Goal: Transaction & Acquisition: Purchase product/service

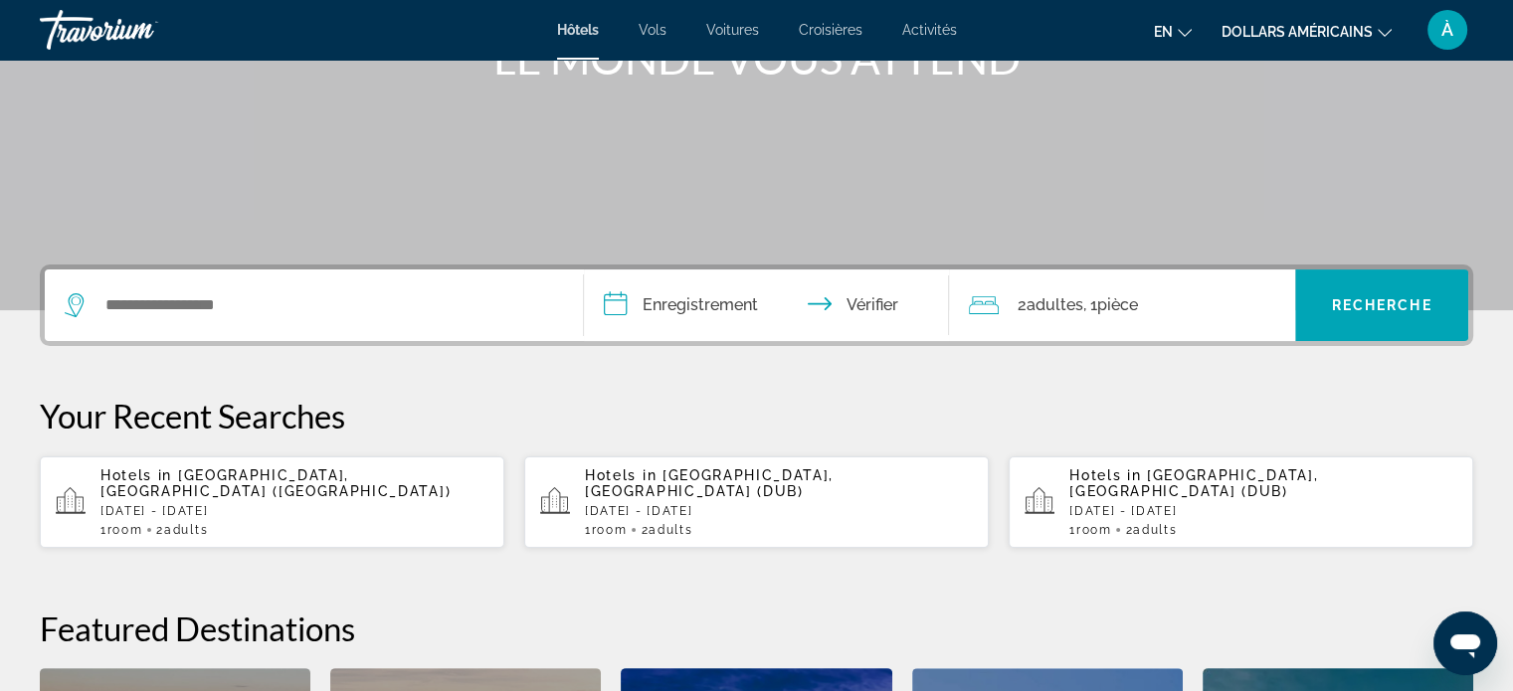
scroll to position [284, 0]
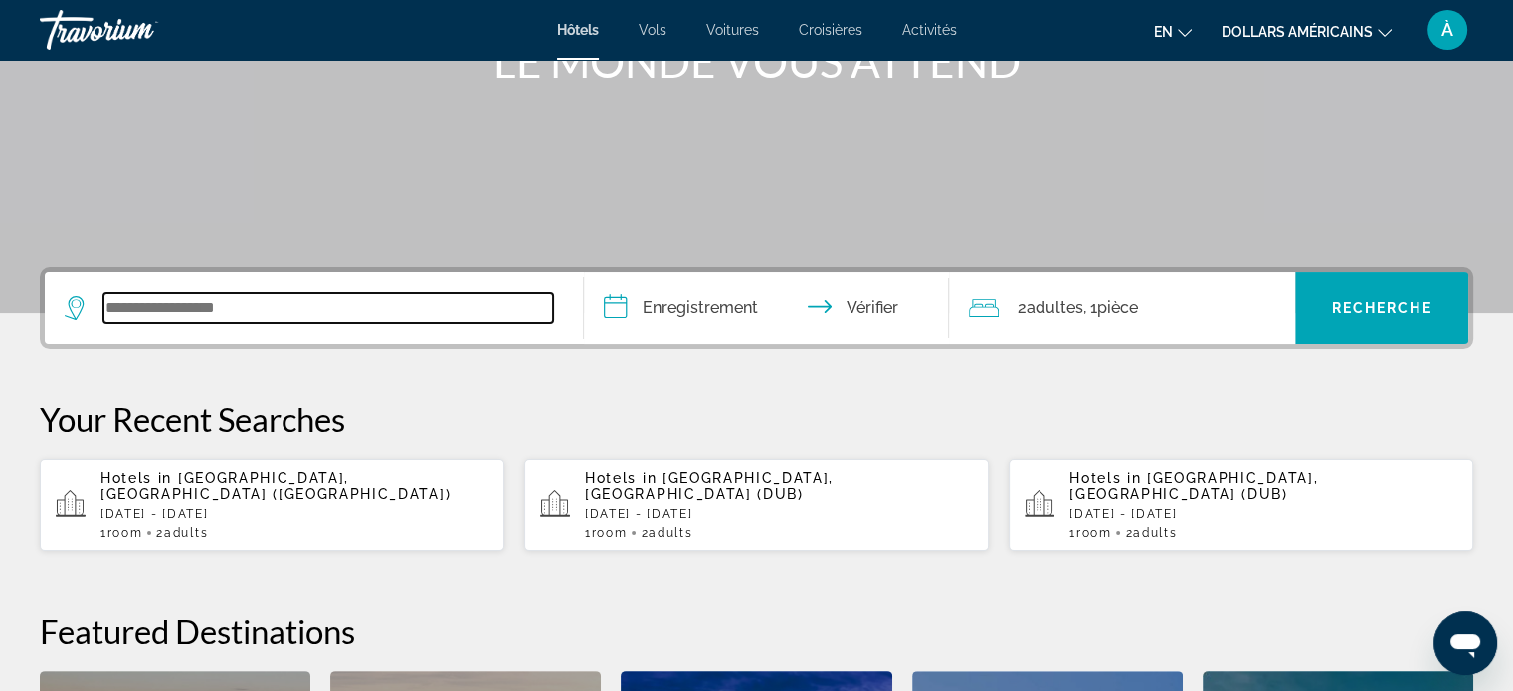
click at [409, 309] on input "Widget de recherche" at bounding box center [328, 308] width 450 height 30
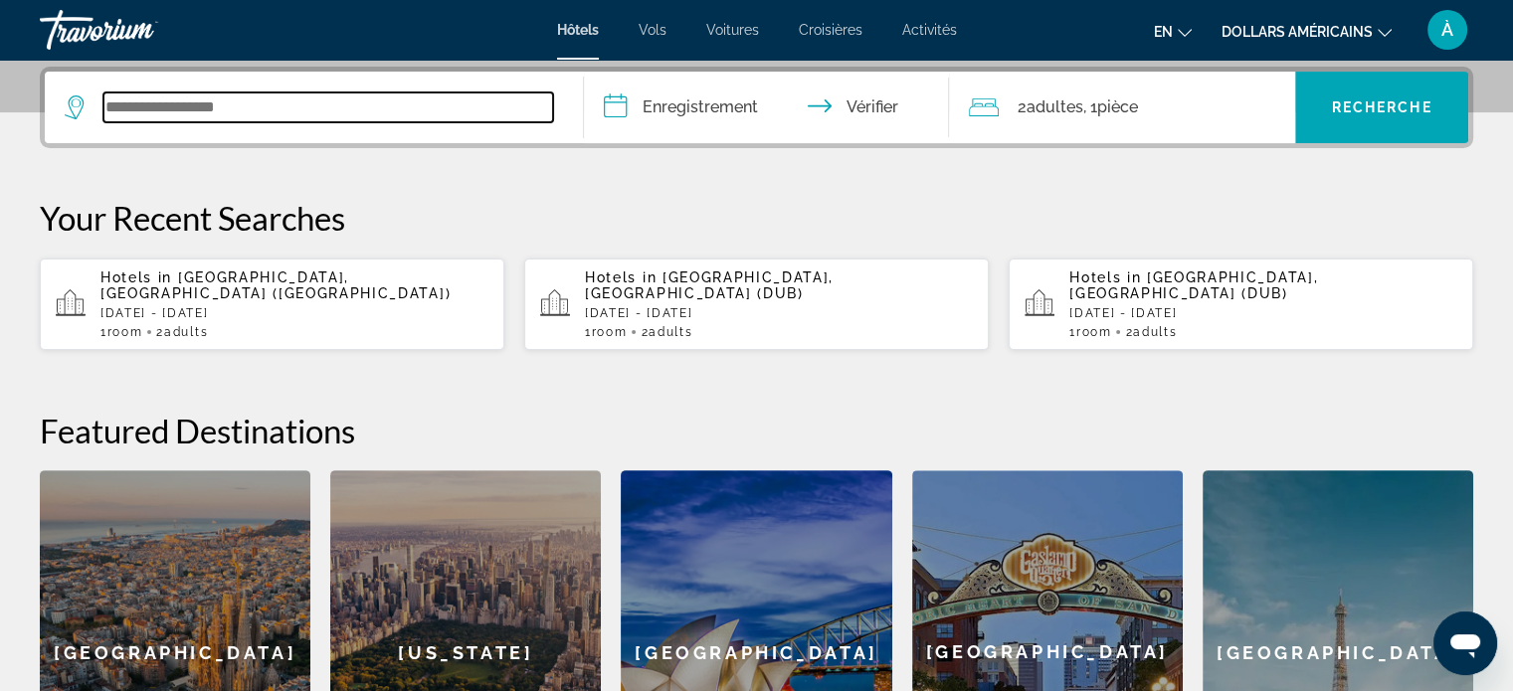
scroll to position [485, 0]
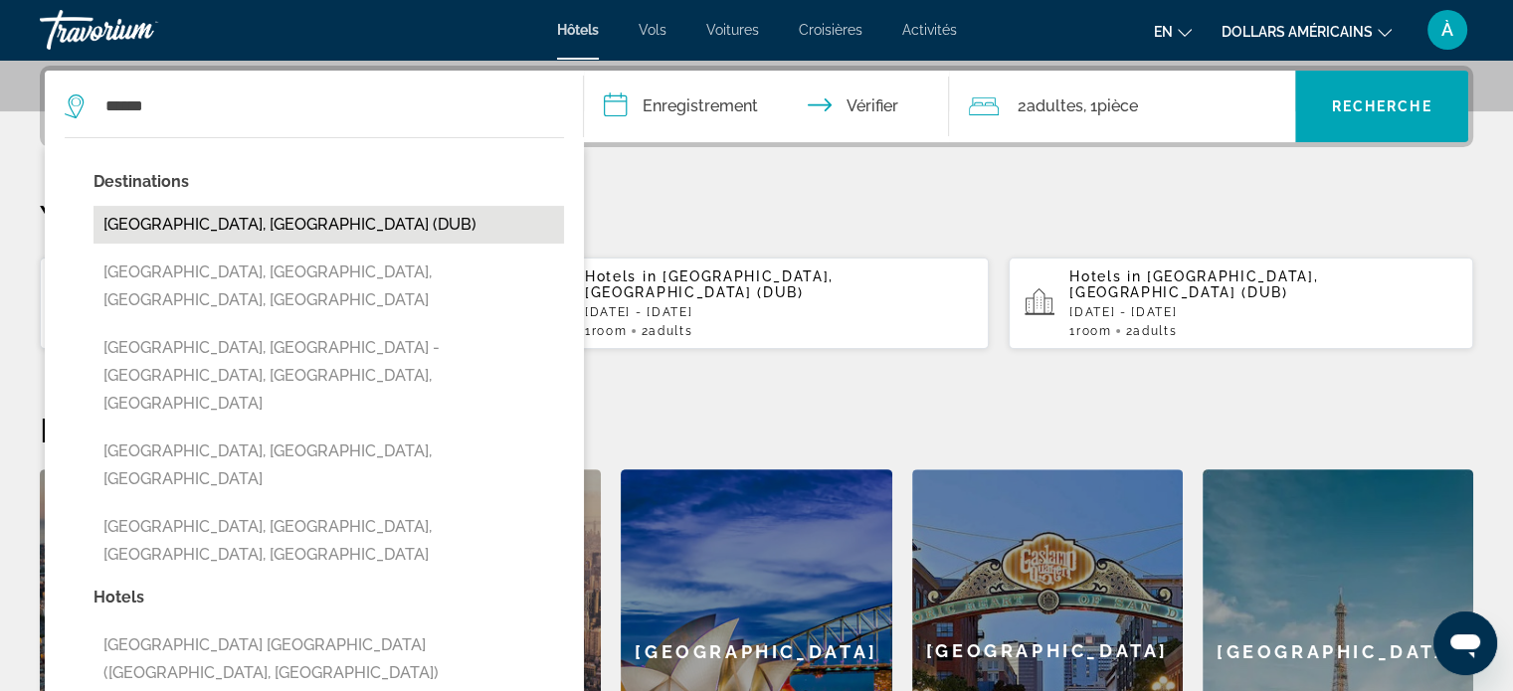
click at [296, 230] on button "[GEOGRAPHIC_DATA], [GEOGRAPHIC_DATA] (DUB)" at bounding box center [329, 225] width 471 height 38
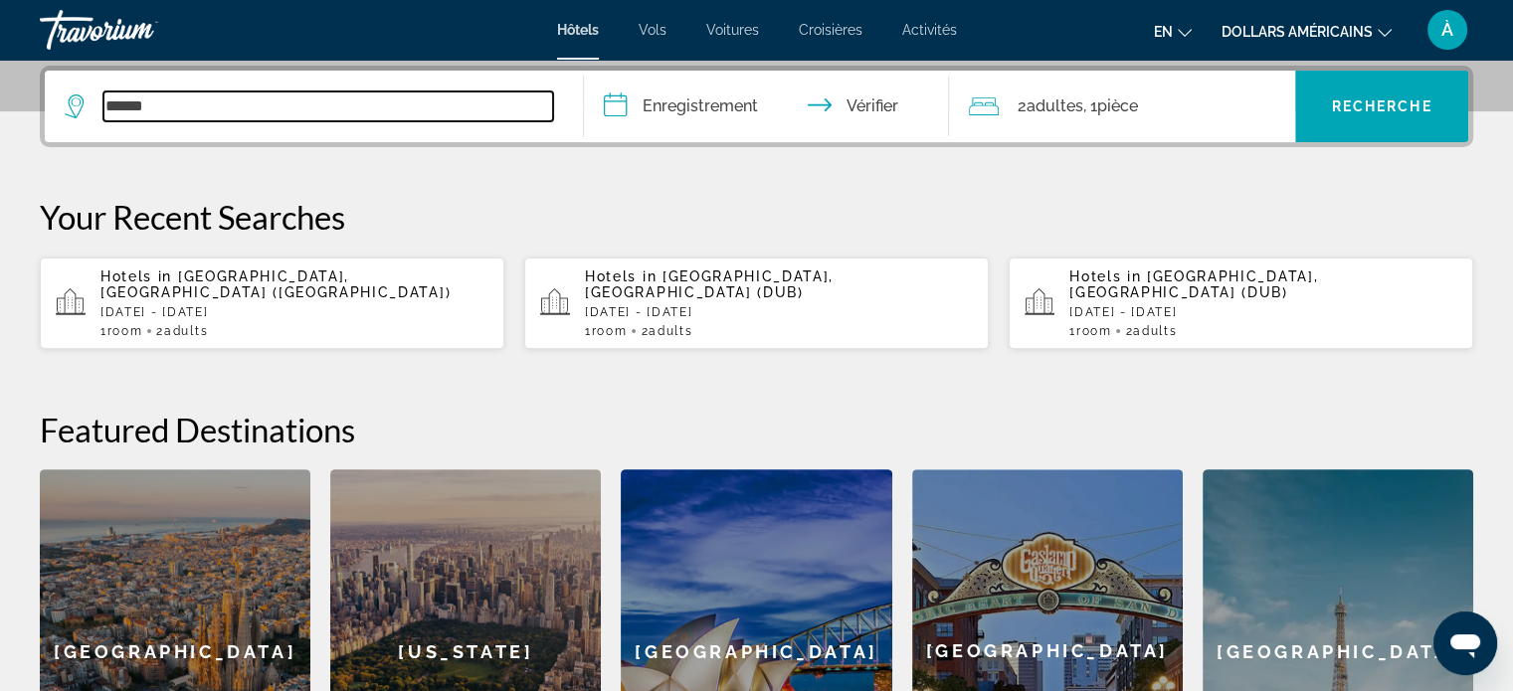
type input "**********"
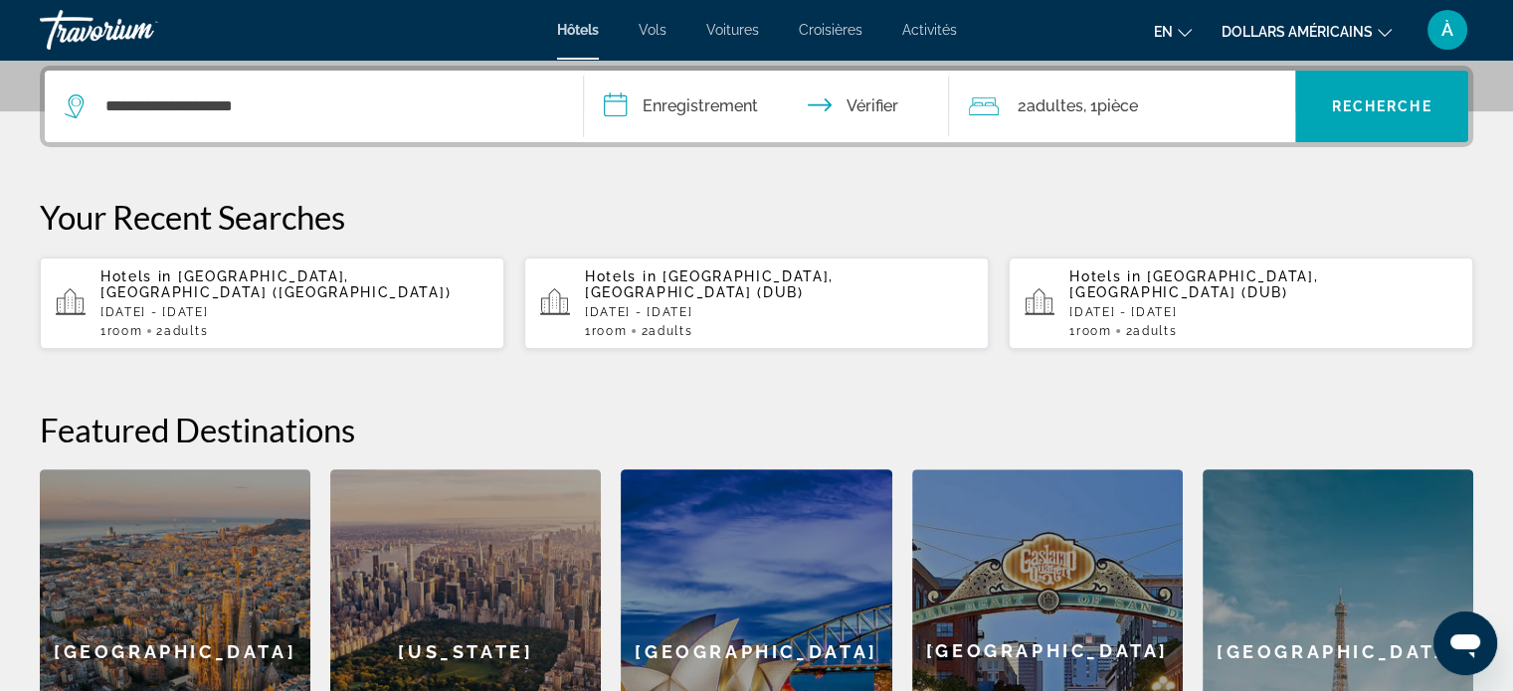
click at [1104, 115] on span ", 1 pièce chambres" at bounding box center [1109, 107] width 55 height 28
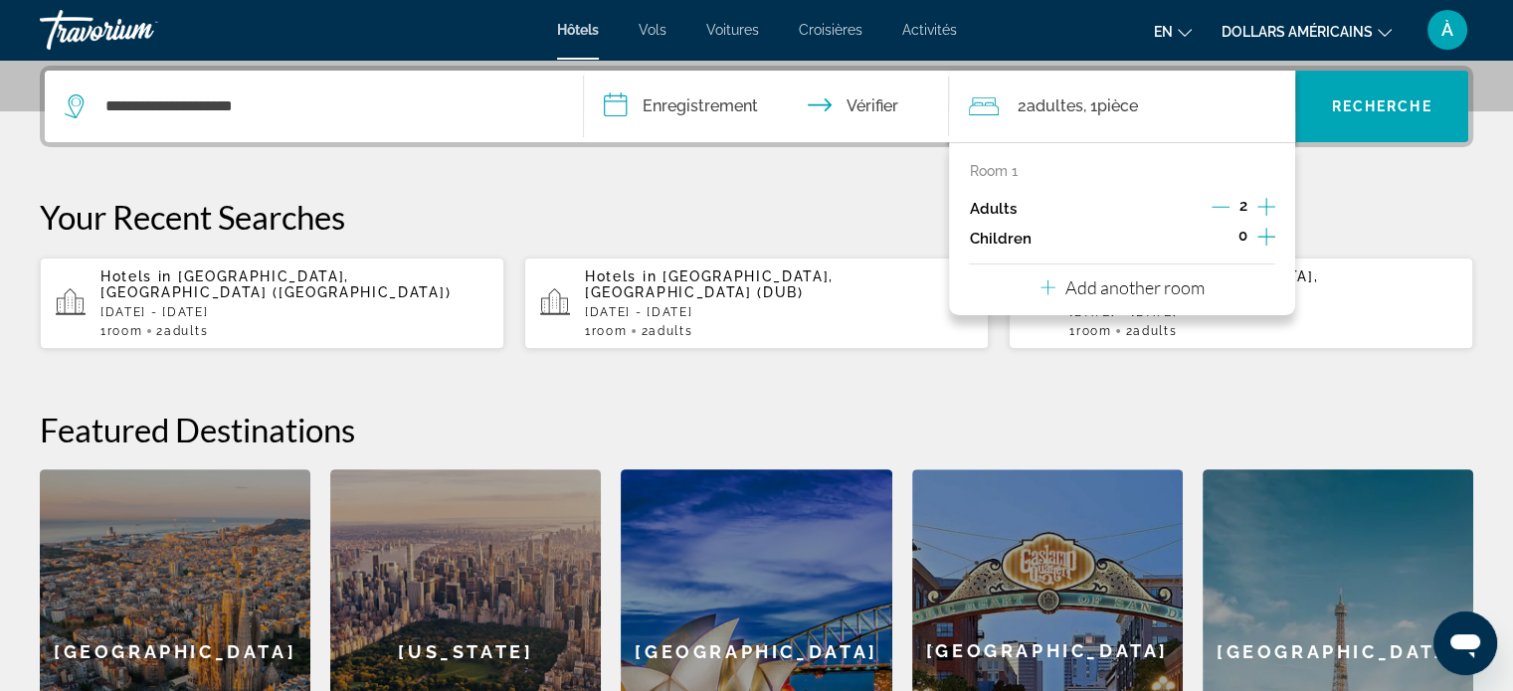
click at [850, 198] on p "Your Recent Searches" at bounding box center [757, 217] width 1434 height 40
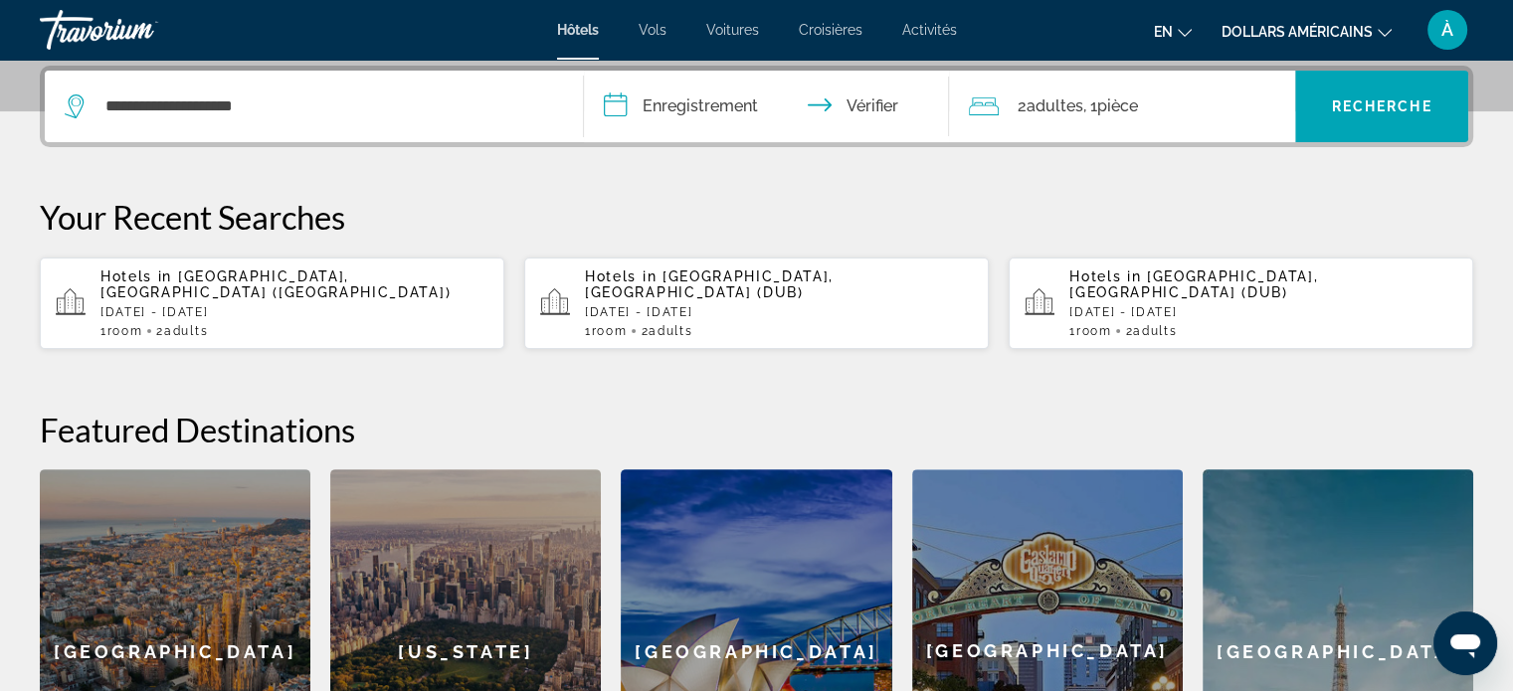
click at [679, 115] on input "**********" at bounding box center [771, 110] width 374 height 78
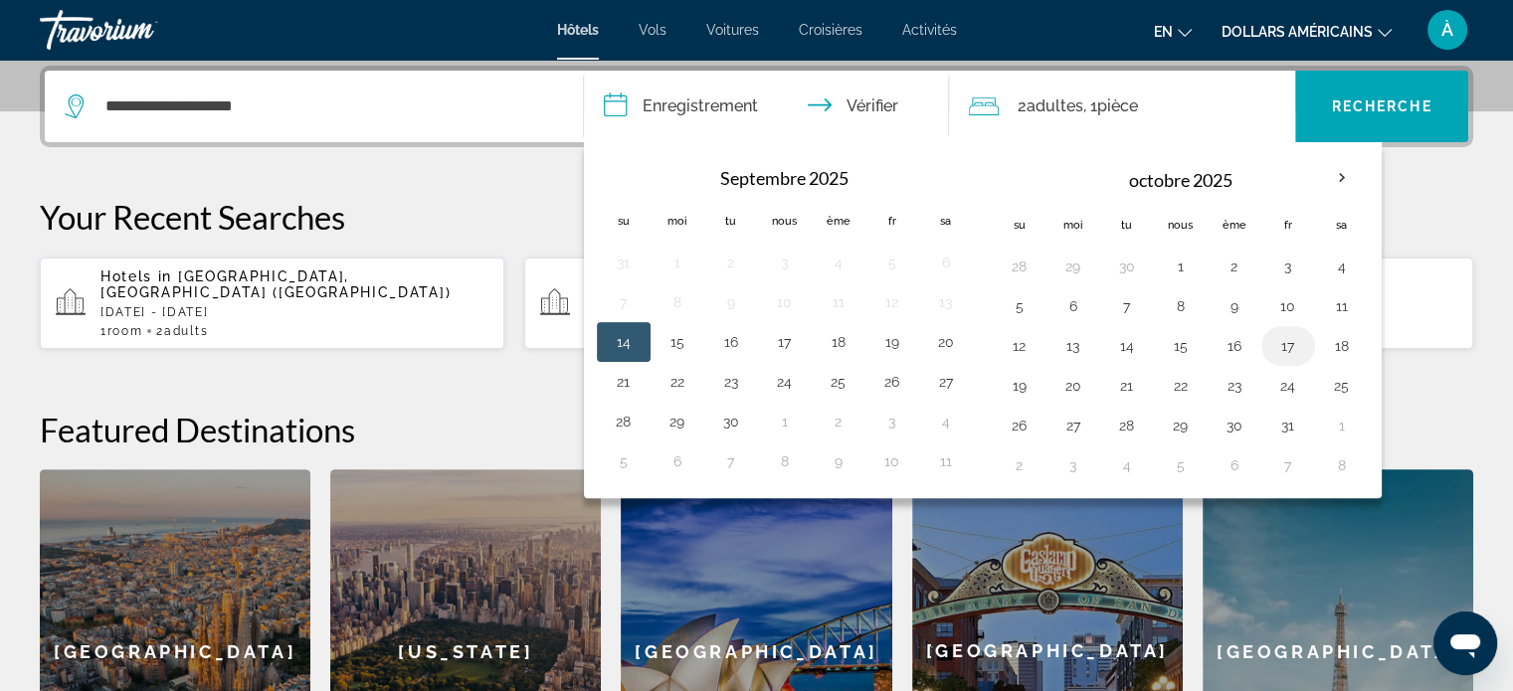
click at [1262, 341] on td "17" at bounding box center [1288, 346] width 54 height 40
click at [1285, 349] on button "17" at bounding box center [1288, 346] width 32 height 28
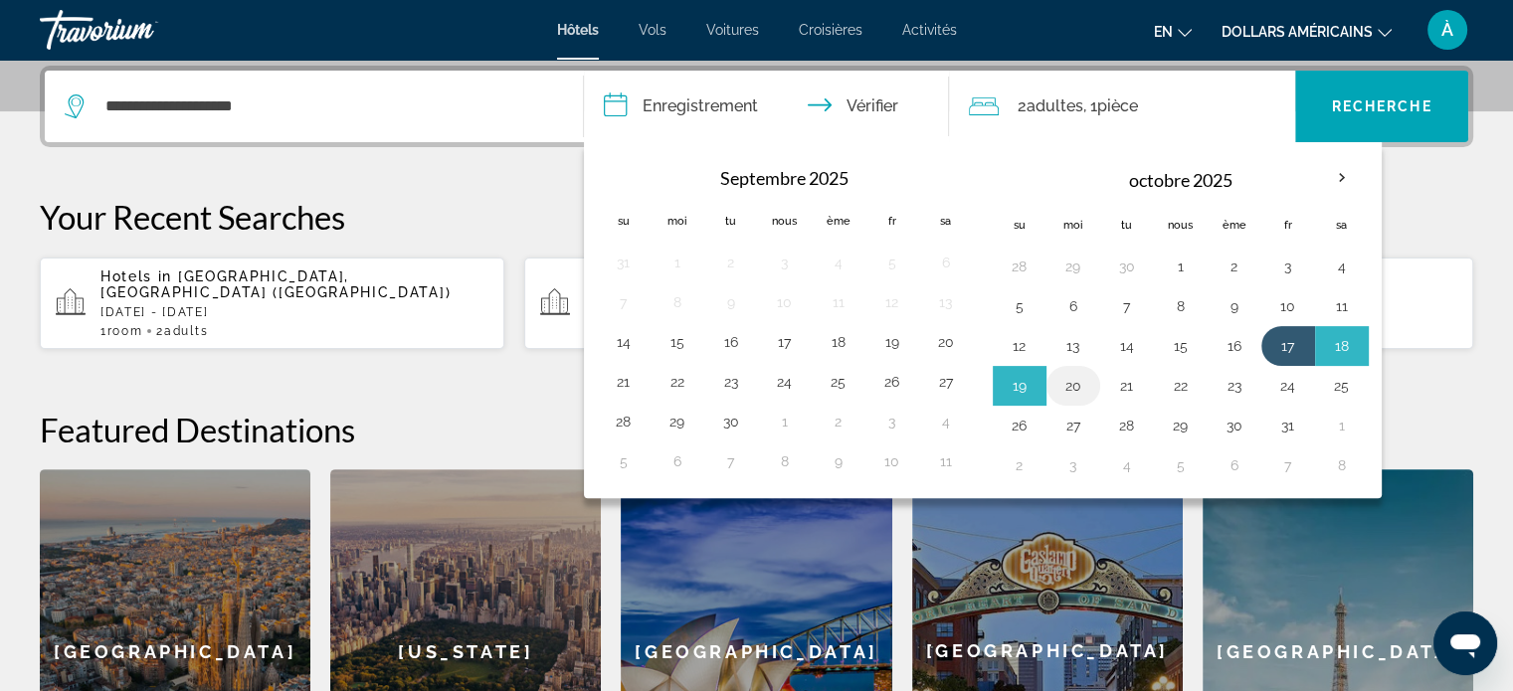
click at [1077, 381] on button "20" at bounding box center [1074, 386] width 32 height 28
type input "**********"
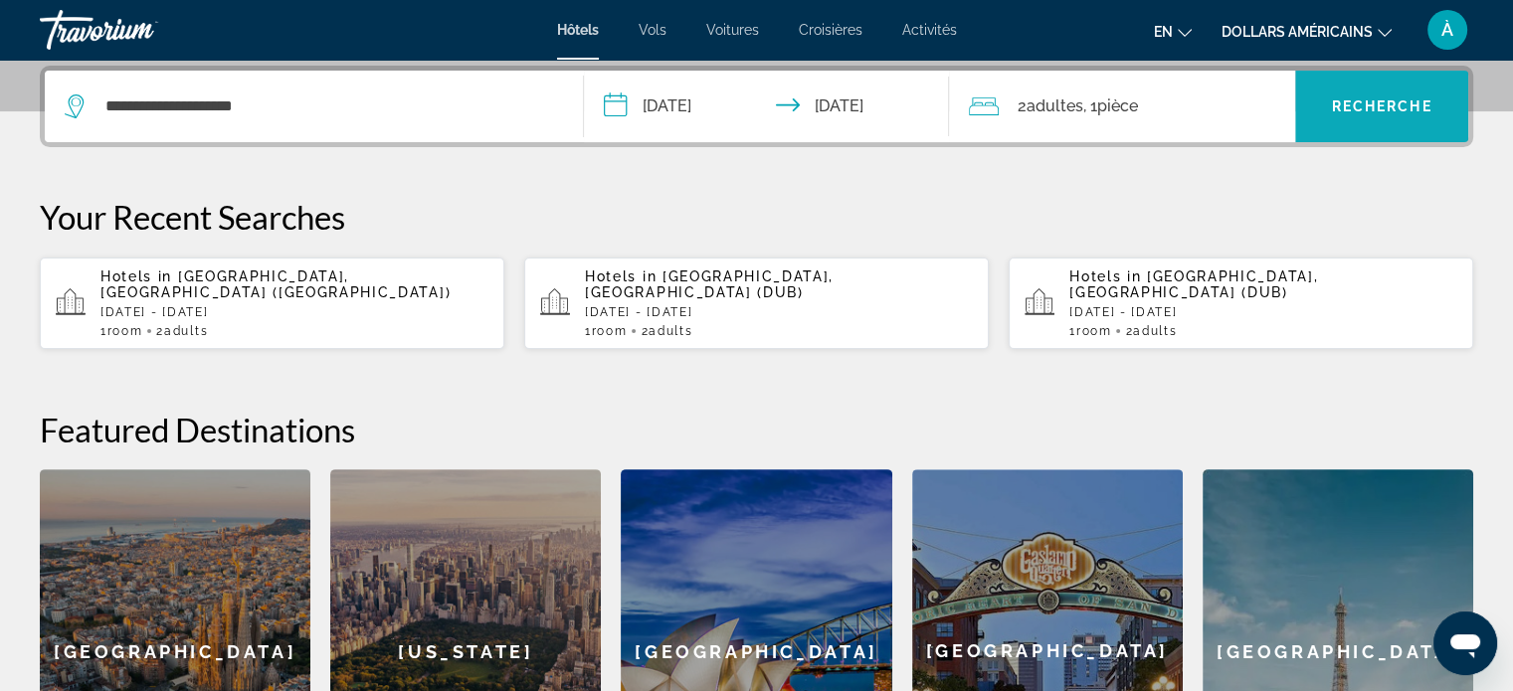
click at [1389, 124] on span "Widget de recherche" at bounding box center [1381, 107] width 173 height 48
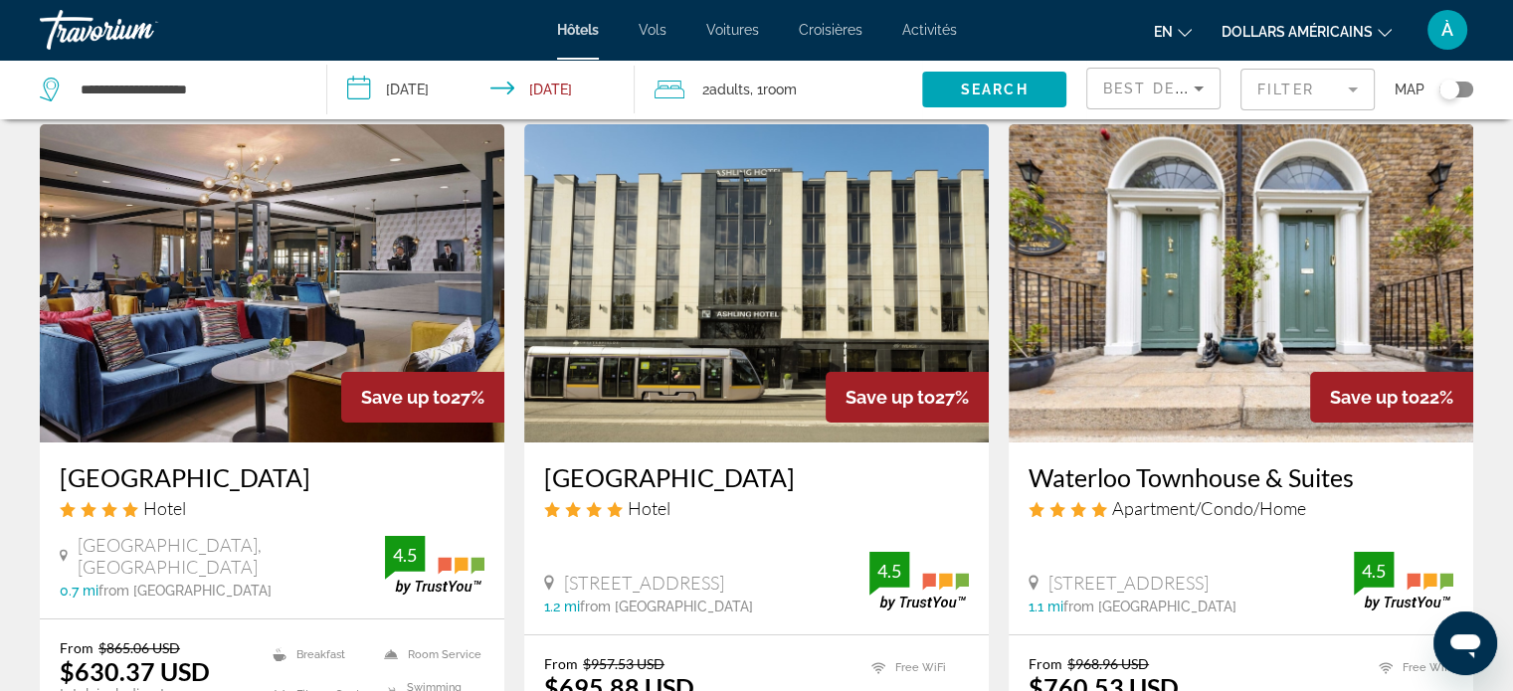
scroll to position [66, 0]
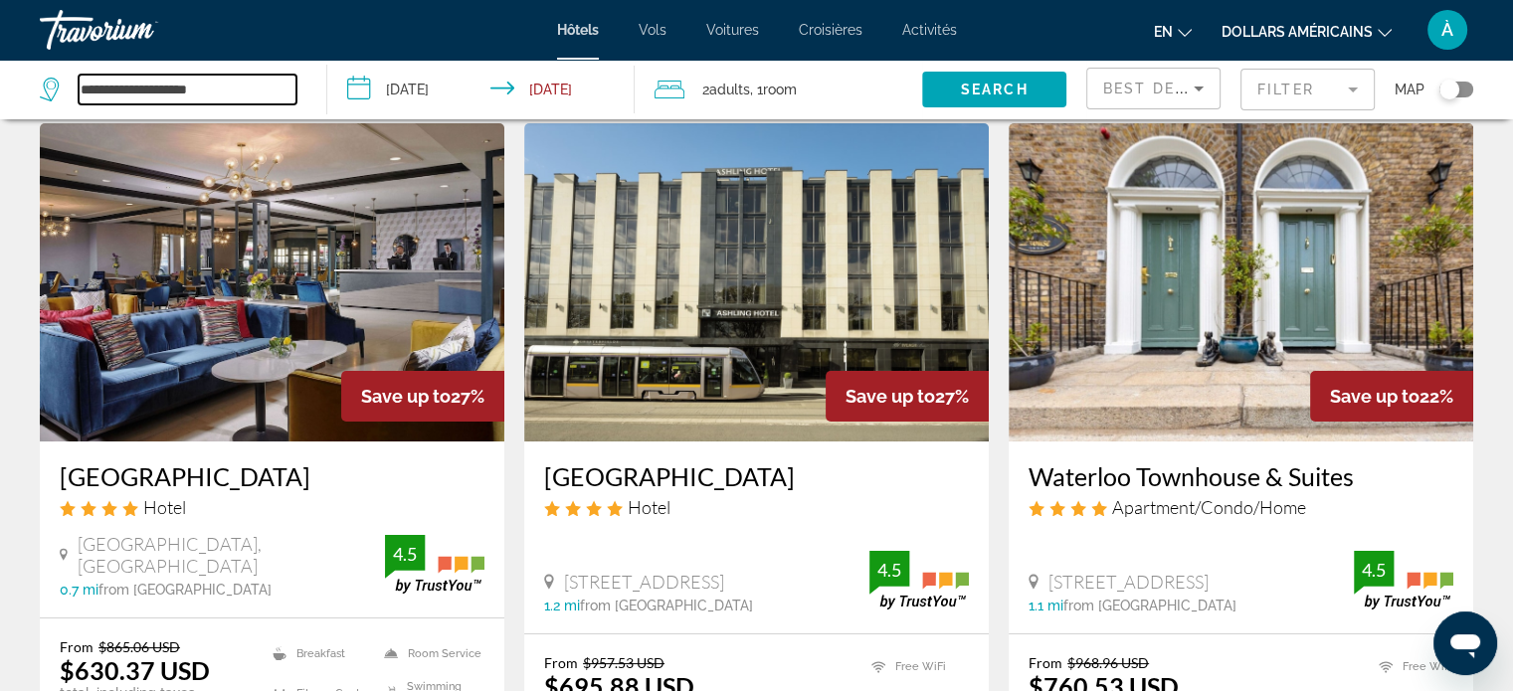
click at [250, 94] on input "**********" at bounding box center [188, 90] width 218 height 30
type input "*"
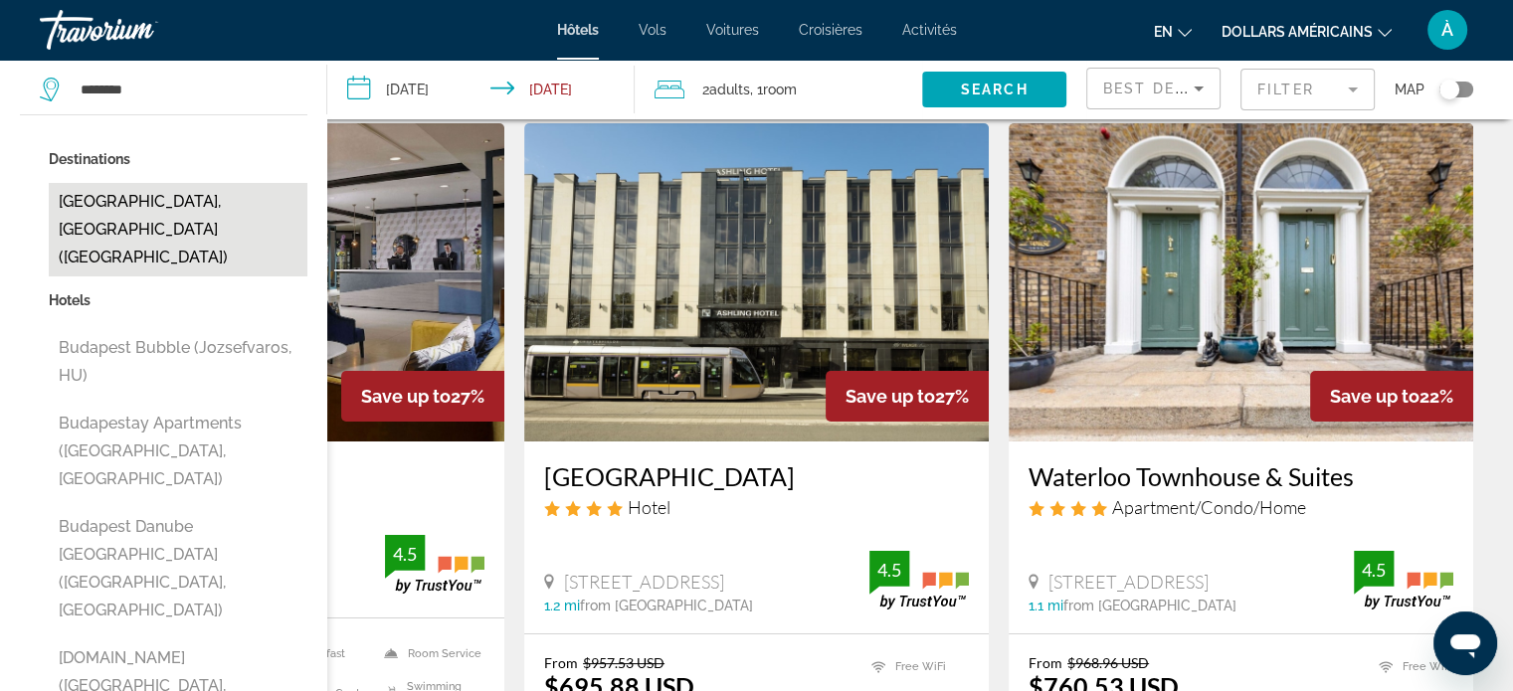
click at [212, 206] on button "[GEOGRAPHIC_DATA], [GEOGRAPHIC_DATA] ([GEOGRAPHIC_DATA])" at bounding box center [178, 230] width 259 height 94
type input "**********"
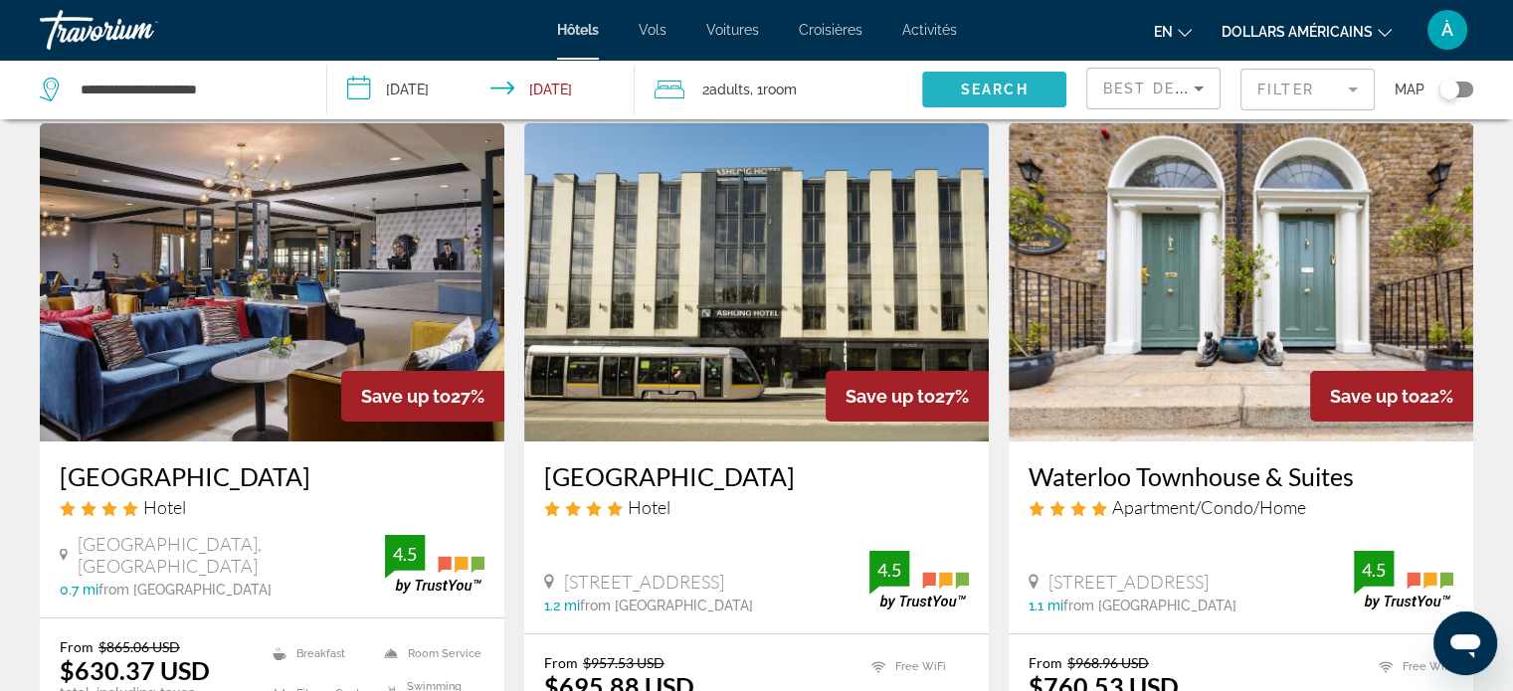
click at [1011, 91] on span "Search" at bounding box center [995, 90] width 68 height 16
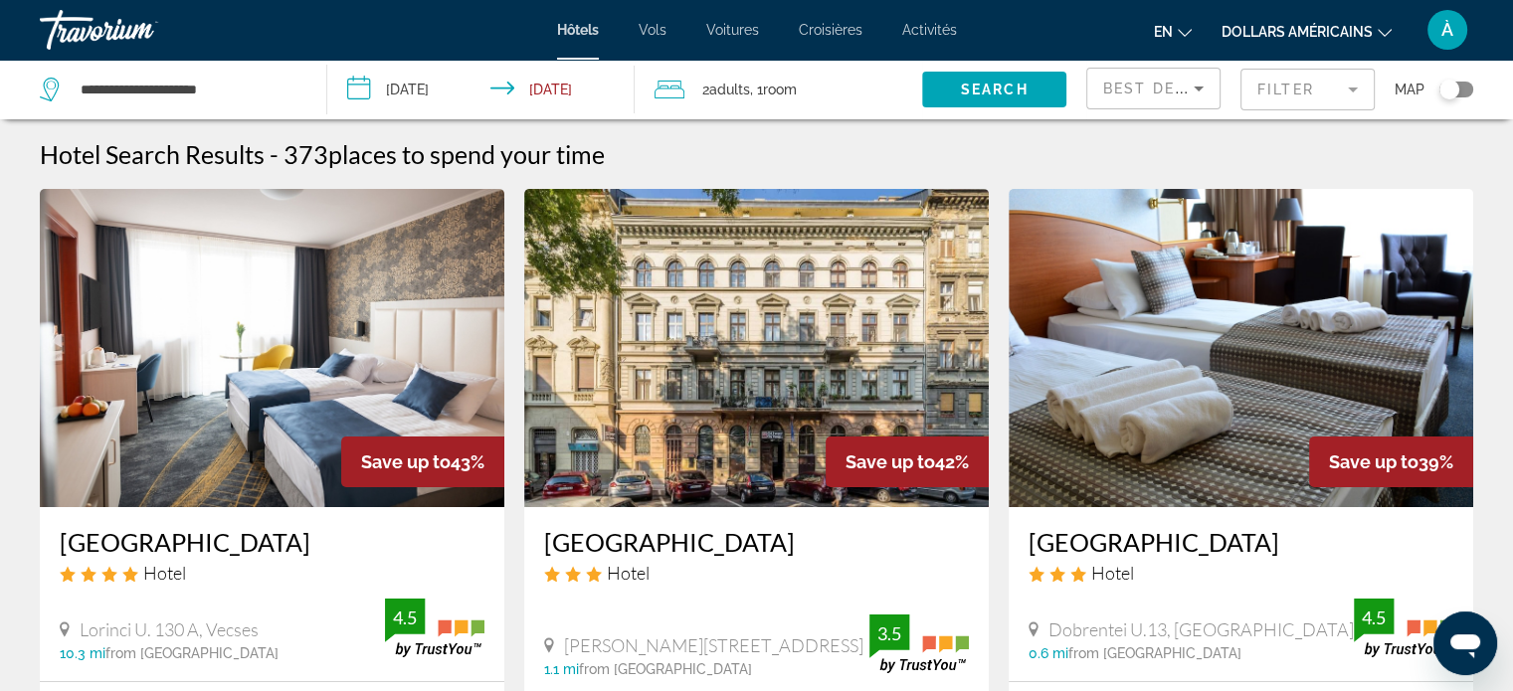
click at [1293, 45] on button "dollars américains USD ($) MXN (Mexique$) CAD ($ CA) GBP (£) EUR (€) AUD (A$) N…" at bounding box center [1307, 31] width 170 height 29
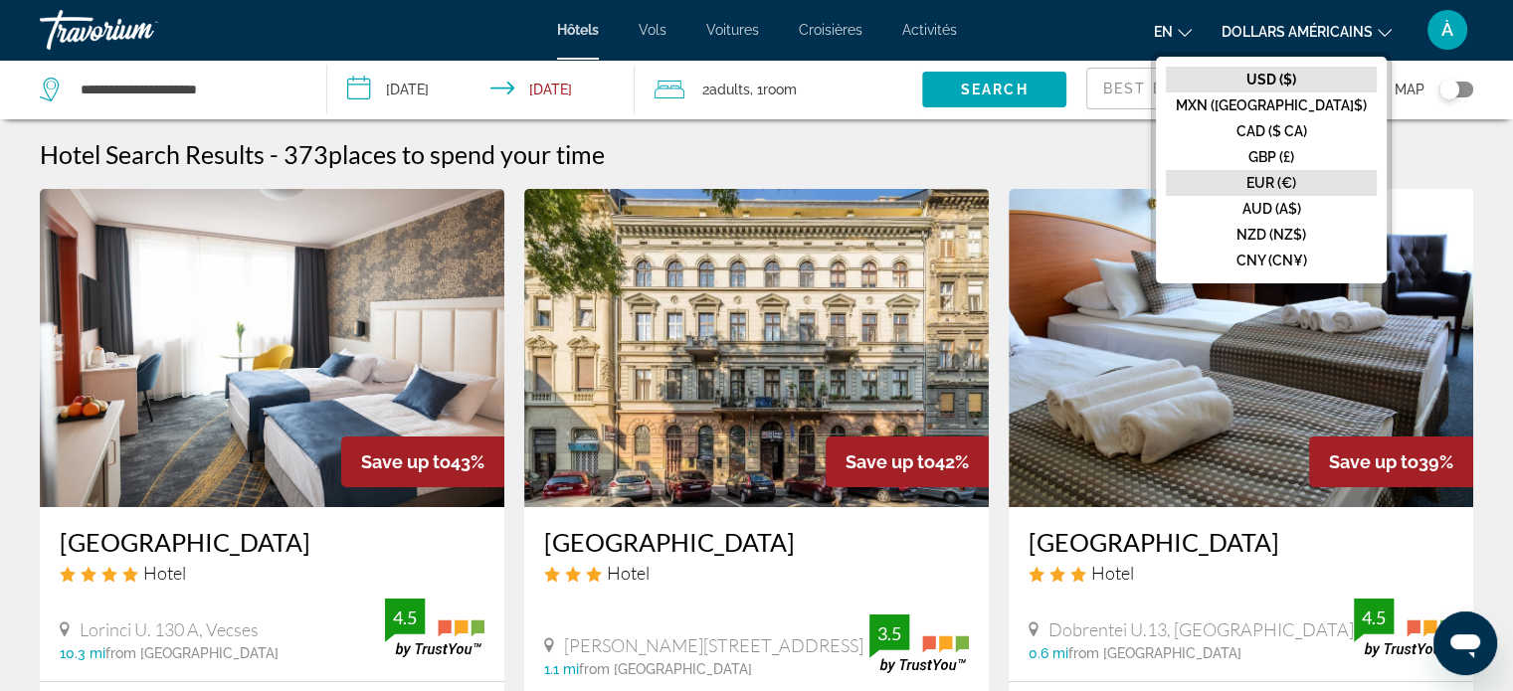
click at [1296, 187] on font "EUR (€)" at bounding box center [1272, 183] width 50 height 16
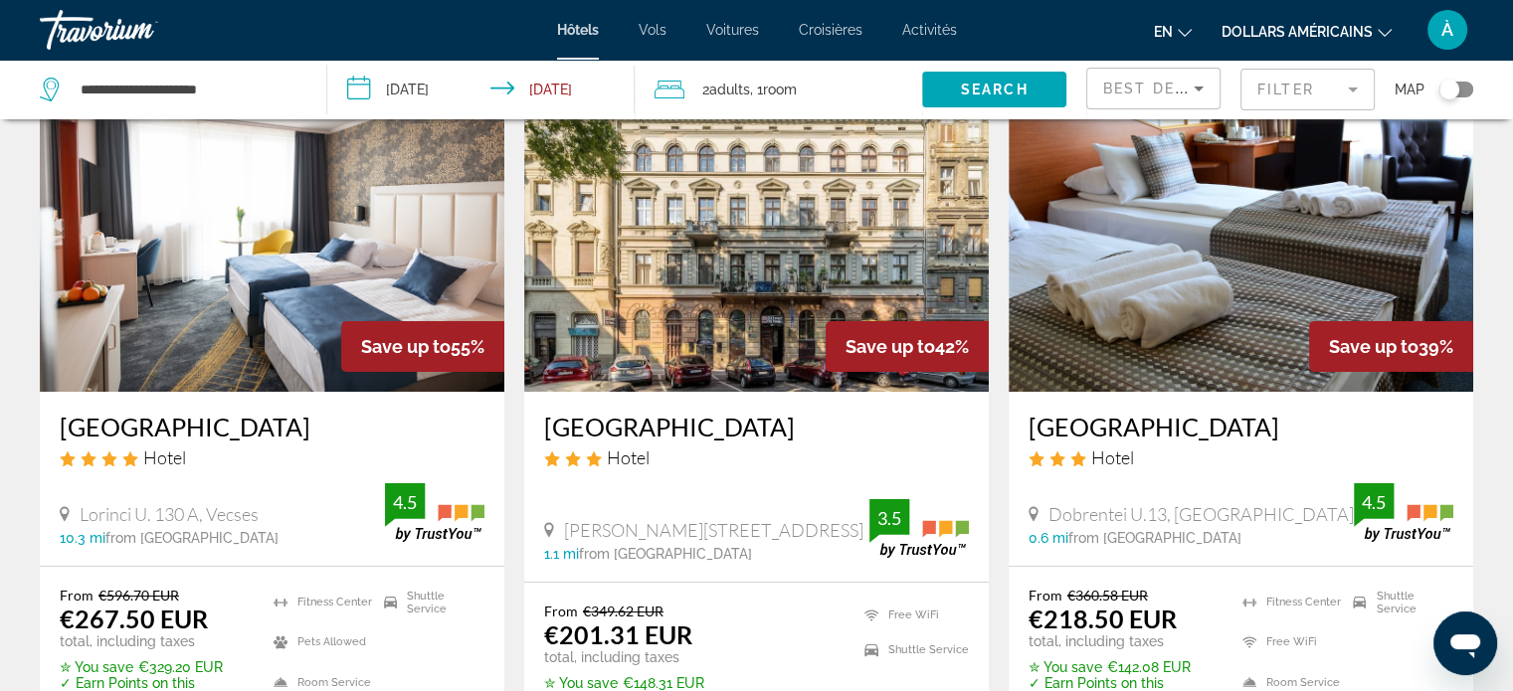
scroll to position [119, 0]
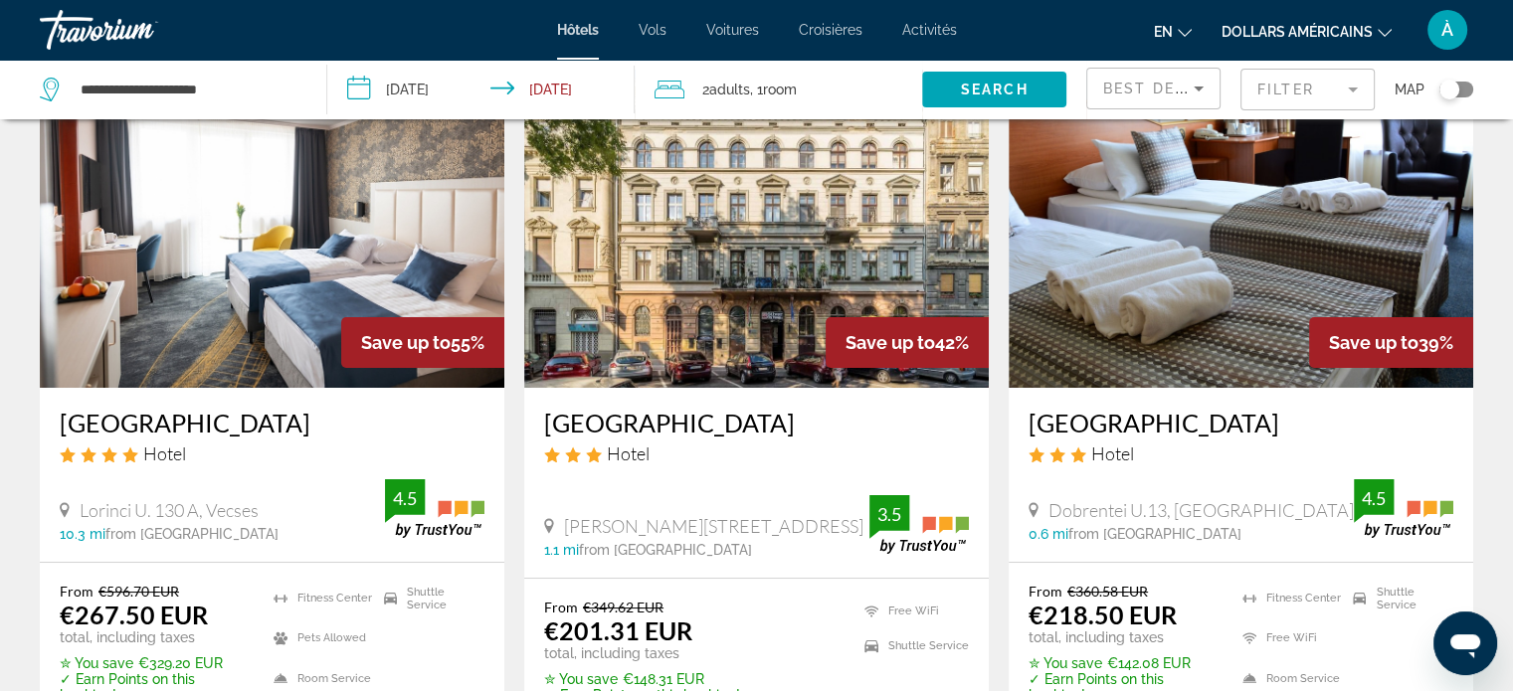
click at [837, 210] on img "Contenu principal" at bounding box center [756, 229] width 465 height 318
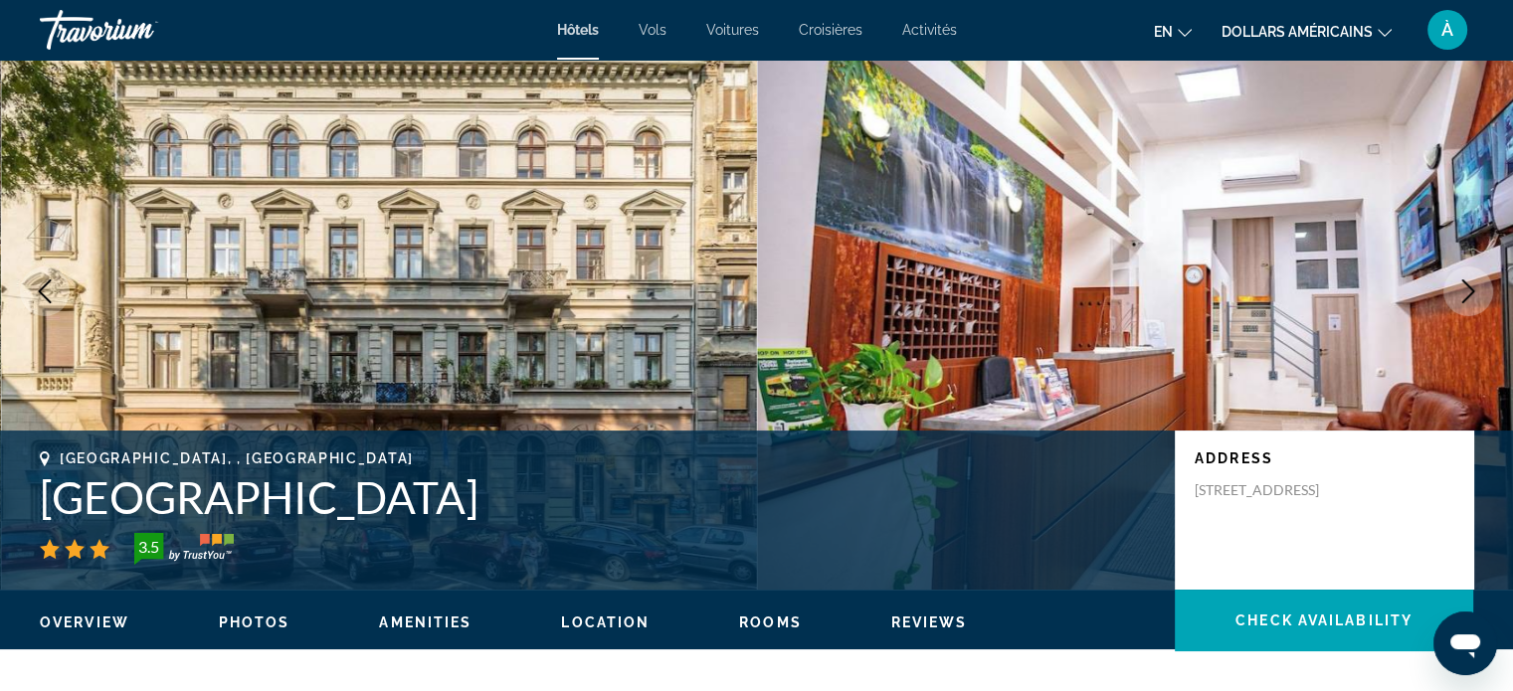
scroll to position [62, 0]
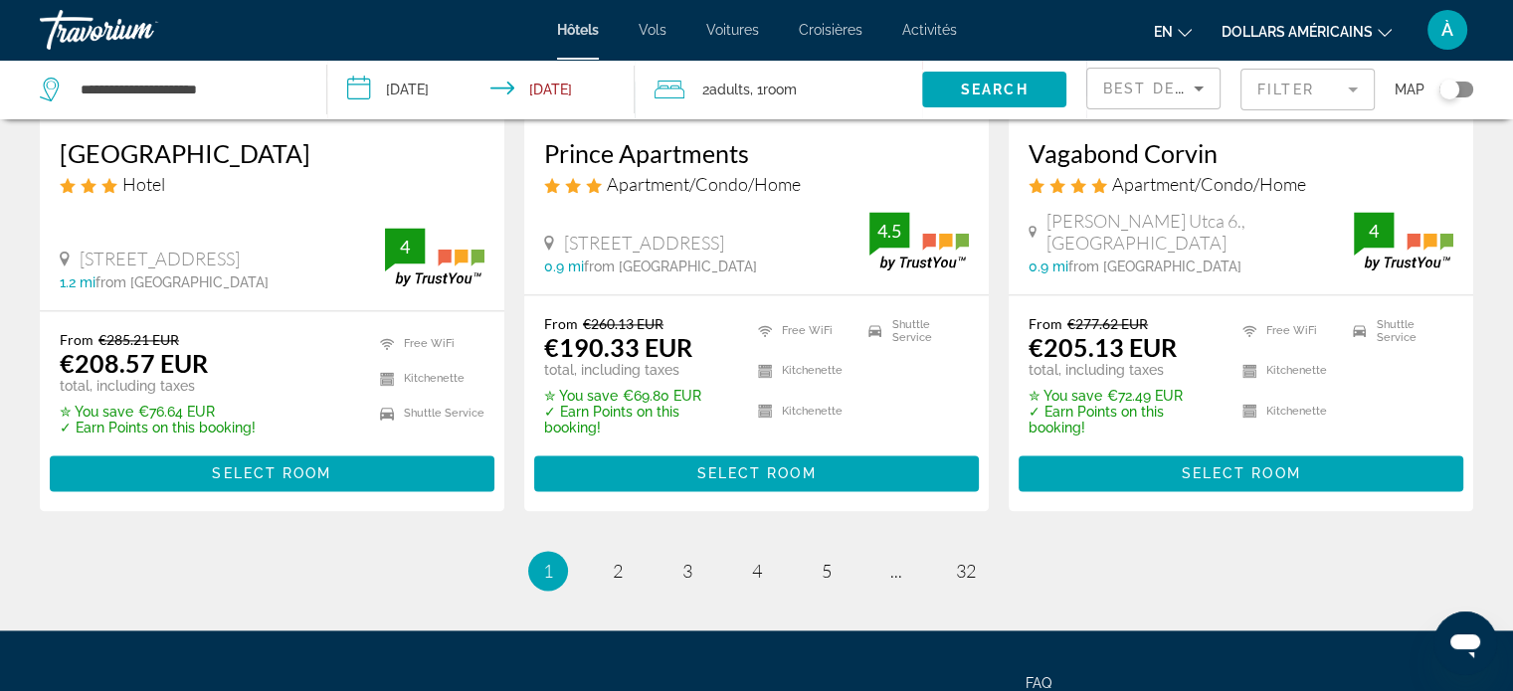
scroll to position [2649, 0]
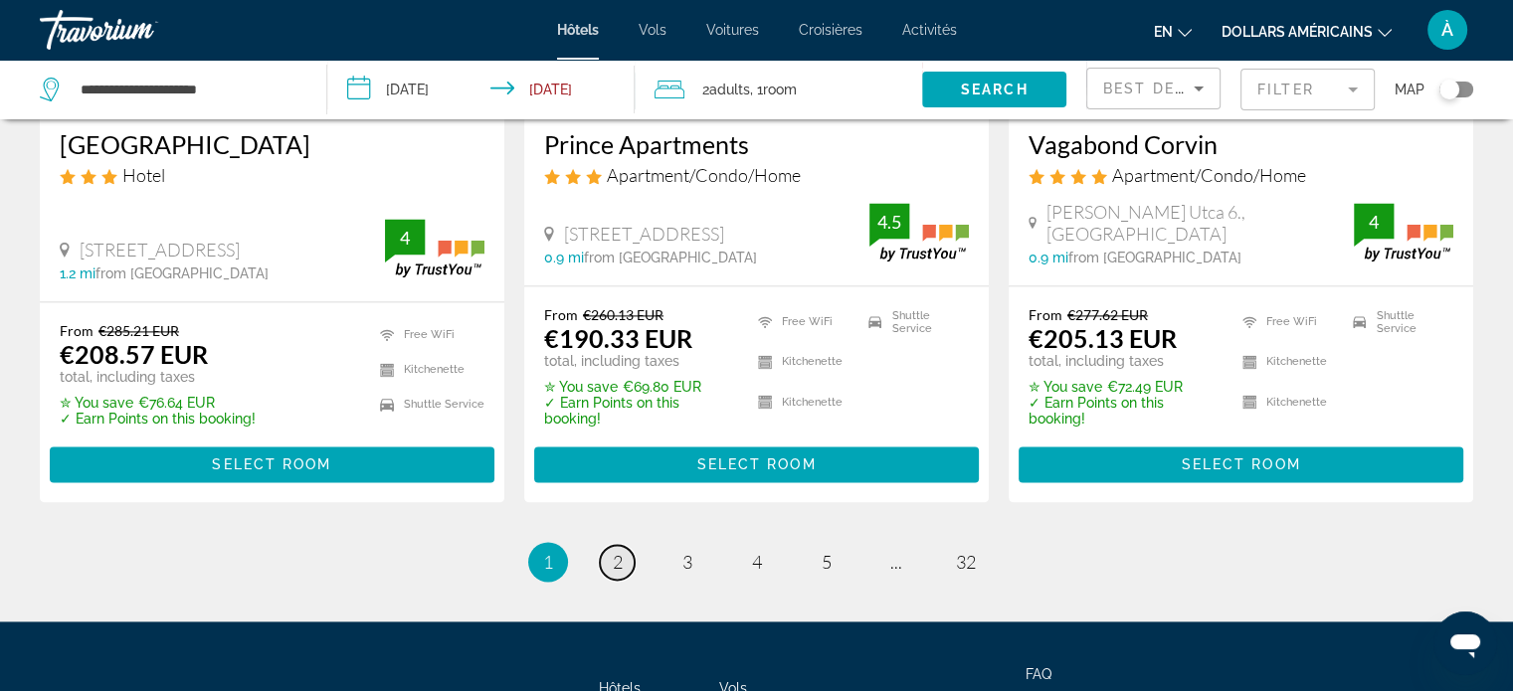
click at [609, 555] on link "page 2" at bounding box center [617, 562] width 35 height 35
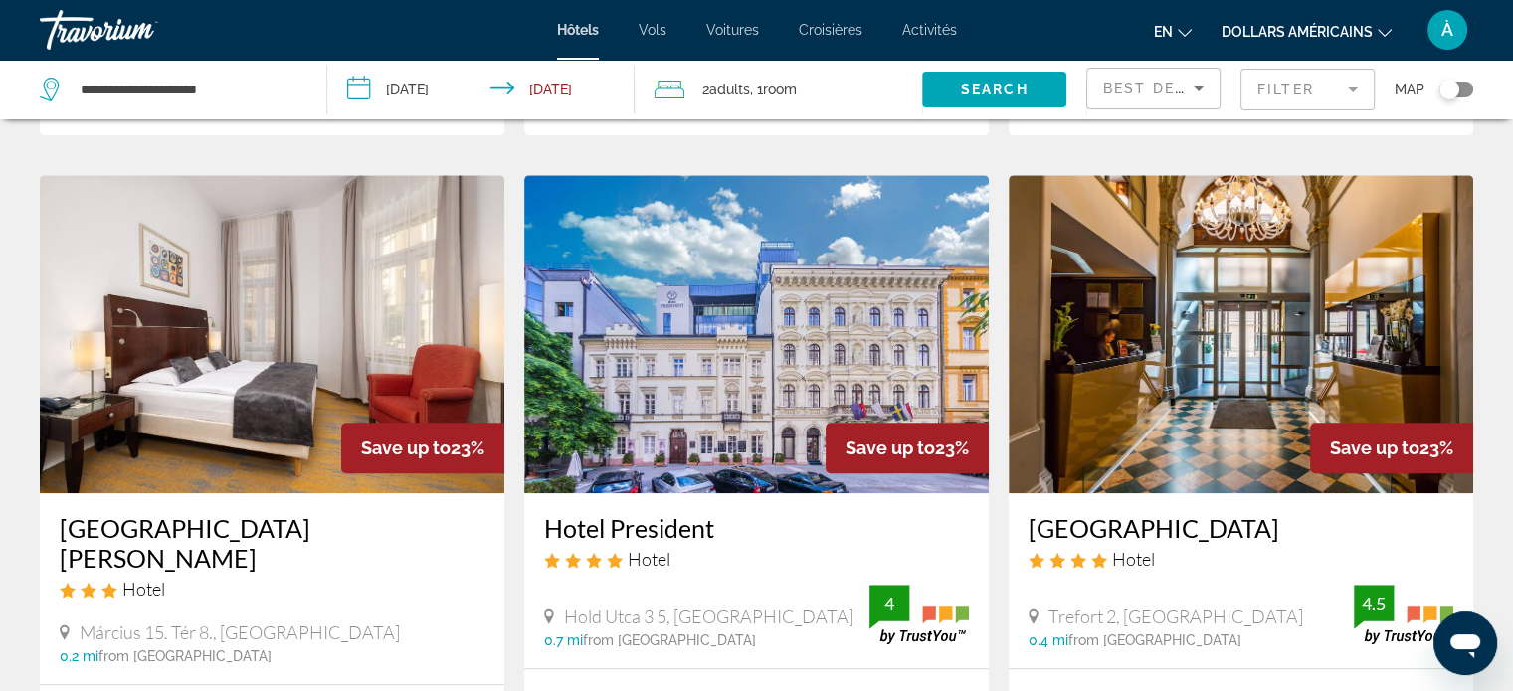
scroll to position [1614, 0]
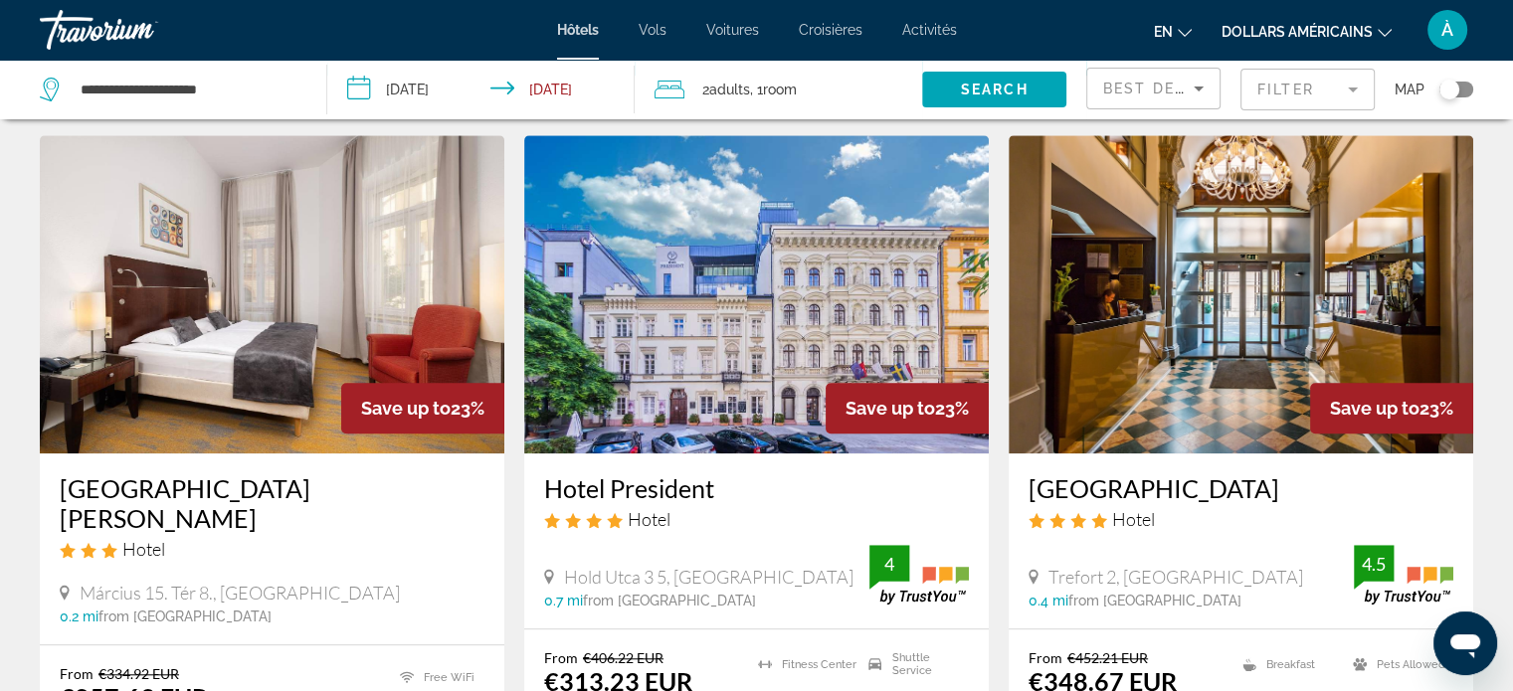
click at [654, 474] on h3 "Hotel President" at bounding box center [756, 489] width 425 height 30
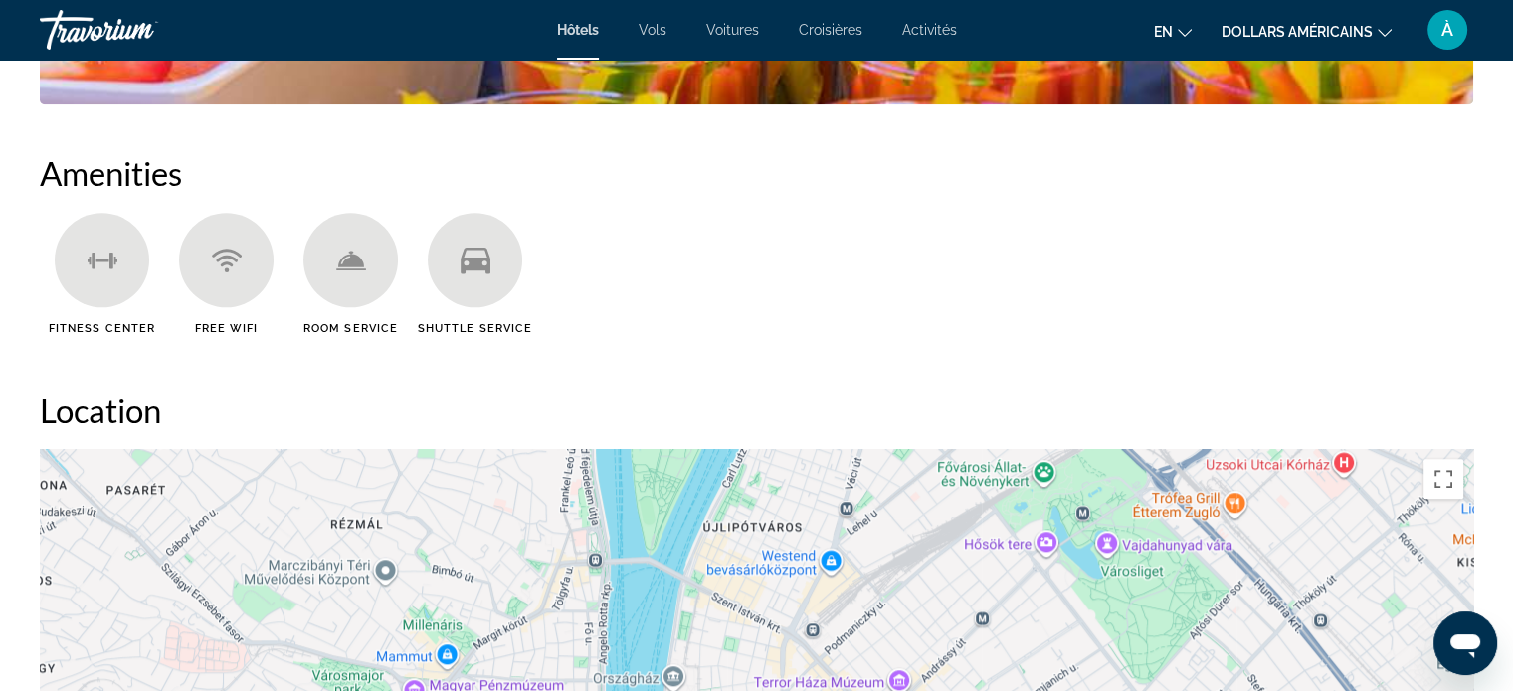
scroll to position [60, 0]
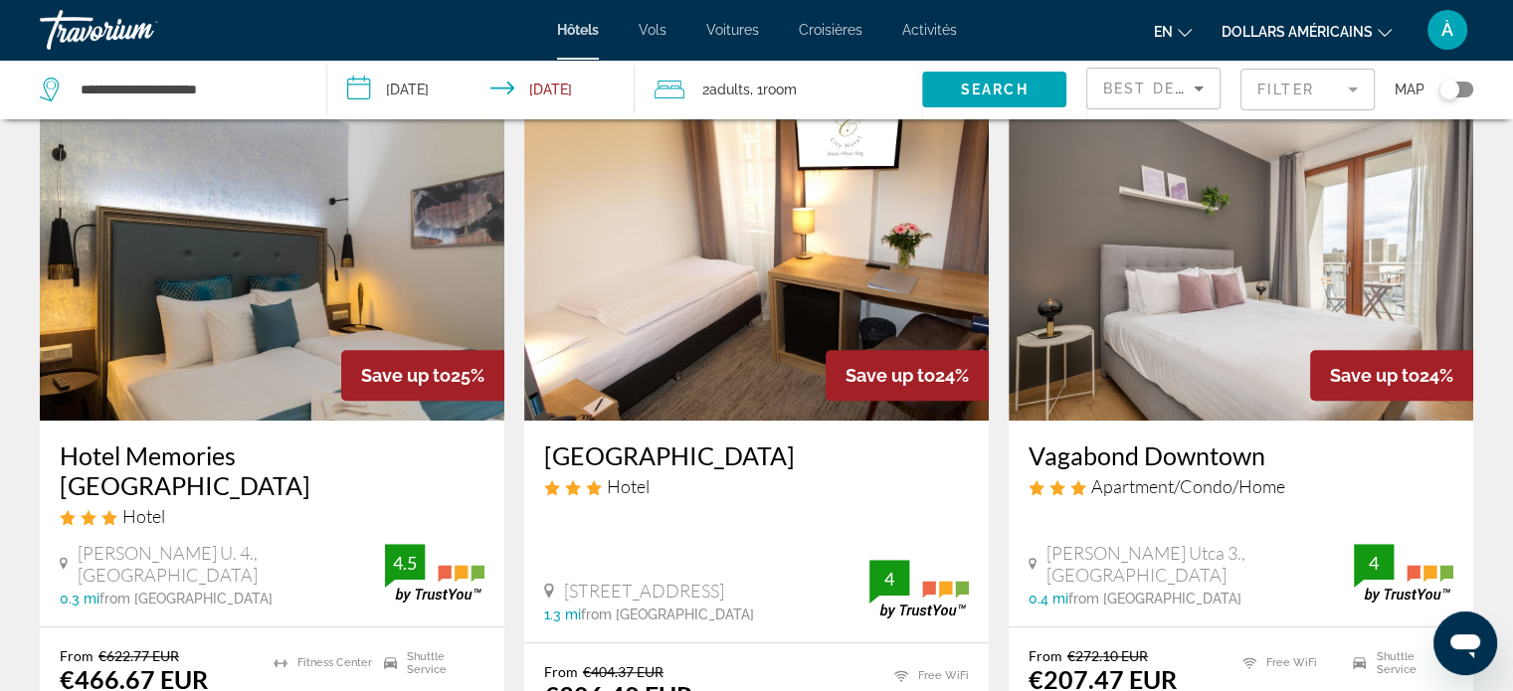
scroll to position [852, 0]
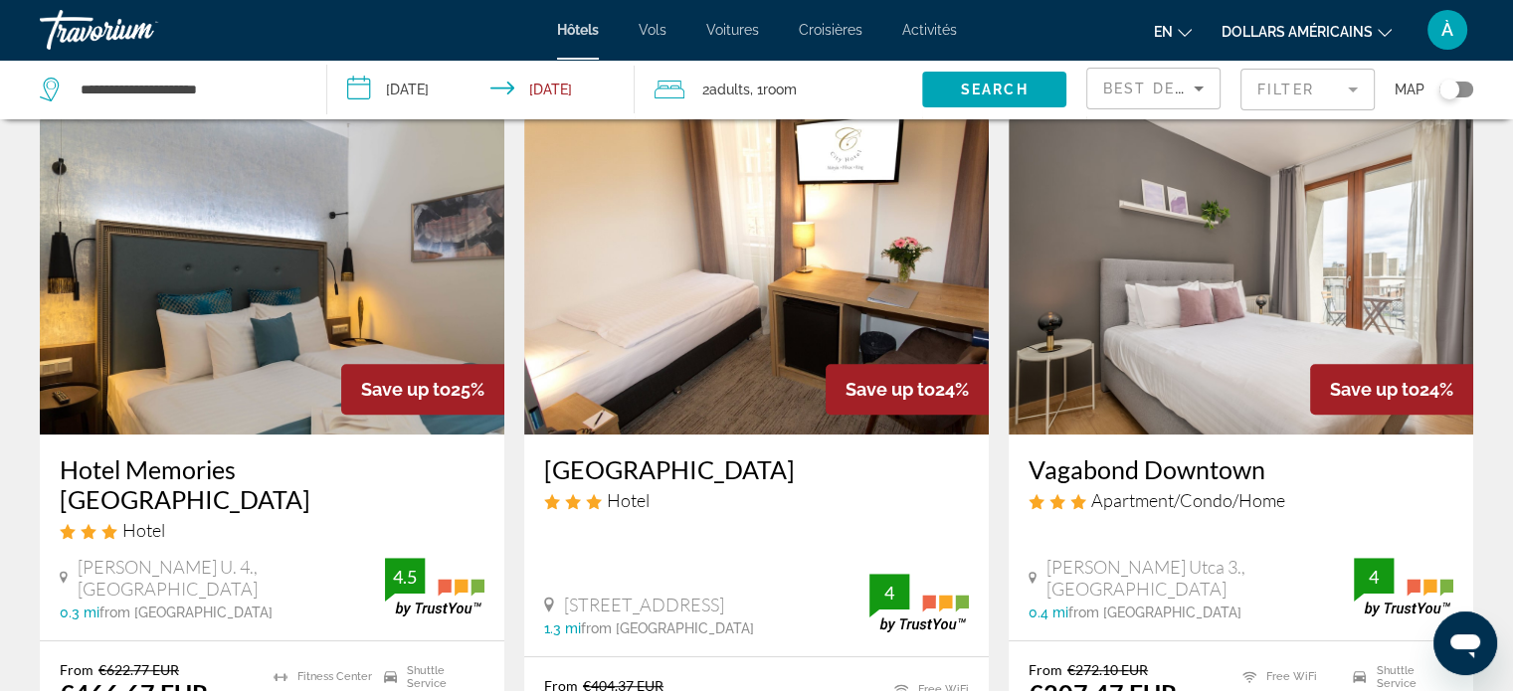
click at [1144, 455] on h3 "Vagabond Downtown" at bounding box center [1241, 470] width 425 height 30
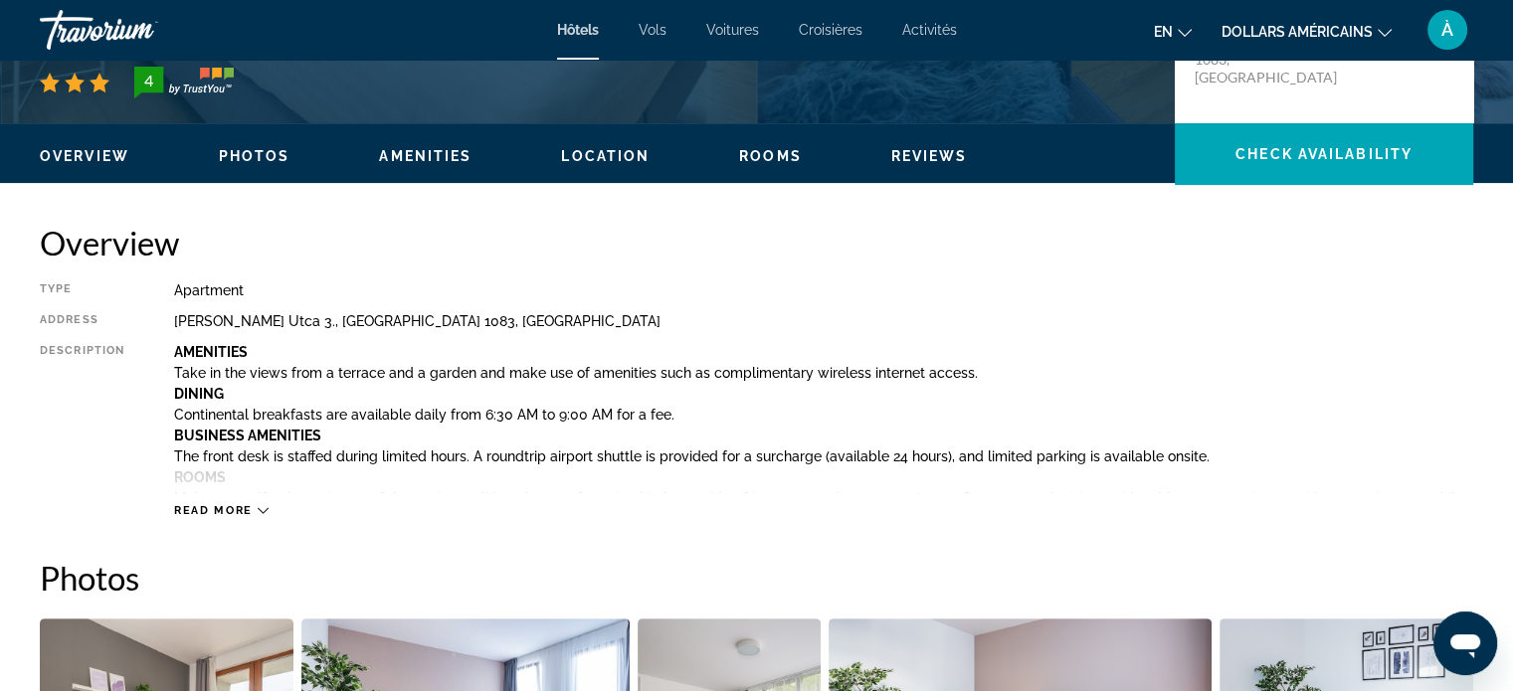
scroll to position [489, 0]
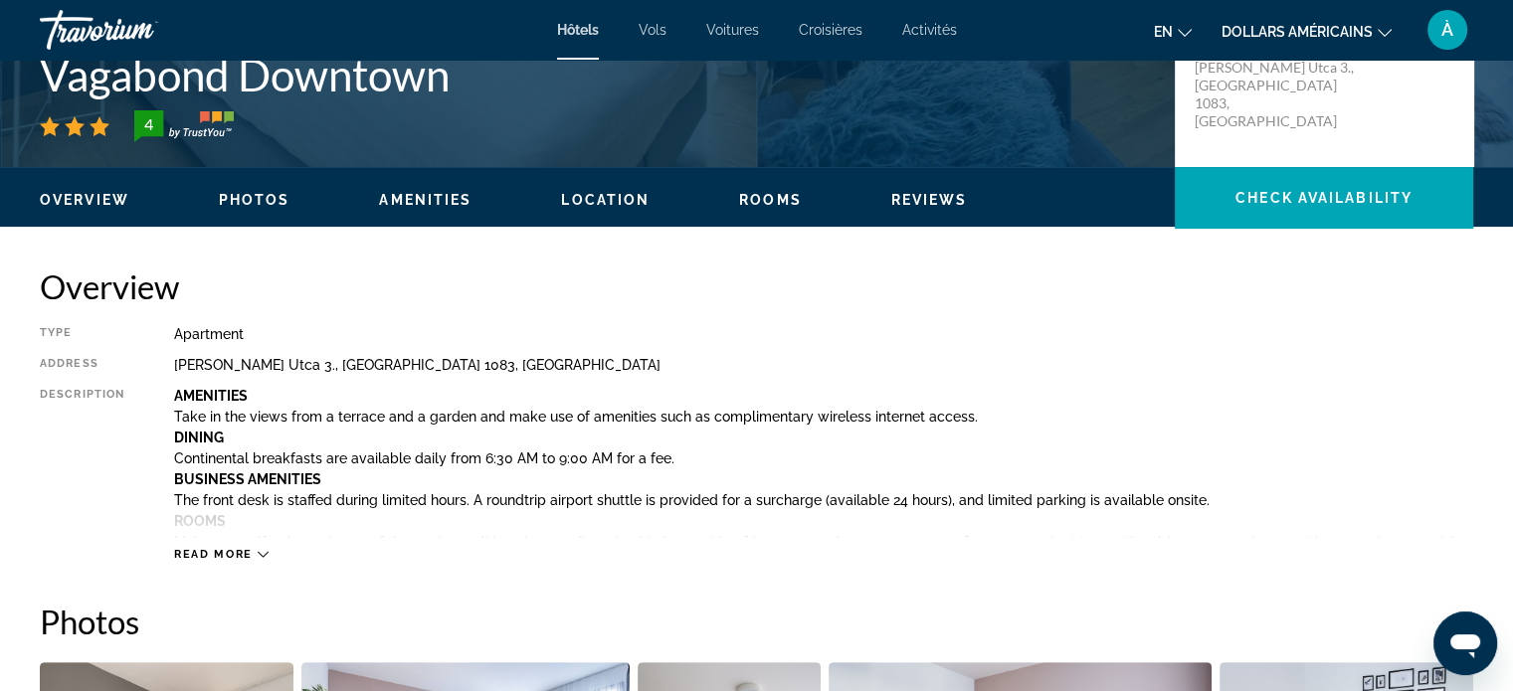
click at [1272, 341] on div "Type Apartment Address Paulay Ede Utca 3., Budapest 1083, Hungary Description A…" at bounding box center [757, 444] width 1434 height 236
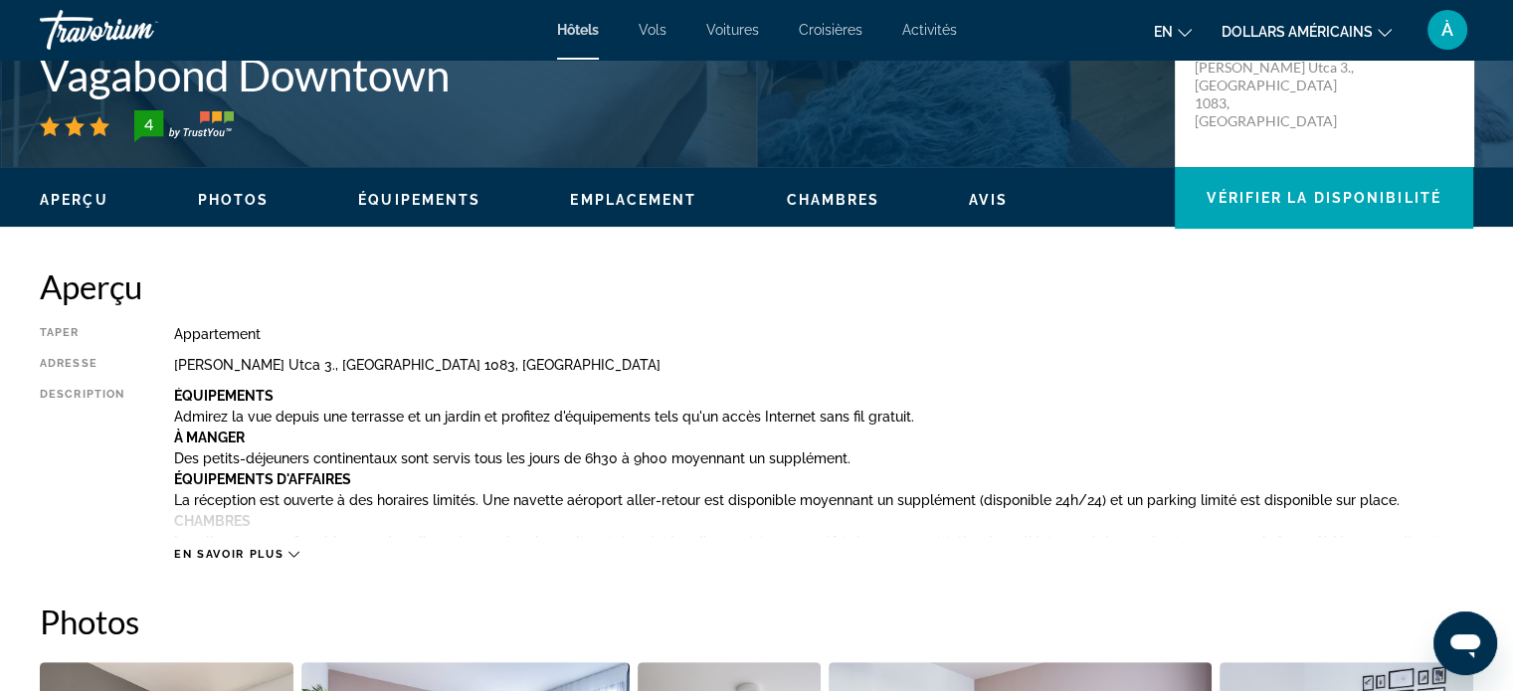
click at [1142, 415] on p "Admirez la vue depuis une terrasse et un jardin et profitez d'équipements tels …" at bounding box center [823, 417] width 1299 height 16
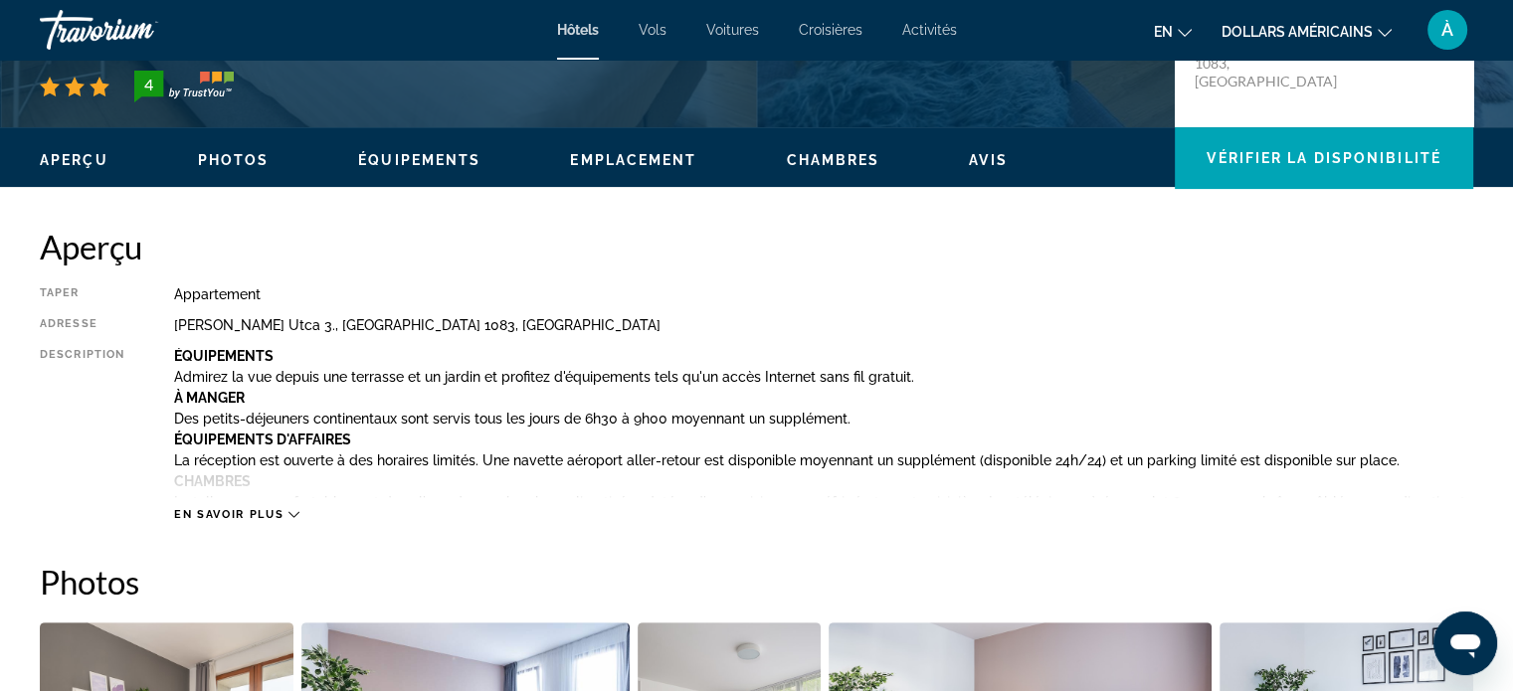
click at [279, 515] on font "En savoir plus" at bounding box center [228, 514] width 109 height 13
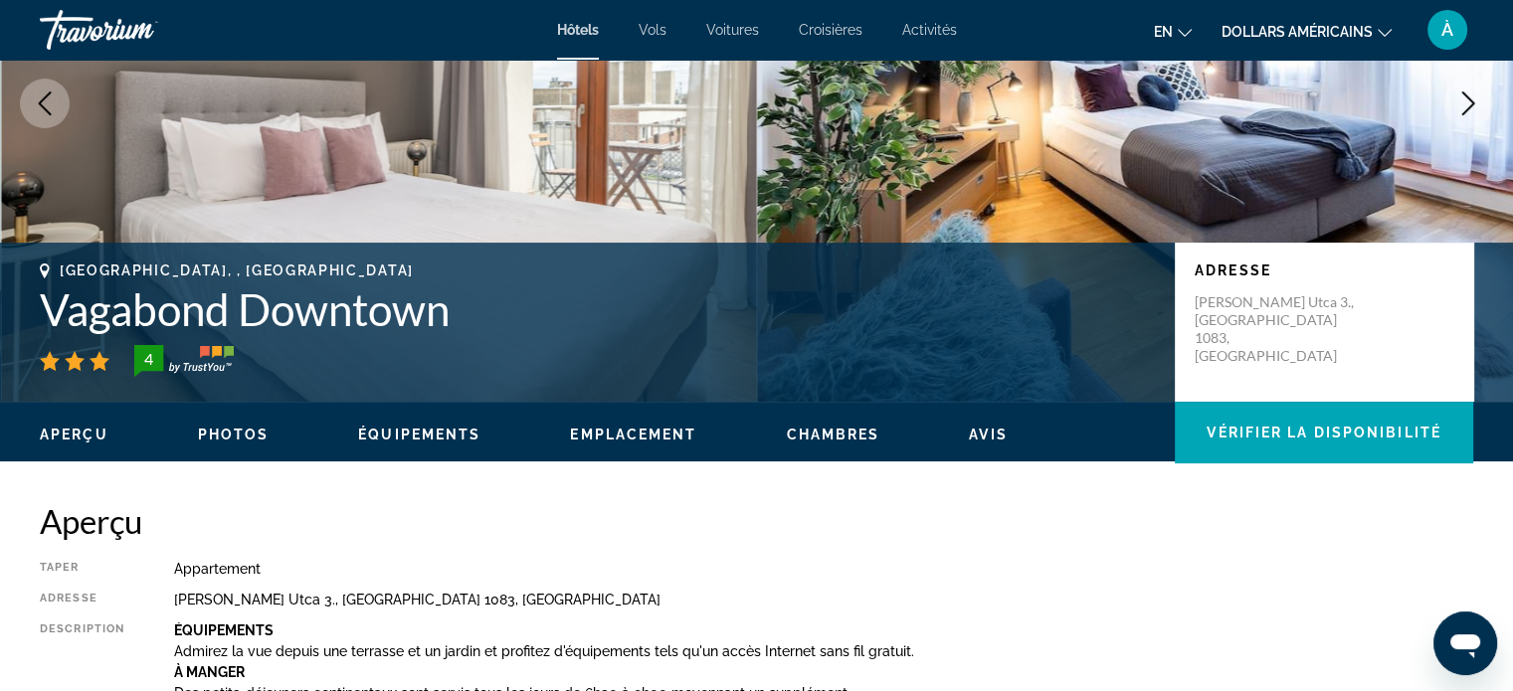
scroll to position [0, 0]
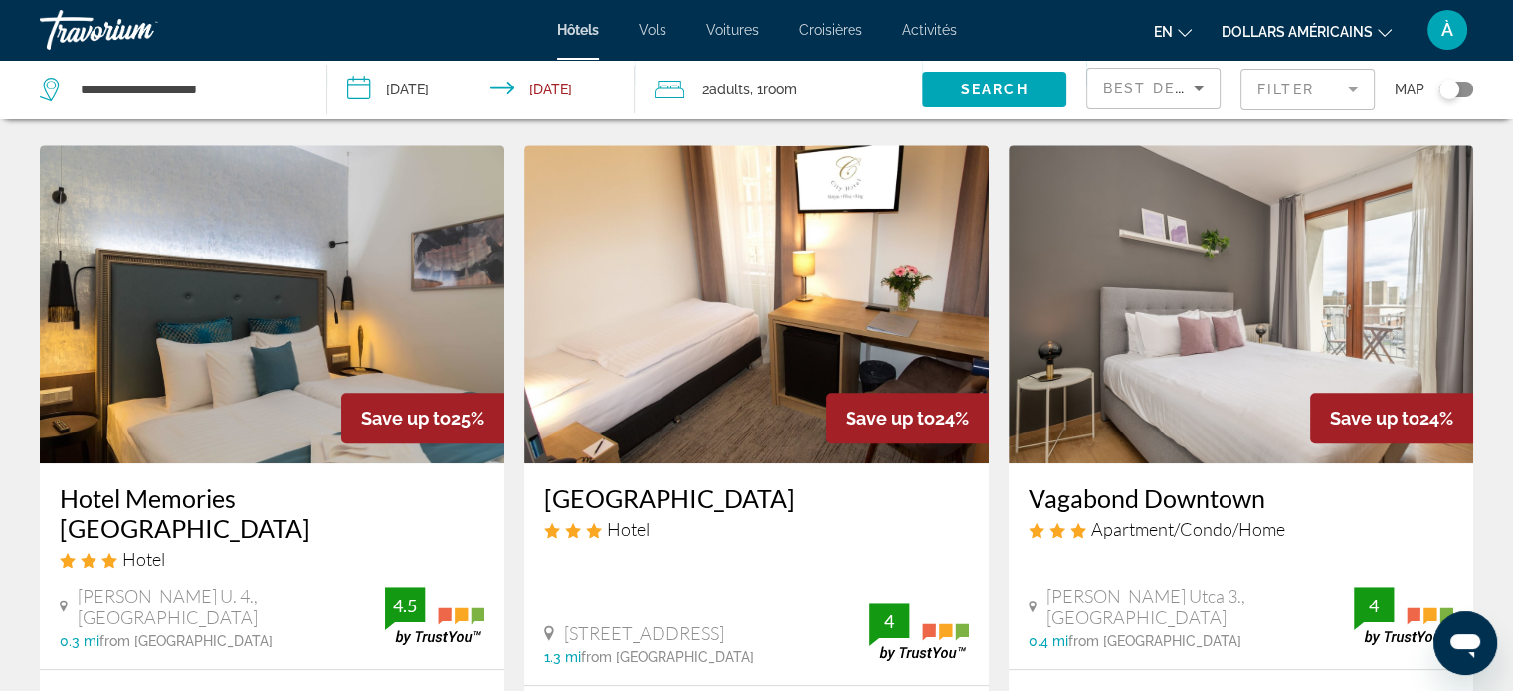
scroll to position [818, 0]
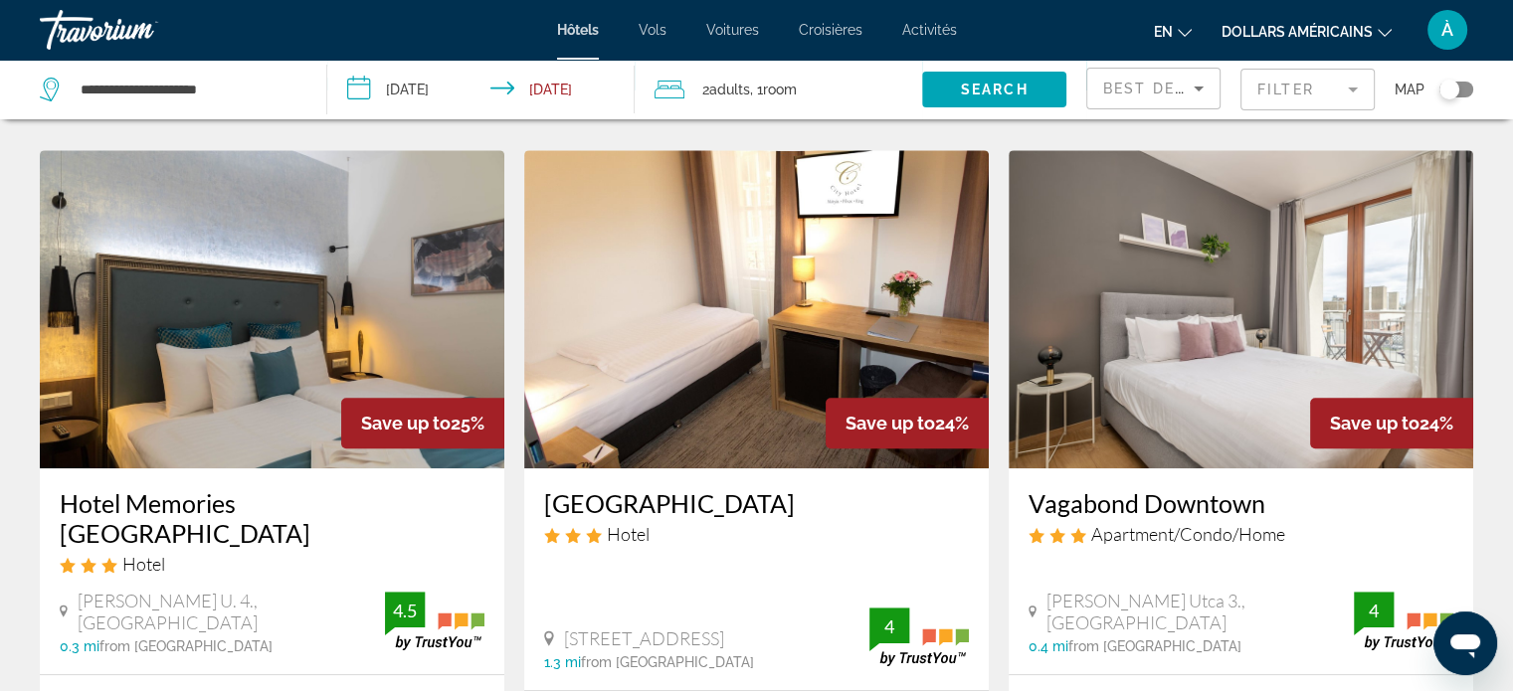
click at [1157, 488] on h3 "Vagabond Downtown" at bounding box center [1241, 503] width 425 height 30
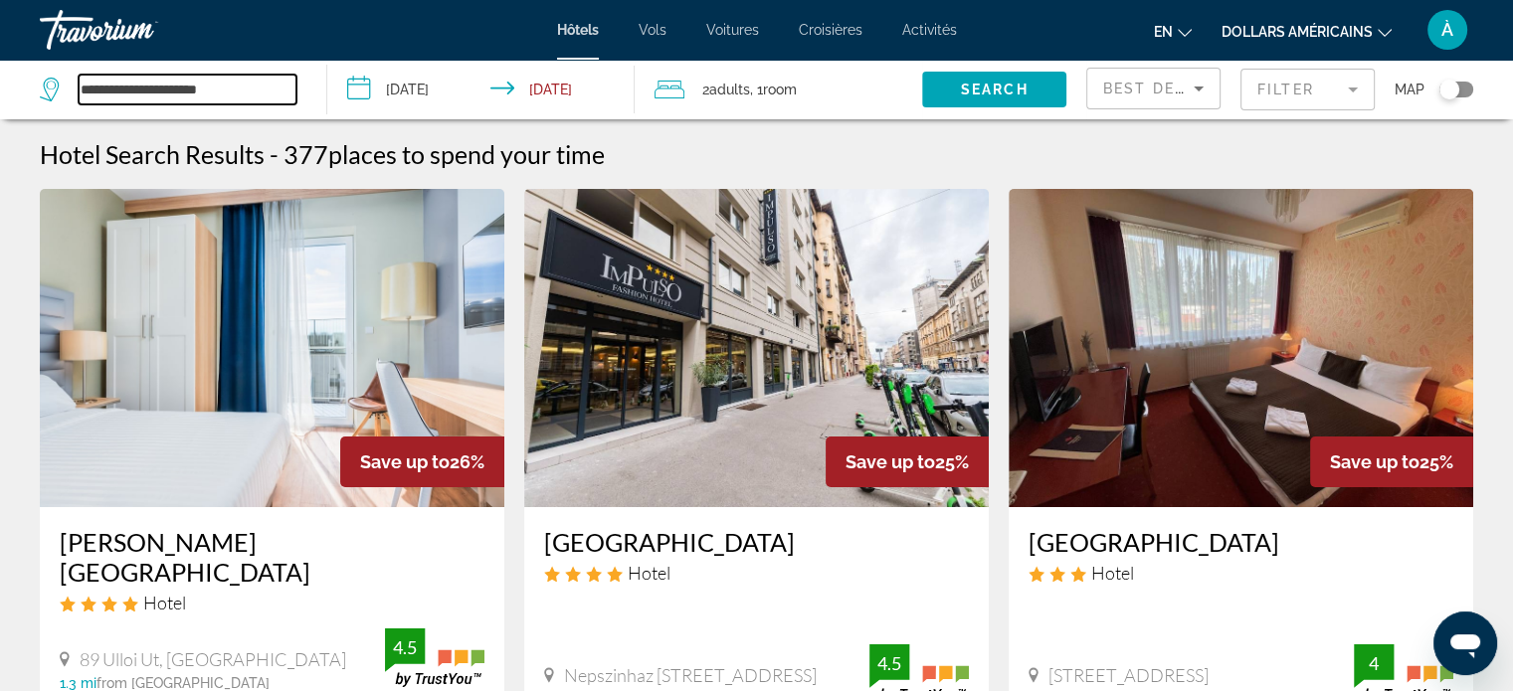
click at [219, 94] on input "**********" at bounding box center [188, 90] width 218 height 30
drag, startPoint x: 249, startPoint y: 91, endPoint x: 81, endPoint y: 95, distance: 168.2
click at [81, 95] on input "**********" at bounding box center [188, 90] width 218 height 30
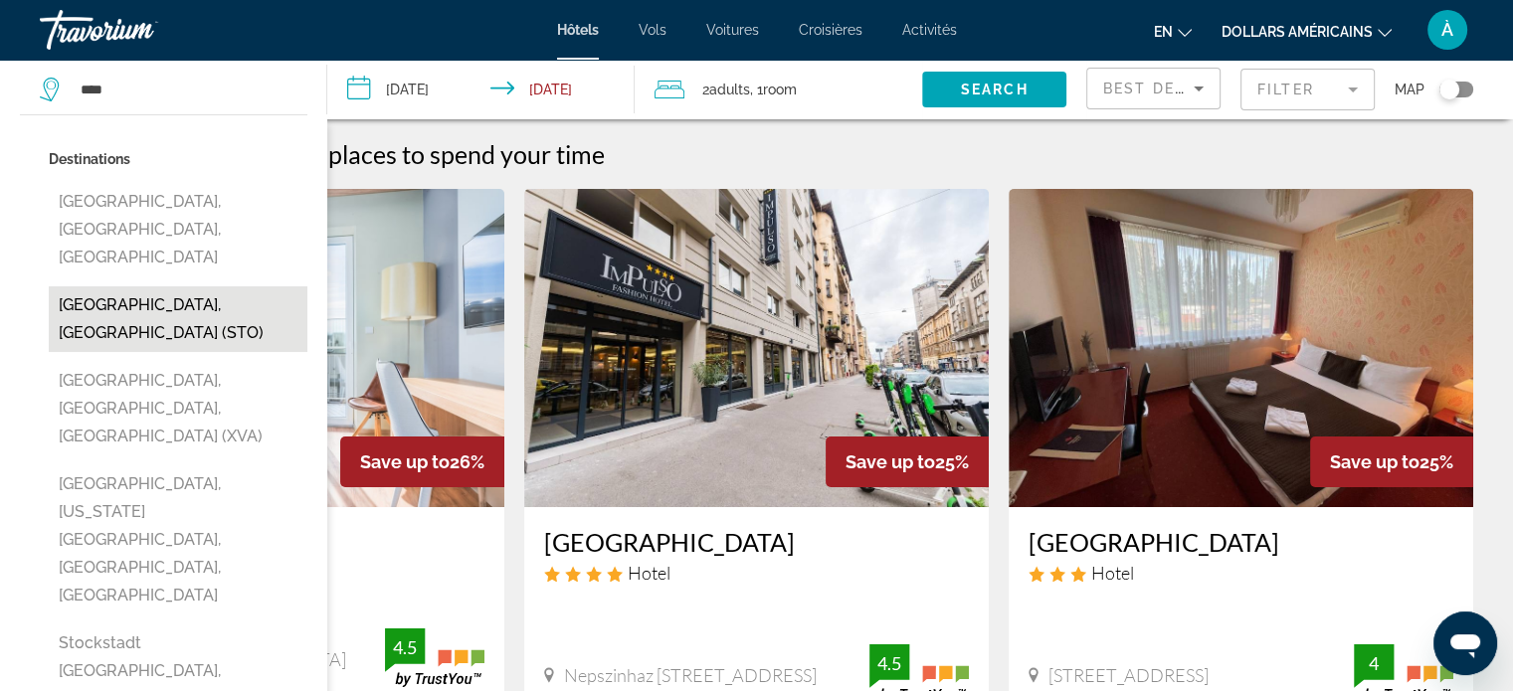
click at [177, 287] on button "[GEOGRAPHIC_DATA], [GEOGRAPHIC_DATA] (STO)" at bounding box center [178, 320] width 259 height 66
type input "**********"
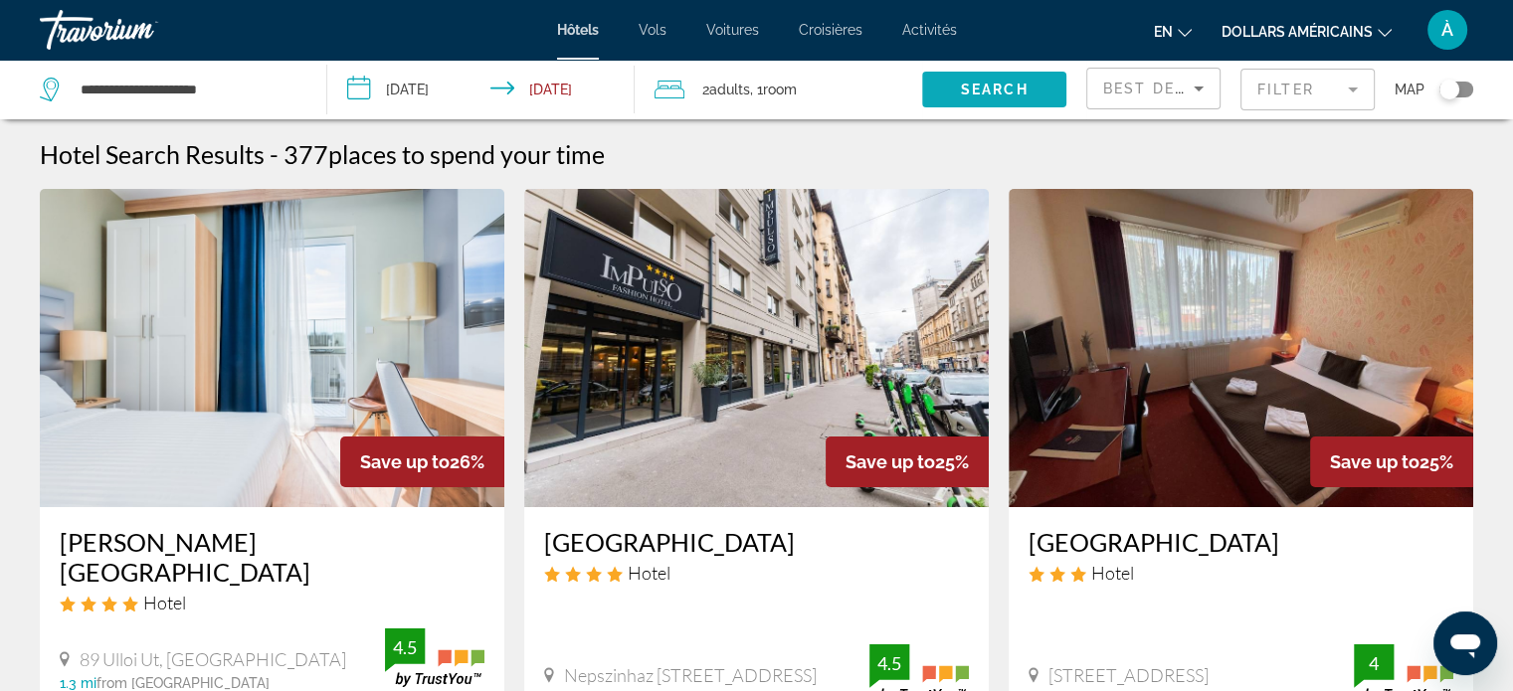
click at [995, 83] on span "Search" at bounding box center [995, 90] width 68 height 16
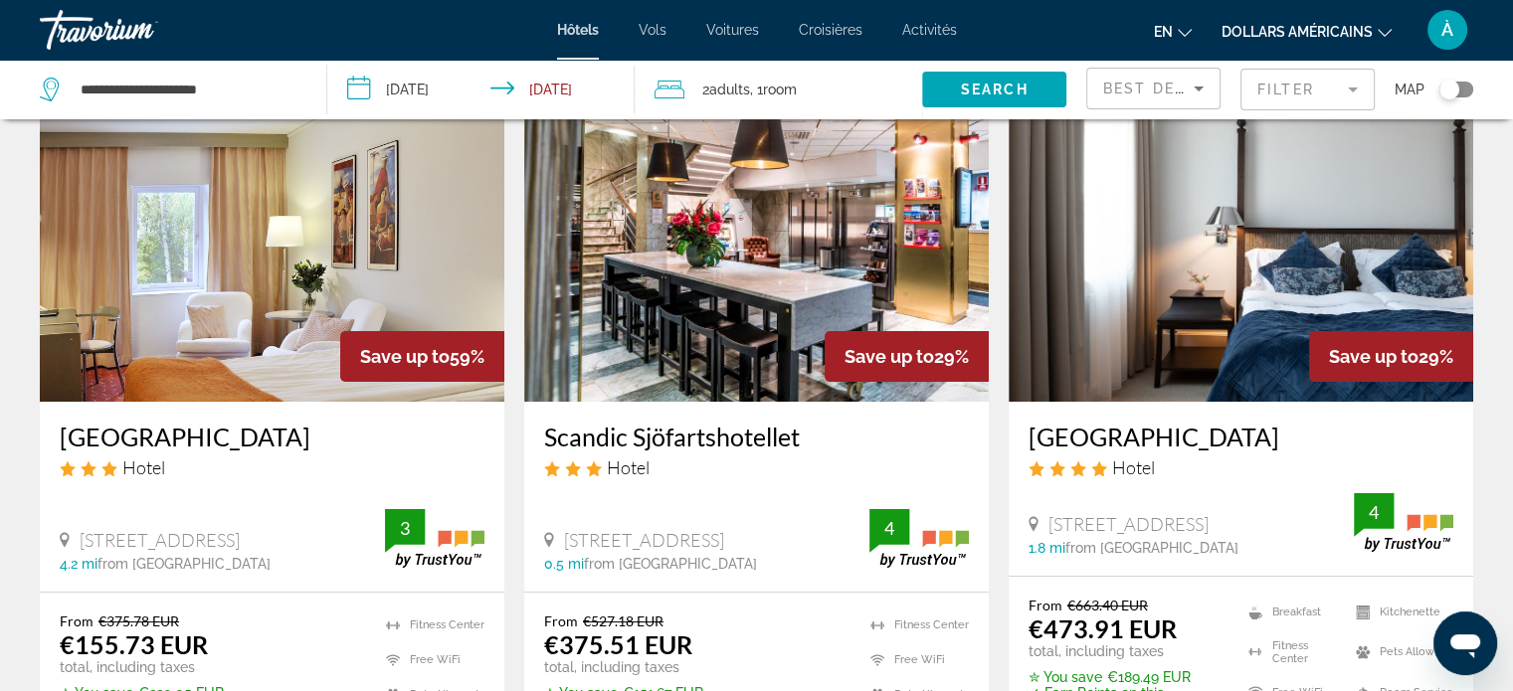
scroll to position [110, 0]
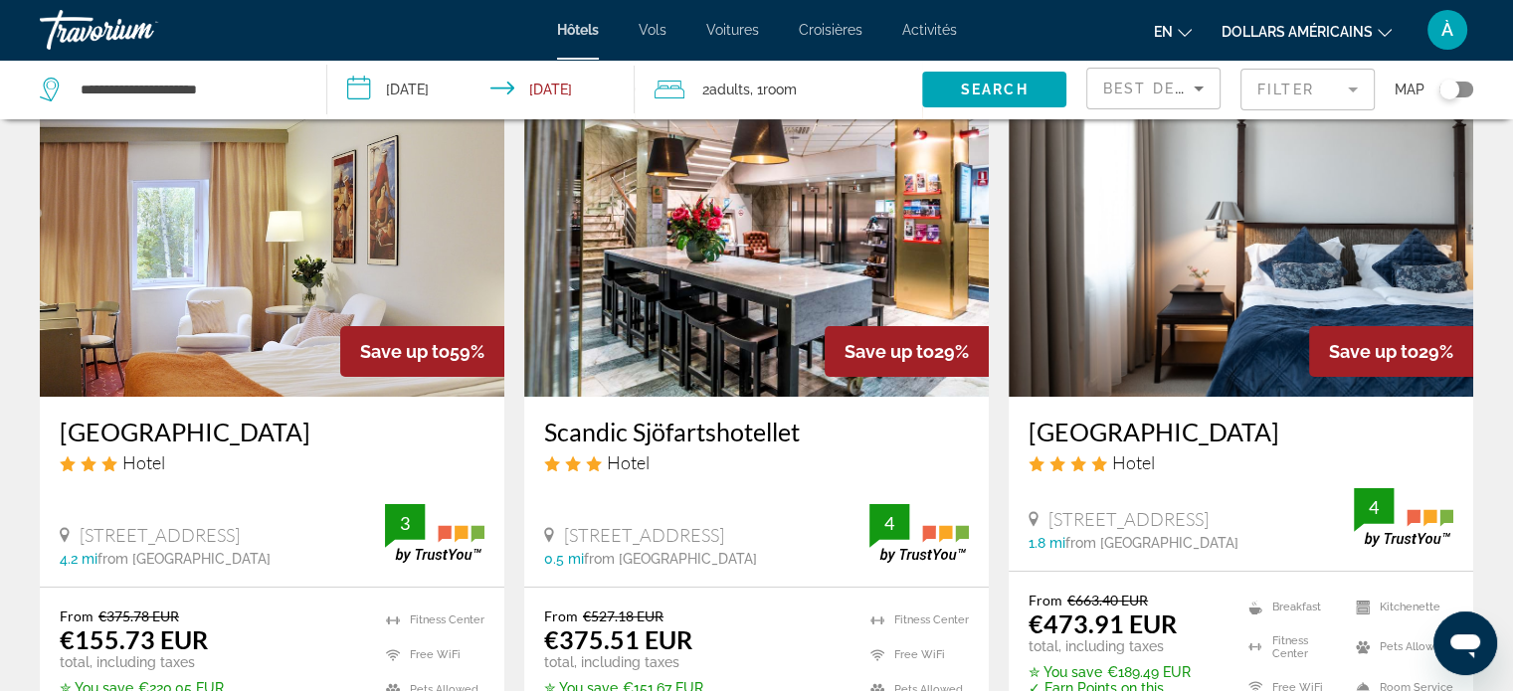
click at [163, 433] on h3 "Ariston Hotell" at bounding box center [272, 432] width 425 height 30
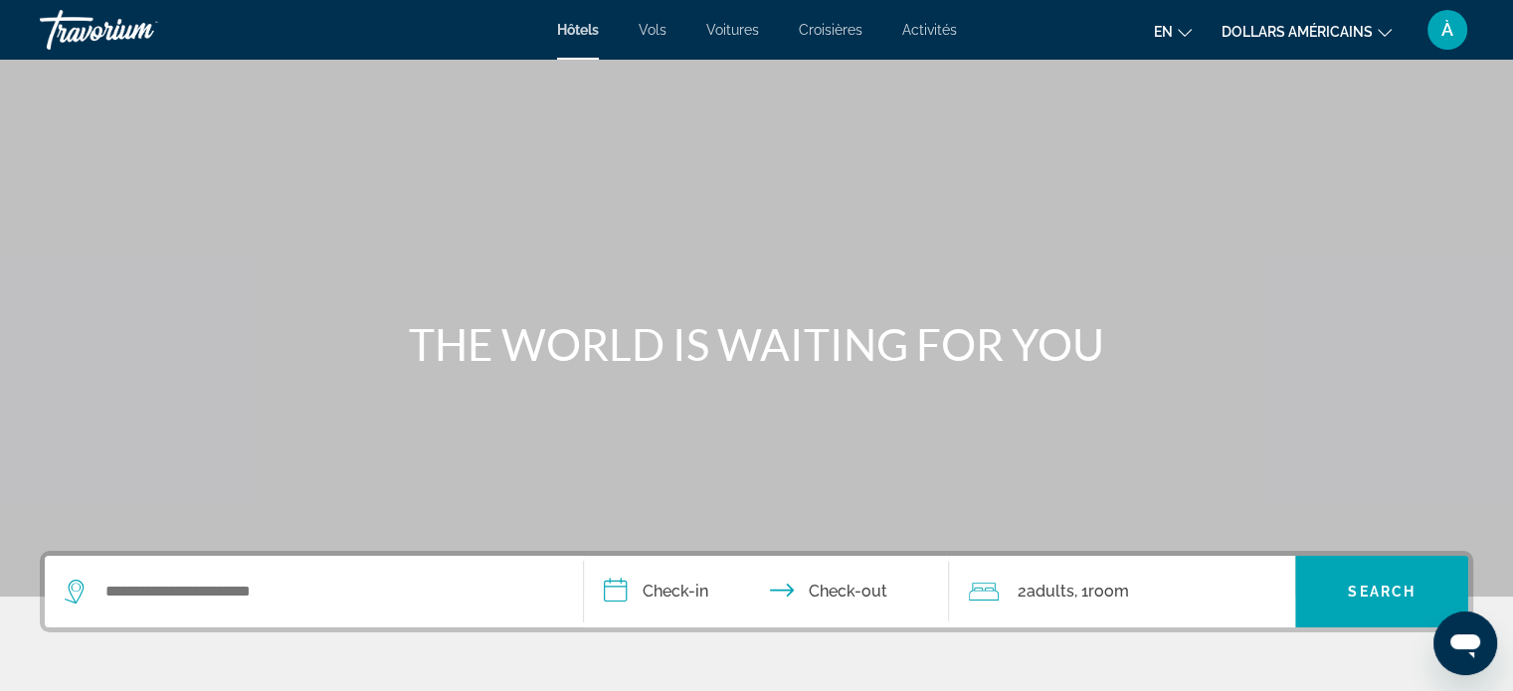
click at [418, 617] on div "Search widget" at bounding box center [314, 592] width 498 height 72
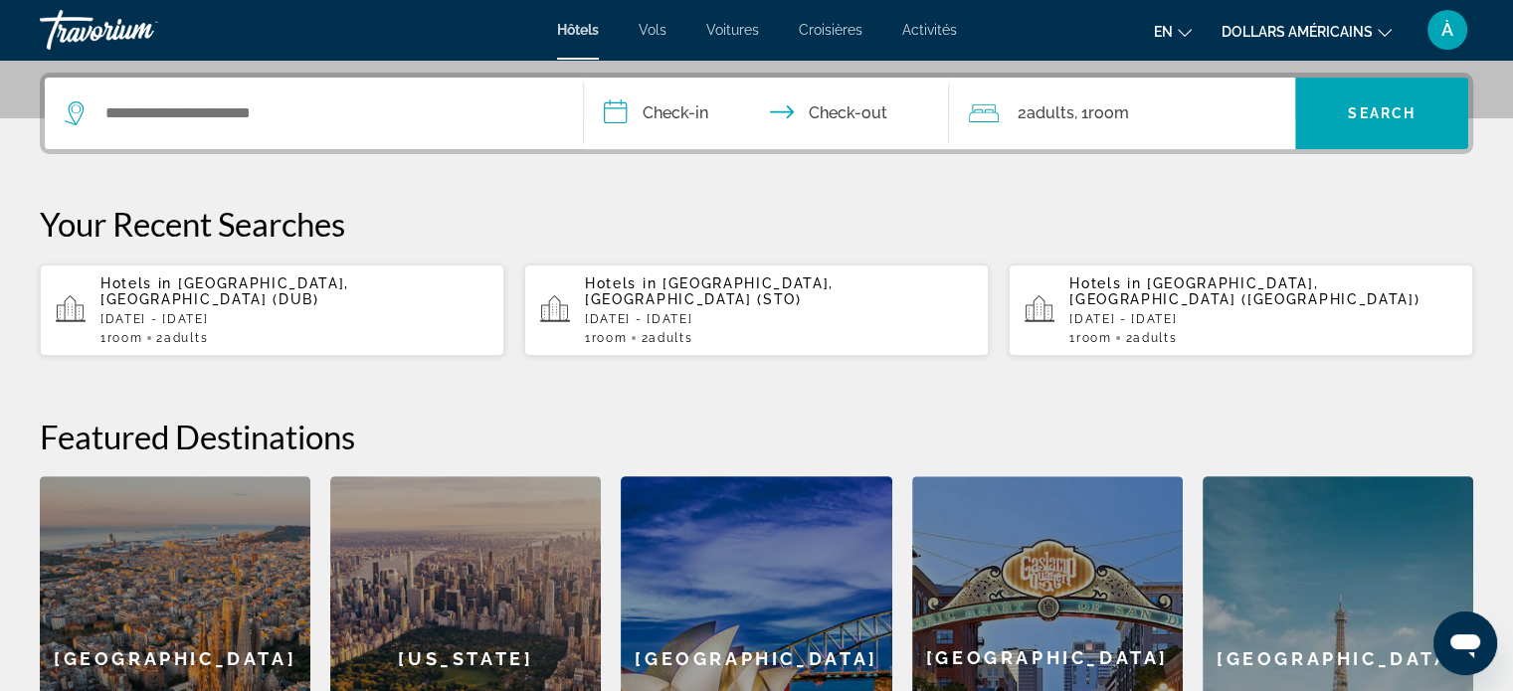
scroll to position [485, 0]
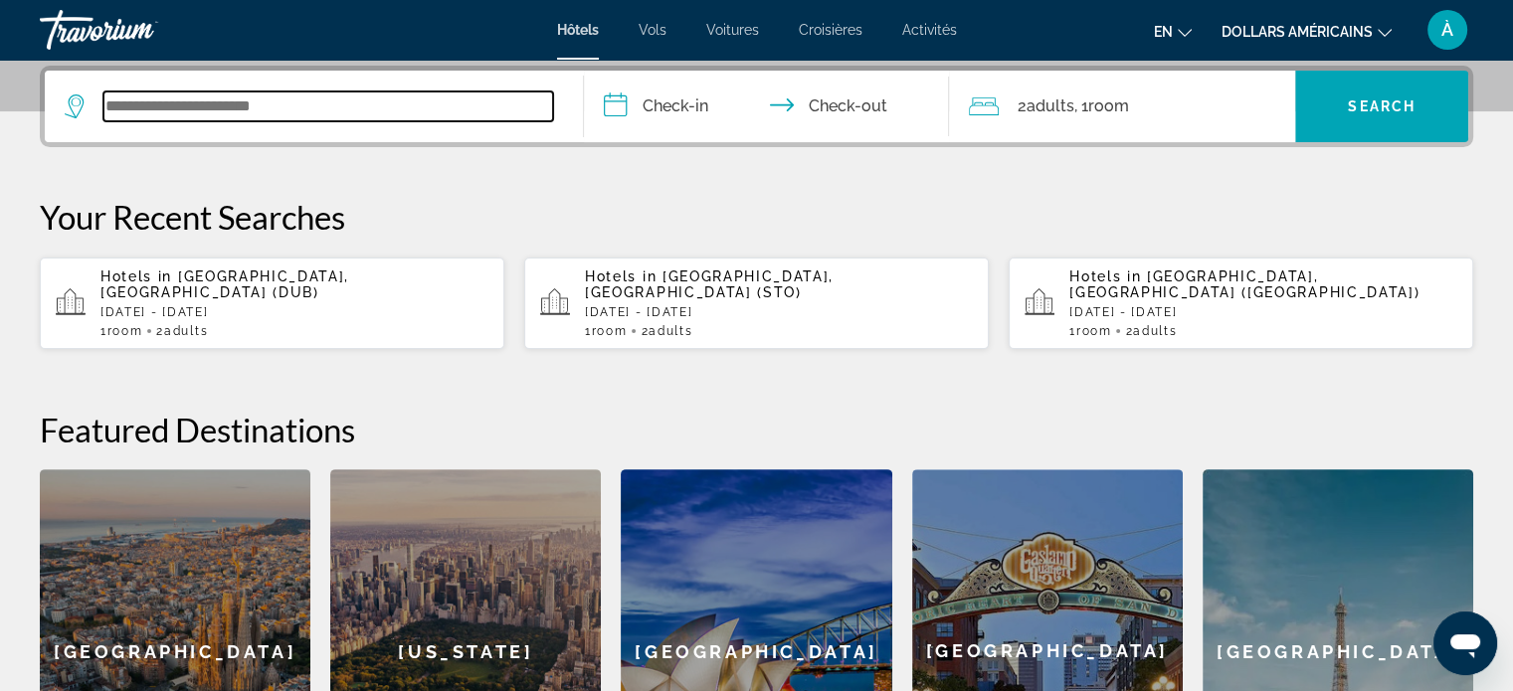
click at [341, 110] on input "Search widget" at bounding box center [328, 107] width 450 height 30
type input "***"
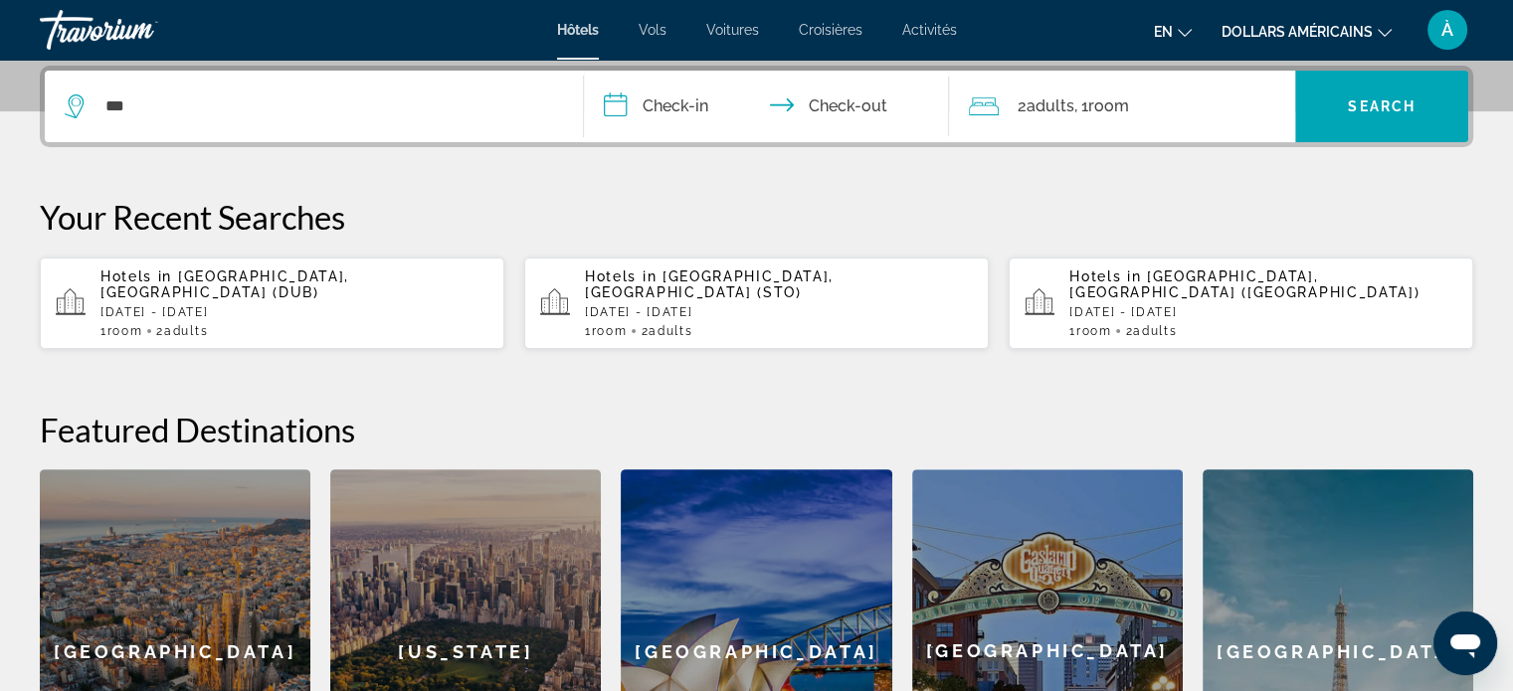
click at [668, 301] on div "Hotels in Stockholm, Sweden (STO) Fri, 17 Oct - Mon, 20 Oct 1 Room rooms 2 Adul…" at bounding box center [779, 304] width 388 height 70
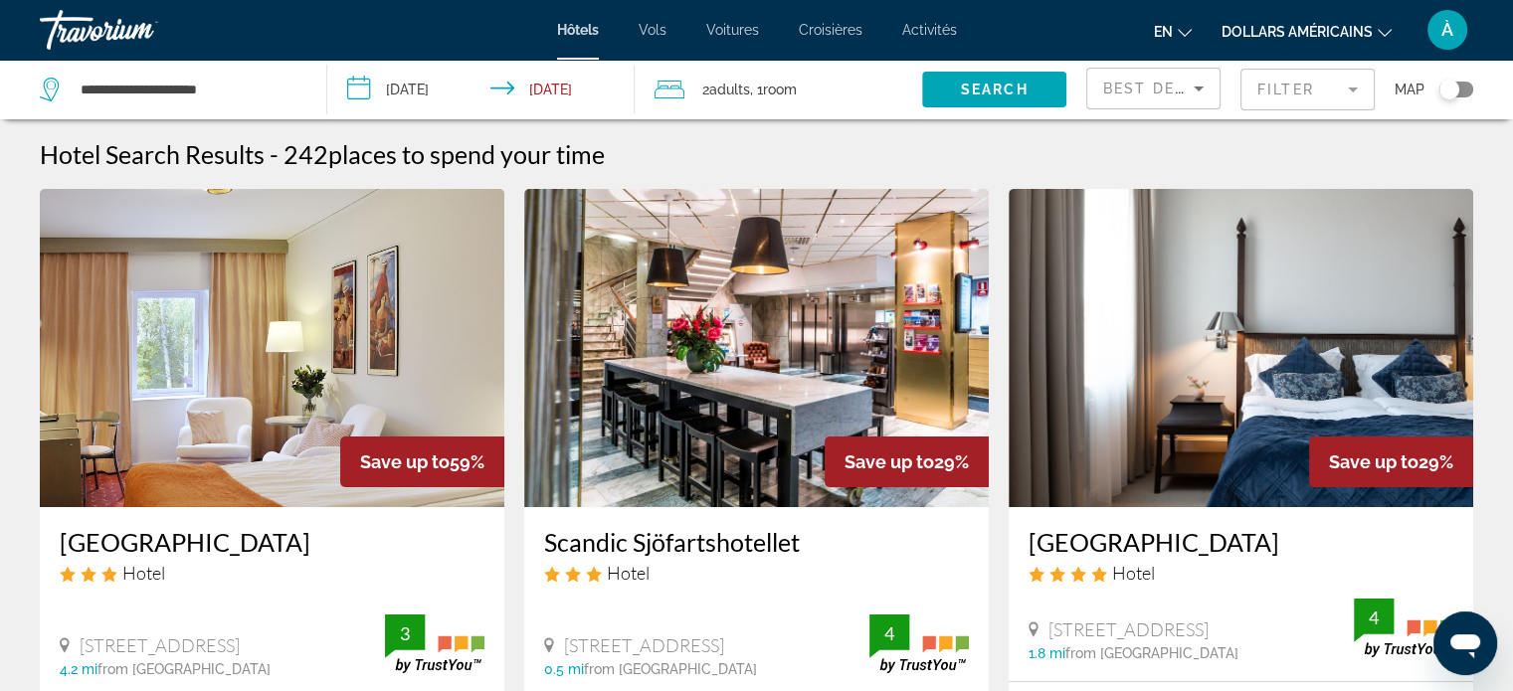
click at [135, 556] on h3 "Ariston Hotell" at bounding box center [272, 542] width 425 height 30
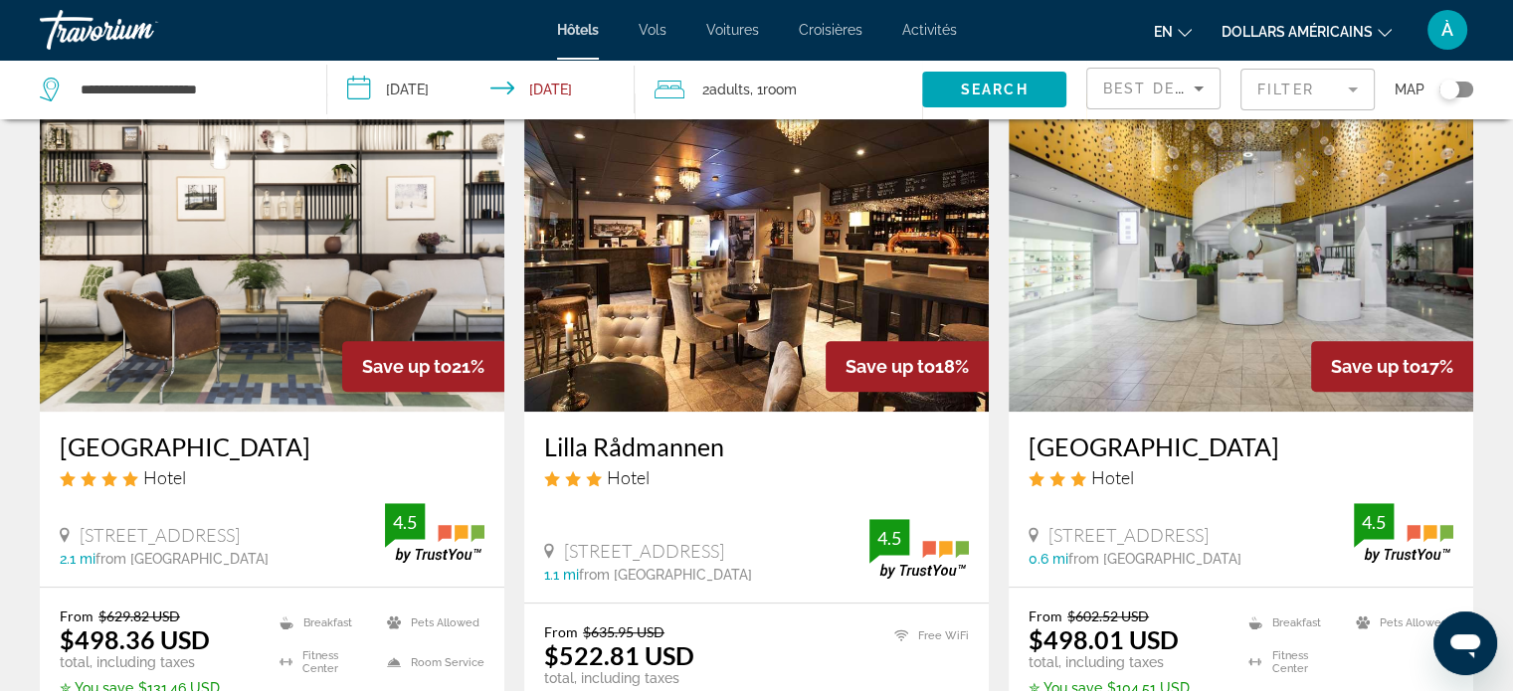
scroll to position [866, 0]
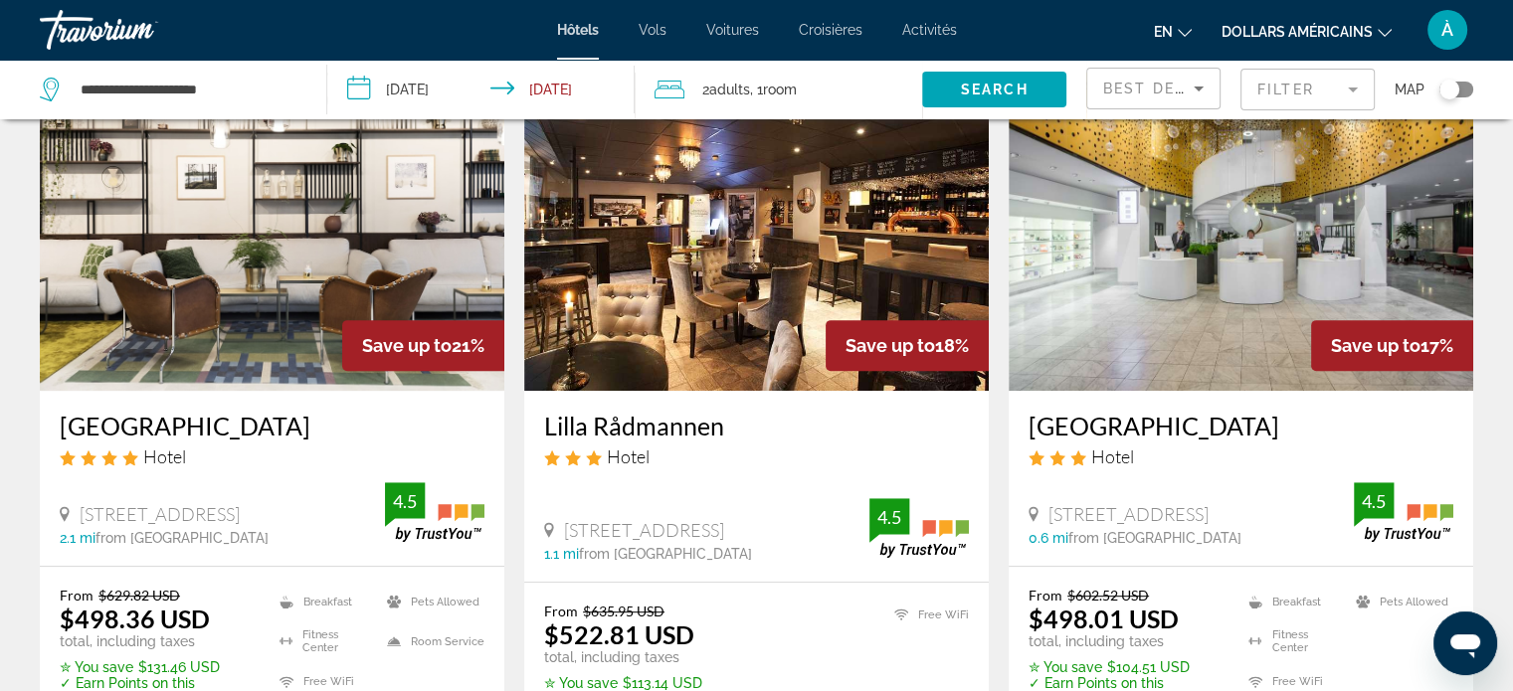
click at [1166, 411] on h3 "Hotel C Stockholm" at bounding box center [1241, 426] width 425 height 30
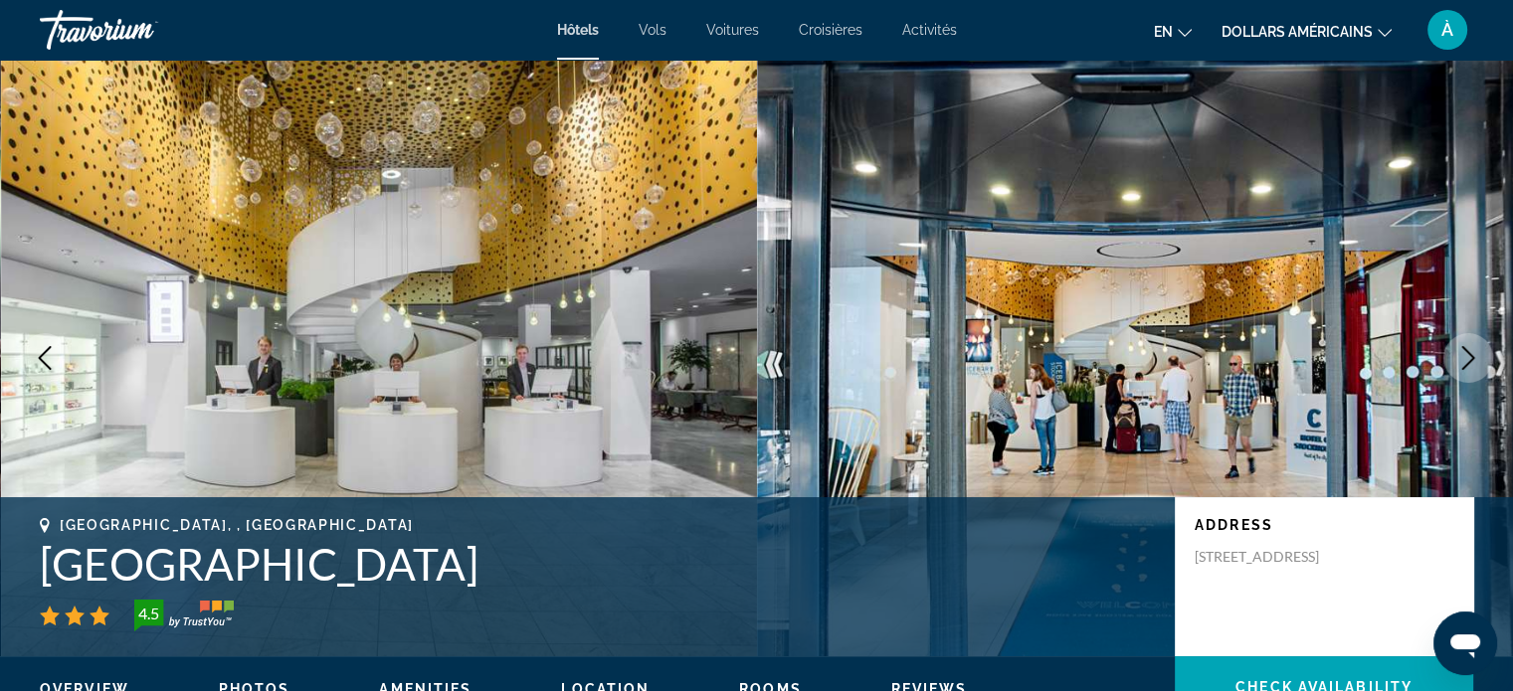
click at [1457, 369] on icon "Next image" at bounding box center [1468, 358] width 24 height 24
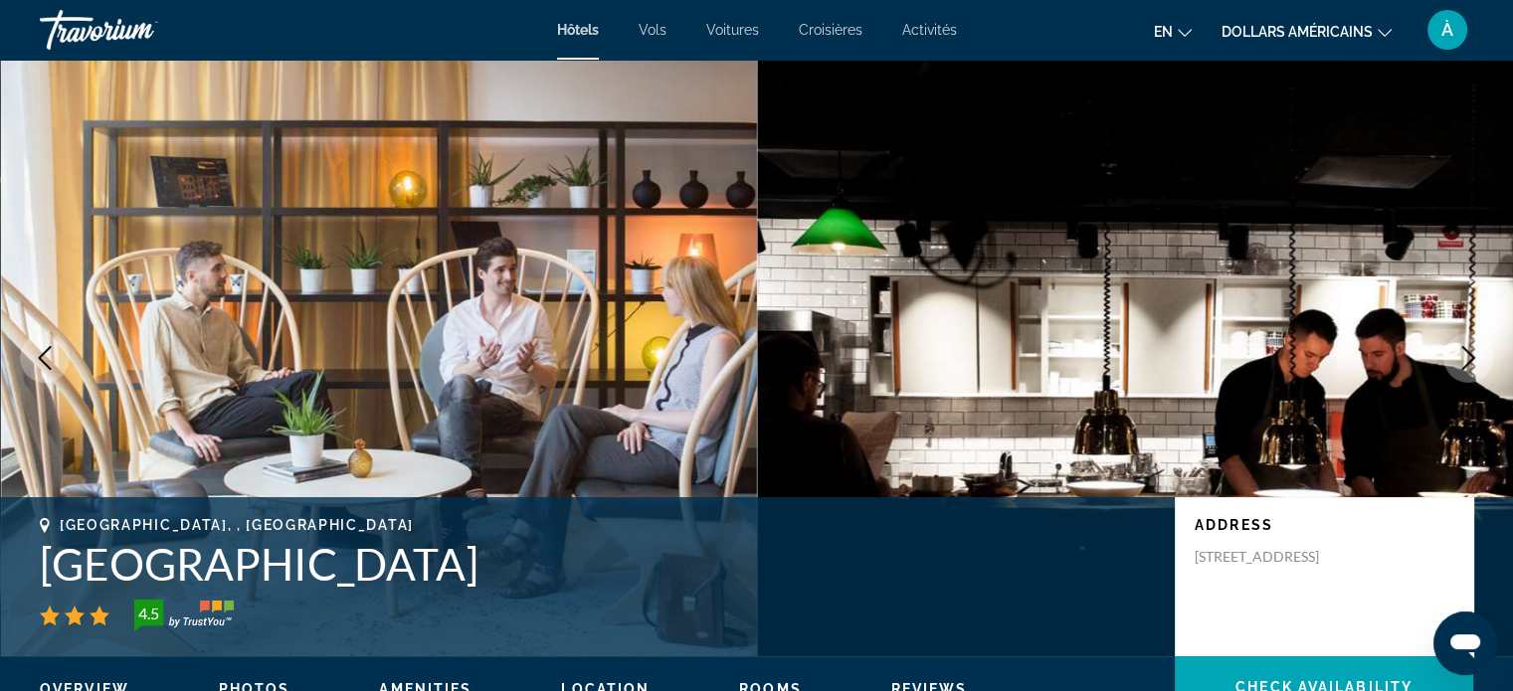
click at [1460, 363] on icon "Next image" at bounding box center [1468, 358] width 24 height 24
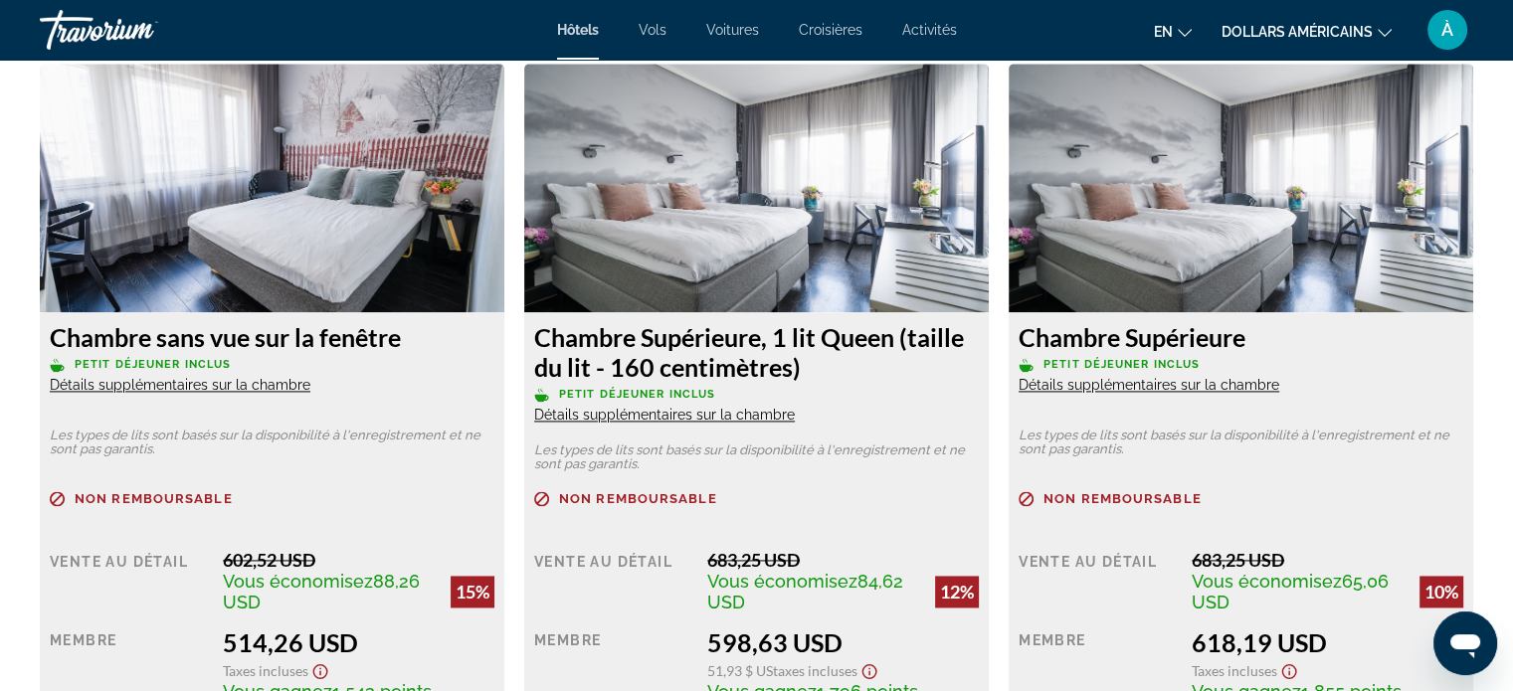
scroll to position [2722, 0]
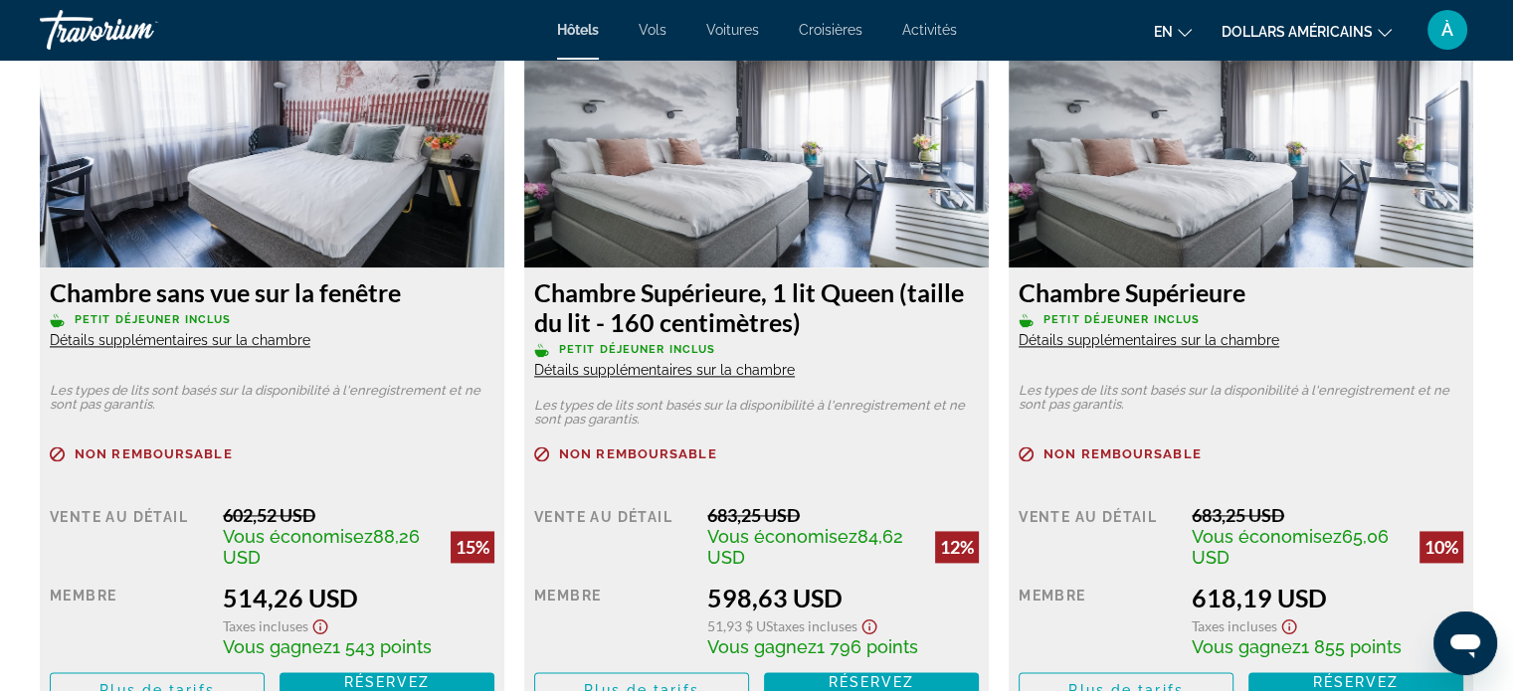
click at [293, 303] on font "Chambre sans vue sur la fenêtre" at bounding box center [225, 293] width 351 height 30
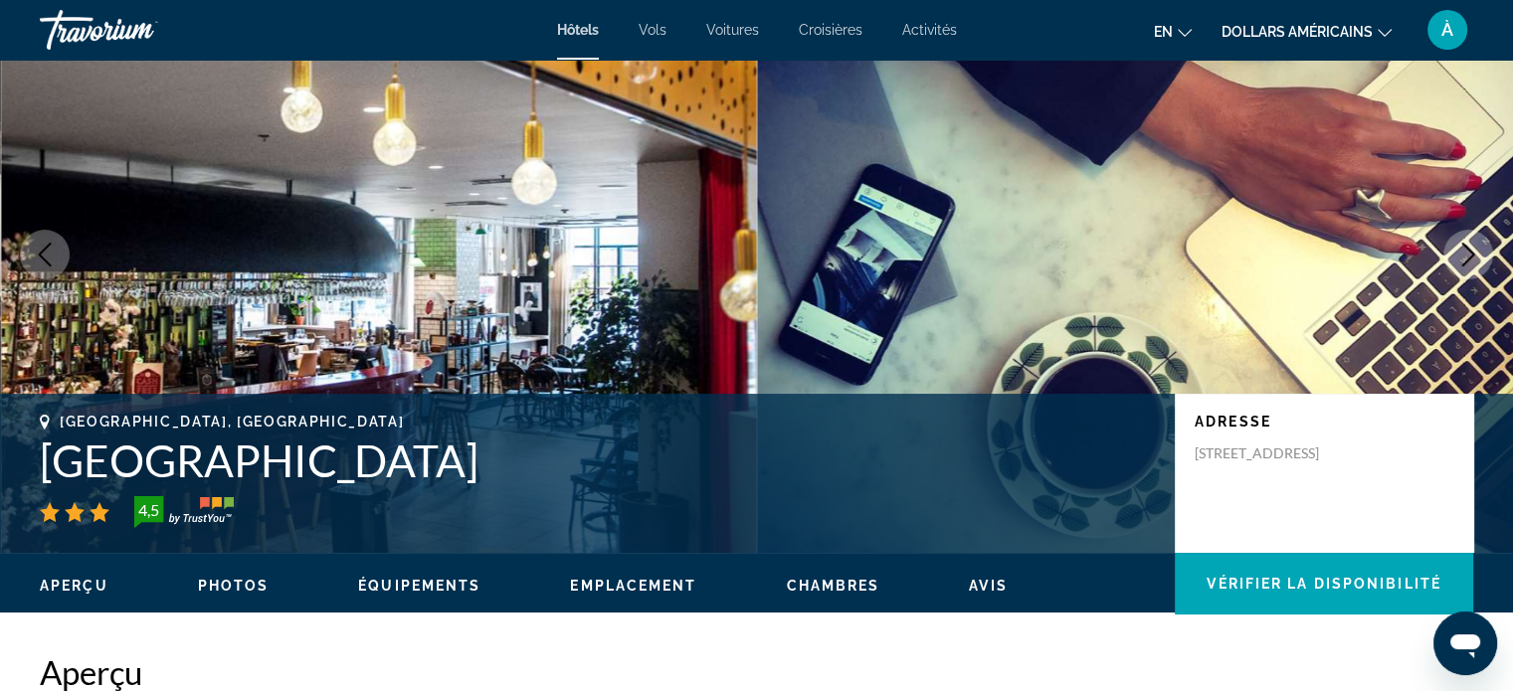
scroll to position [4, 0]
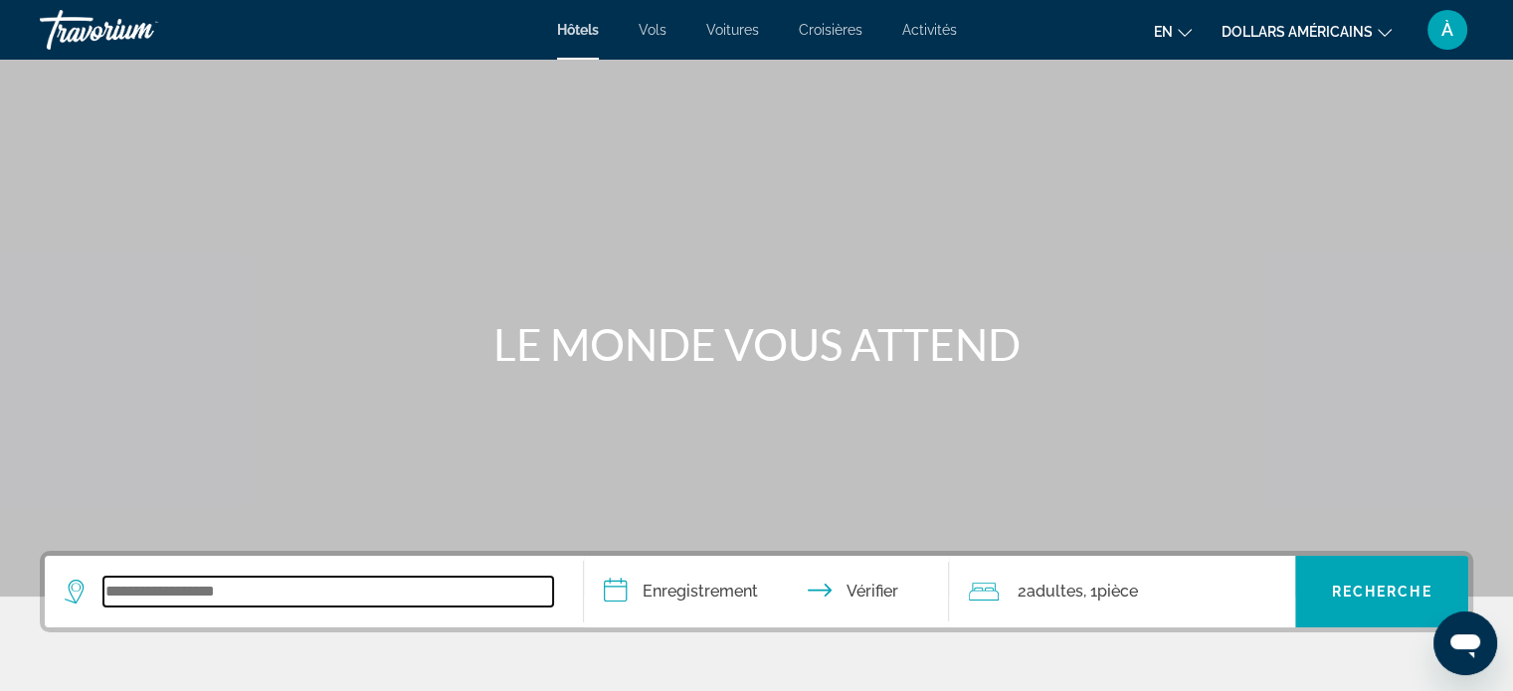
click at [315, 579] on input "Widget de recherche" at bounding box center [328, 592] width 450 height 30
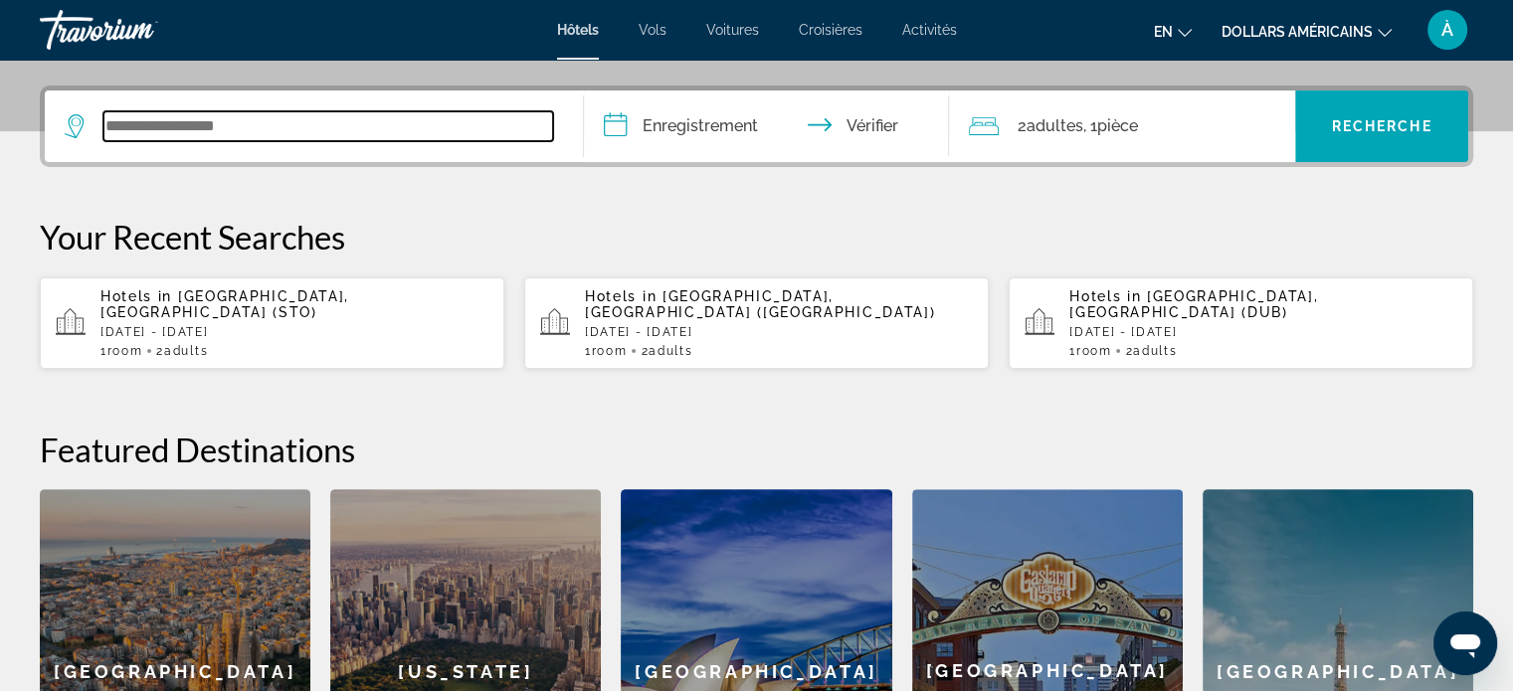
scroll to position [485, 0]
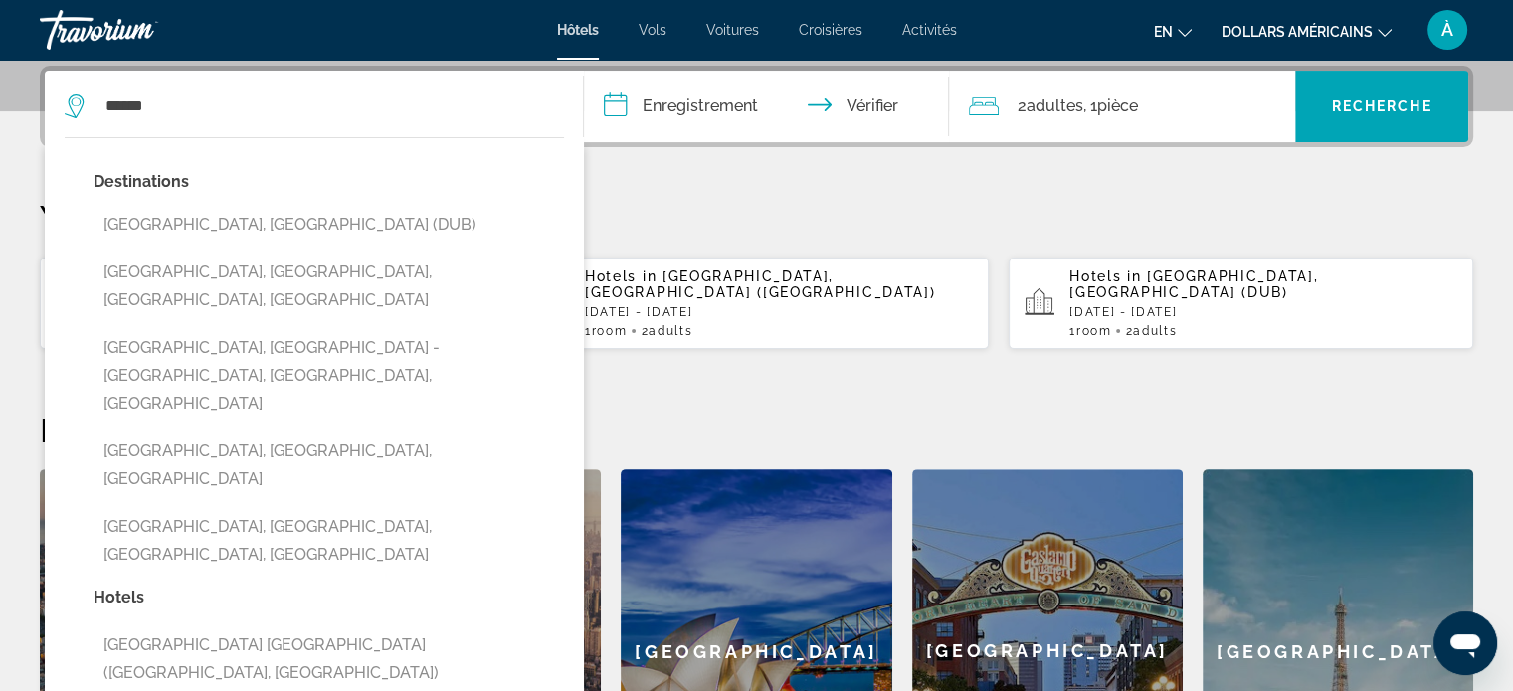
click at [709, 96] on input "**********" at bounding box center [771, 110] width 374 height 78
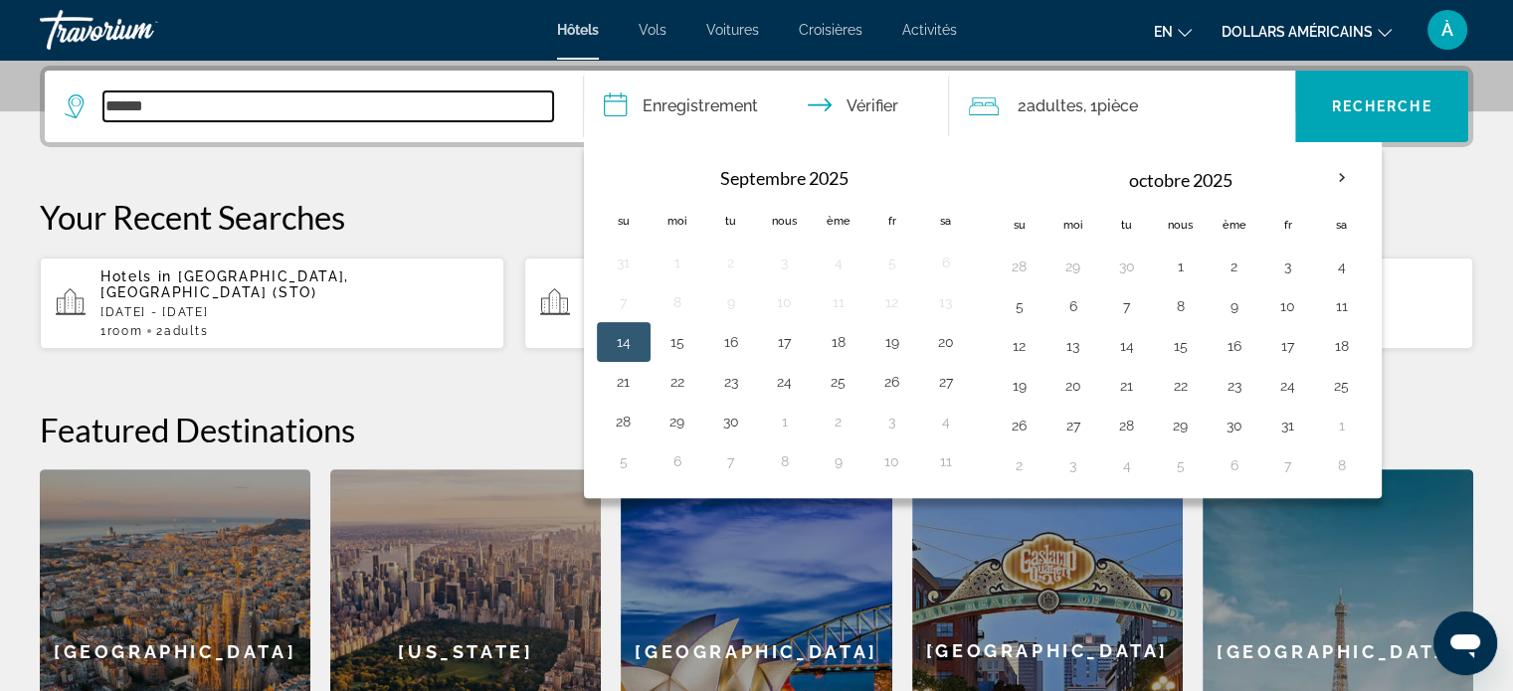
click at [275, 108] on input "******" at bounding box center [328, 107] width 450 height 30
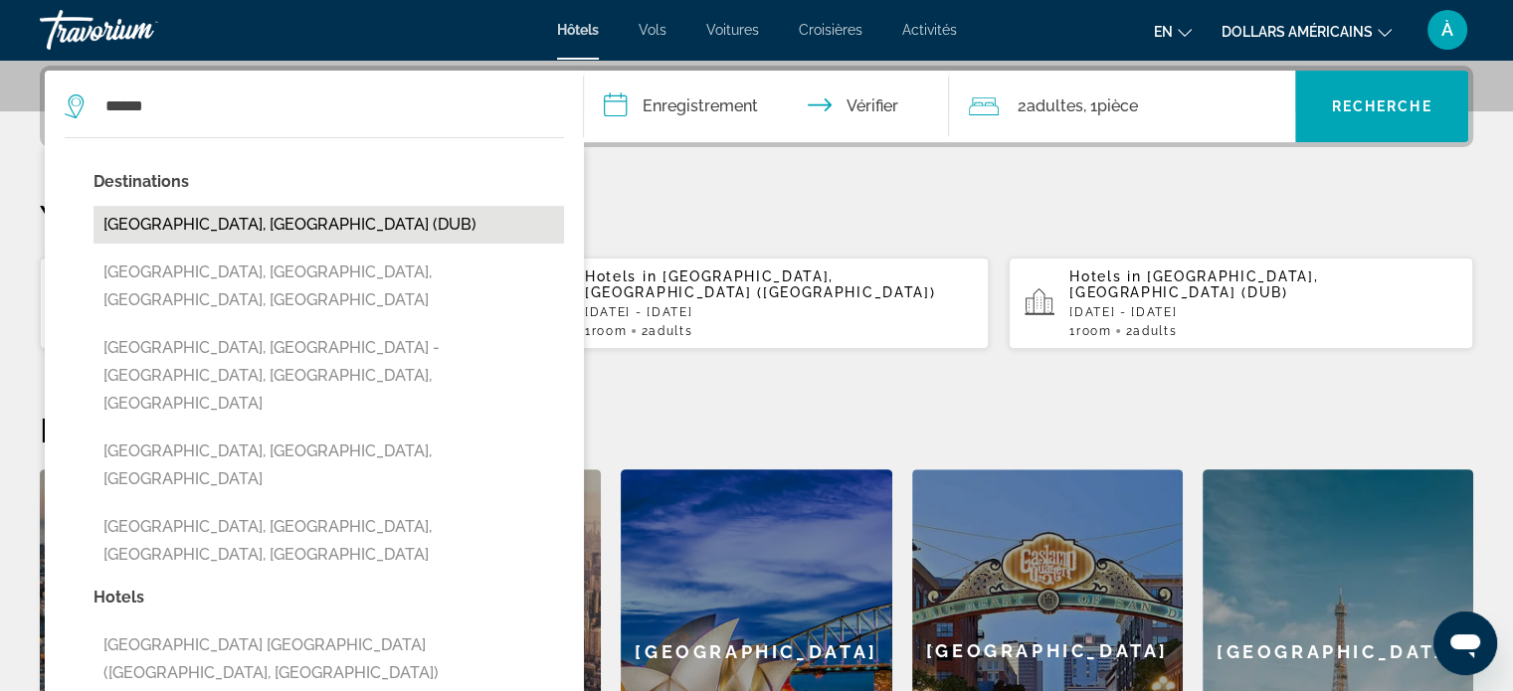
click at [271, 228] on button "[GEOGRAPHIC_DATA], [GEOGRAPHIC_DATA] (DUB)" at bounding box center [329, 225] width 471 height 38
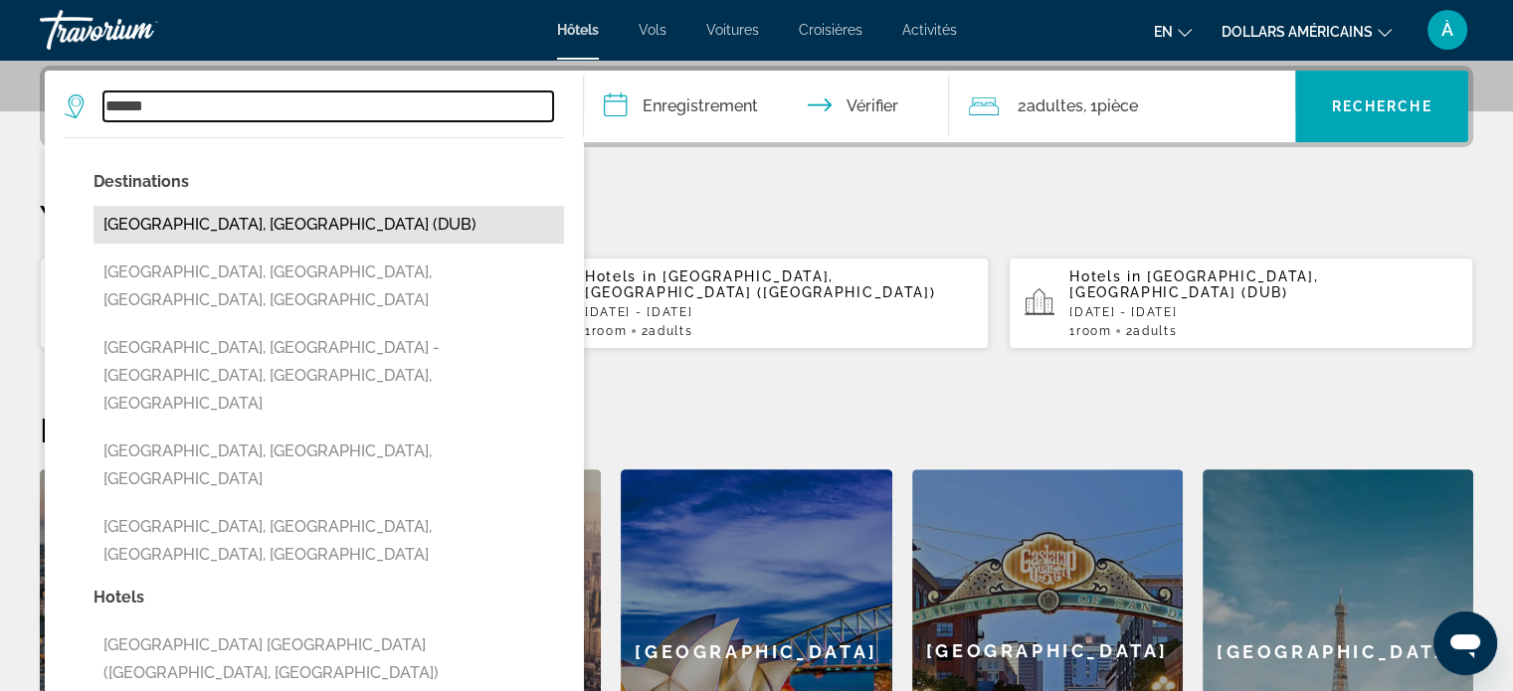
type input "**********"
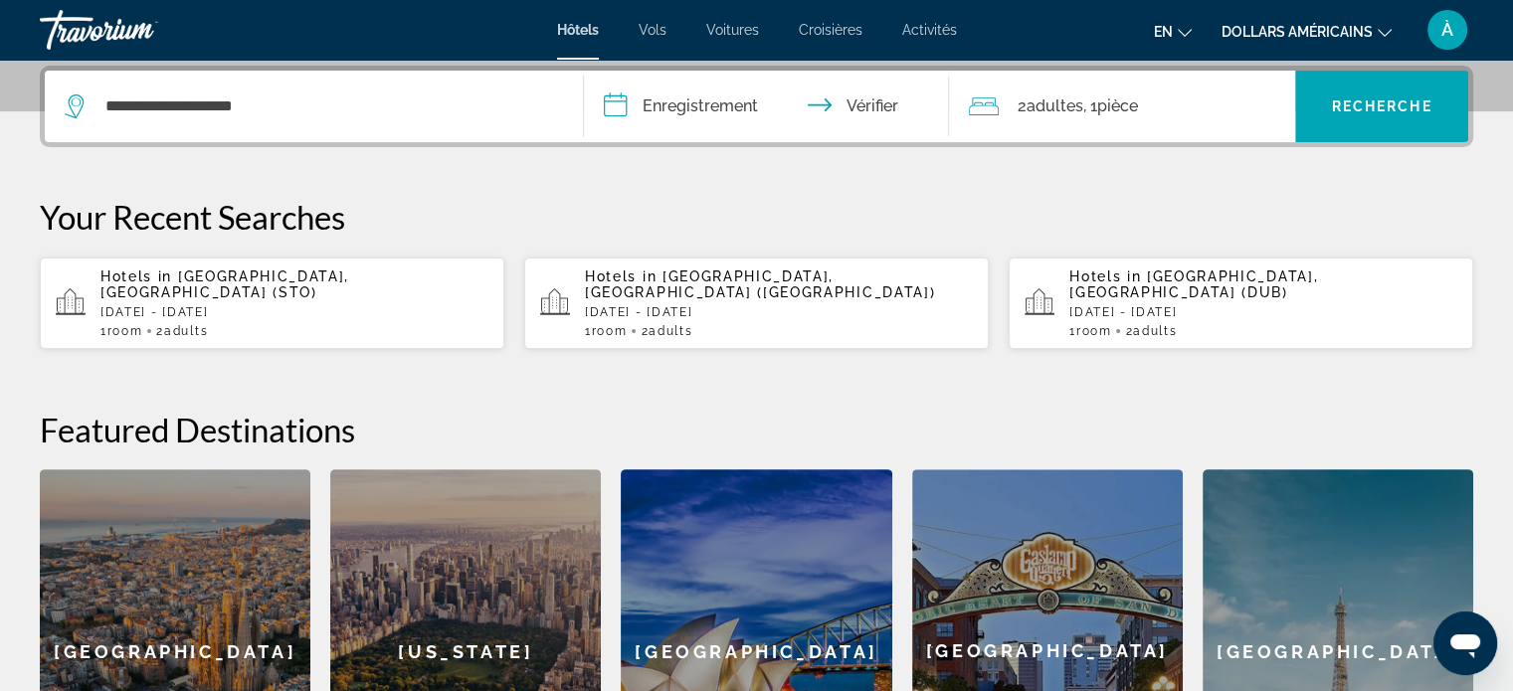
click at [721, 103] on input "**********" at bounding box center [771, 110] width 374 height 78
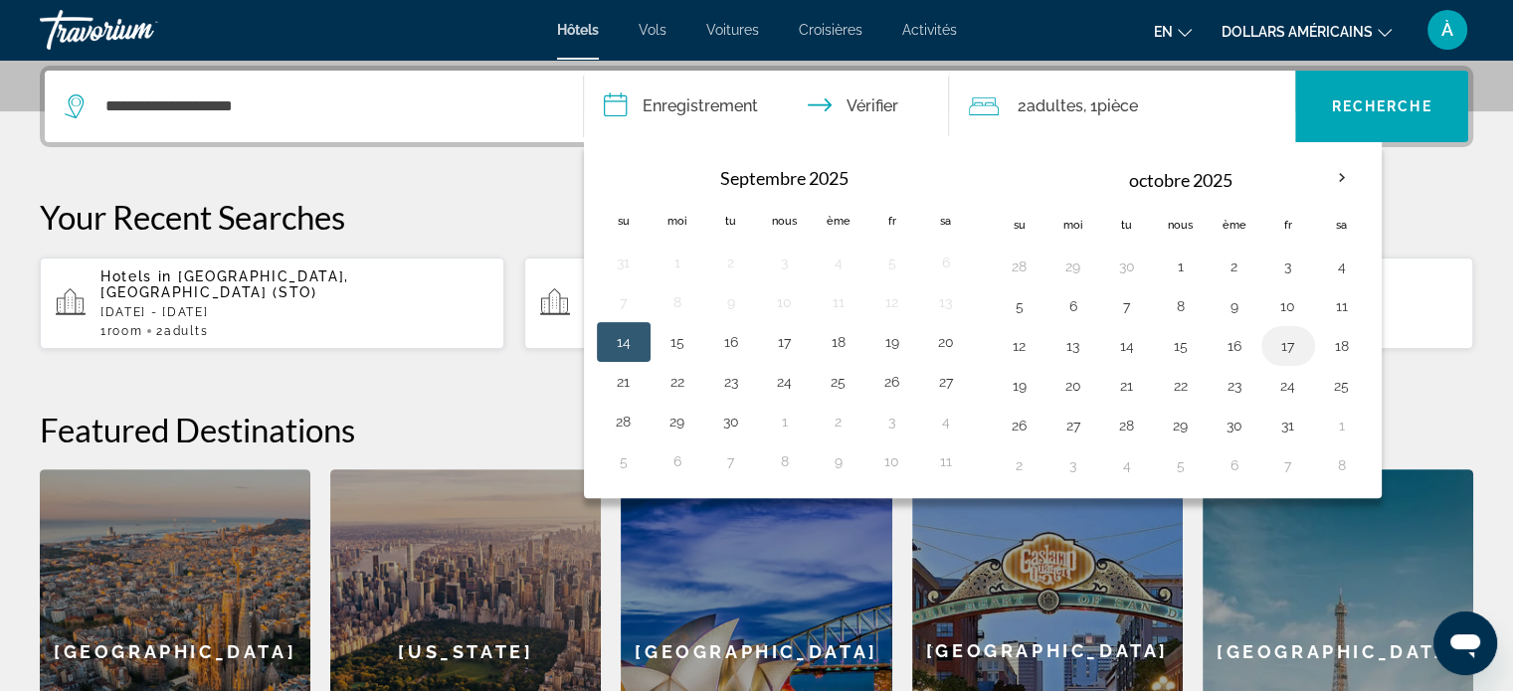
click at [1285, 346] on button "17" at bounding box center [1288, 346] width 32 height 28
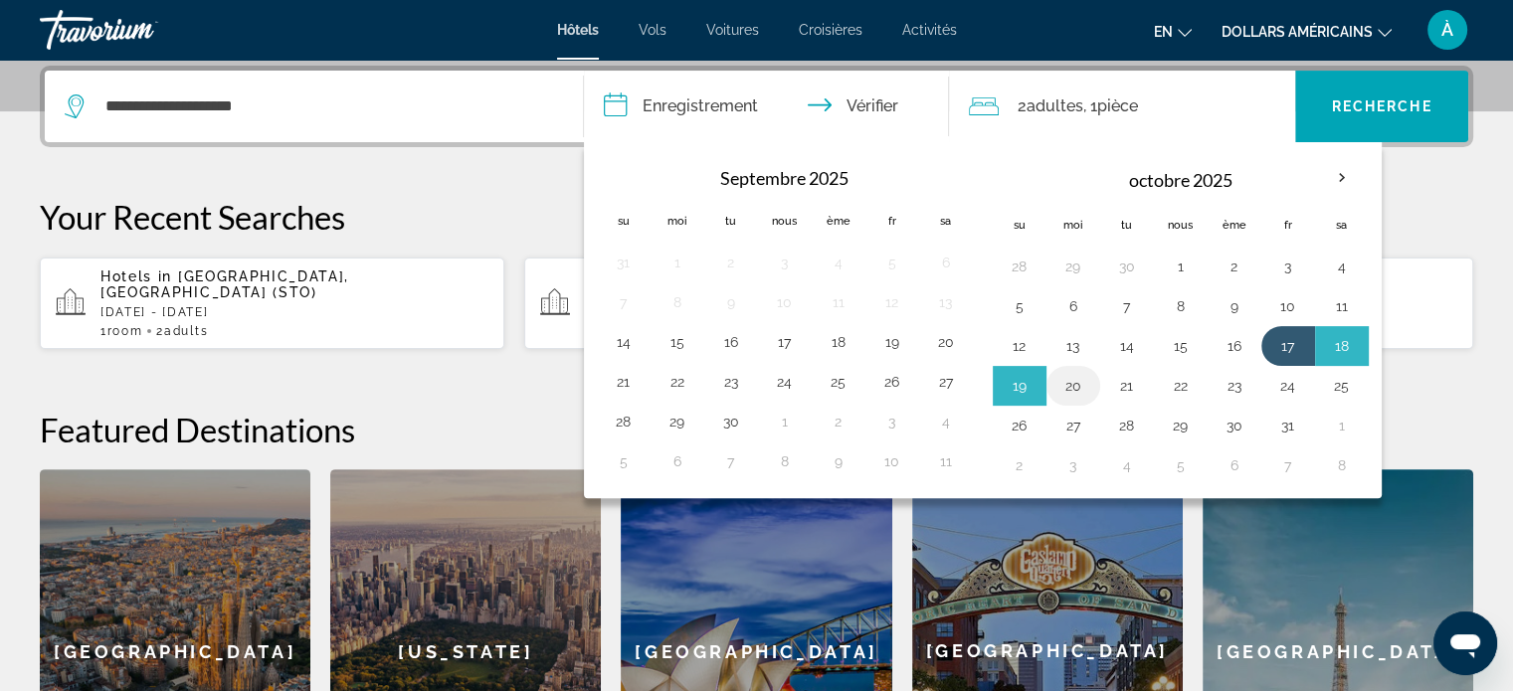
click at [1077, 385] on button "20" at bounding box center [1074, 386] width 32 height 28
type input "**********"
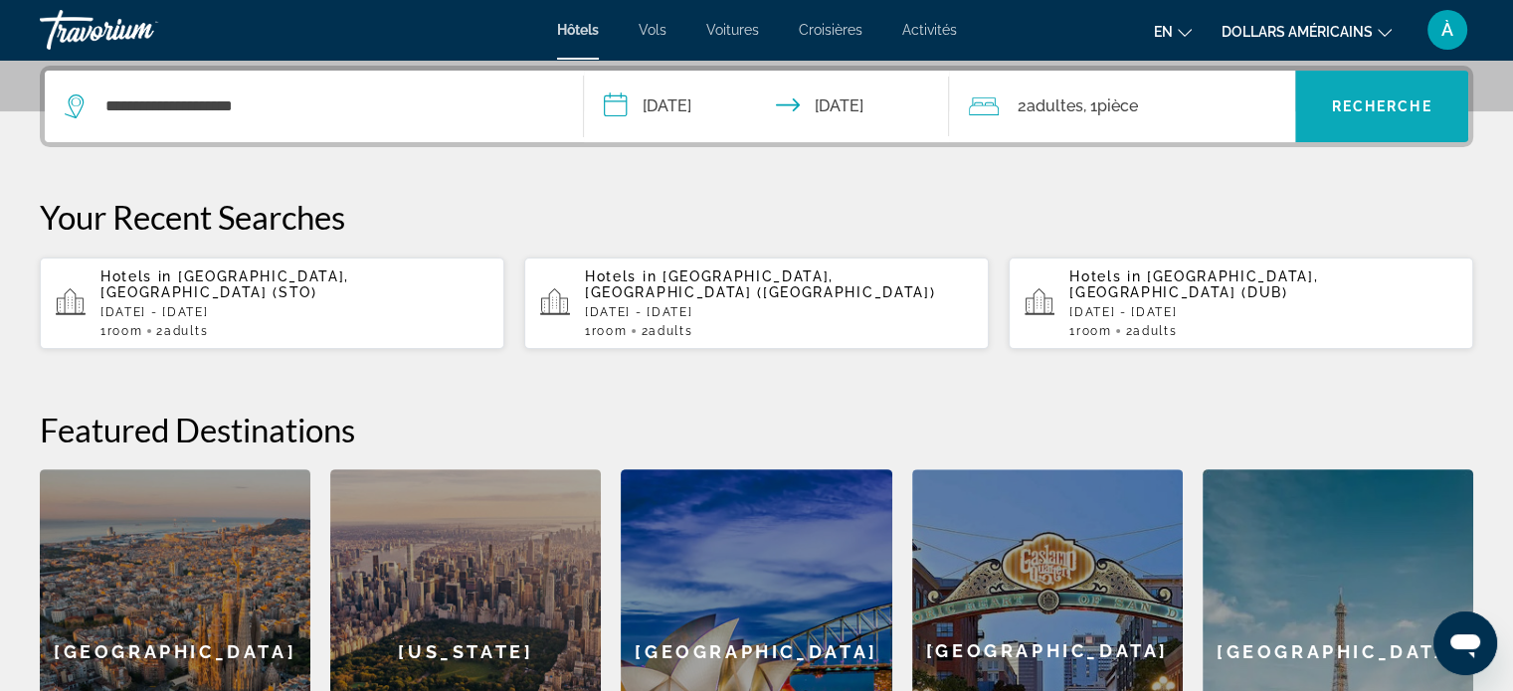
click at [1417, 110] on font "Recherche" at bounding box center [1382, 106] width 100 height 16
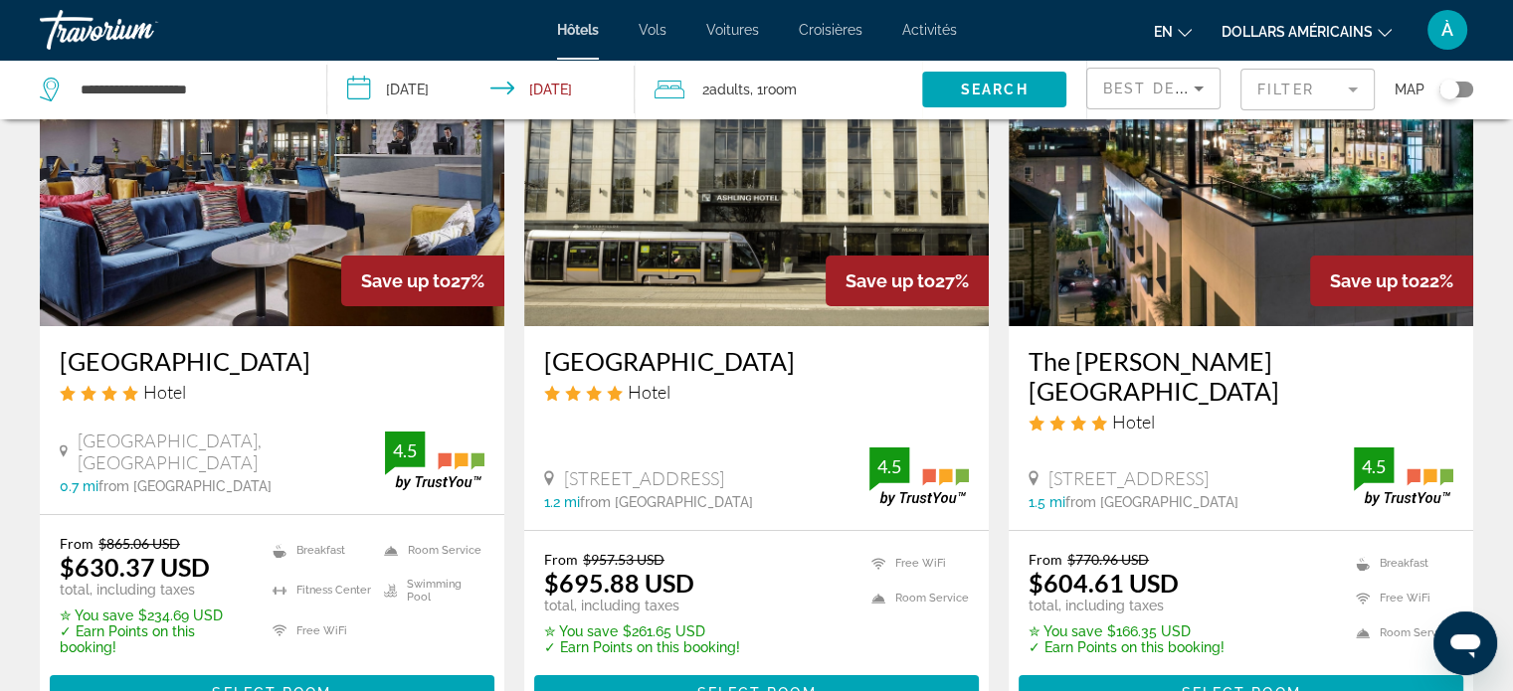
scroll to position [186, 0]
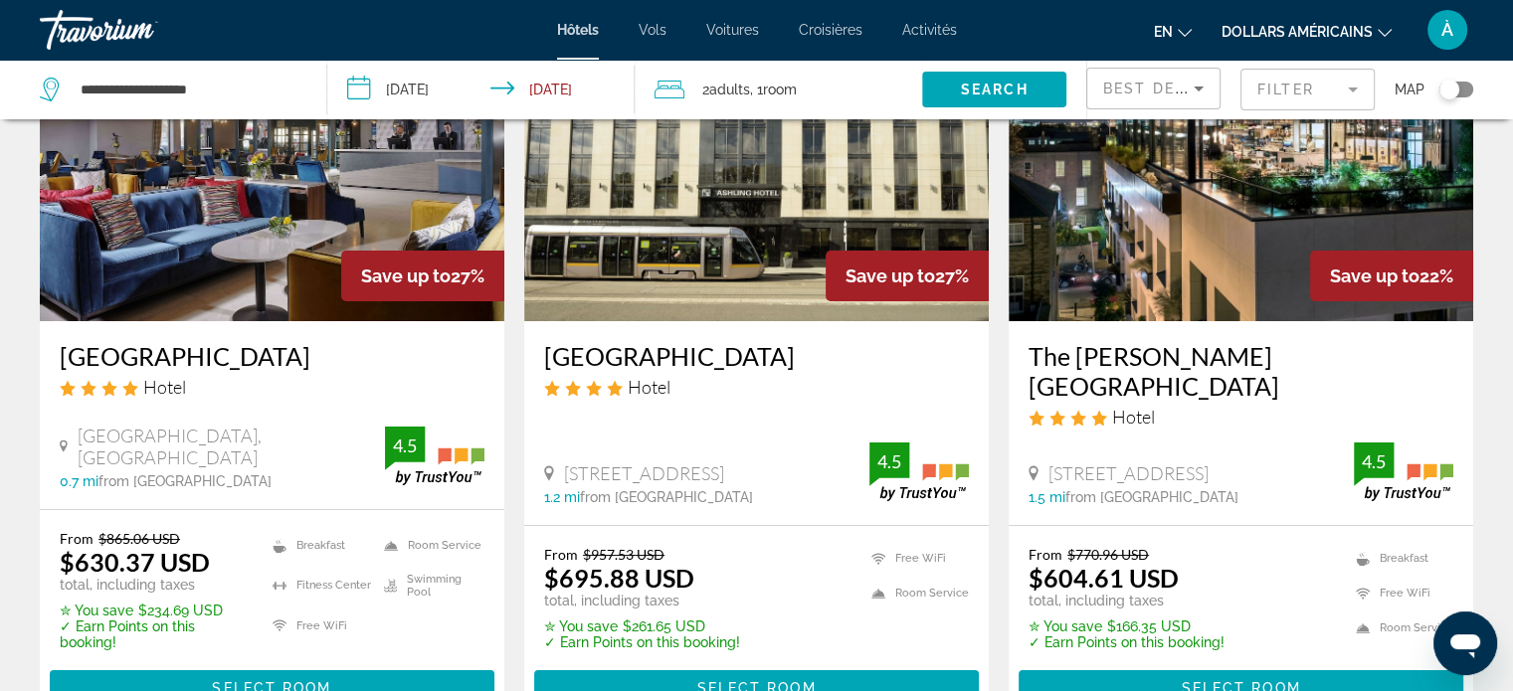
click at [1198, 357] on h3 "The Devlin Dublin" at bounding box center [1241, 371] width 425 height 60
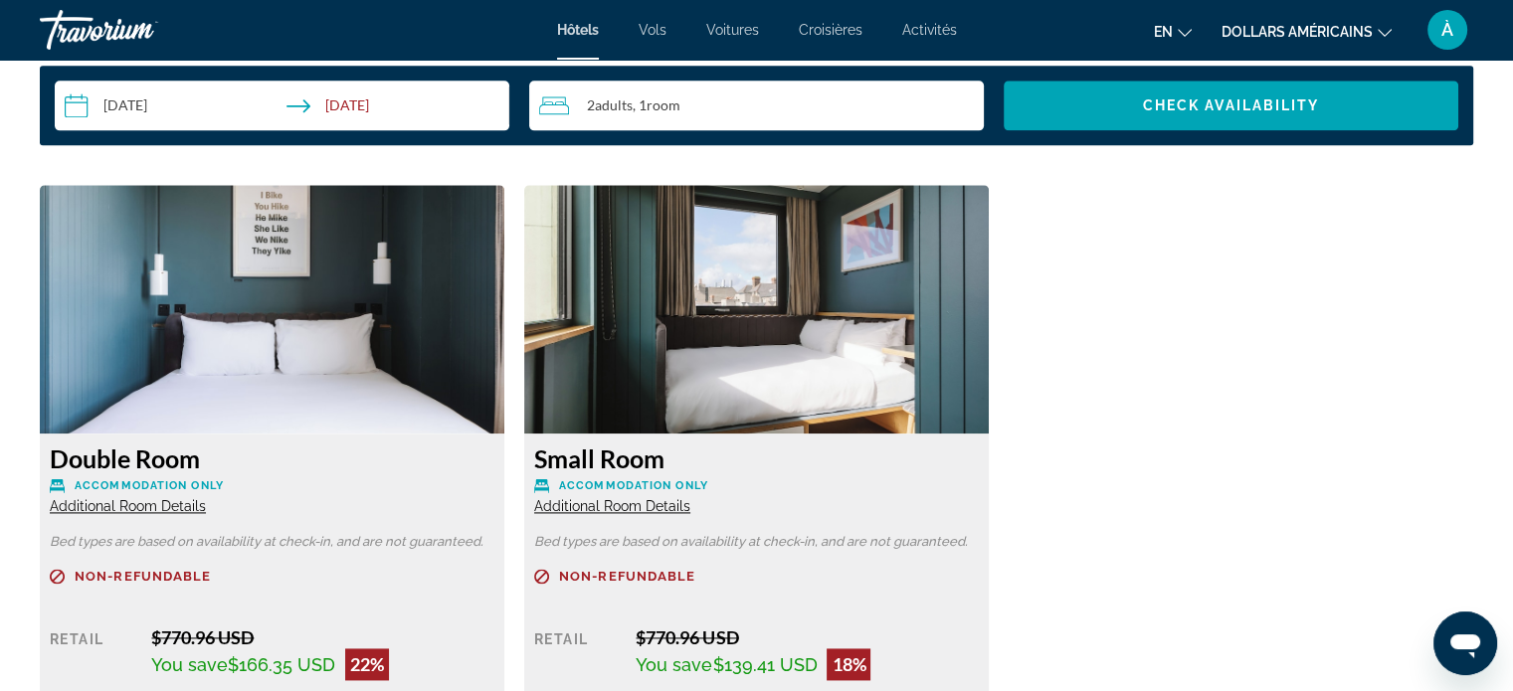
scroll to position [2600, 0]
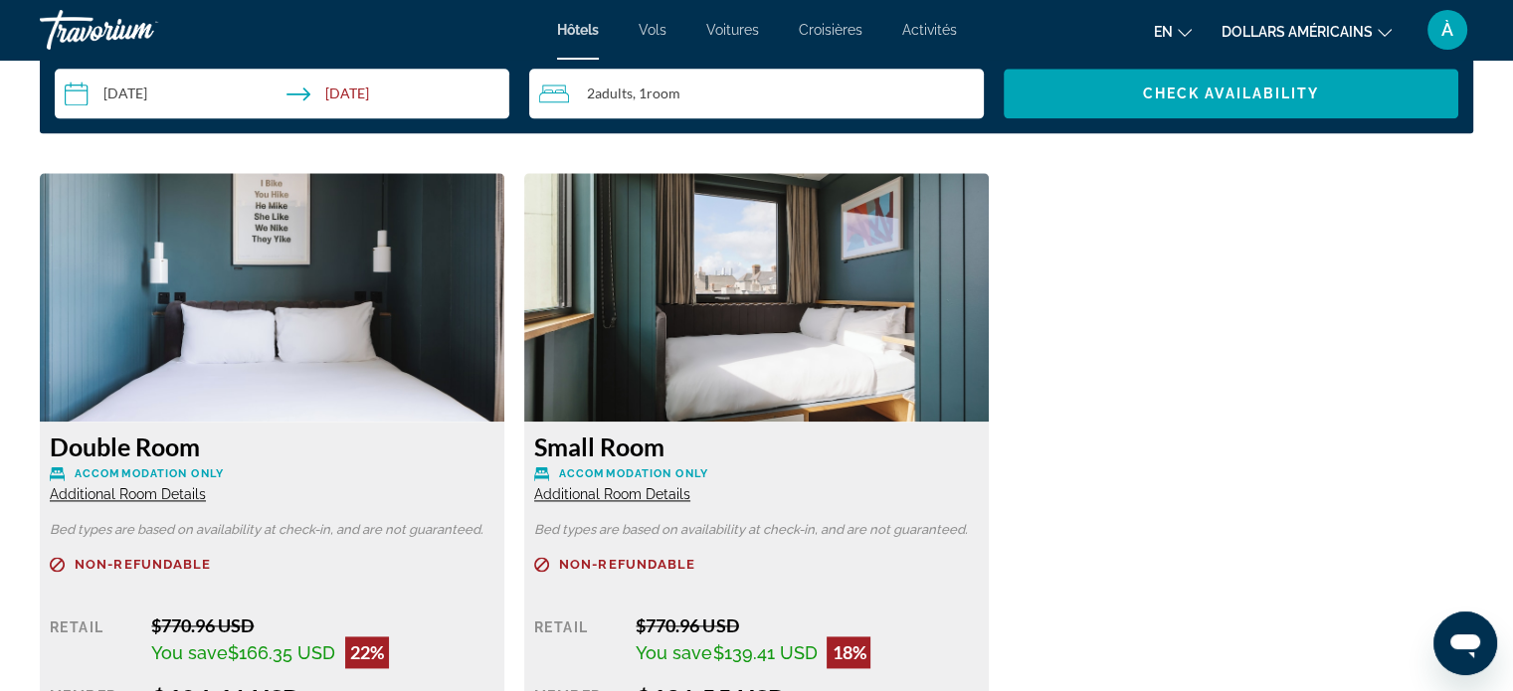
drag, startPoint x: 1498, startPoint y: 444, endPoint x: 1495, endPoint y: 461, distance: 17.2
click at [1427, 443] on div "Double Room Accommodation Only Additional Room Details Bed types are based on a…" at bounding box center [756, 506] width 1453 height 666
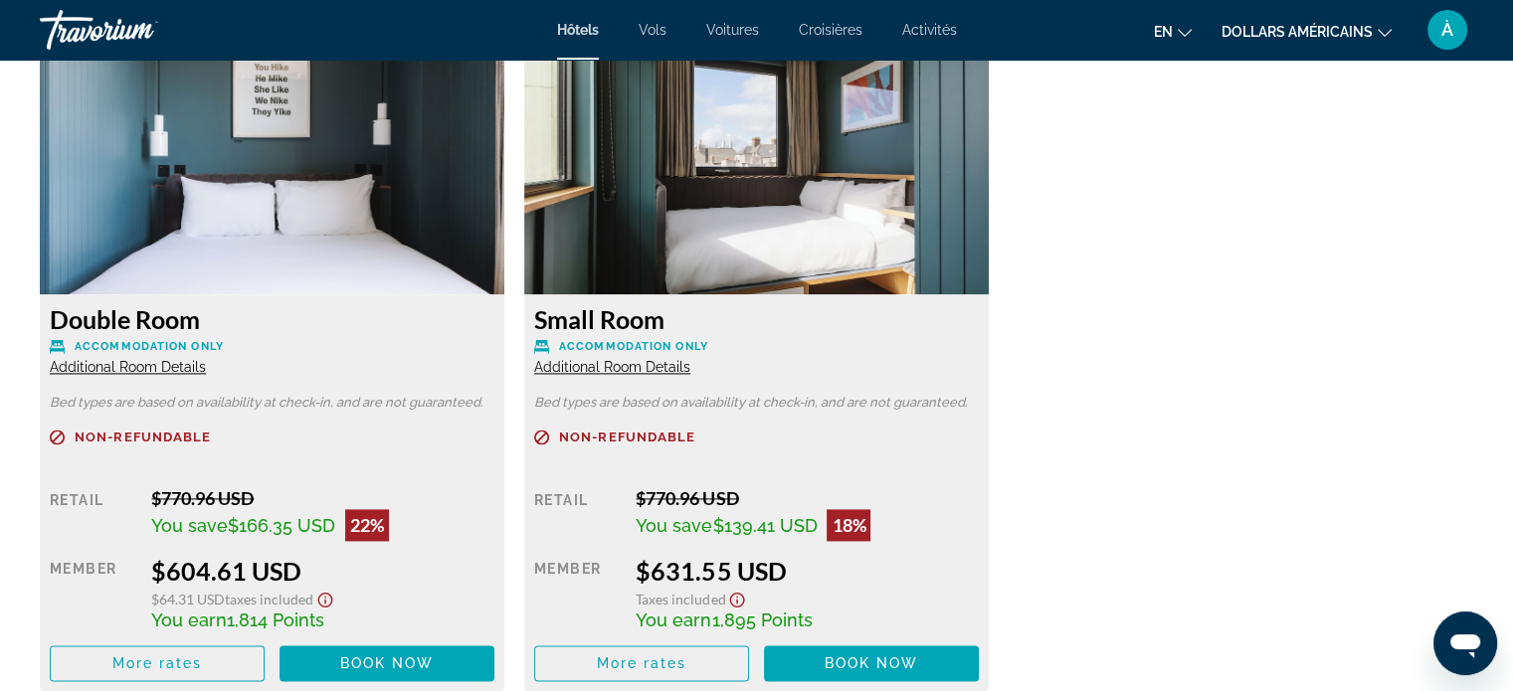
scroll to position [2744, 0]
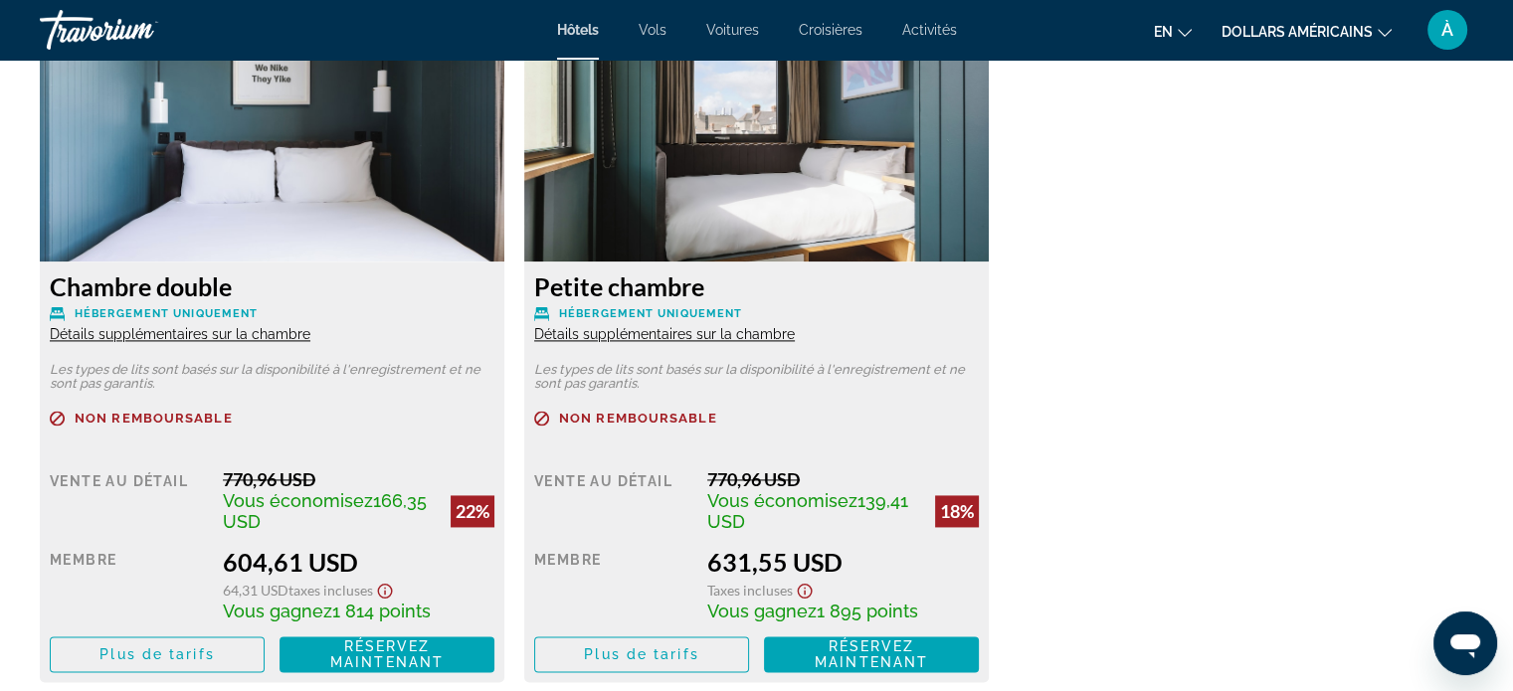
click at [1309, 303] on div "Chambre double Hébergement uniquement Détails supplémentaires sur la chambre Le…" at bounding box center [756, 357] width 1453 height 689
click at [1329, 43] on button "dollars américains USD ($) MXN (Mexique$) CAD ($ CA) GBP (£) EUR (€) AUD (A$) N…" at bounding box center [1307, 31] width 170 height 29
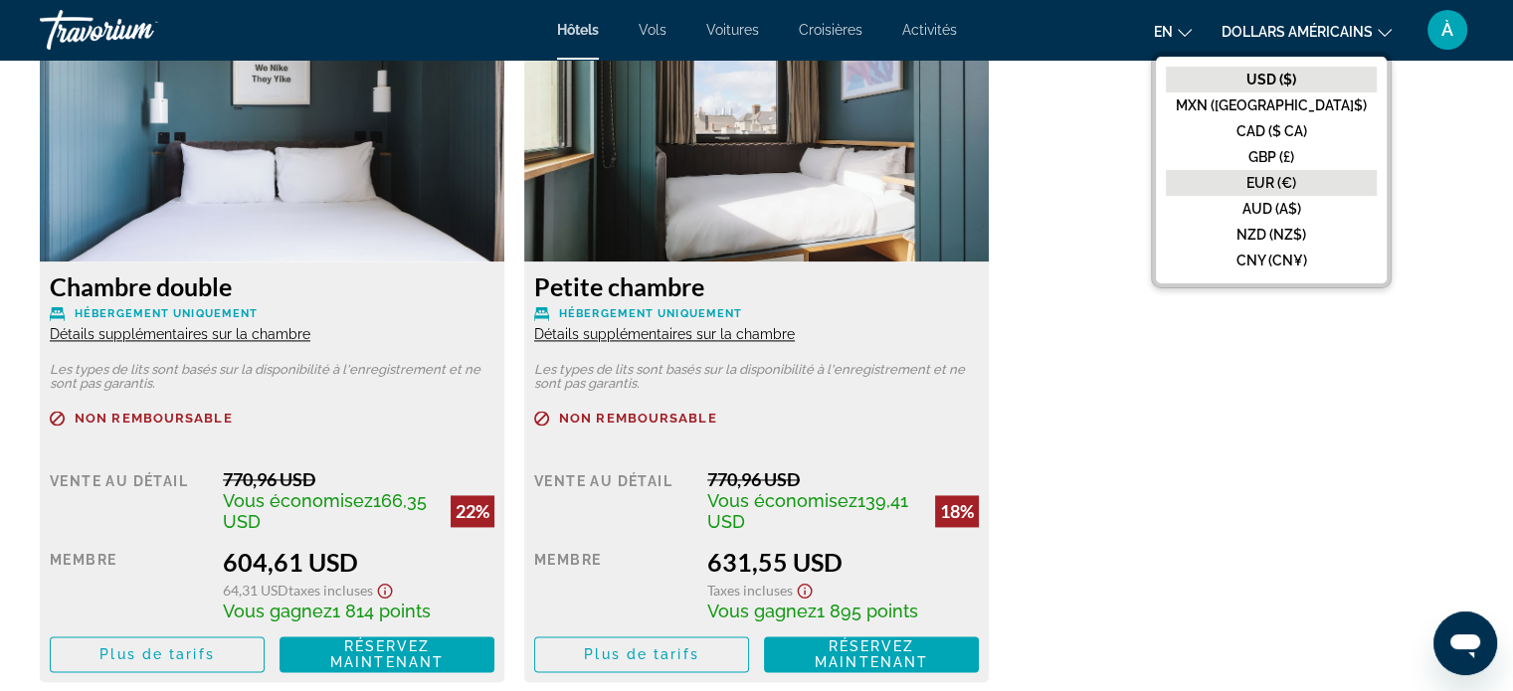
click at [1296, 183] on font "EUR (€)" at bounding box center [1272, 183] width 50 height 16
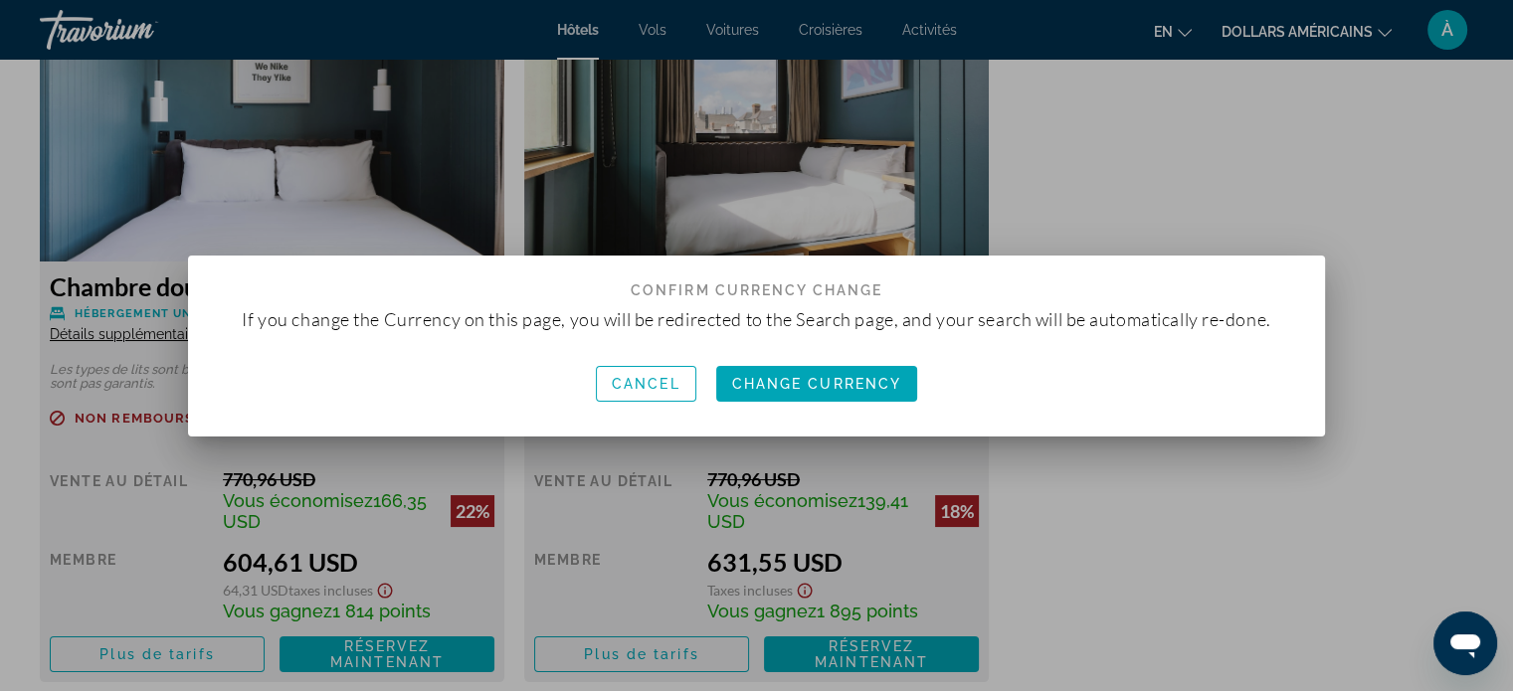
scroll to position [0, 0]
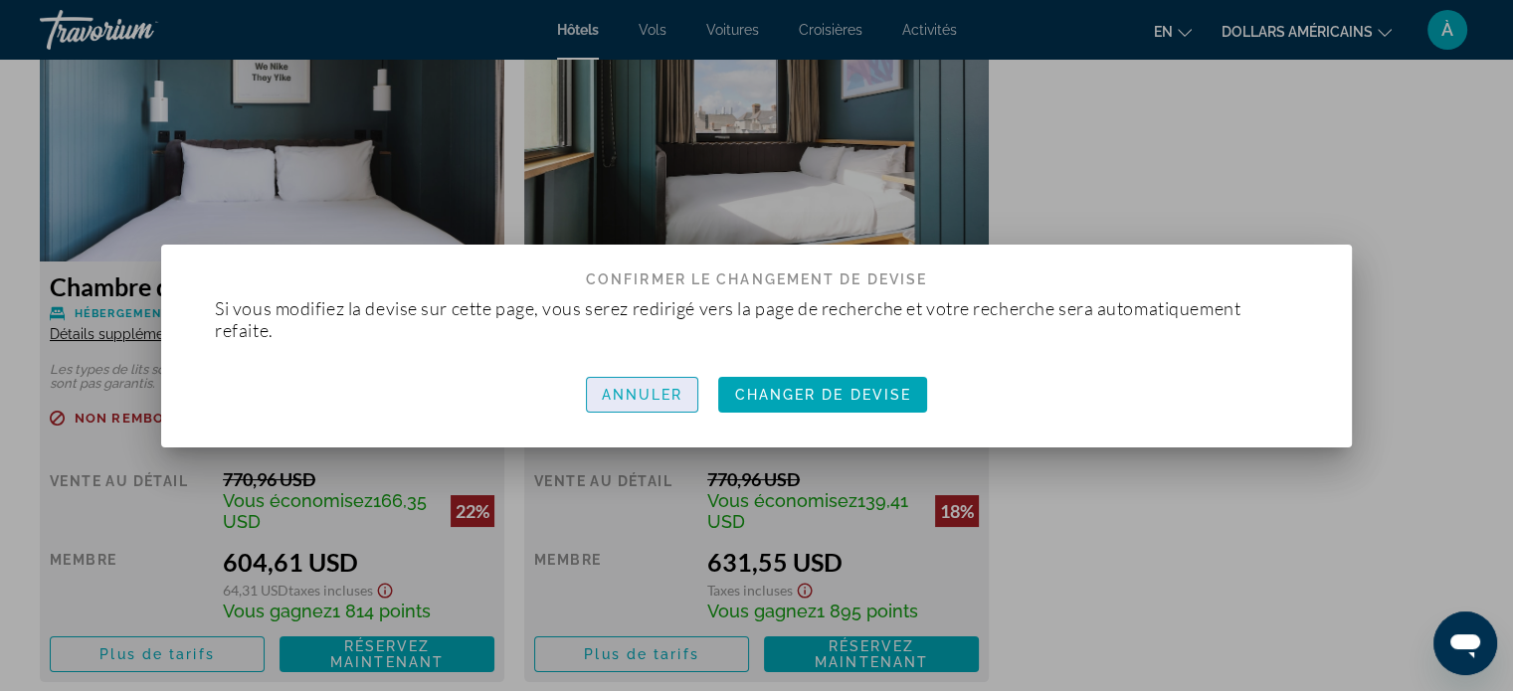
click at [627, 387] on font "Annuler" at bounding box center [643, 395] width 82 height 16
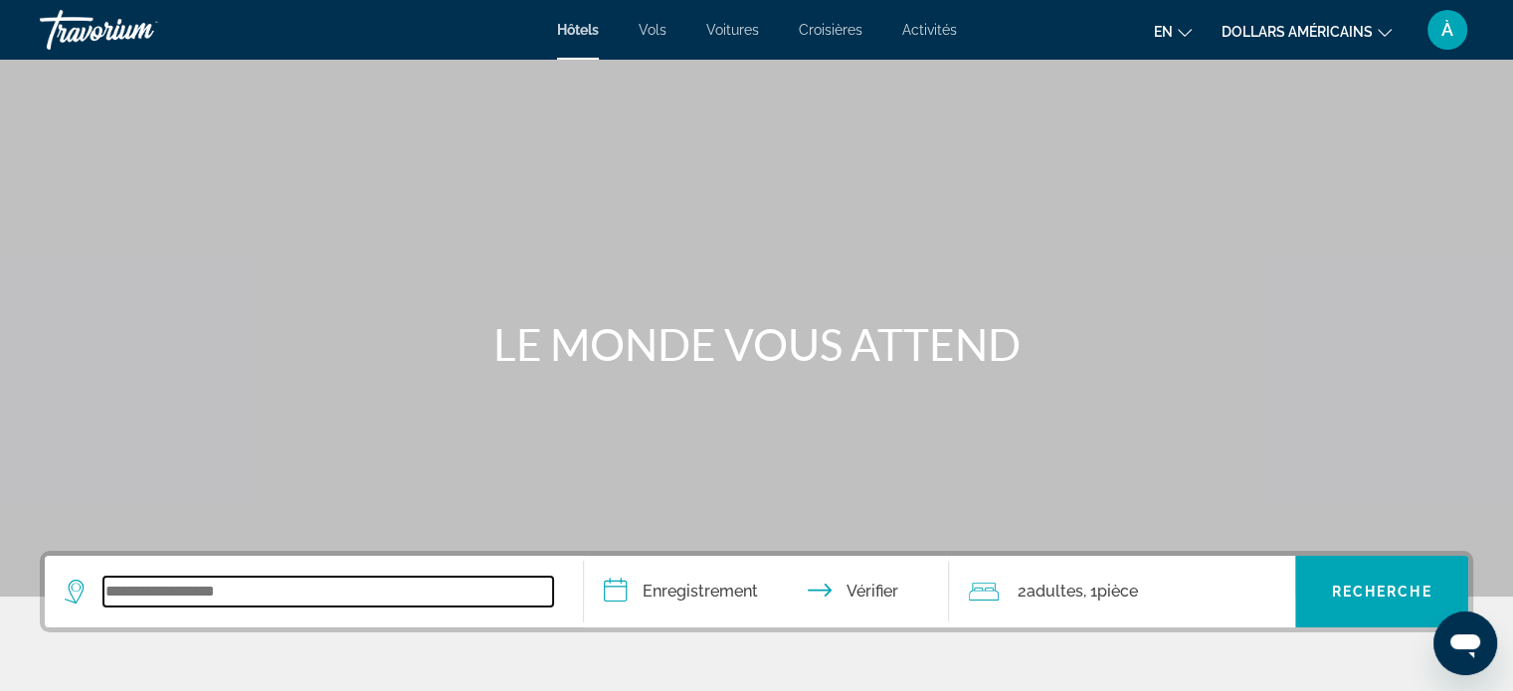
click at [254, 599] on input "Widget de recherche" at bounding box center [328, 592] width 450 height 30
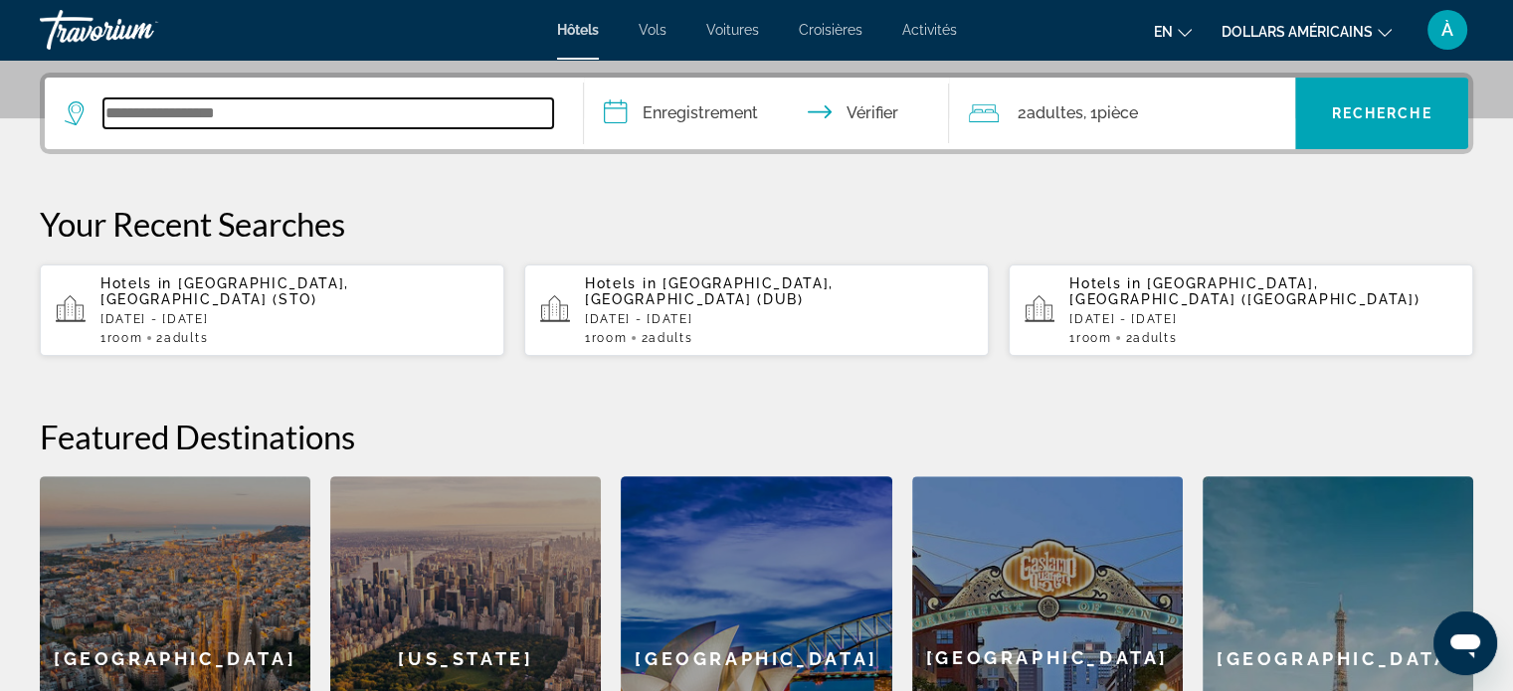
scroll to position [485, 0]
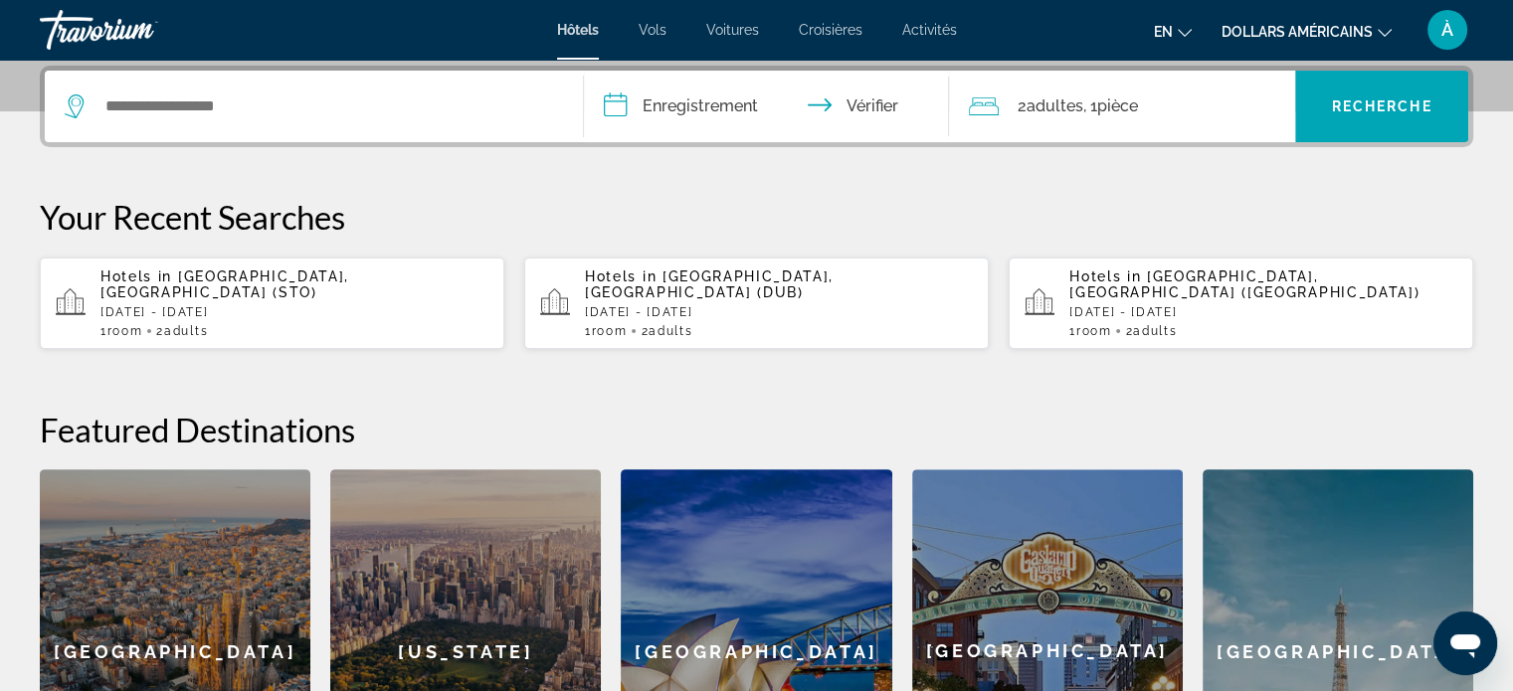
click at [804, 324] on div "1 Room rooms 2 Adult Adults" at bounding box center [779, 331] width 388 height 14
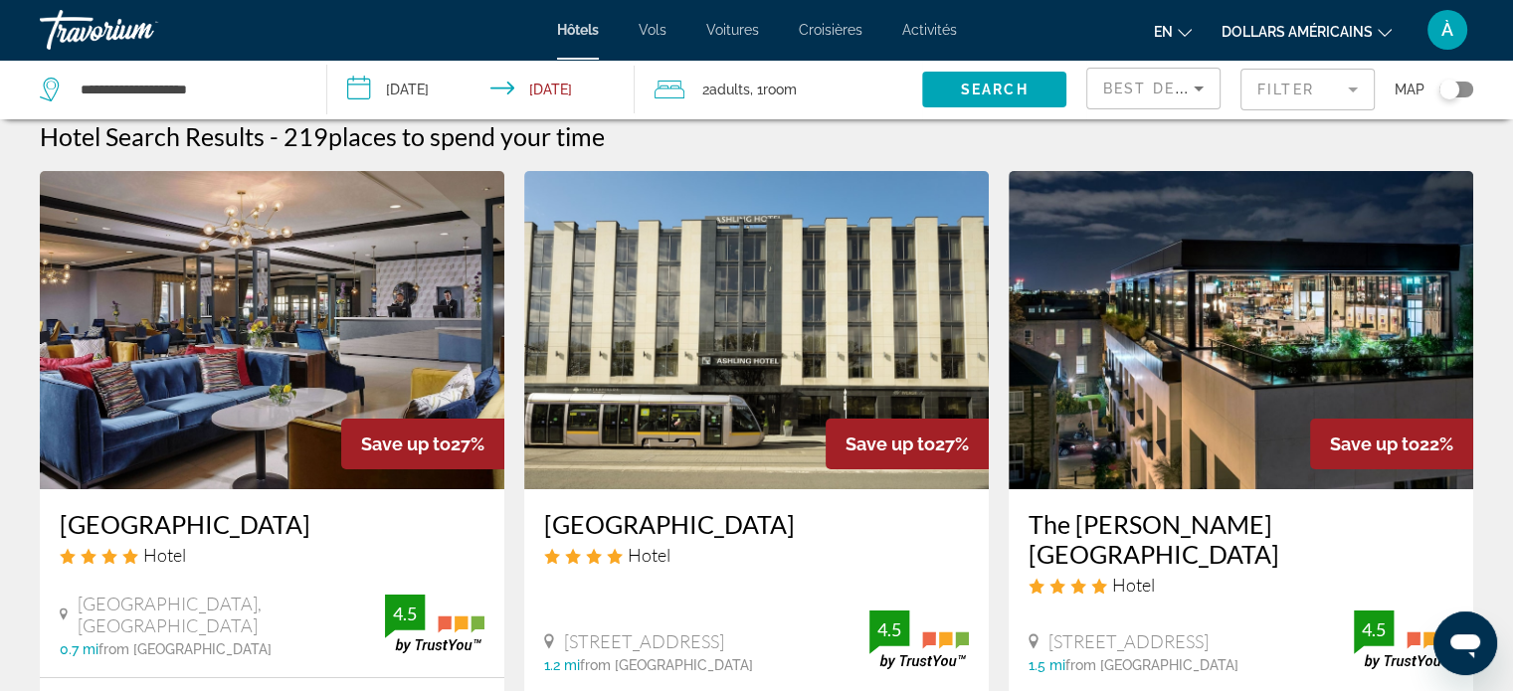
scroll to position [22, 0]
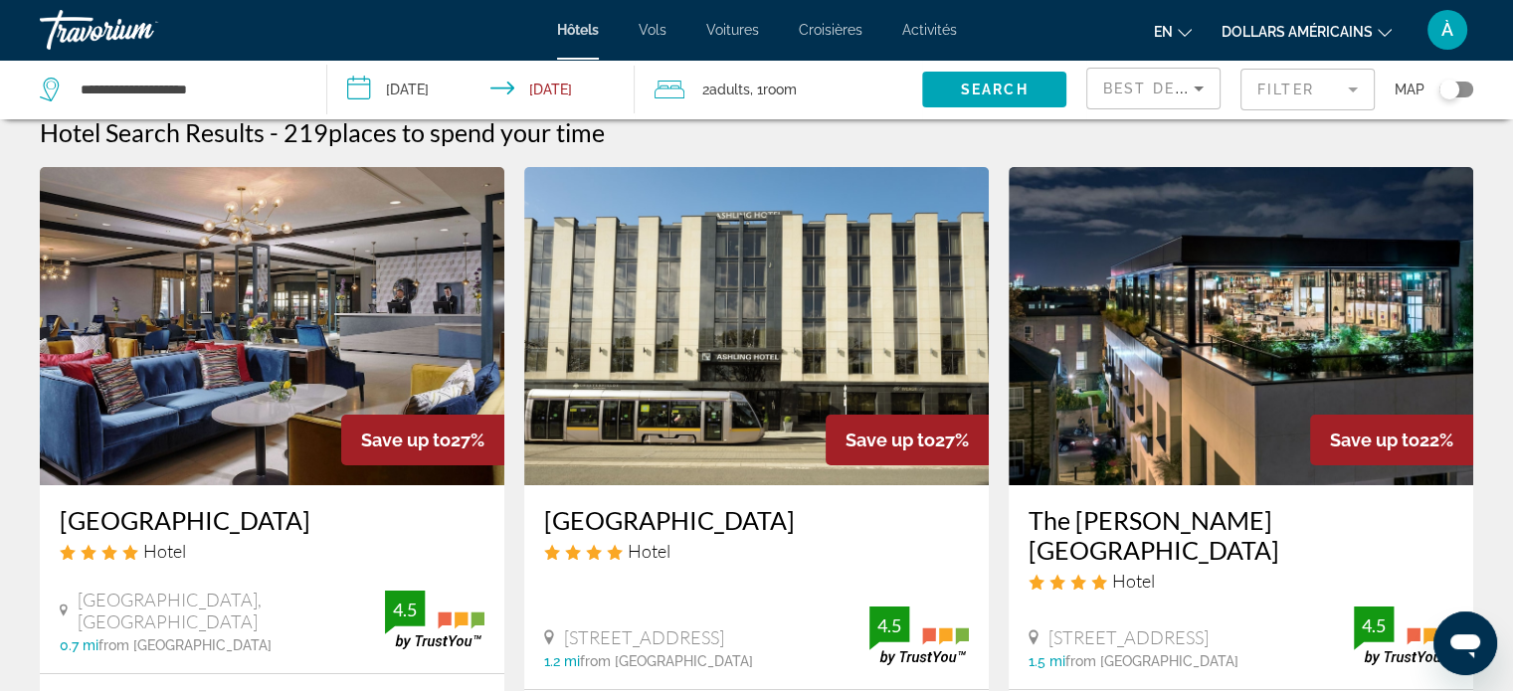
click at [1180, 518] on h3 "The Devlin Dublin" at bounding box center [1241, 535] width 425 height 60
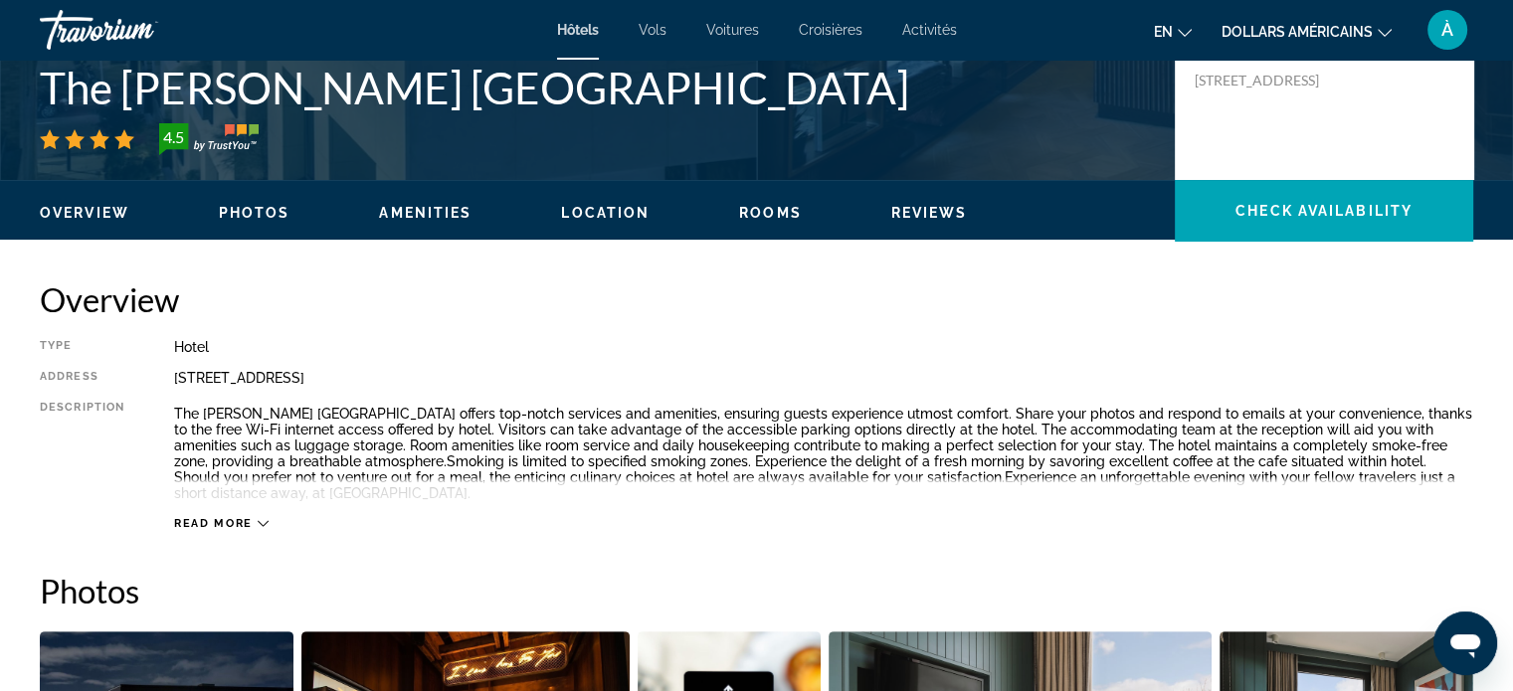
scroll to position [450, 0]
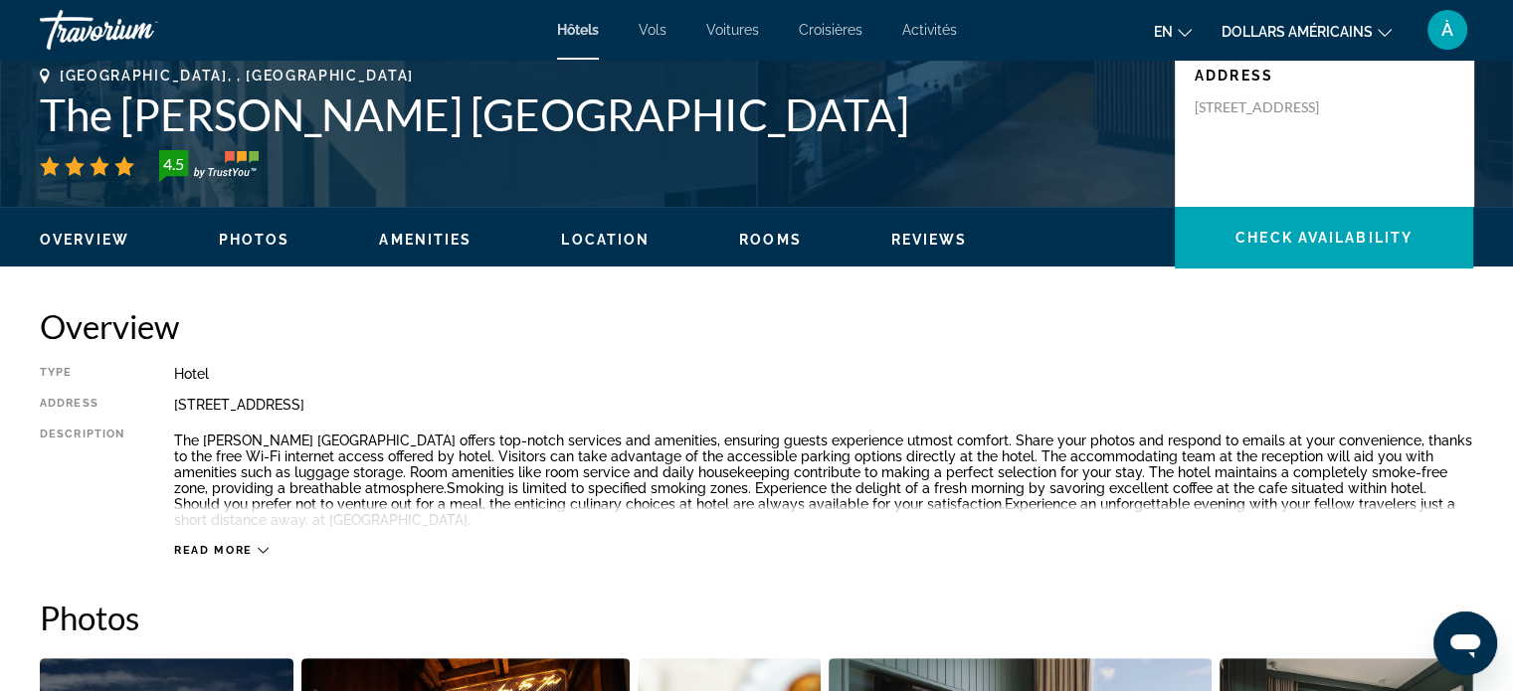
click at [1356, 40] on button "dollars américains USD ($) MXN (Mexique$) CAD ($ CA) GBP (£) EUR (€) AUD (A$) N…" at bounding box center [1307, 31] width 170 height 29
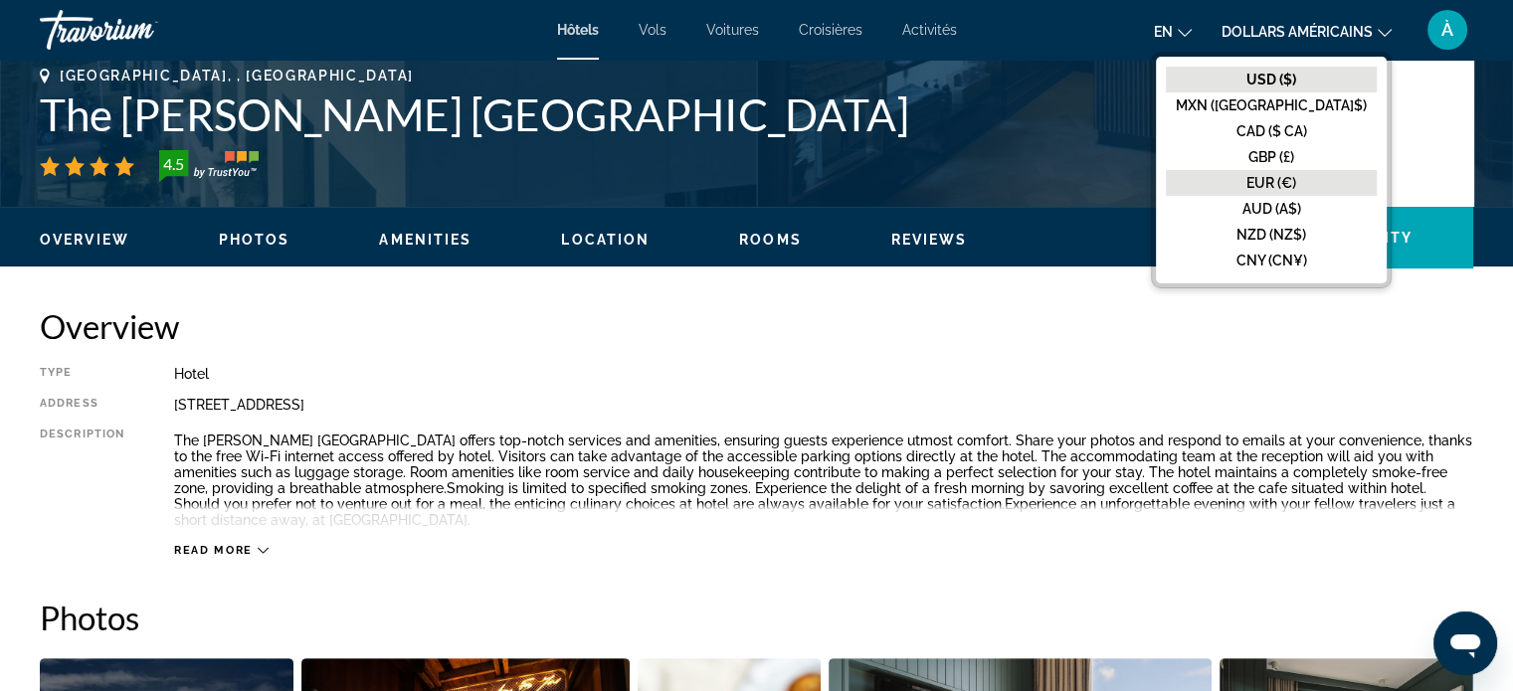
click at [1341, 182] on button "EUR (€)" at bounding box center [1271, 183] width 211 height 26
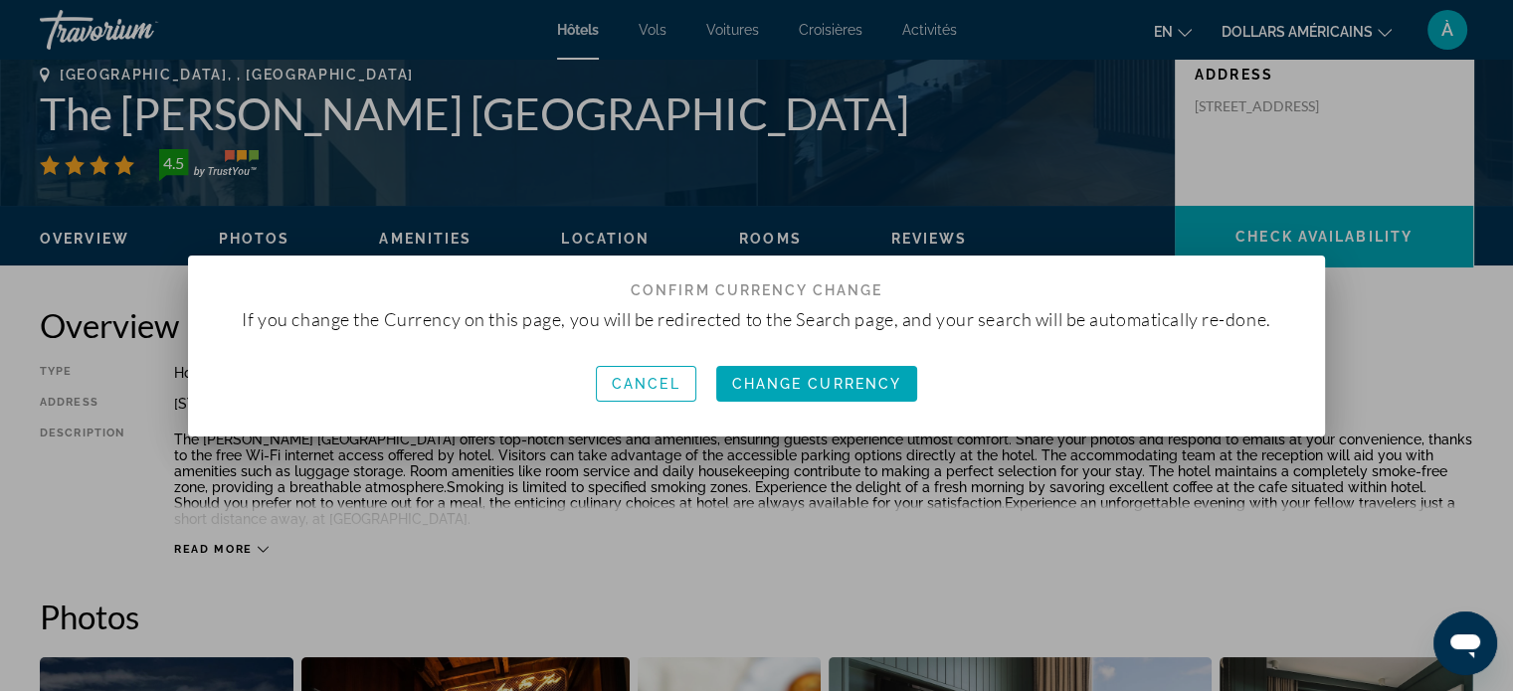
scroll to position [0, 0]
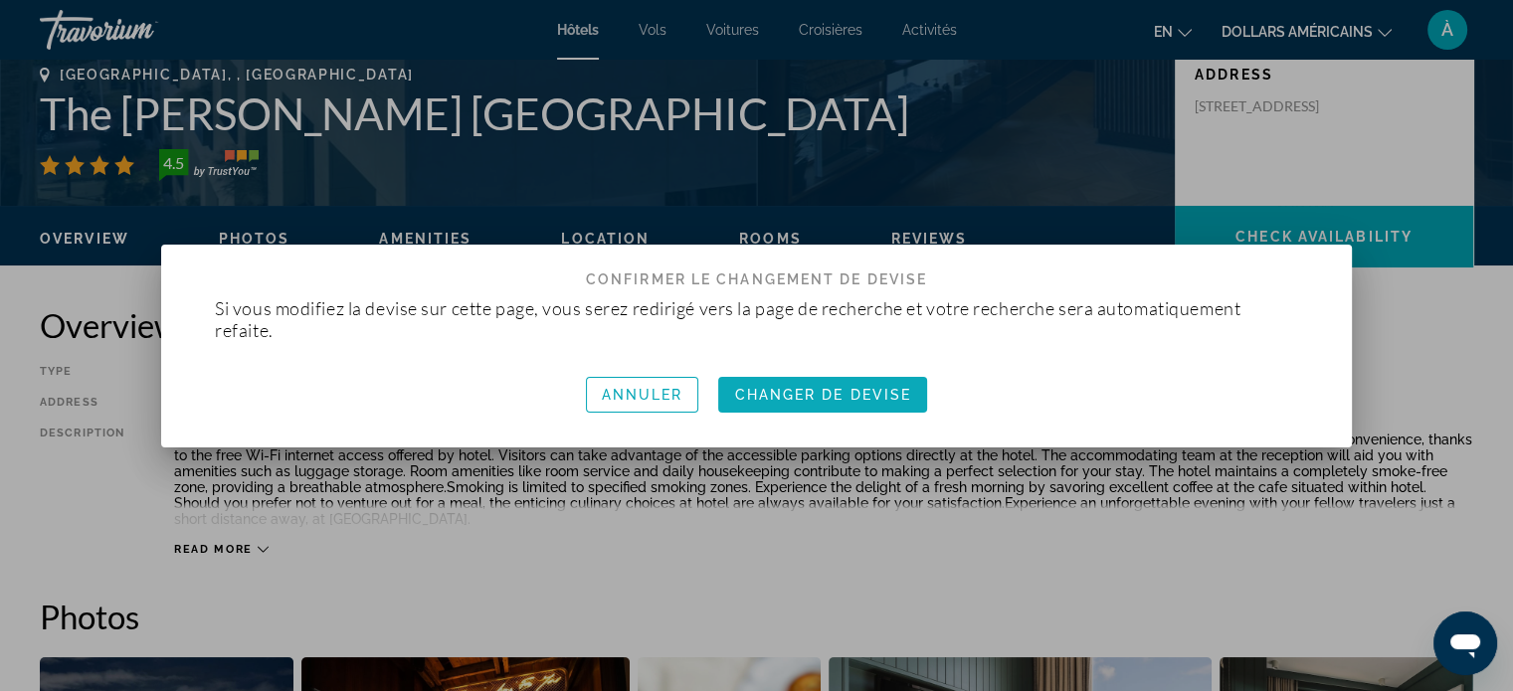
click at [888, 393] on font "Changer de devise" at bounding box center [822, 395] width 177 height 16
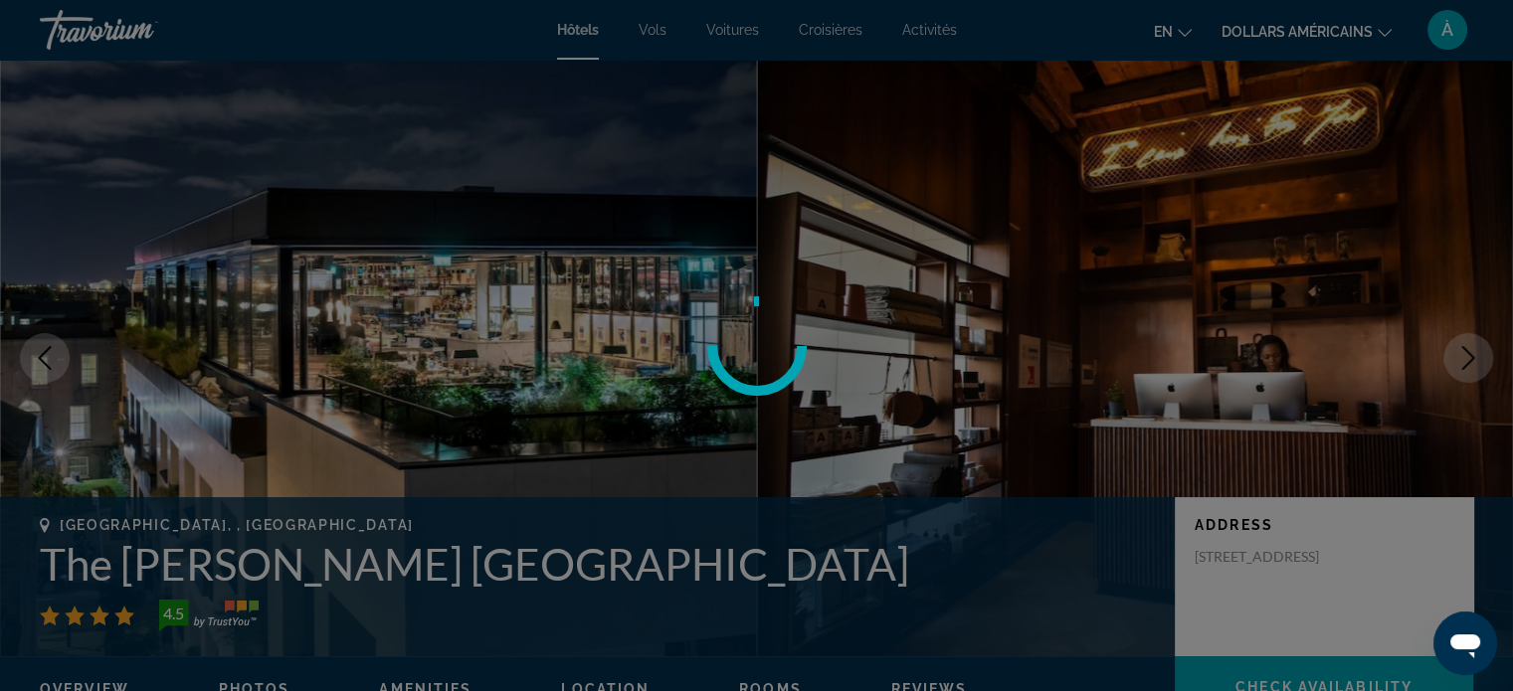
scroll to position [450, 0]
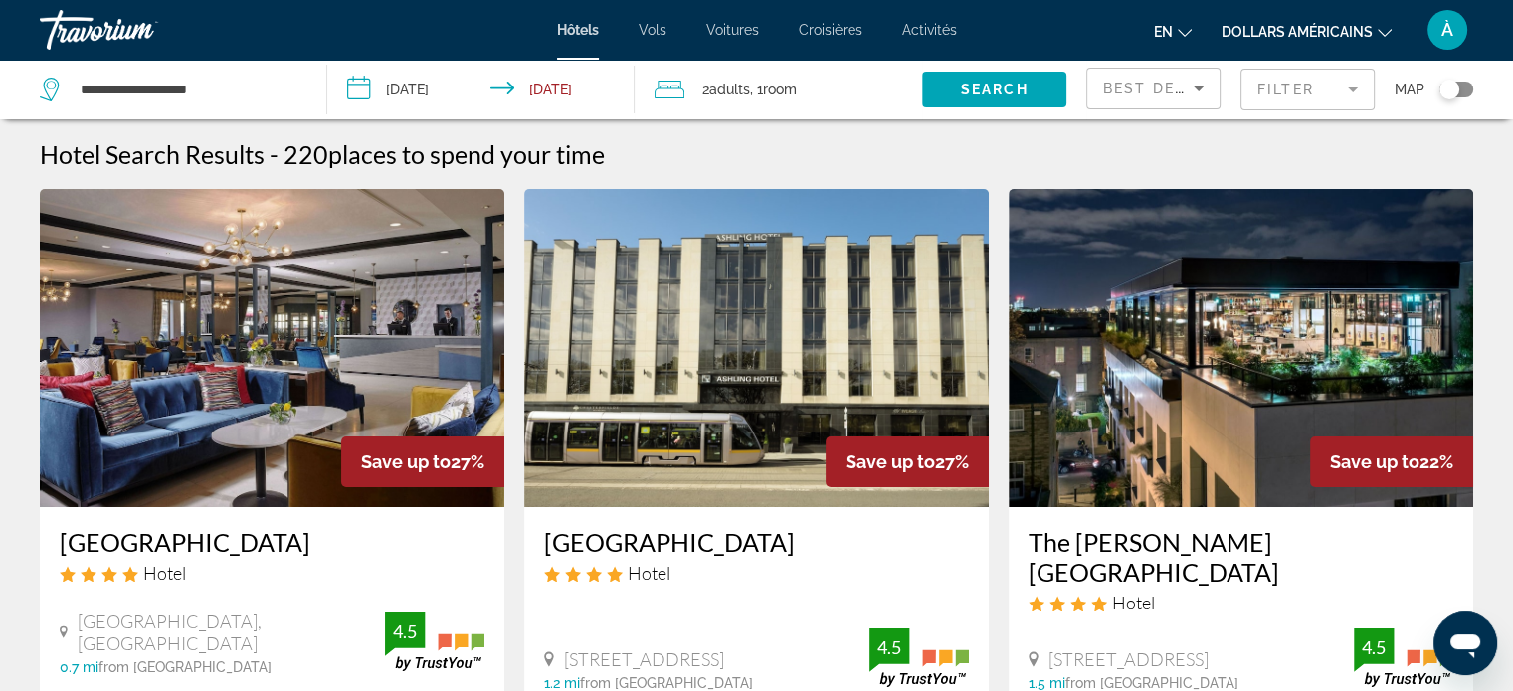
click at [1124, 538] on h3 "The Devlin Dublin" at bounding box center [1241, 557] width 425 height 60
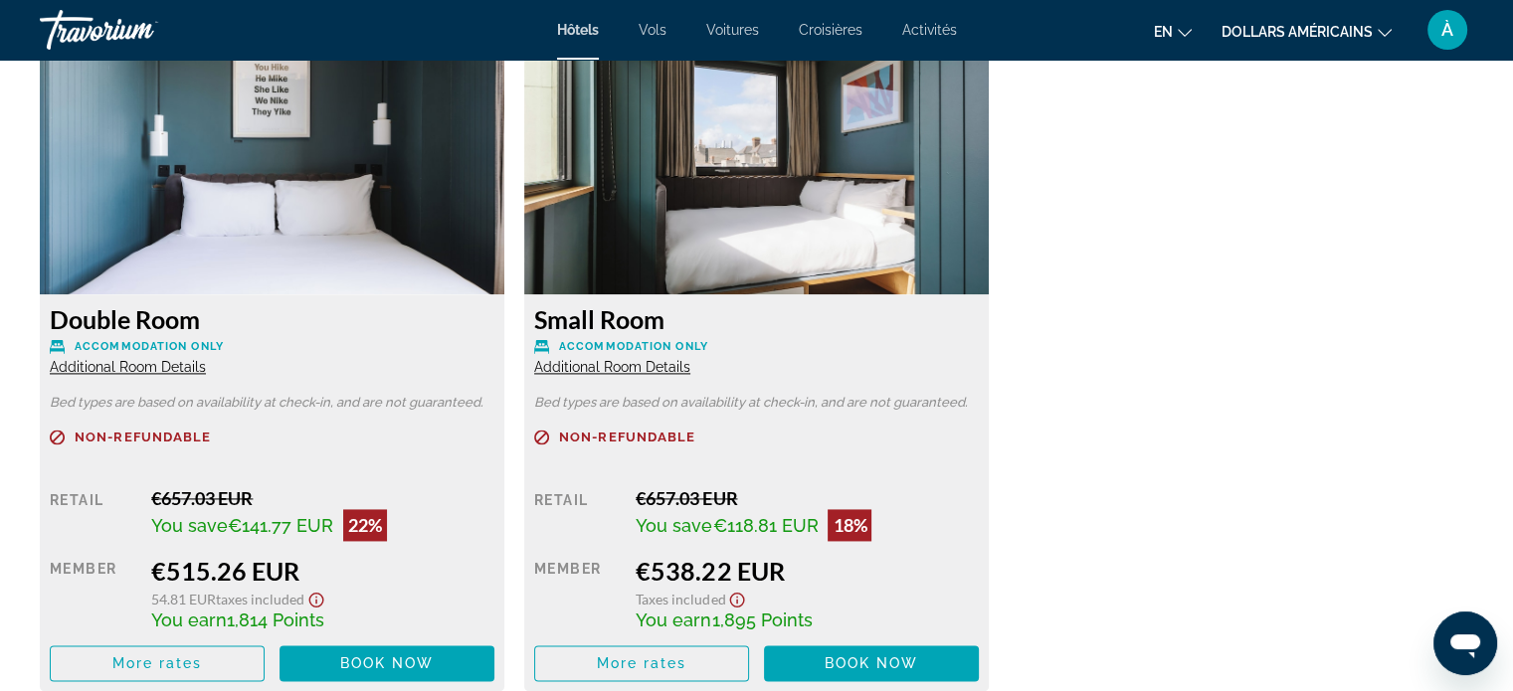
scroll to position [2722, 0]
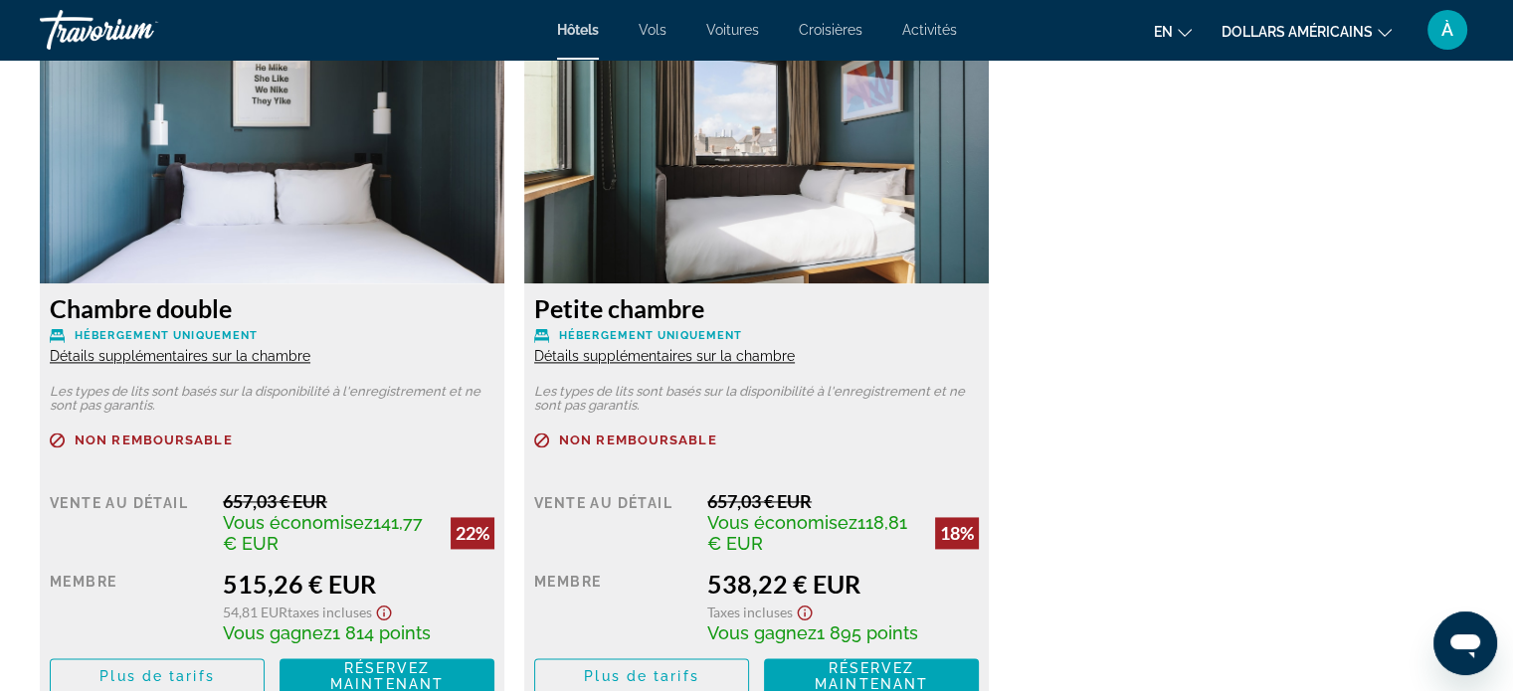
click at [1294, 286] on div "Chambre double Hébergement uniquement Détails supplémentaires sur la chambre Le…" at bounding box center [756, 379] width 1453 height 689
click at [407, 674] on font "Réservez maintenant" at bounding box center [386, 677] width 113 height 32
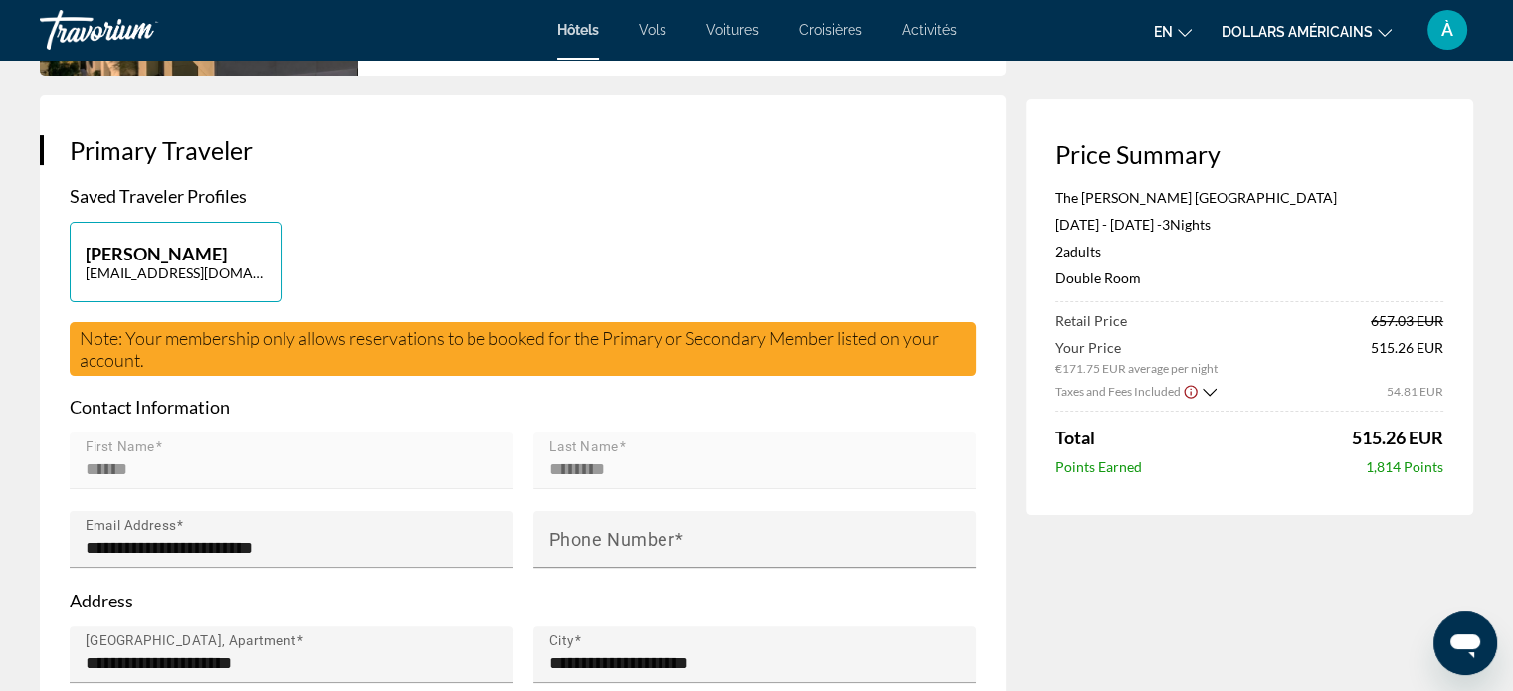
scroll to position [394, 0]
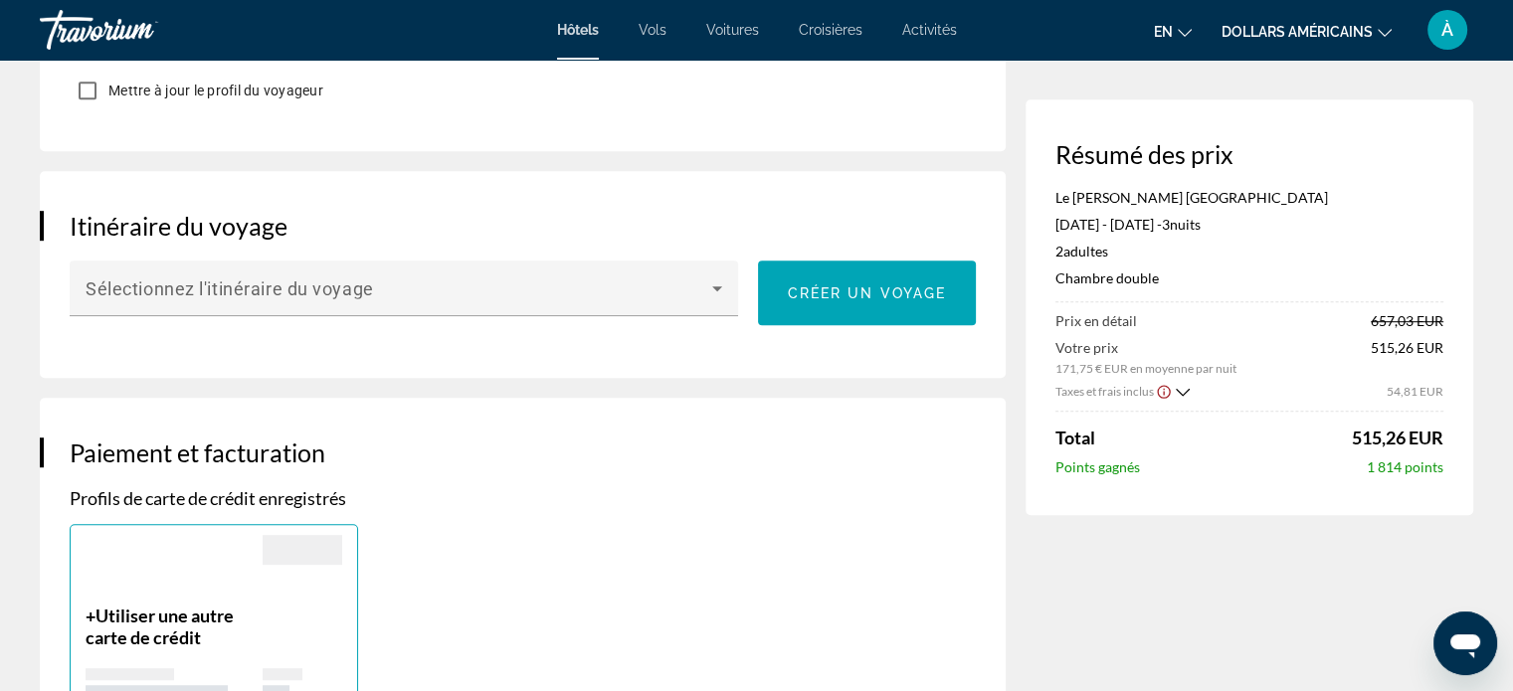
scroll to position [1131, 0]
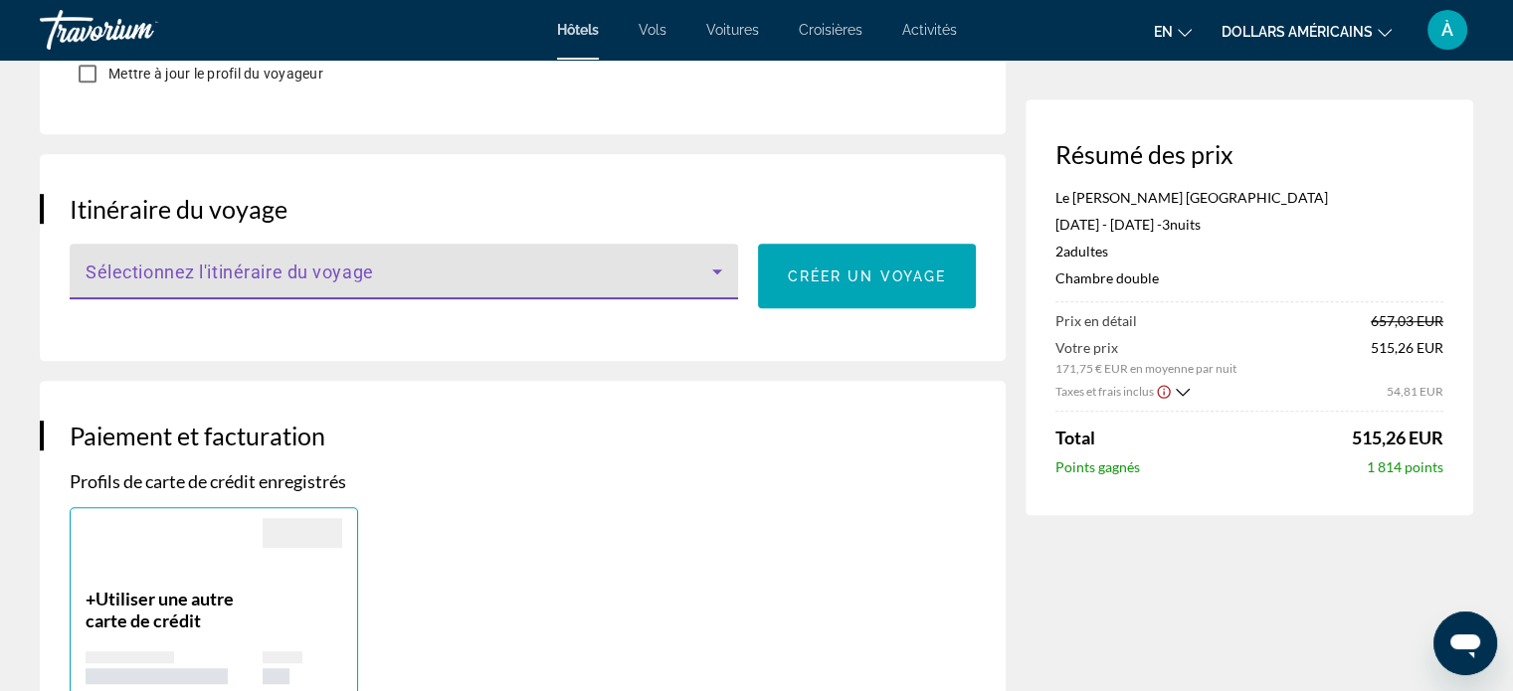
click at [725, 260] on icon "Contenu principal" at bounding box center [717, 272] width 24 height 24
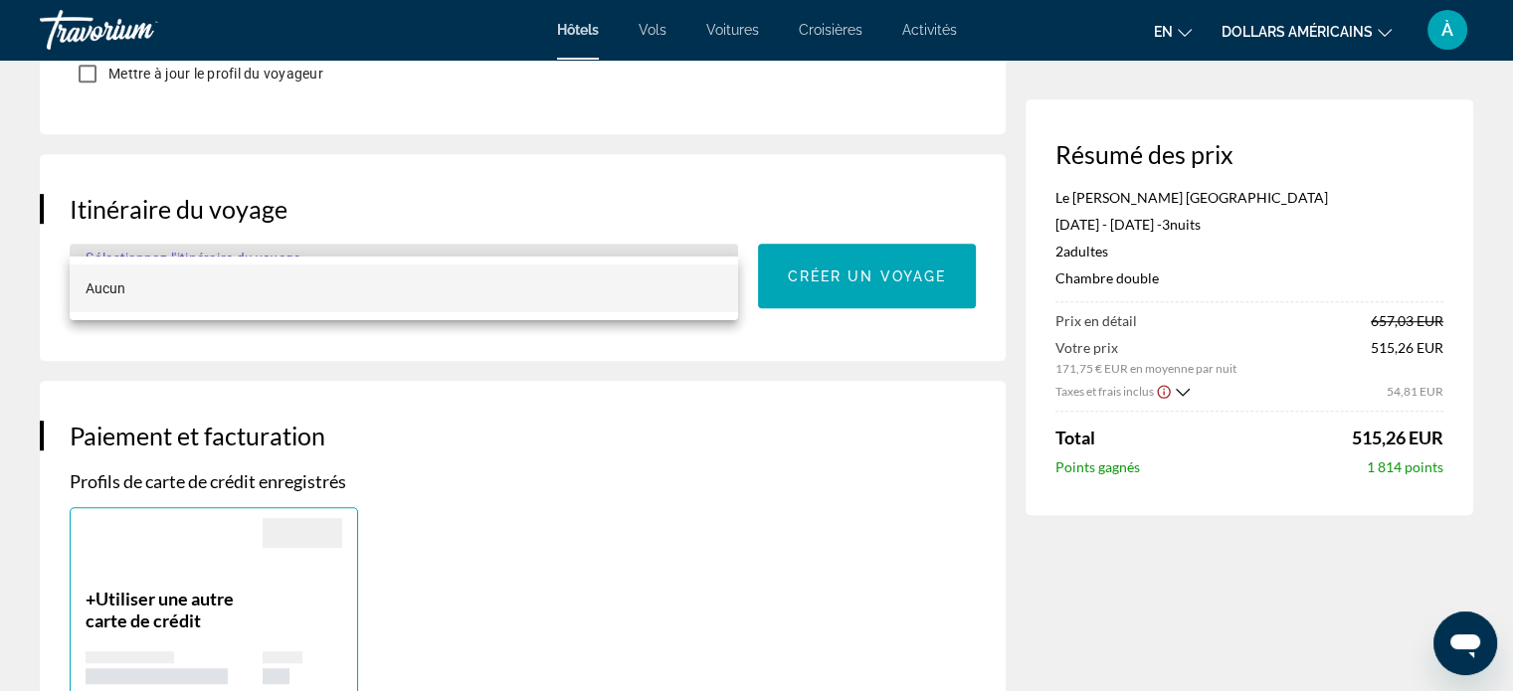
click at [761, 393] on div at bounding box center [756, 345] width 1513 height 691
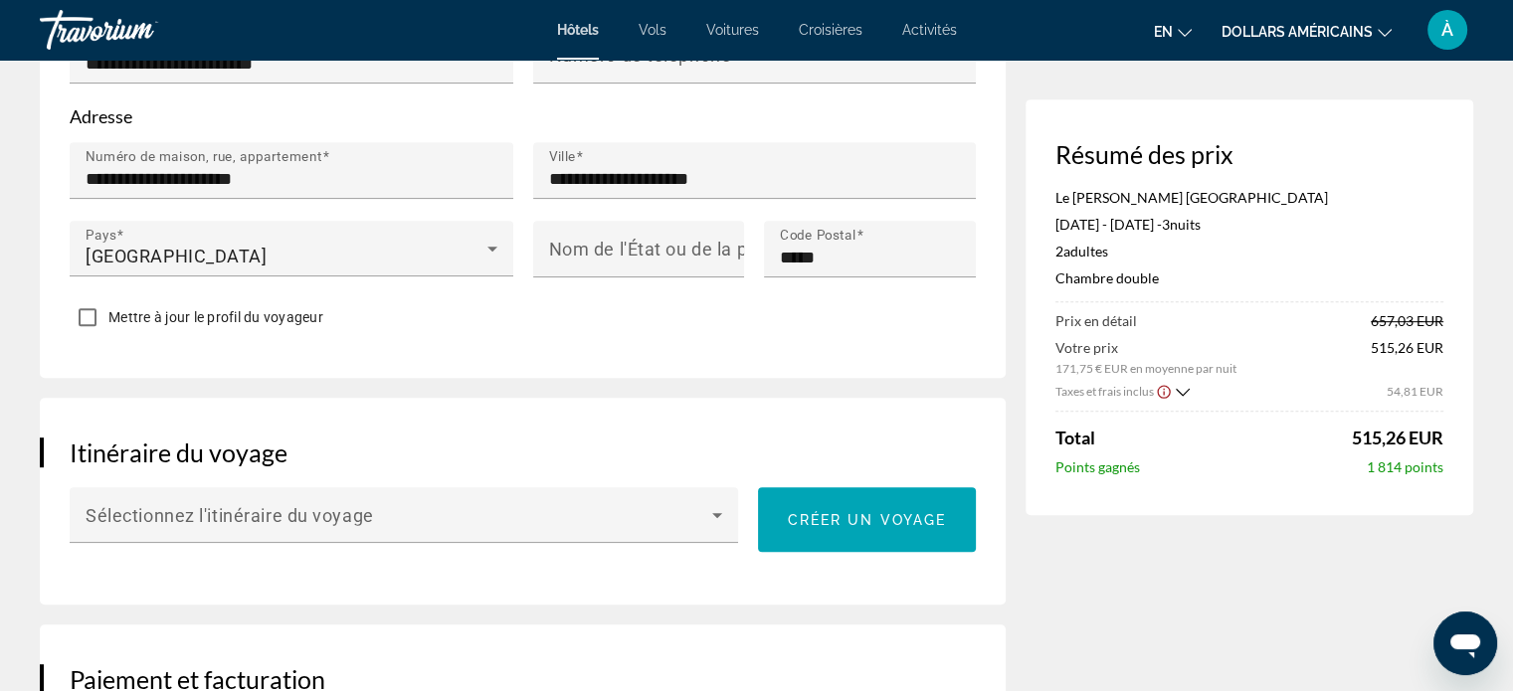
scroll to position [0, 0]
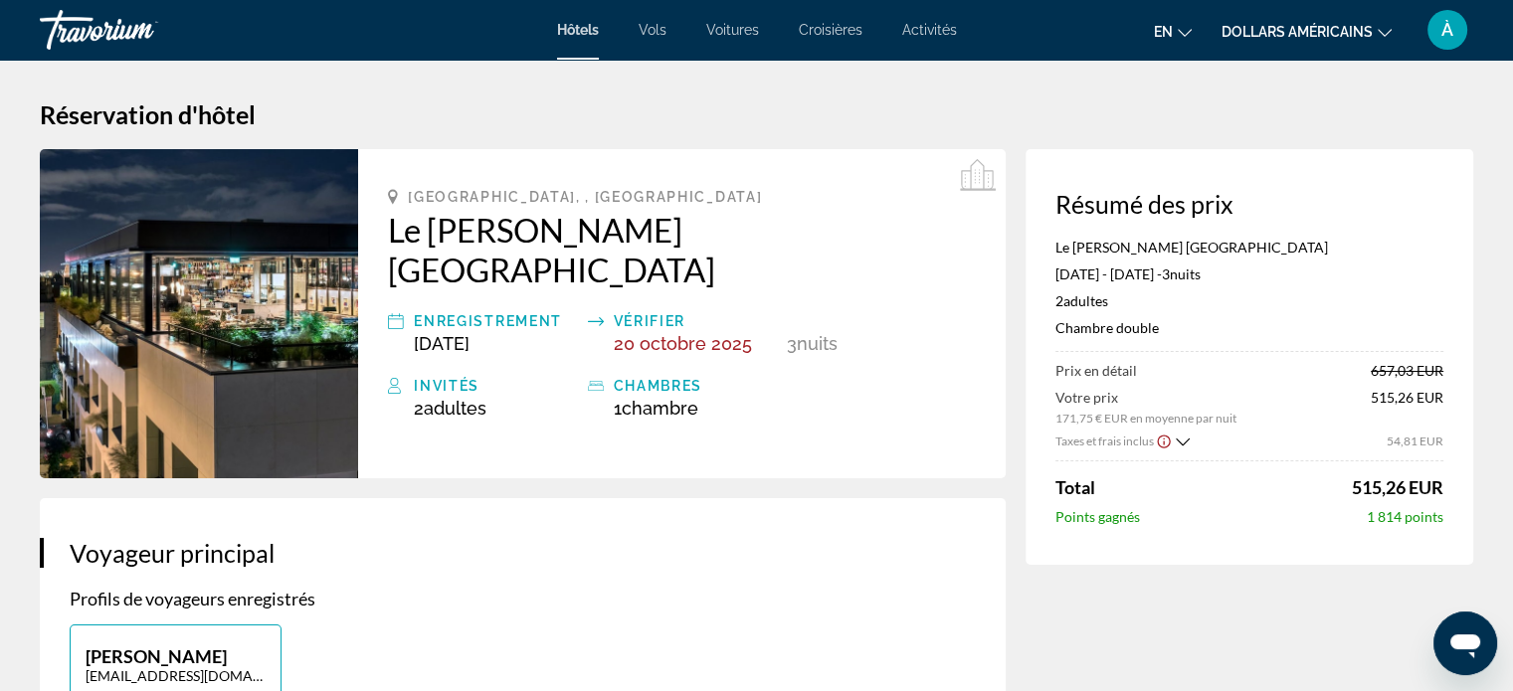
click at [1180, 442] on icon "Afficher la répartition des taxes et des frais" at bounding box center [1183, 442] width 14 height 17
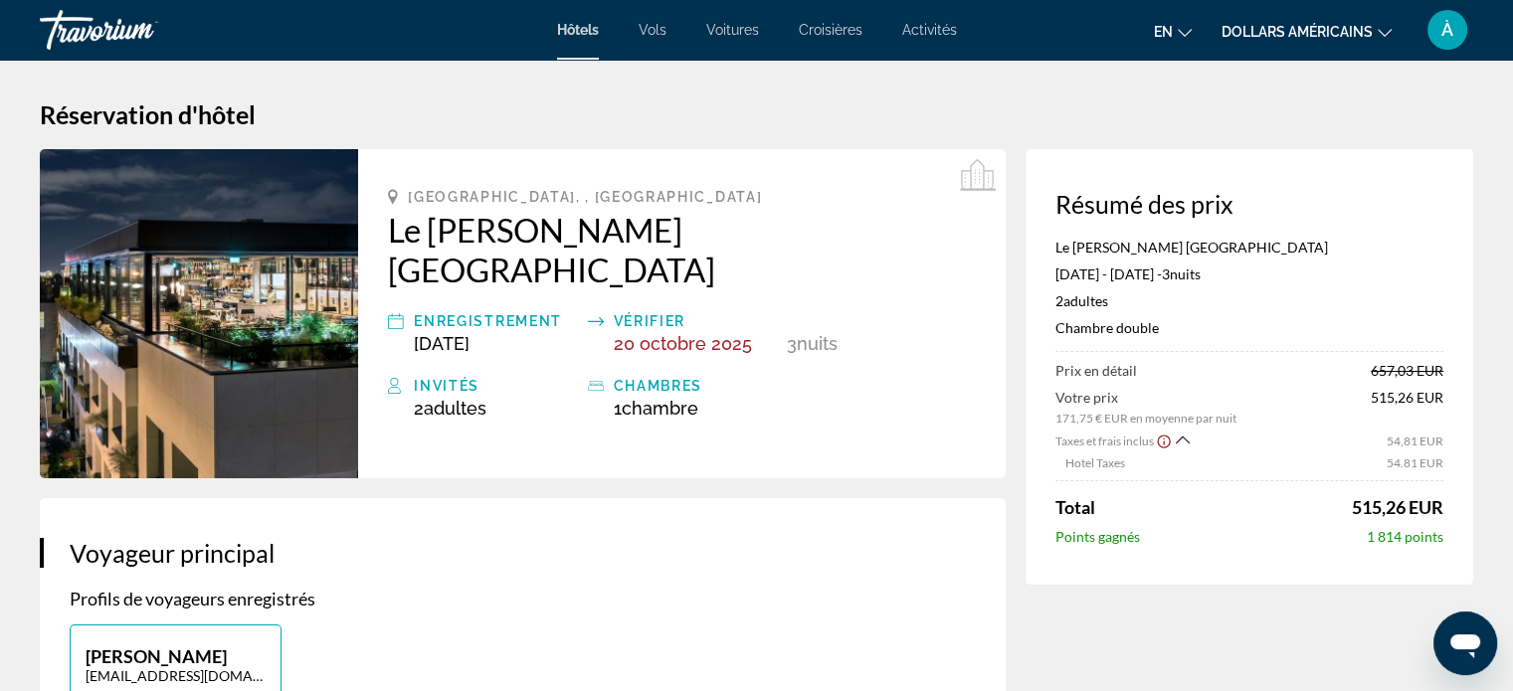
click at [1159, 436] on icon "Afficher l'avis de non-responsabilité concernant les taxes et les frais" at bounding box center [1164, 442] width 16 height 18
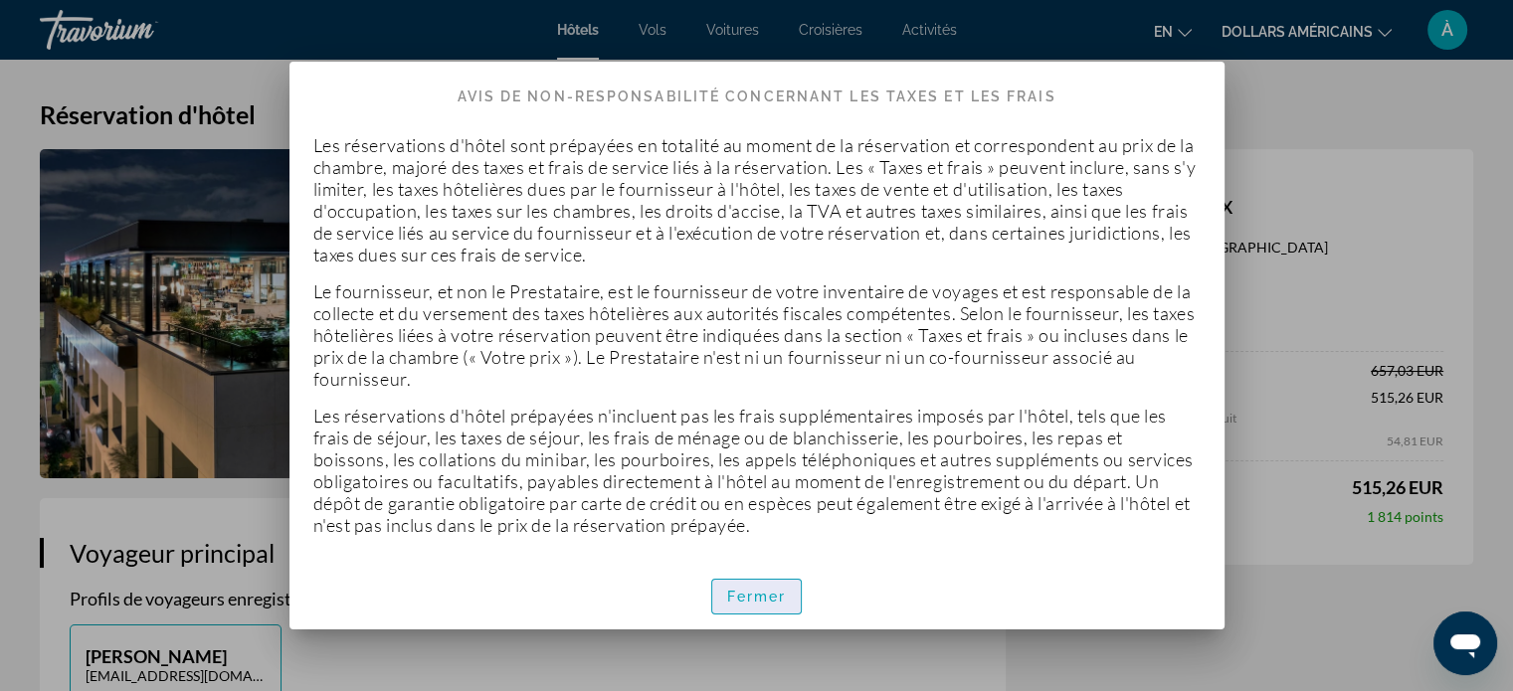
click at [739, 593] on font "Fermer" at bounding box center [757, 597] width 60 height 16
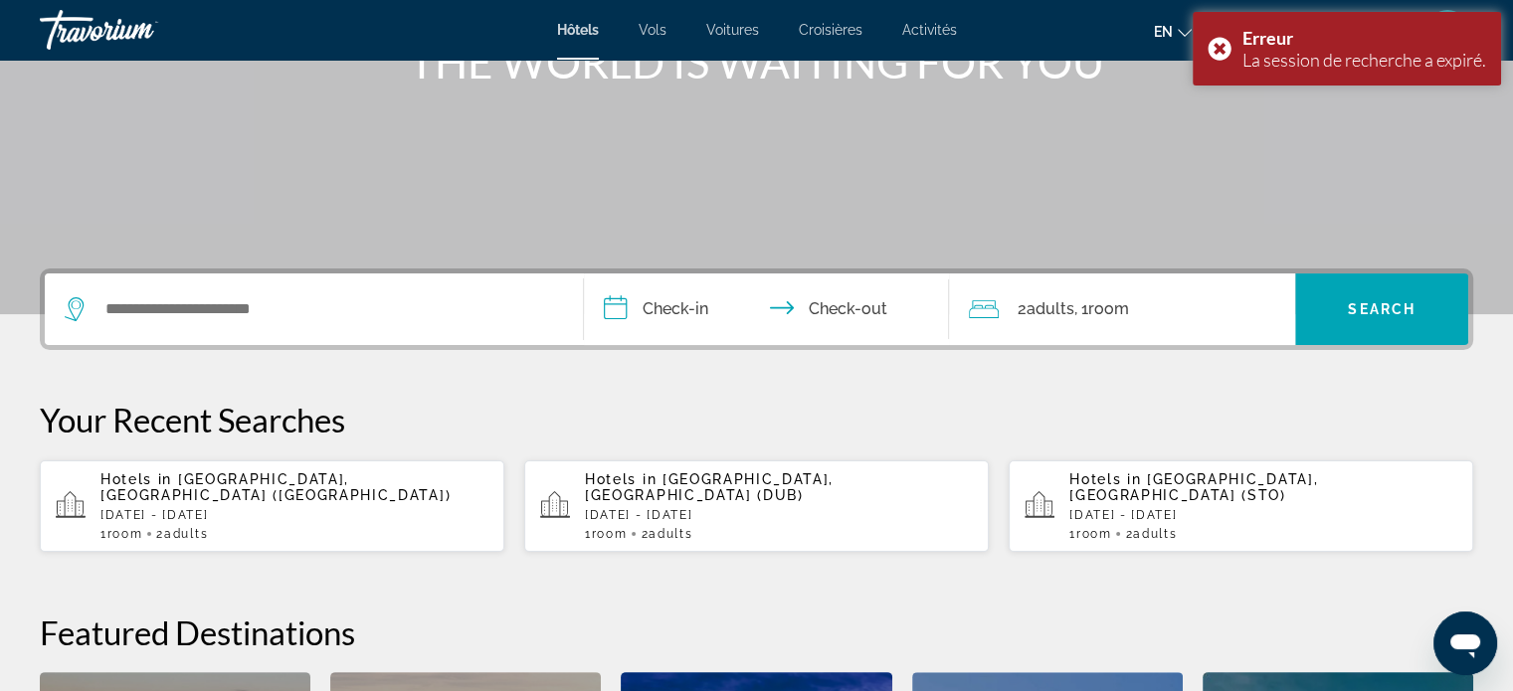
scroll to position [289, 0]
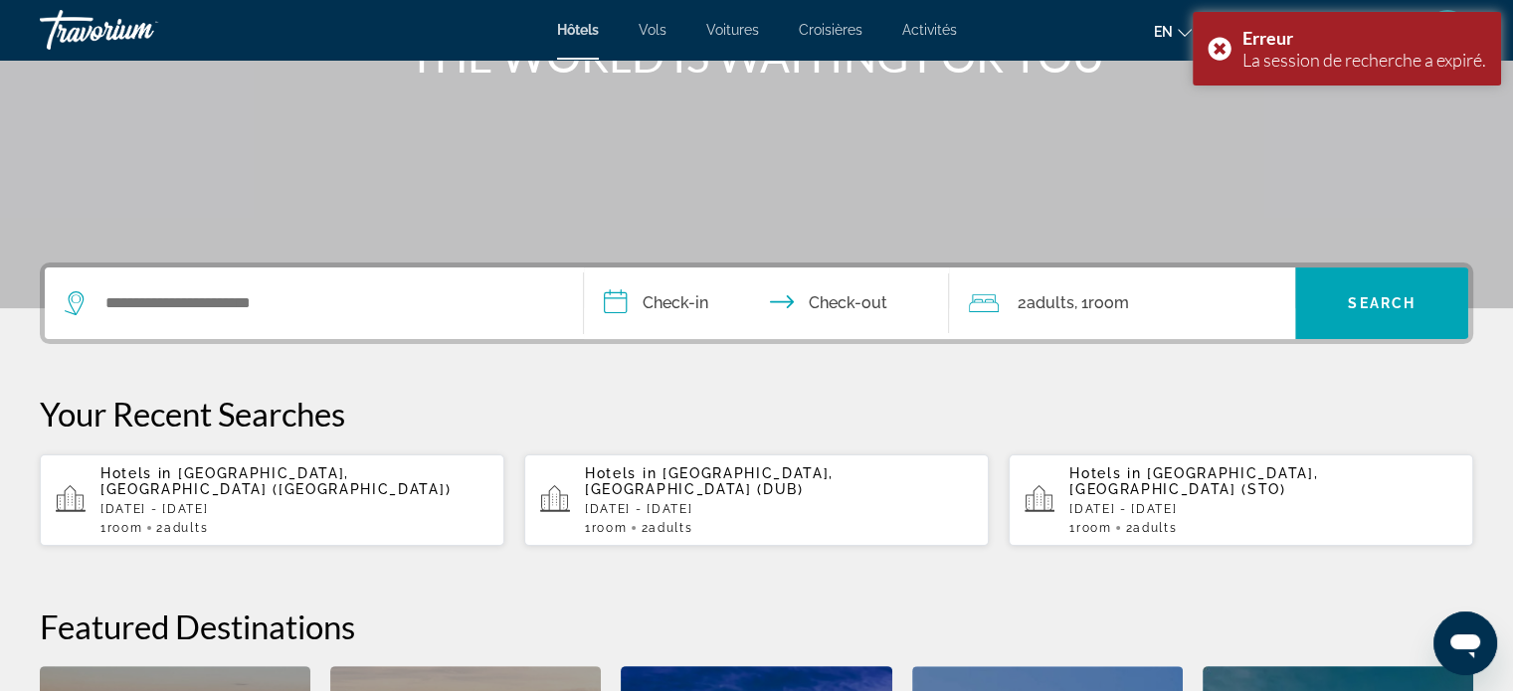
click at [749, 502] on p "[DATE] - [DATE]" at bounding box center [779, 509] width 388 height 14
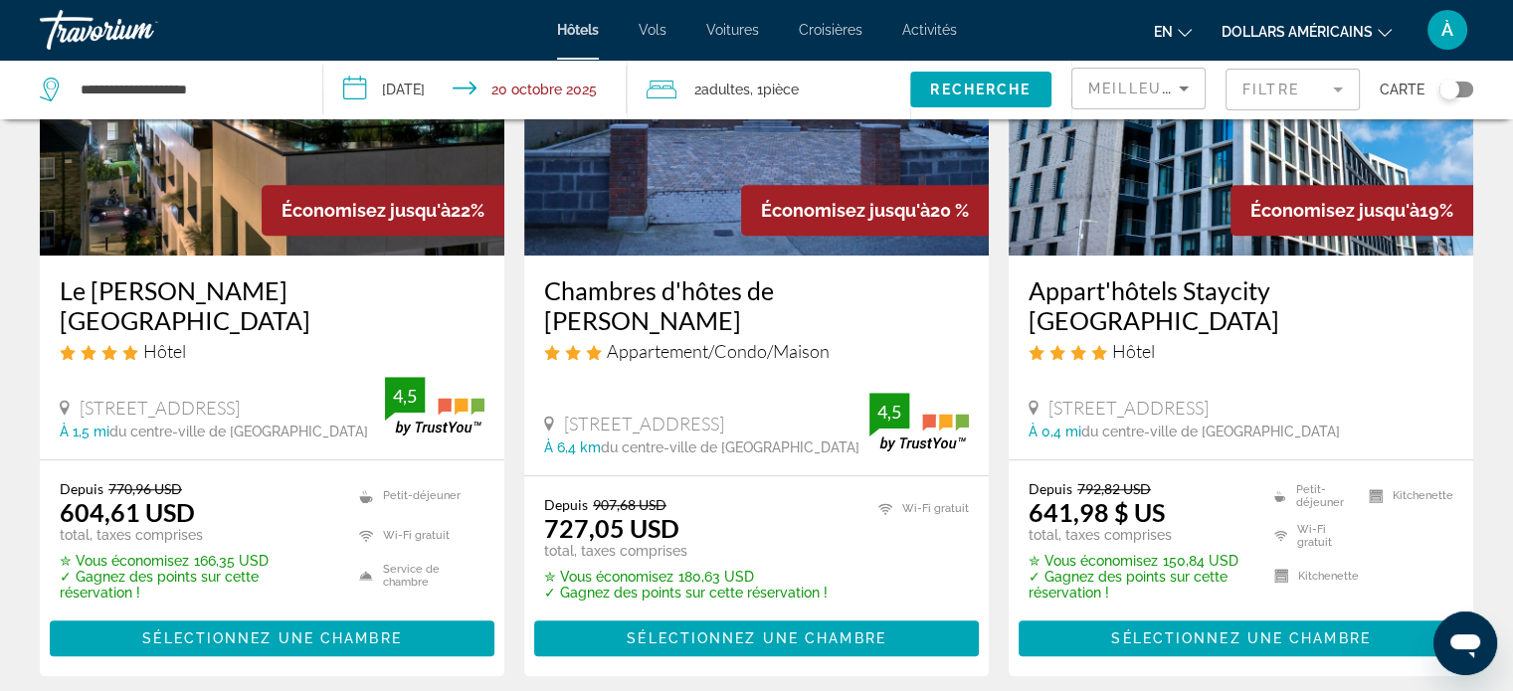
scroll to position [1063, 0]
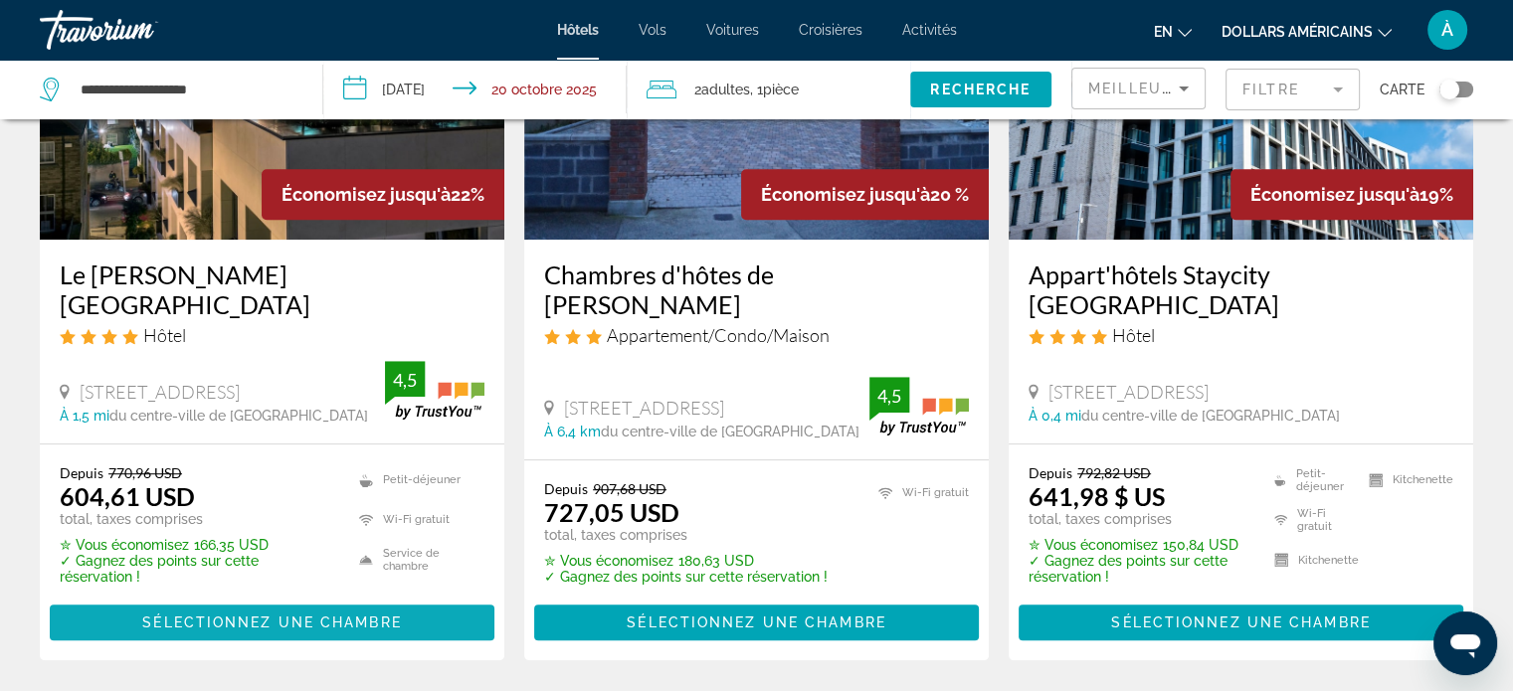
click at [364, 615] on font "Sélectionnez une chambre" at bounding box center [271, 623] width 259 height 16
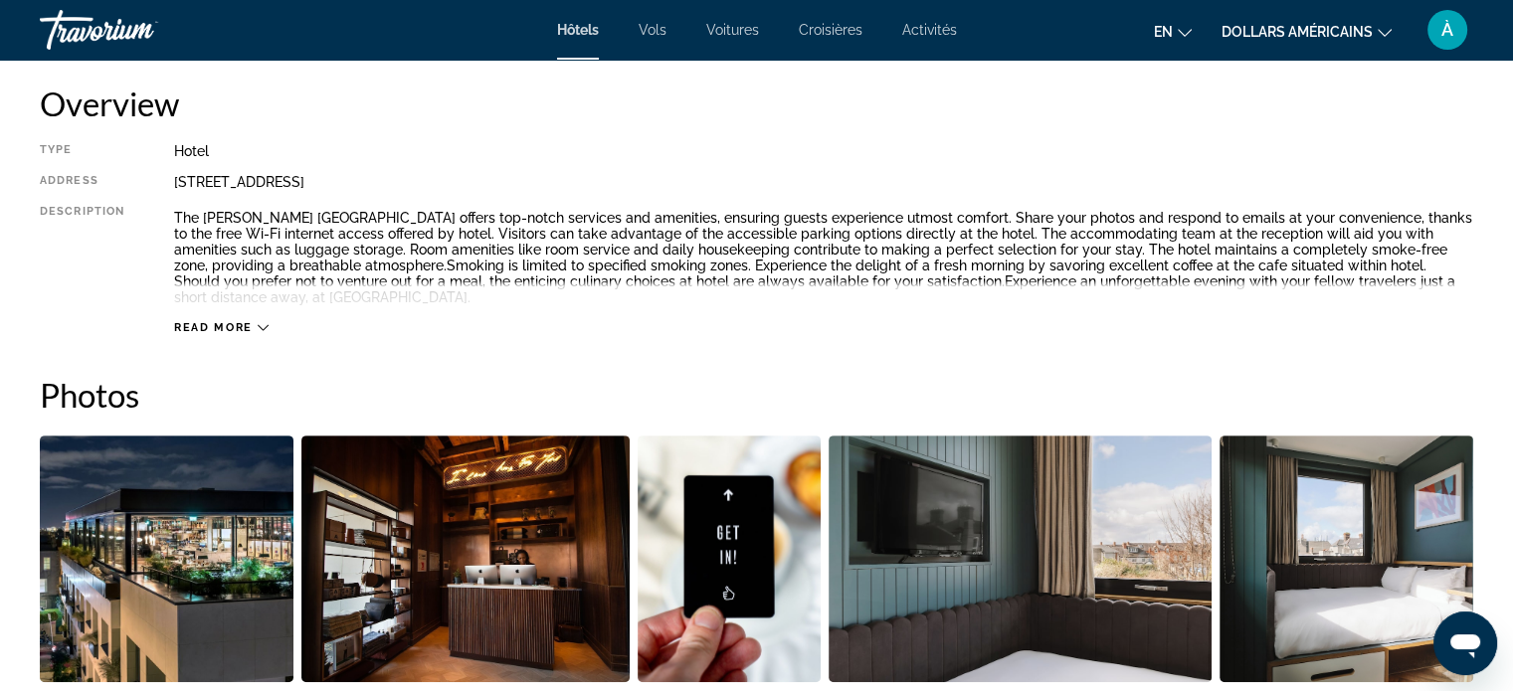
scroll to position [648, 0]
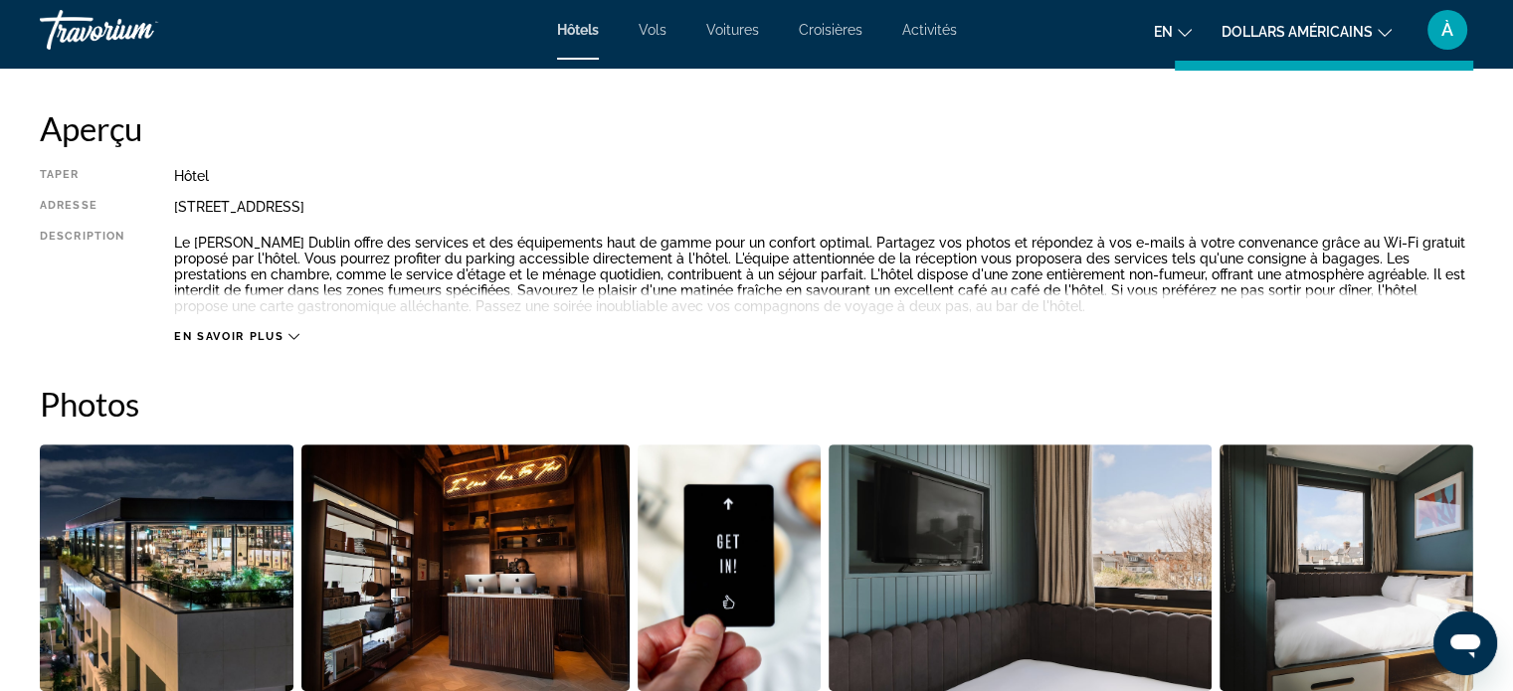
click at [287, 330] on div "En savoir plus" at bounding box center [236, 336] width 125 height 13
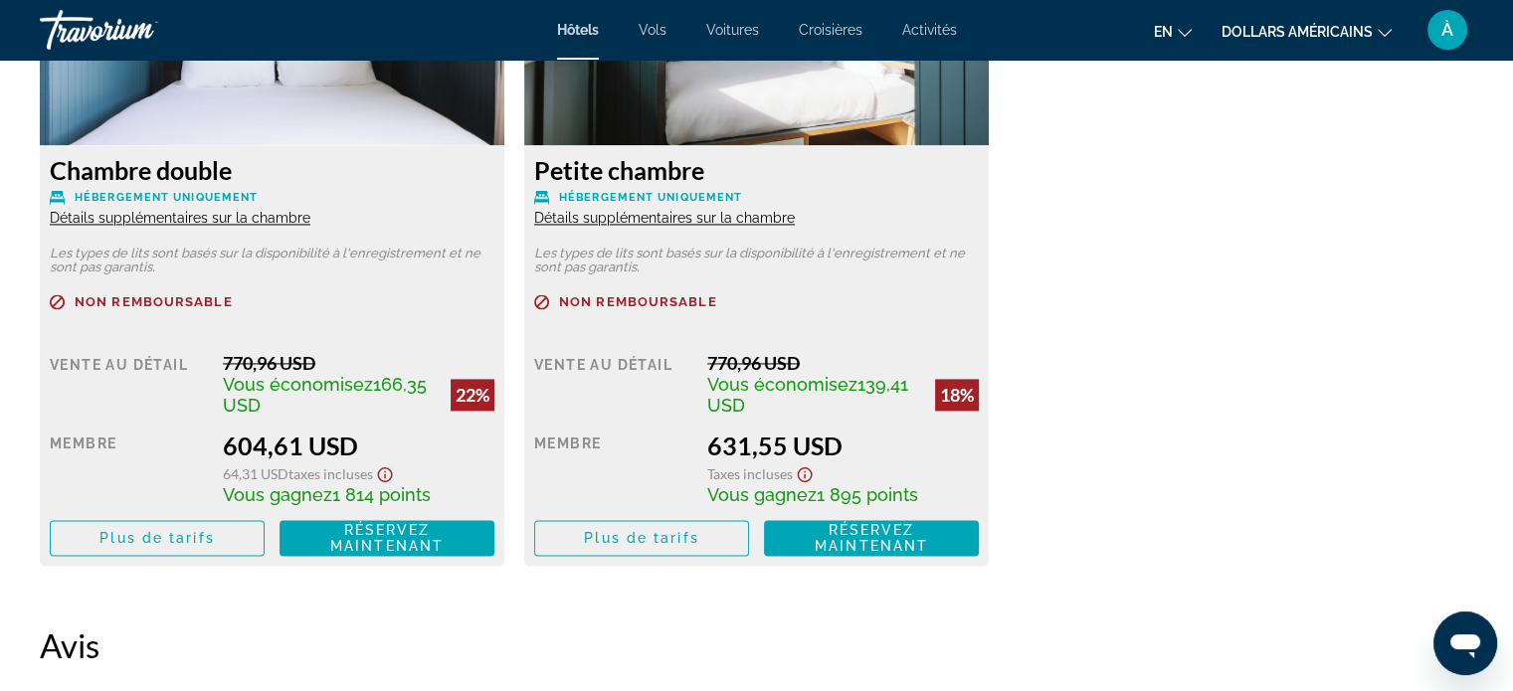
scroll to position [2894, 0]
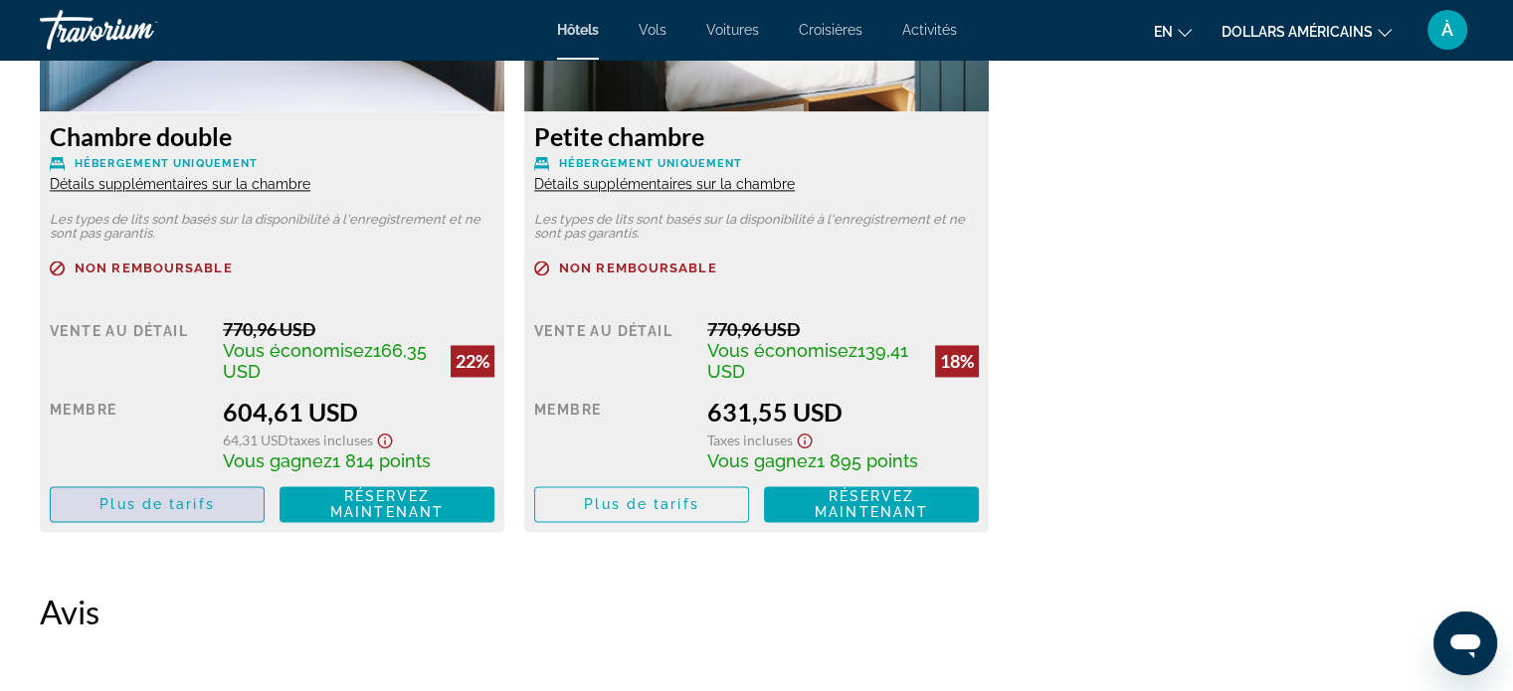
click at [253, 500] on span "Contenu principal" at bounding box center [157, 505] width 213 height 48
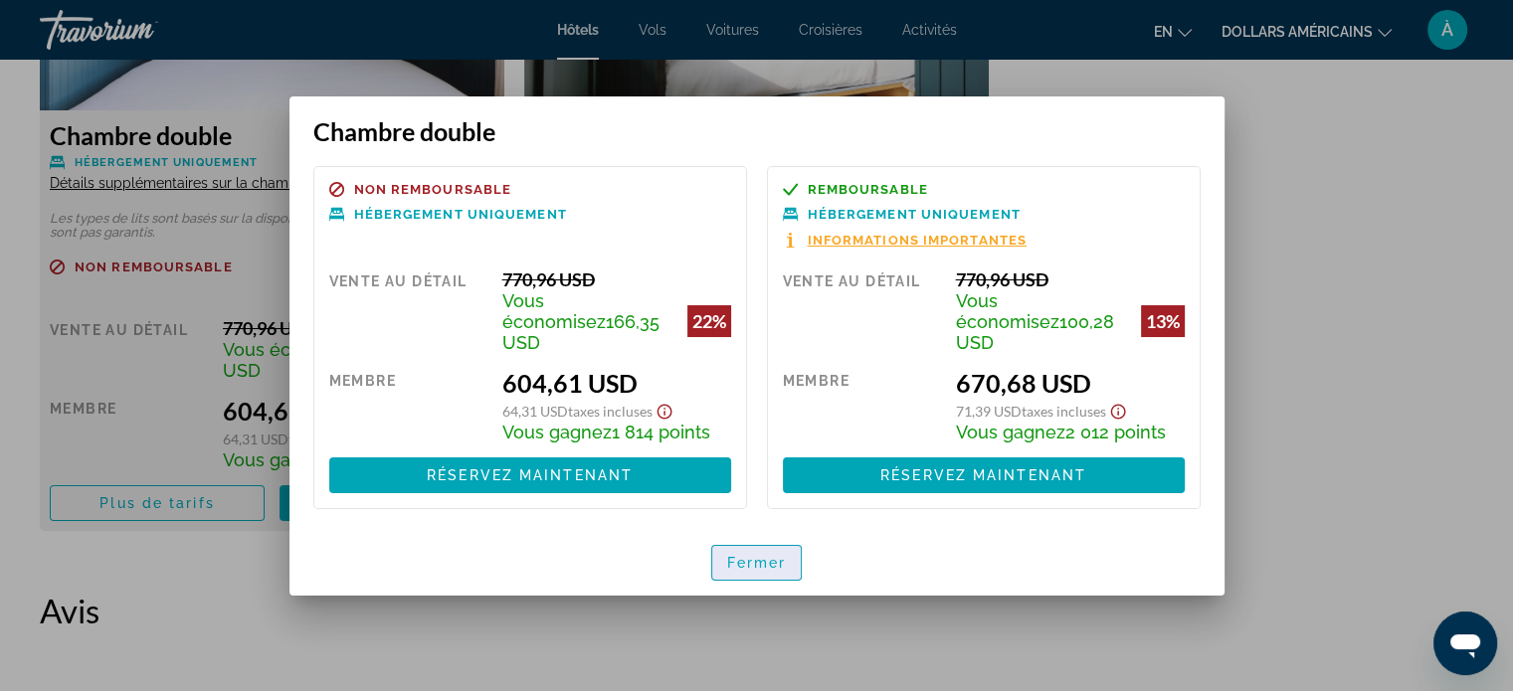
click at [757, 556] on font "Fermer" at bounding box center [757, 563] width 60 height 16
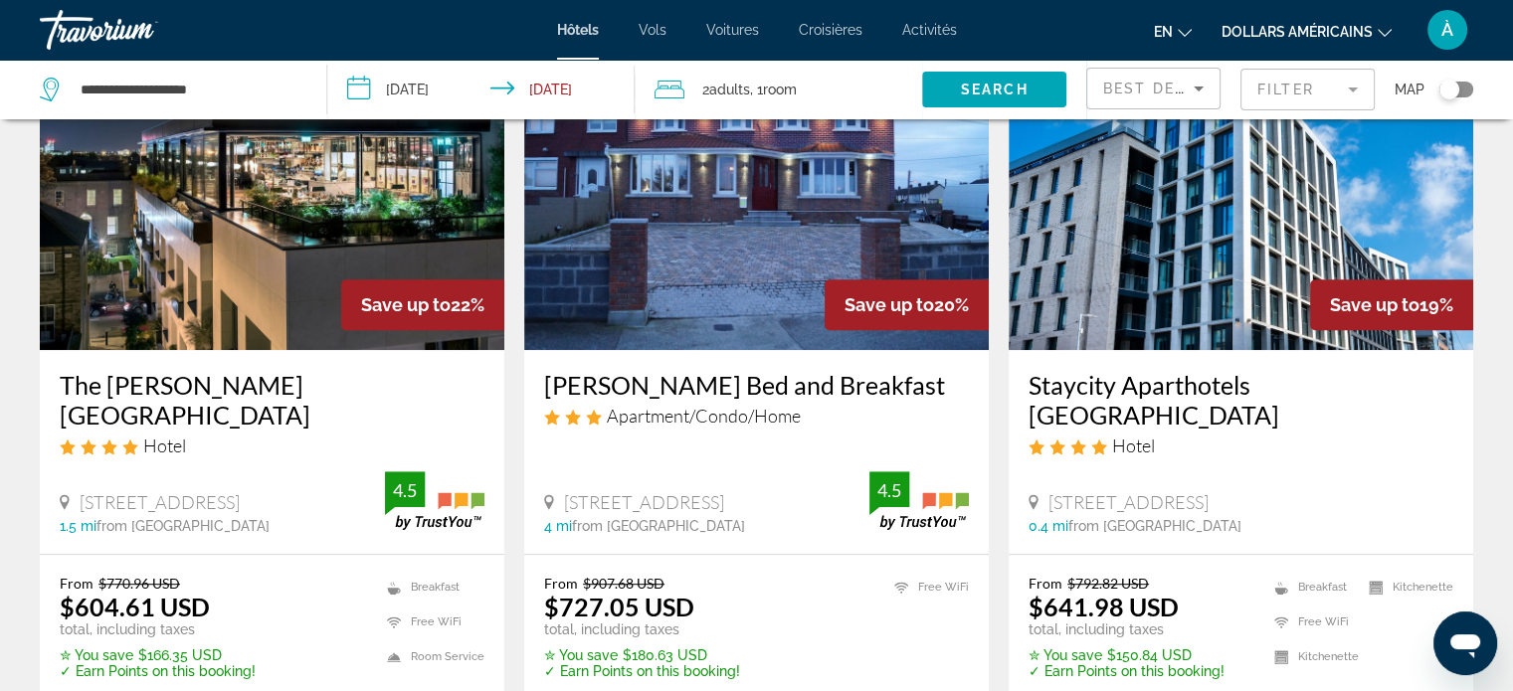
scroll to position [961, 0]
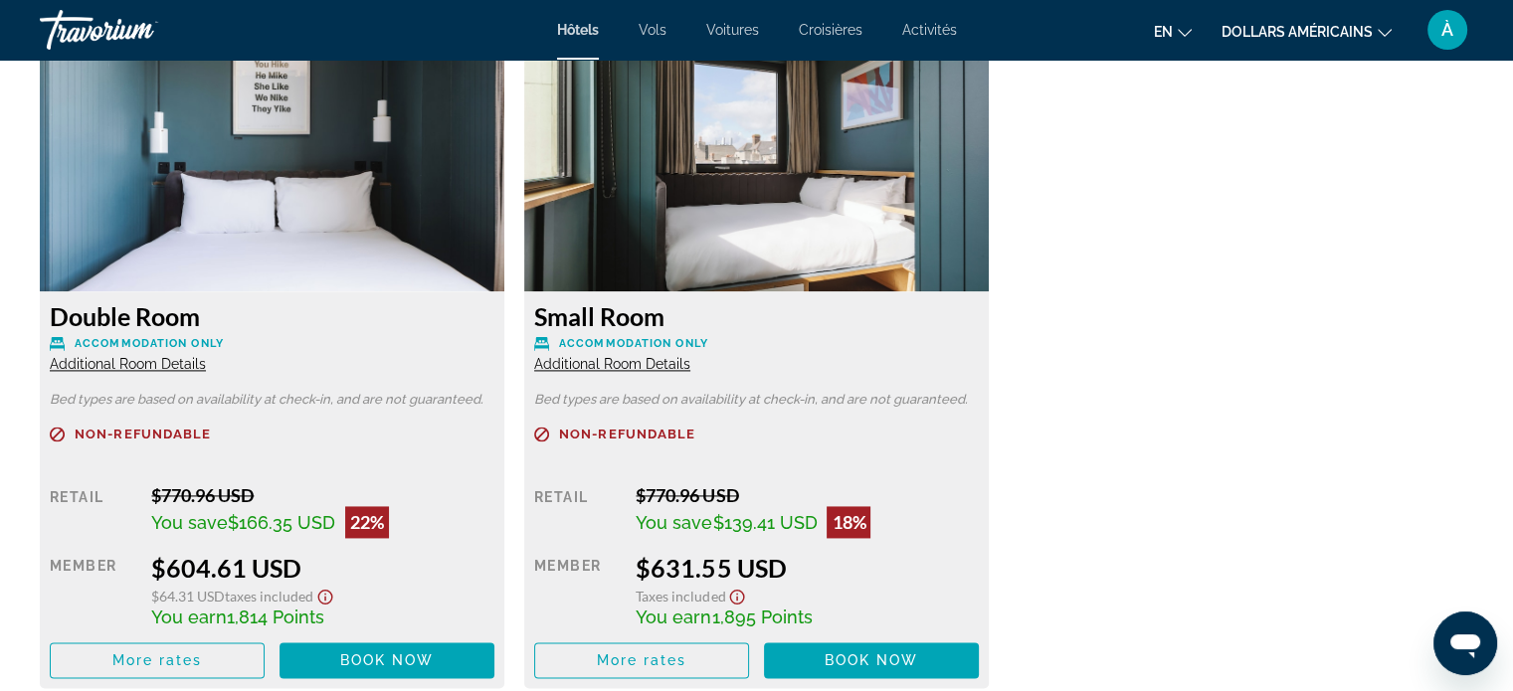
scroll to position [2754, 0]
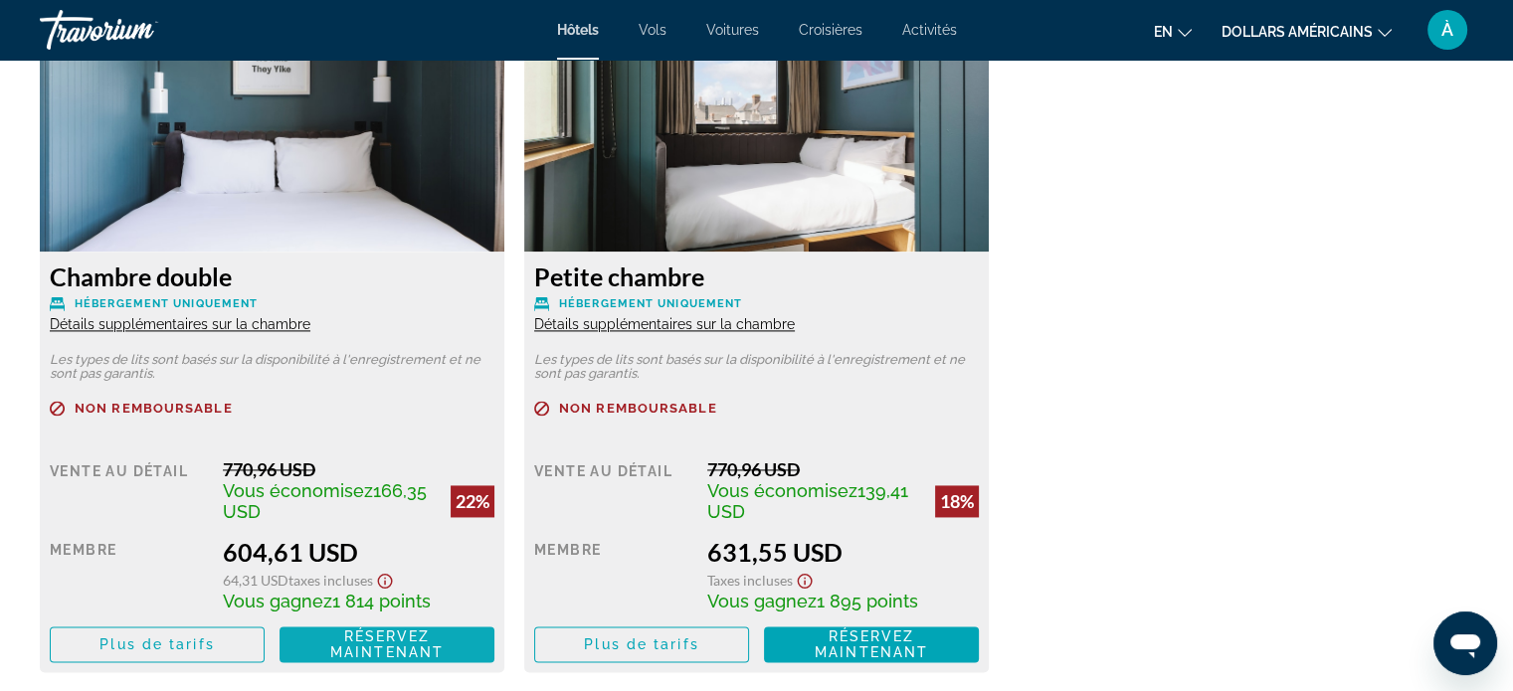
click at [405, 652] on font "Réservez maintenant" at bounding box center [386, 645] width 113 height 32
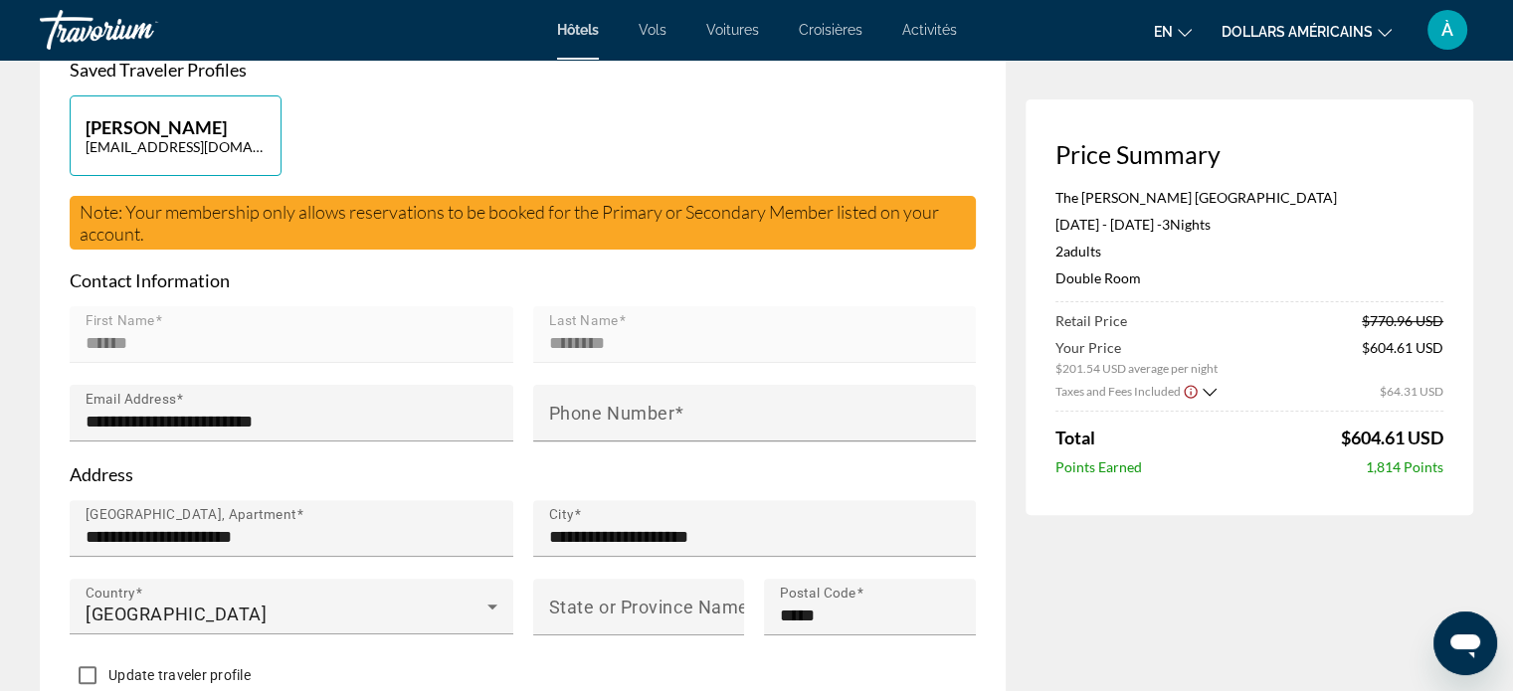
scroll to position [525, 0]
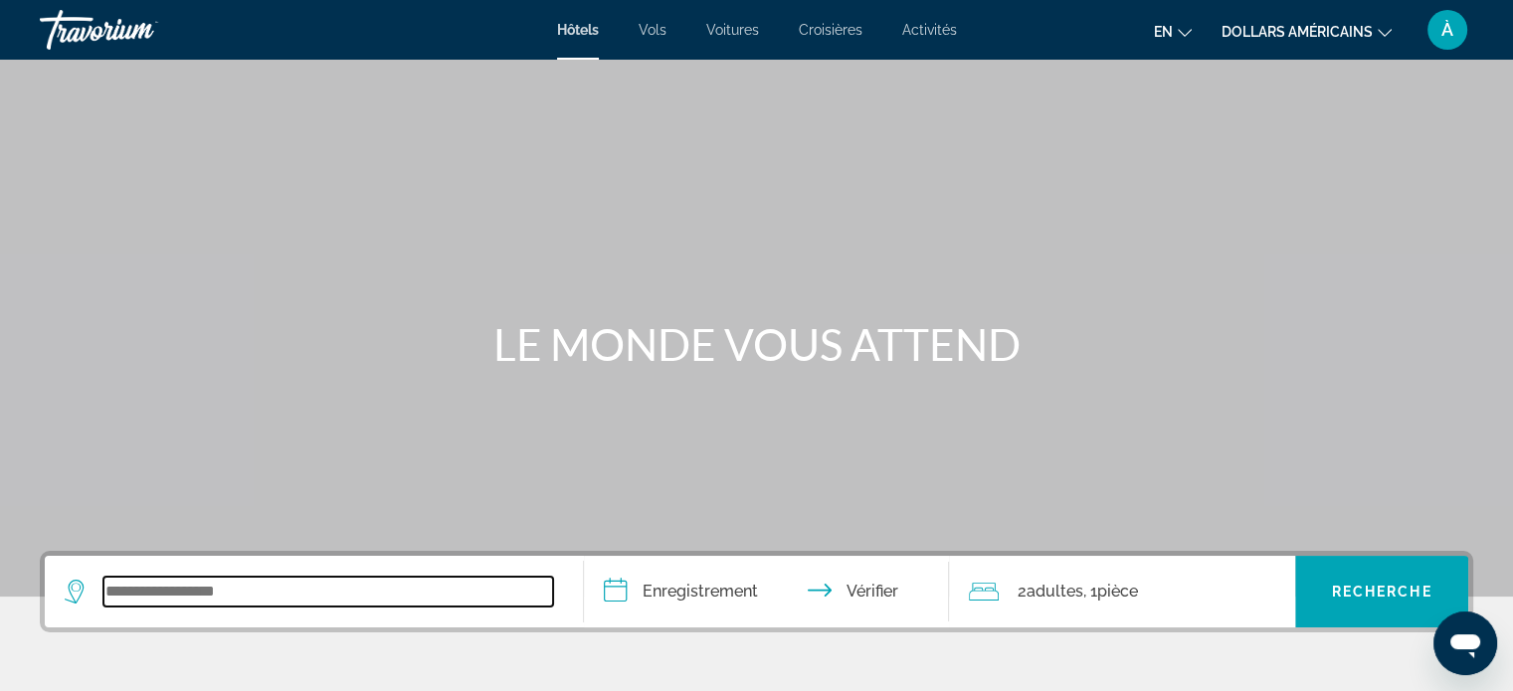
click at [400, 604] on input "Widget de recherche" at bounding box center [328, 592] width 450 height 30
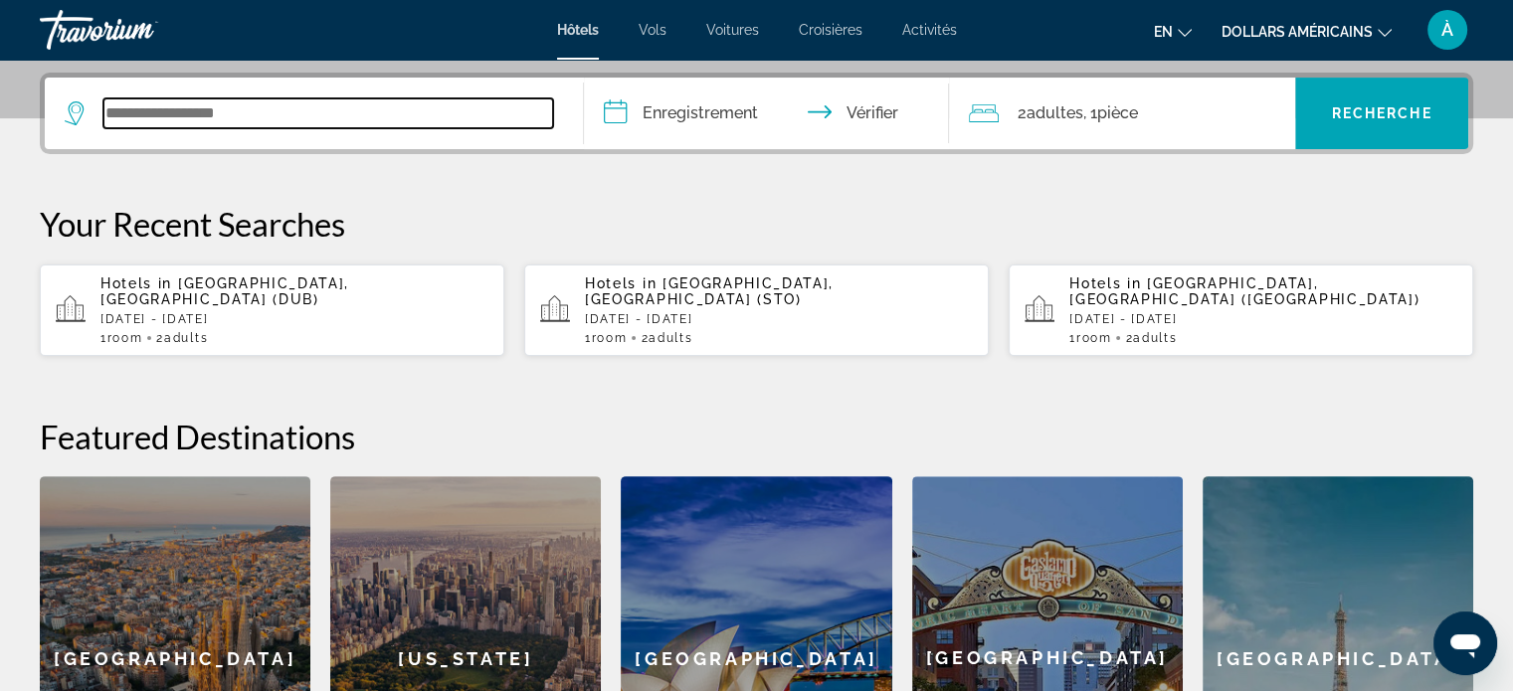
scroll to position [485, 0]
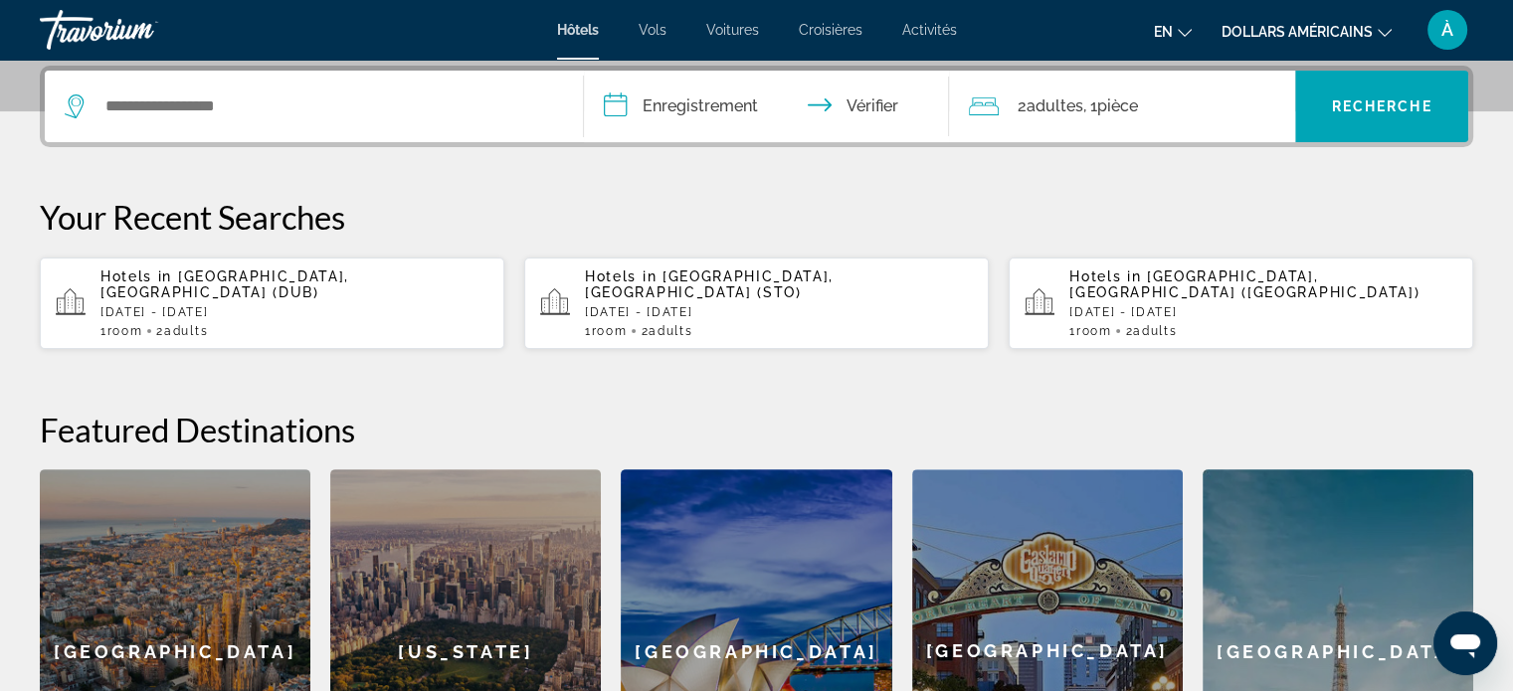
click at [1187, 280] on span "[GEOGRAPHIC_DATA], [GEOGRAPHIC_DATA] ([GEOGRAPHIC_DATA])" at bounding box center [1244, 285] width 350 height 32
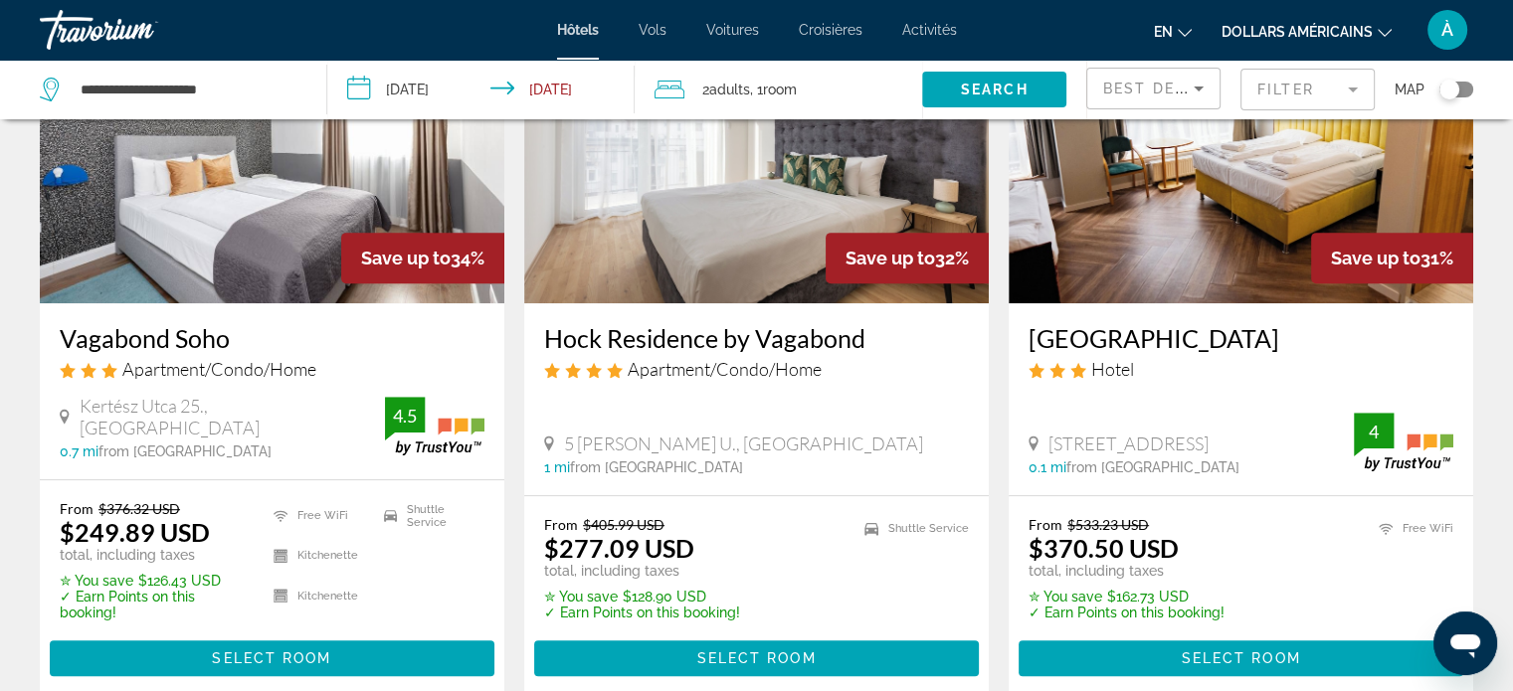
scroll to position [949, 0]
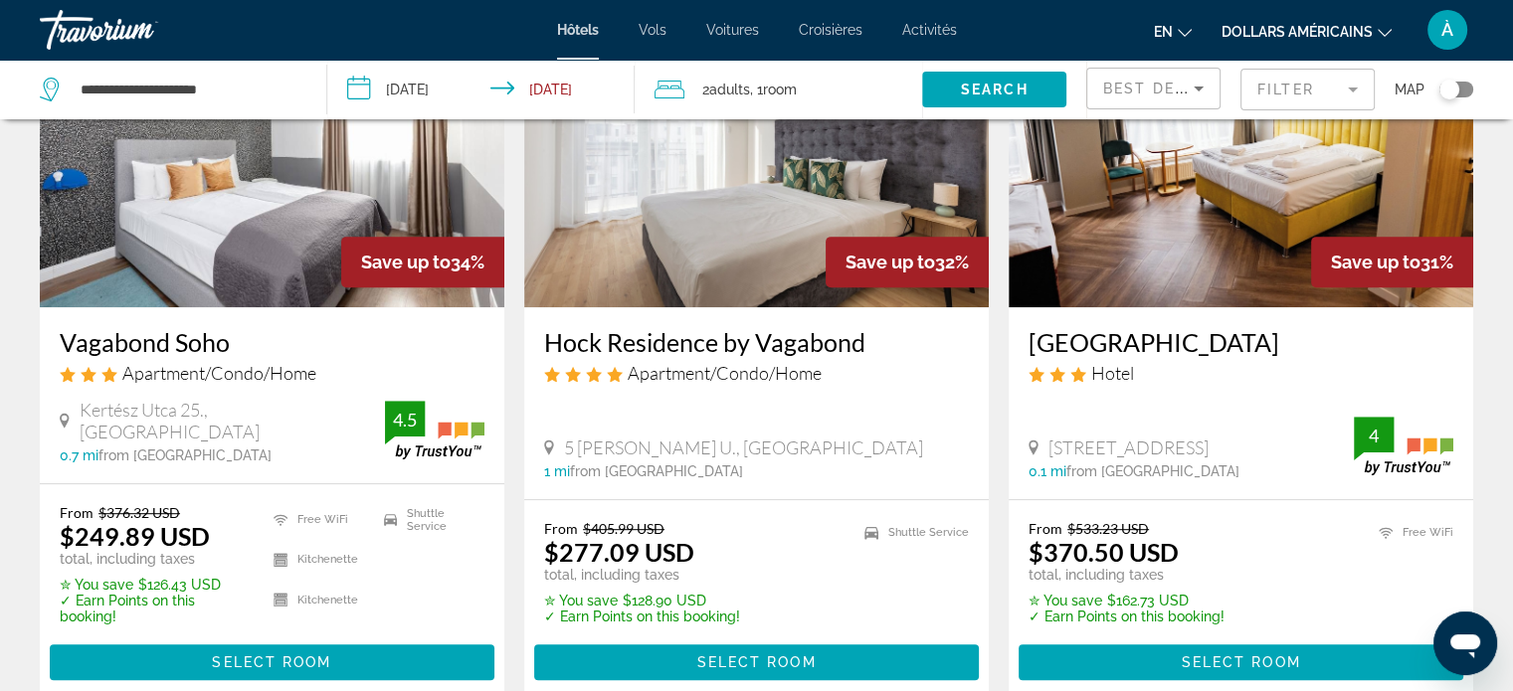
click at [215, 345] on h3 "Vagabond Soho" at bounding box center [272, 342] width 425 height 30
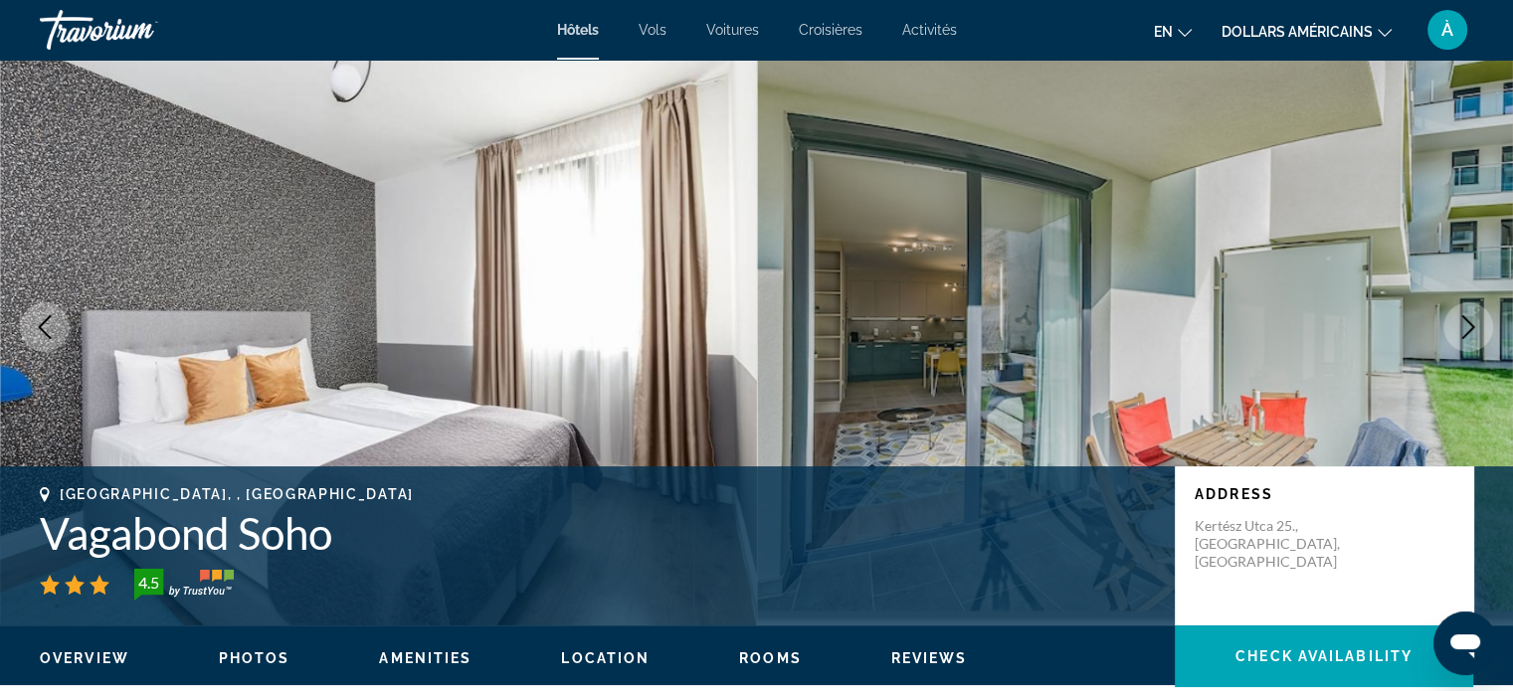
scroll to position [35, 0]
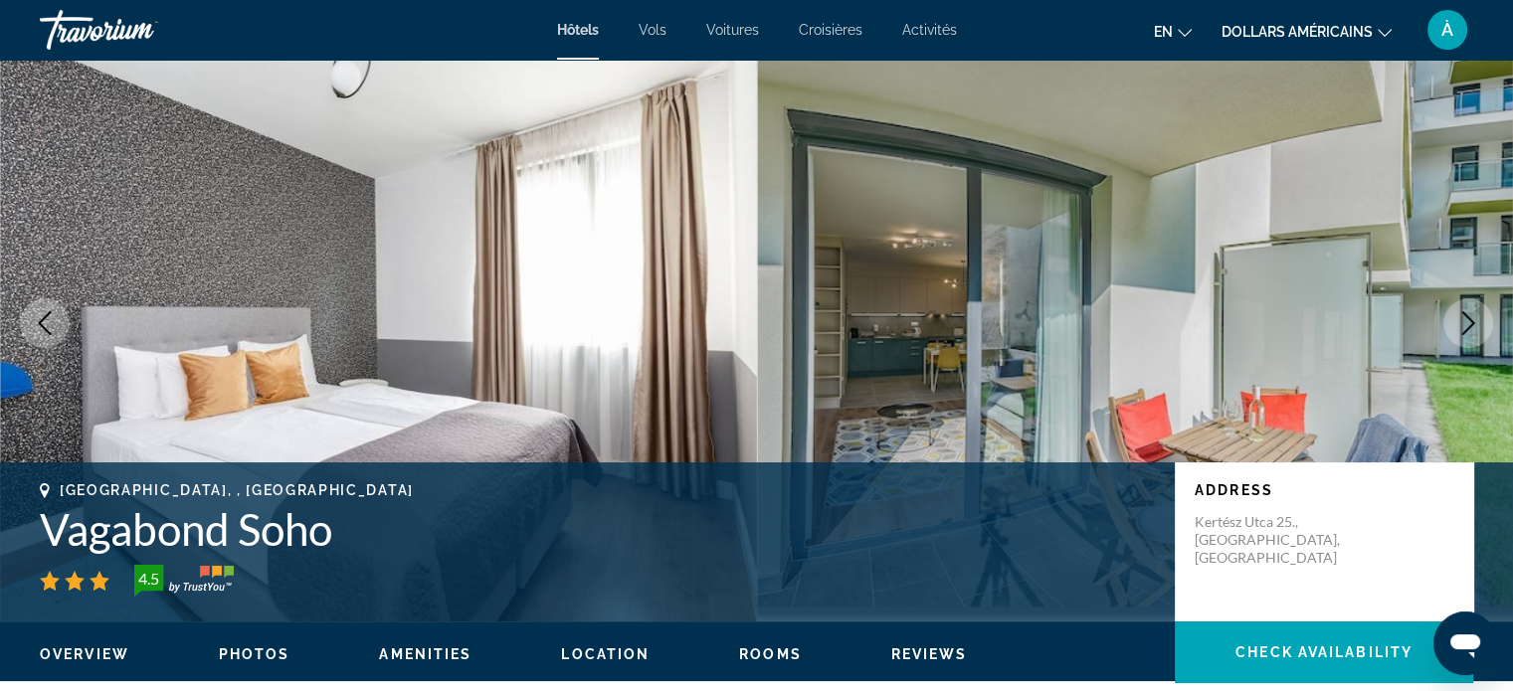
click at [1460, 340] on button "Next image" at bounding box center [1469, 323] width 50 height 50
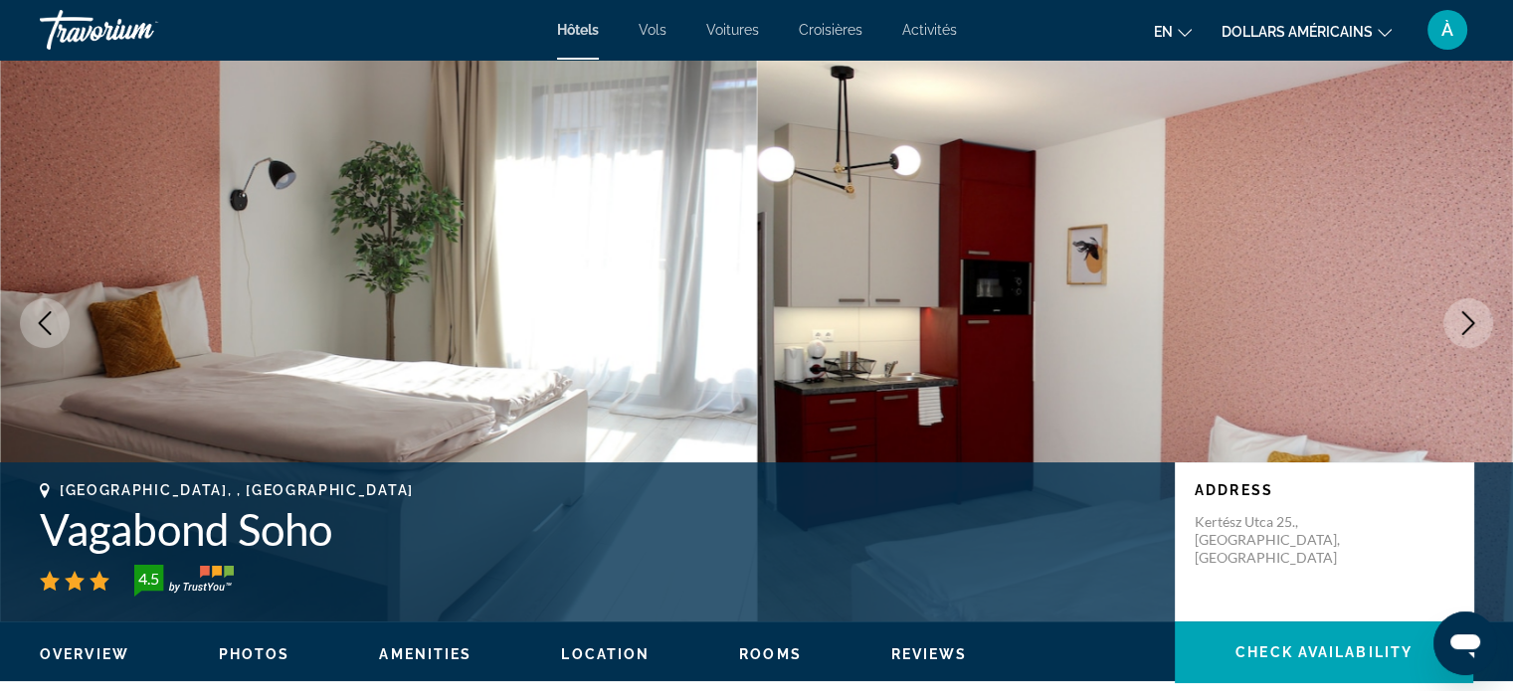
click at [1460, 340] on button "Next image" at bounding box center [1469, 323] width 50 height 50
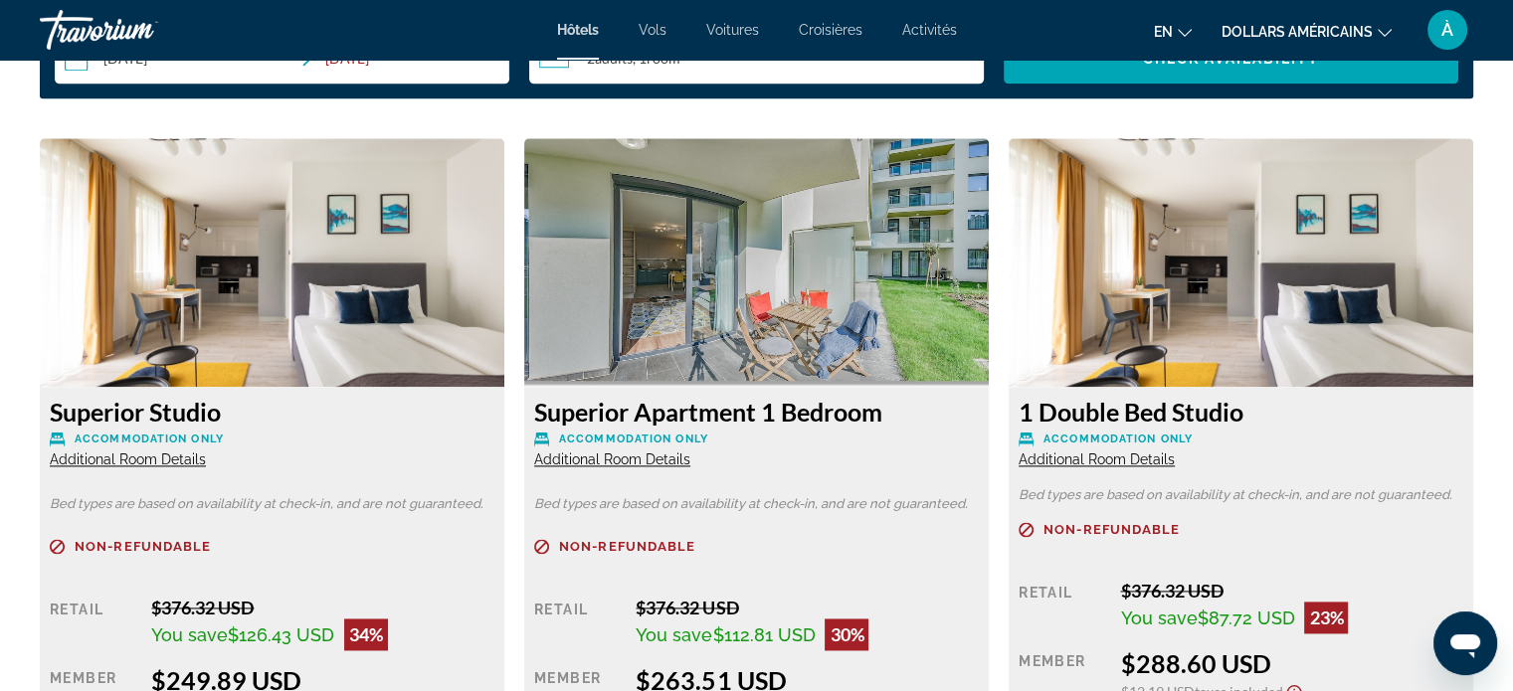
scroll to position [2683, 0]
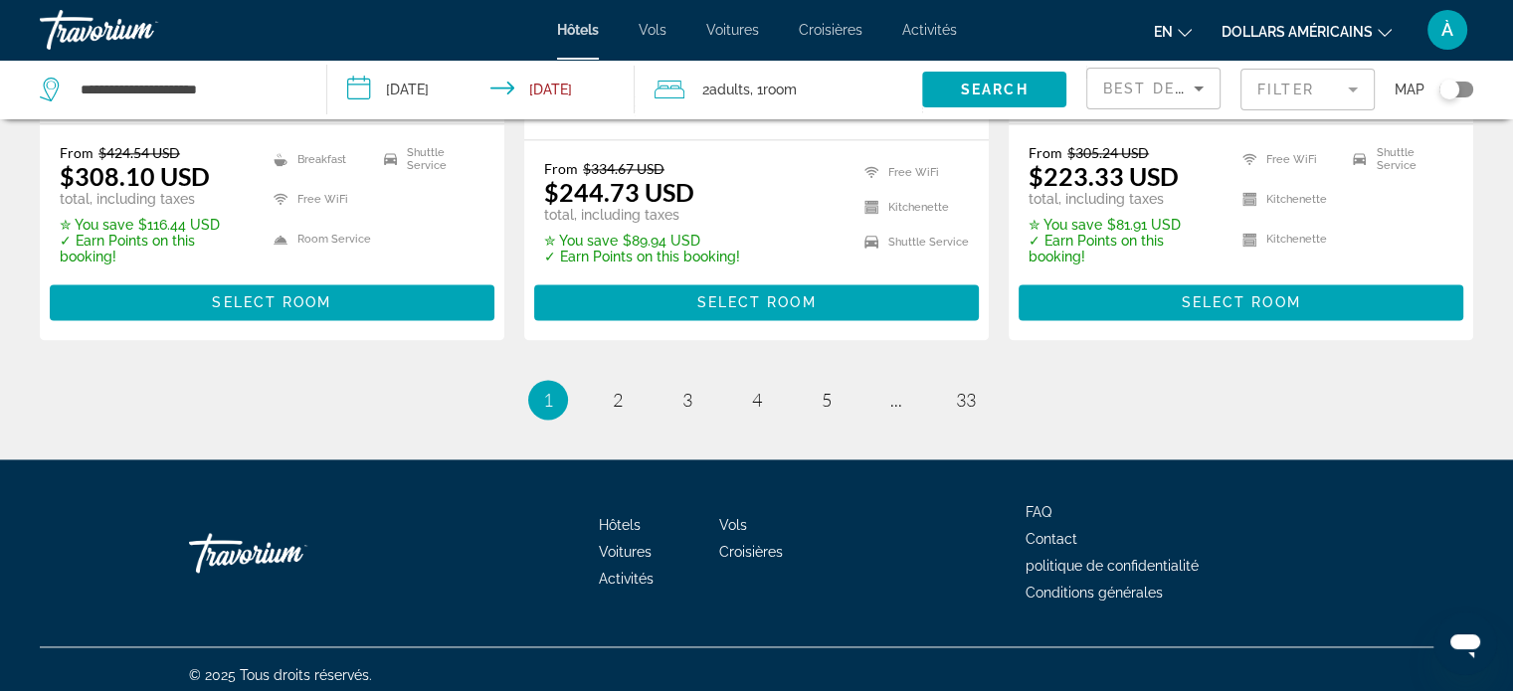
scroll to position [2819, 0]
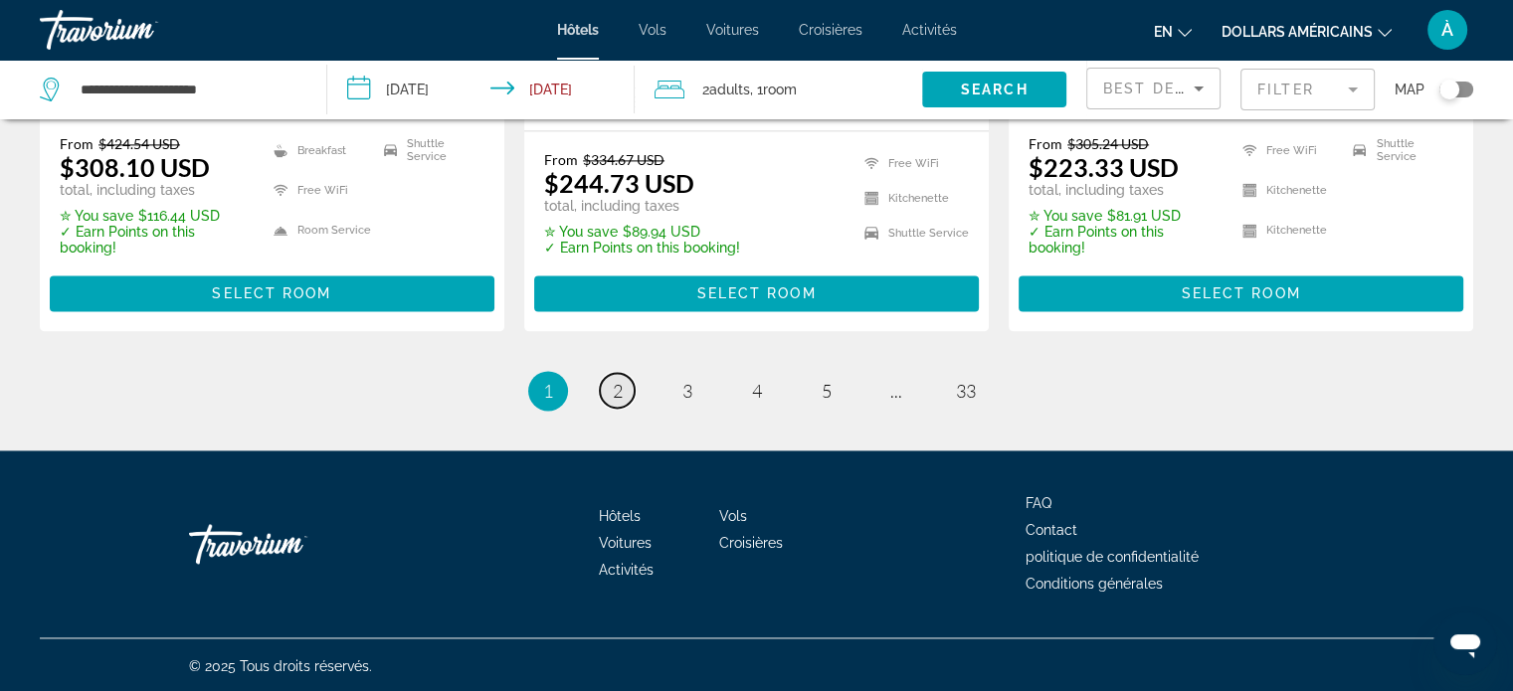
click at [620, 385] on span "2" at bounding box center [618, 391] width 10 height 22
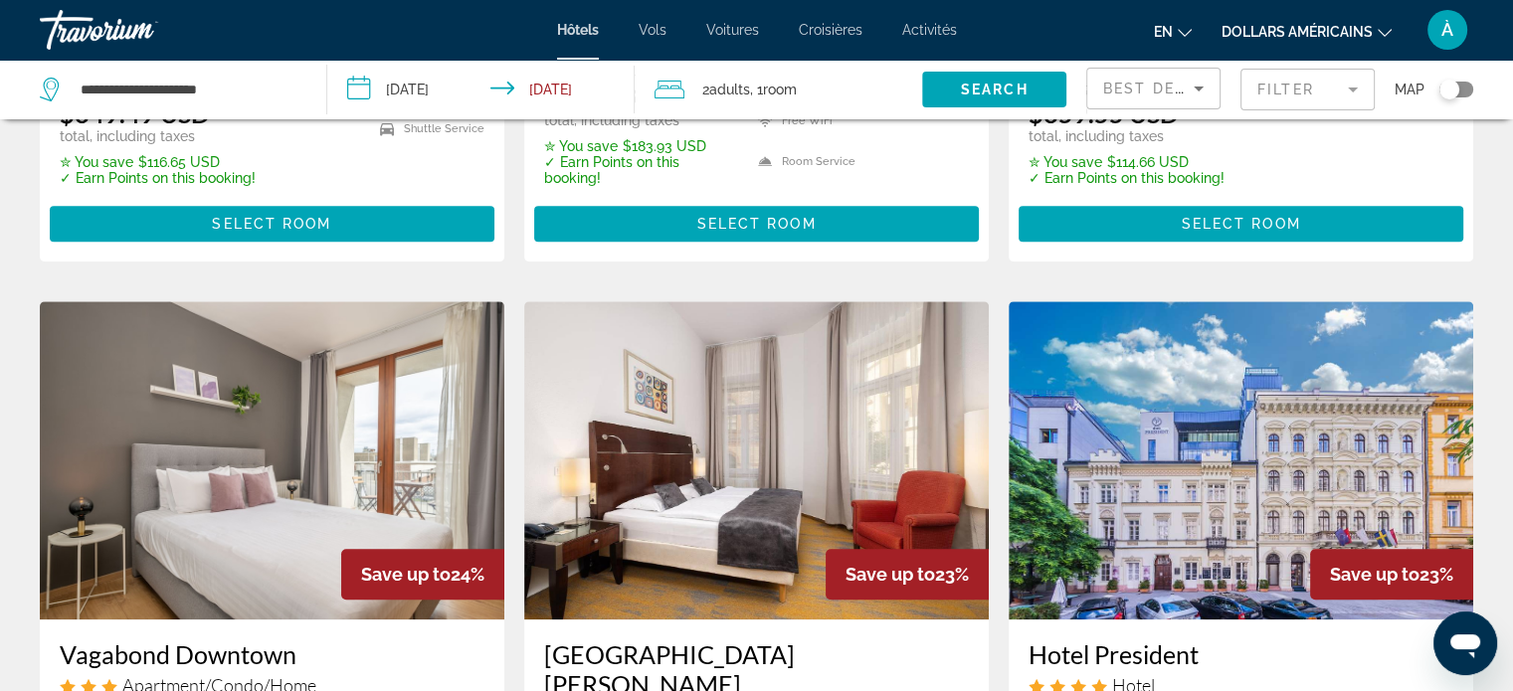
scroll to position [1433, 0]
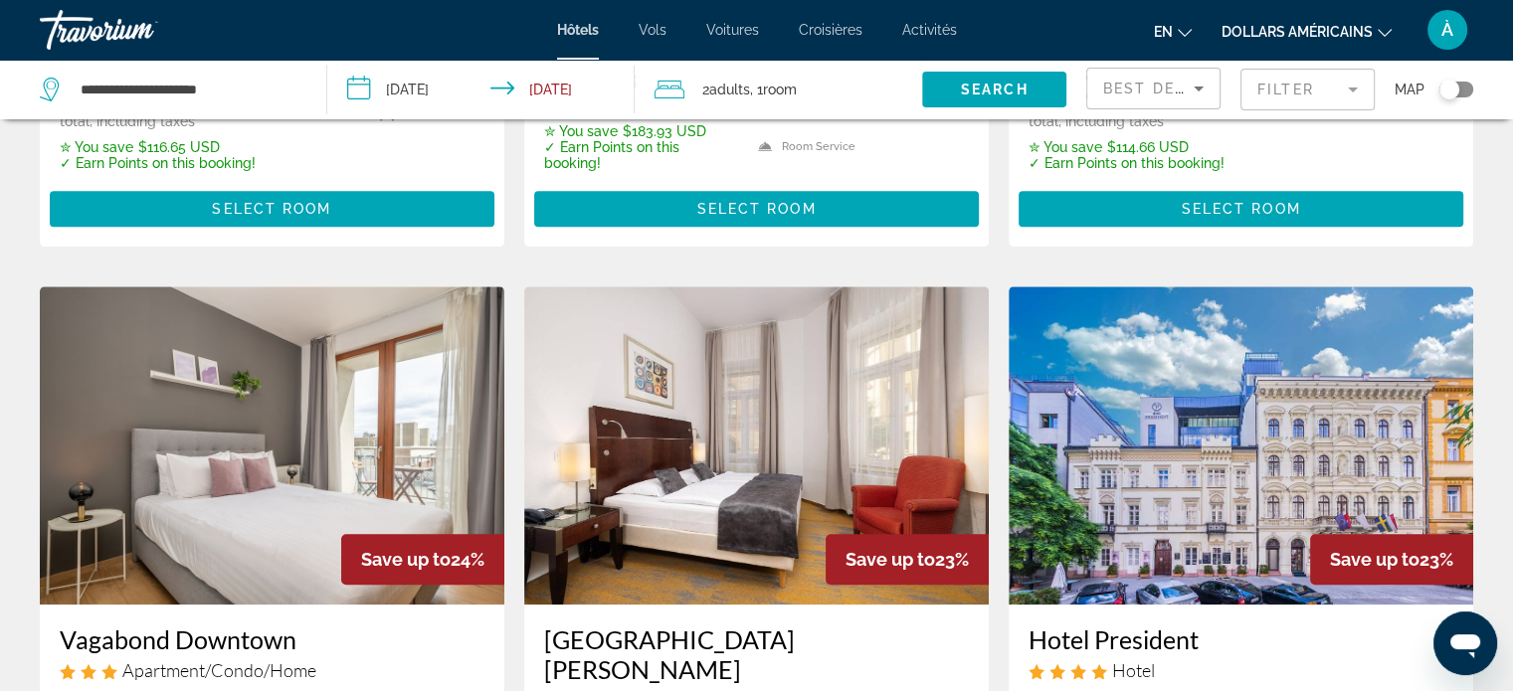
click at [232, 625] on h3 "Vagabond Downtown" at bounding box center [272, 640] width 425 height 30
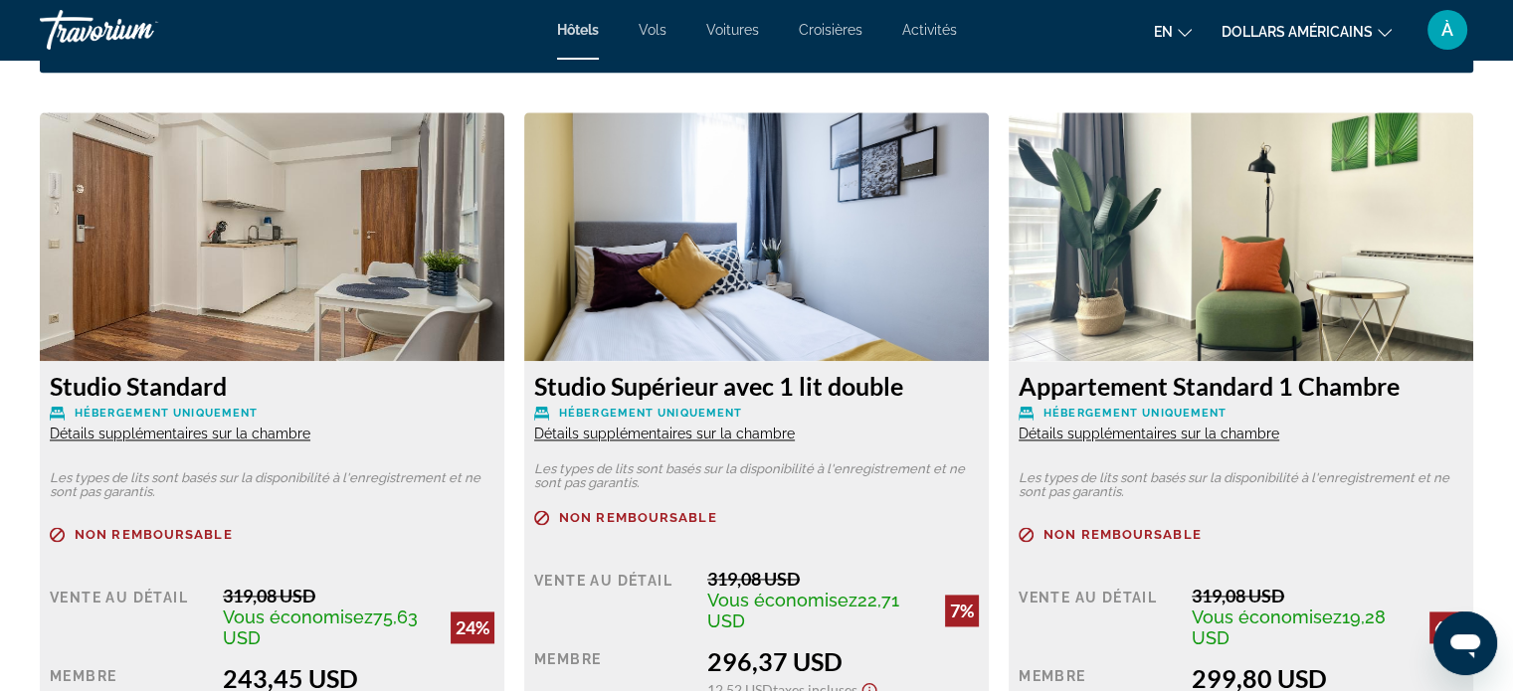
scroll to position [2741, 0]
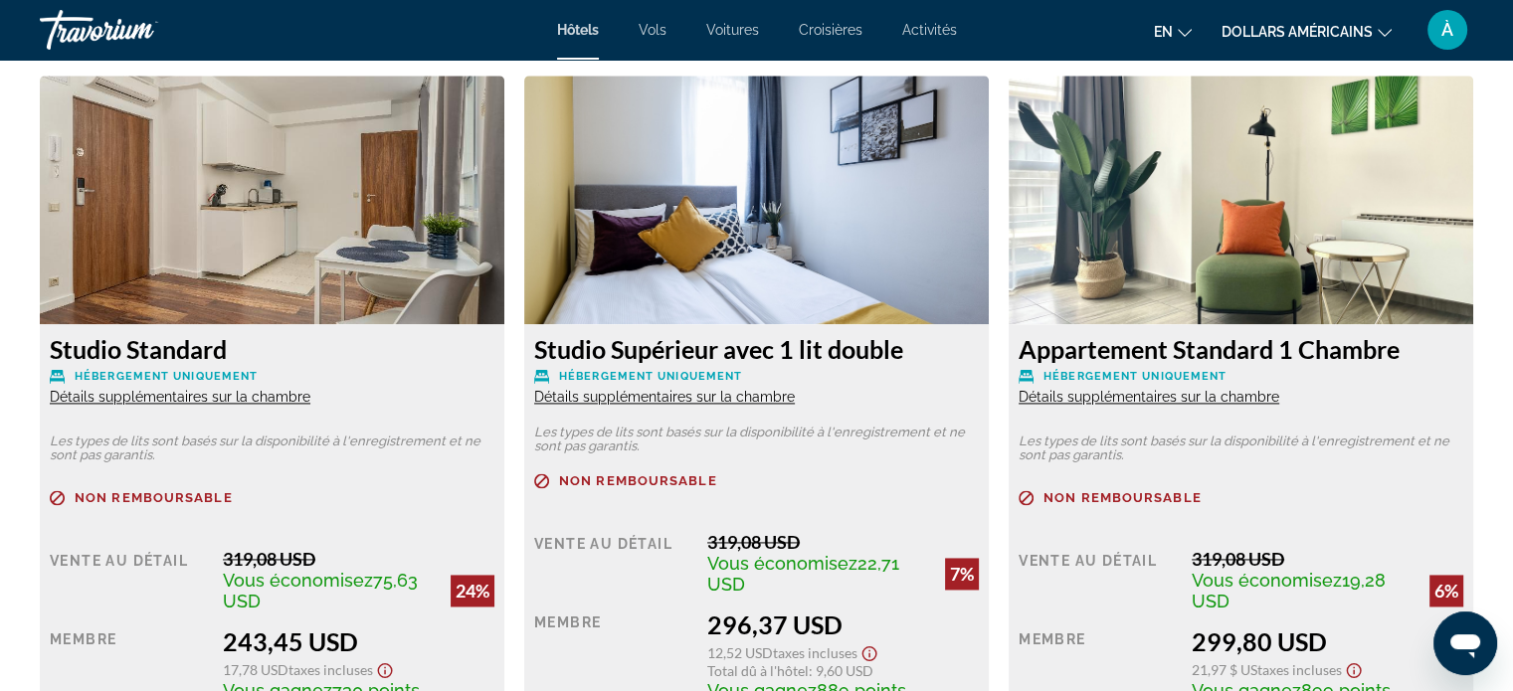
click at [187, 349] on font "Studio Standard" at bounding box center [138, 349] width 177 height 30
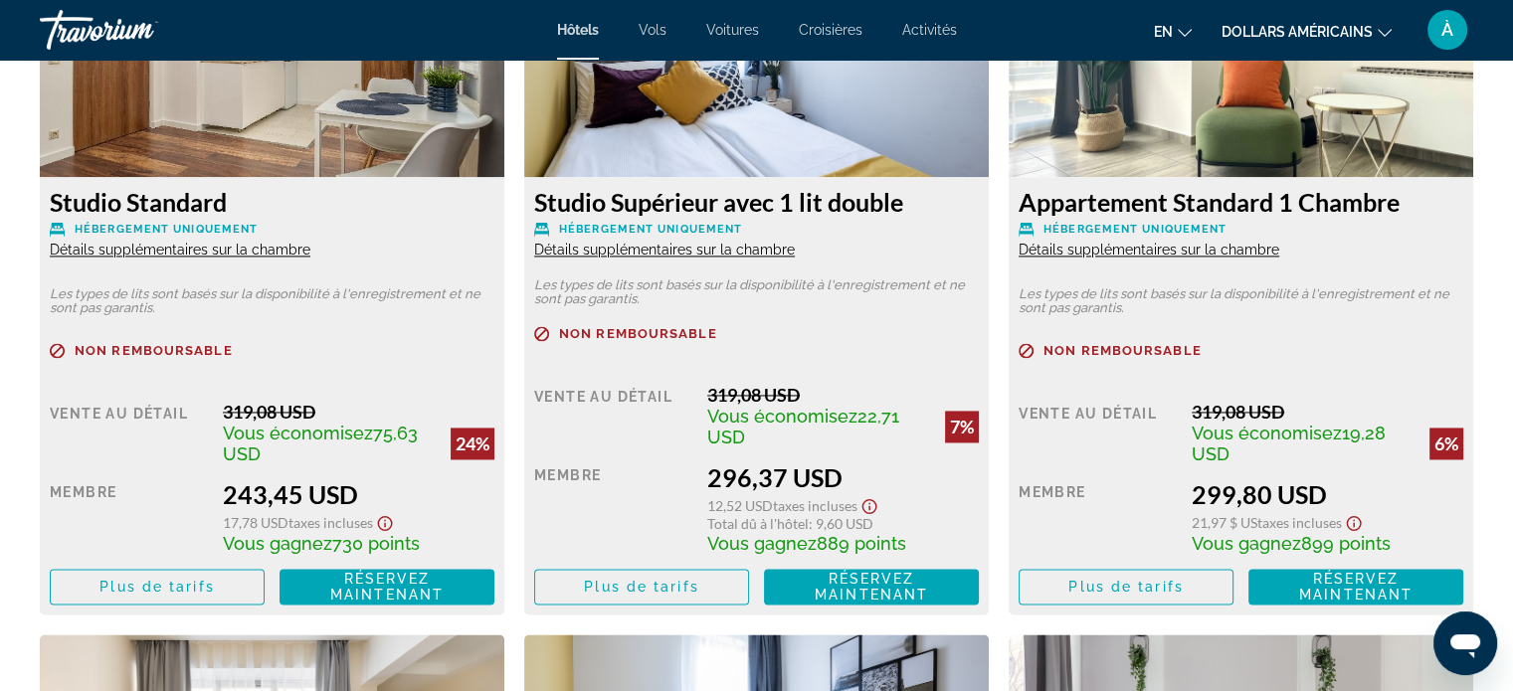
scroll to position [2925, 0]
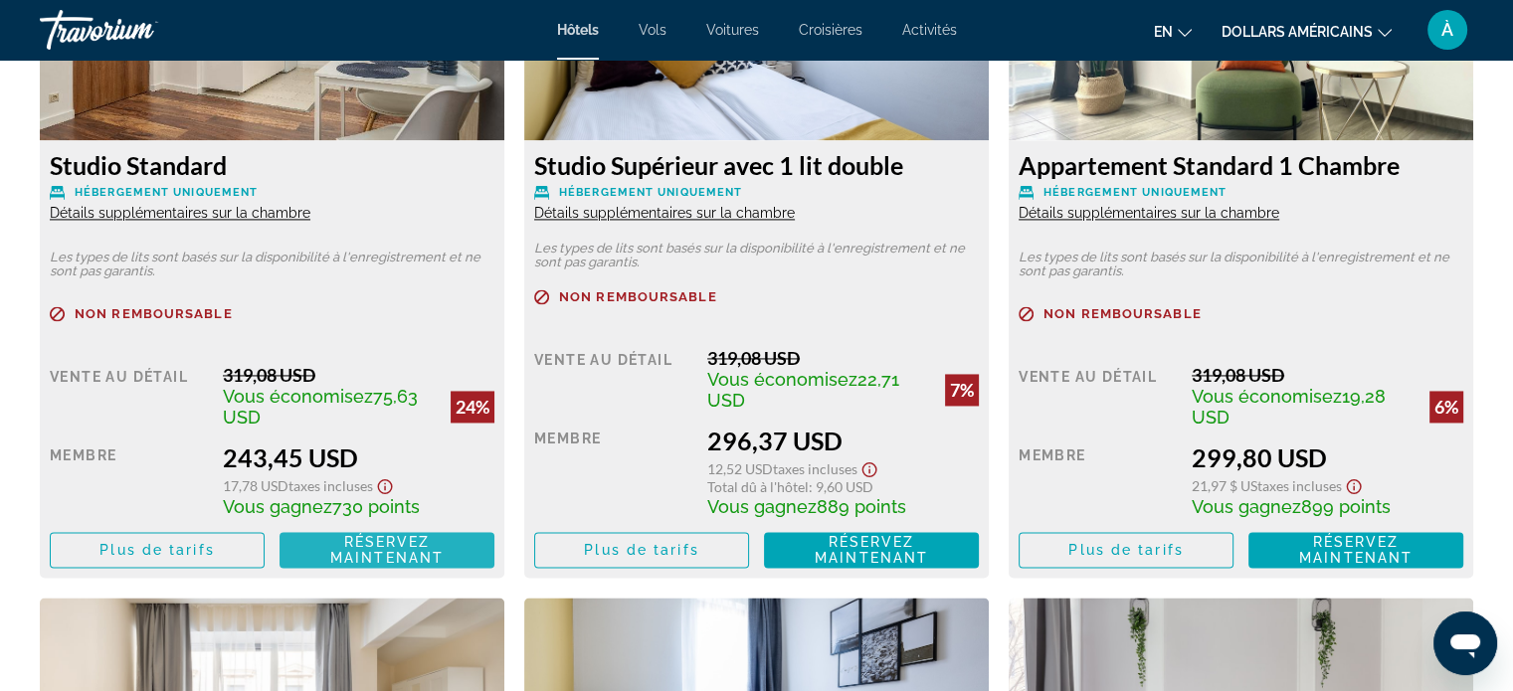
click at [401, 545] on font "Réservez maintenant" at bounding box center [386, 550] width 113 height 32
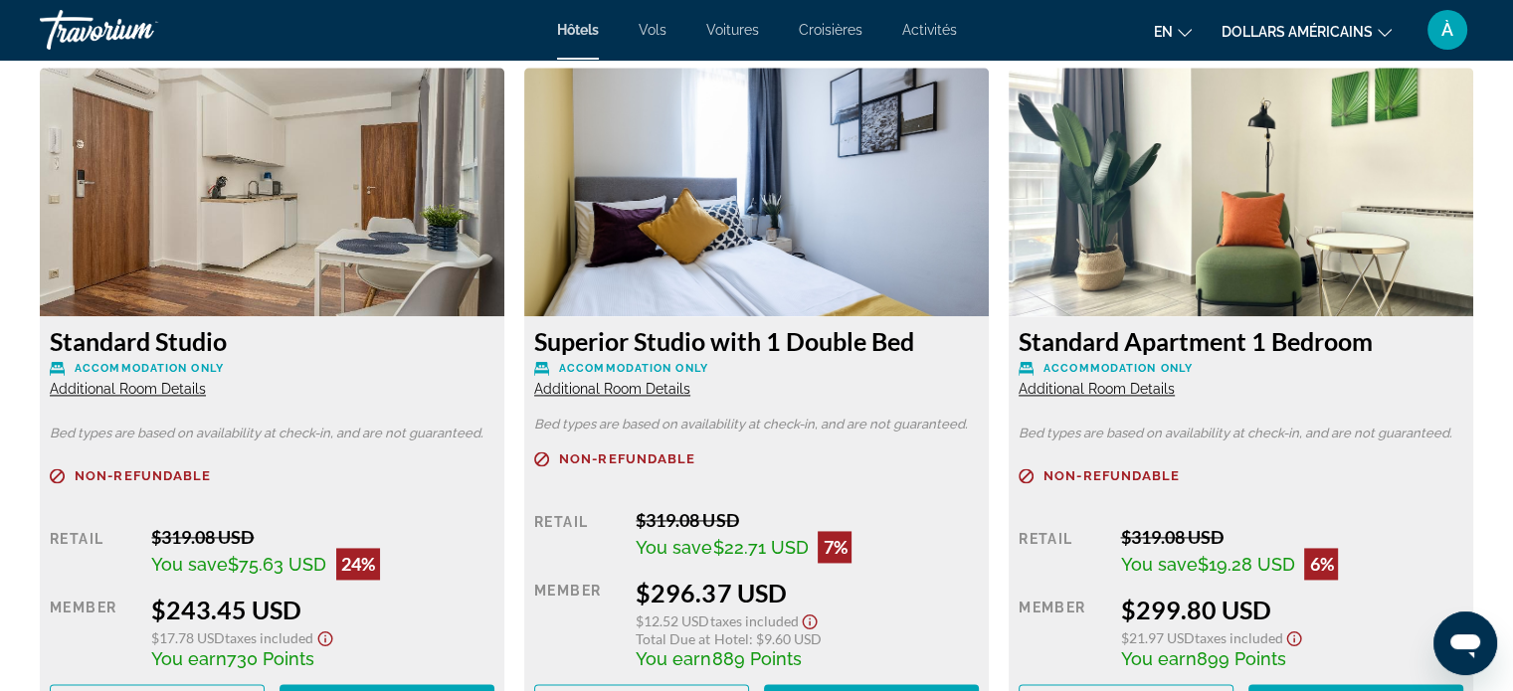
scroll to position [2739, 0]
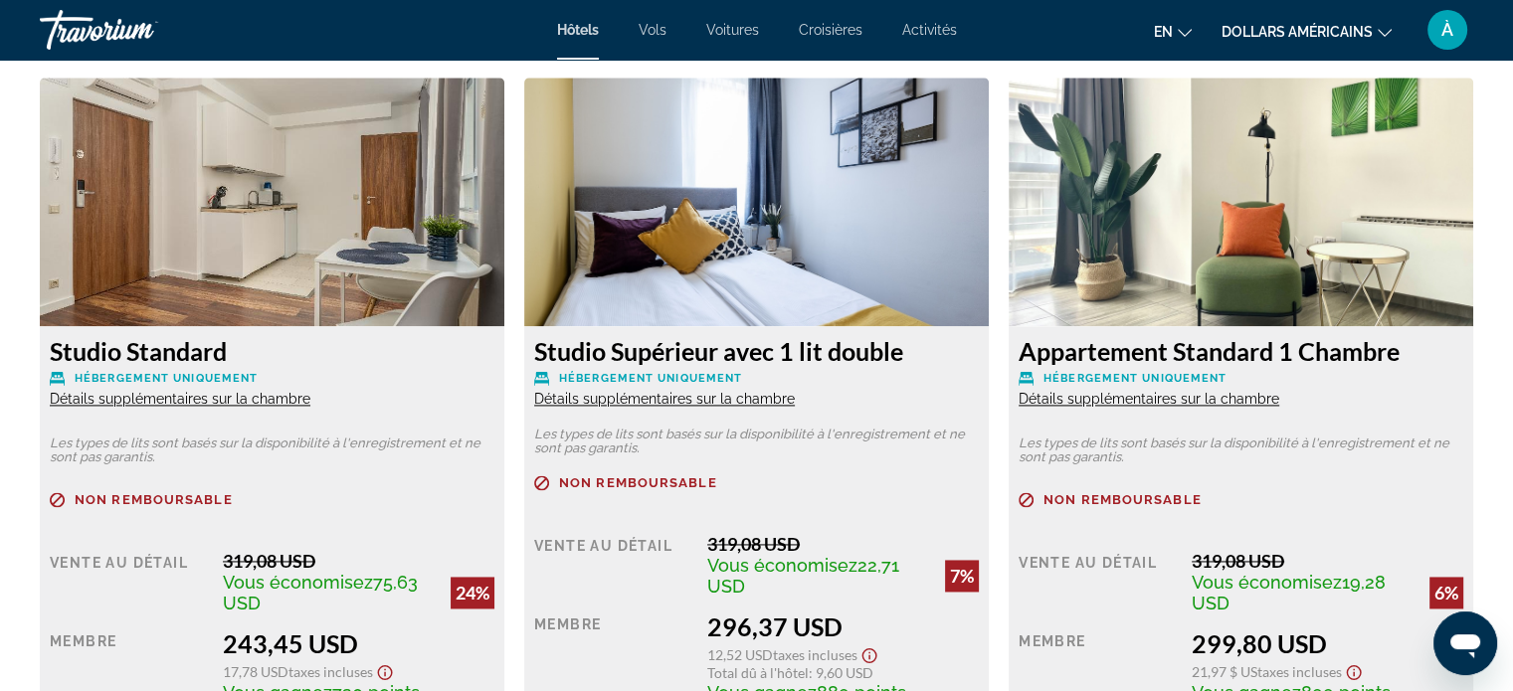
click at [274, 403] on font "Détails supplémentaires sur la chambre" at bounding box center [180, 399] width 261 height 16
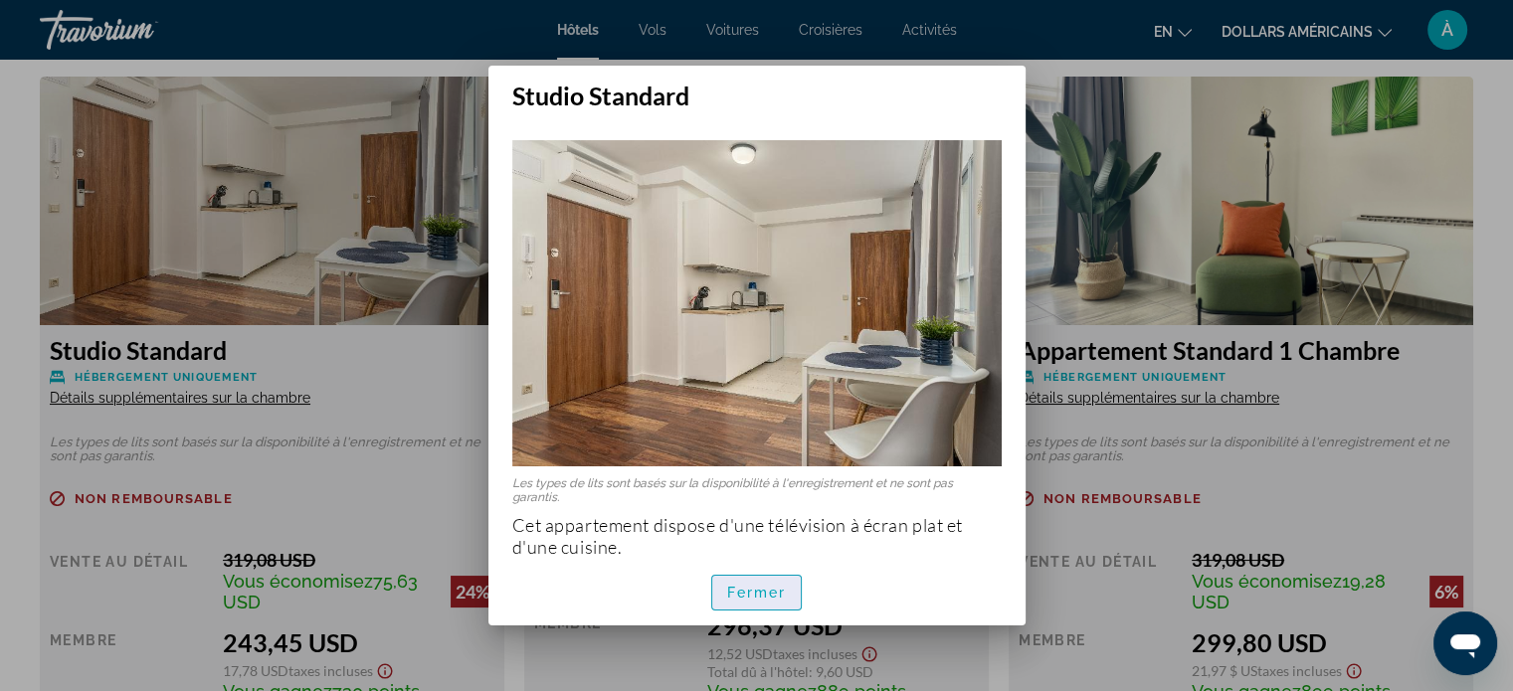
click at [765, 588] on font "Fermer" at bounding box center [757, 593] width 60 height 16
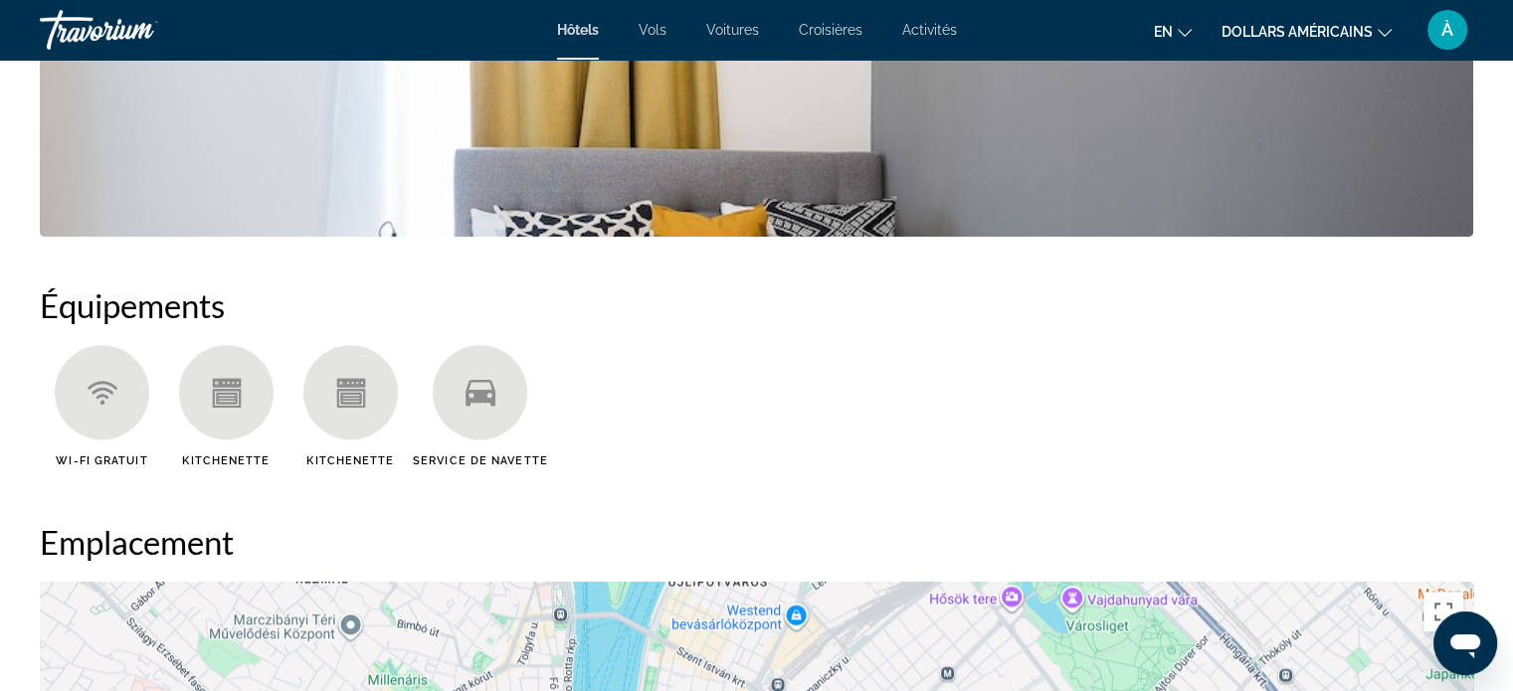
scroll to position [311, 0]
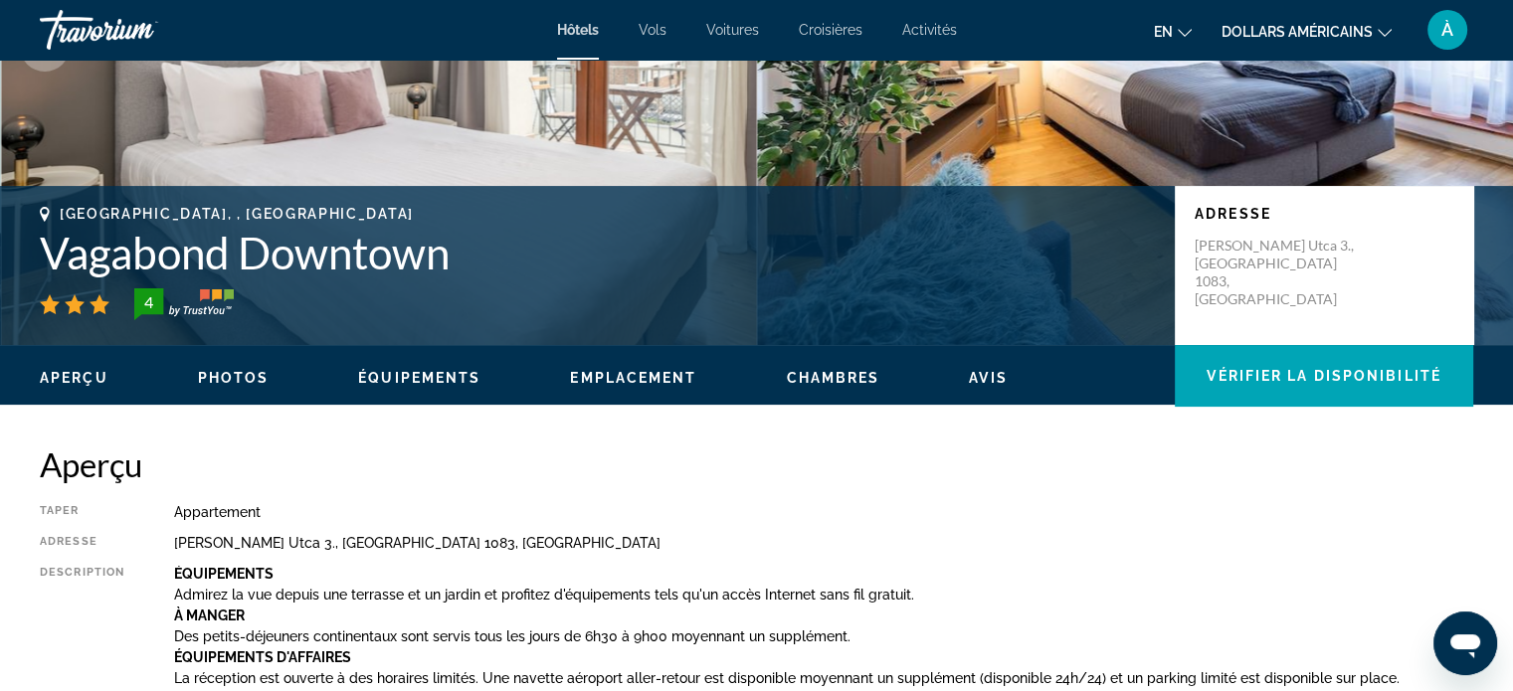
click at [839, 382] on font "Chambres" at bounding box center [833, 378] width 94 height 16
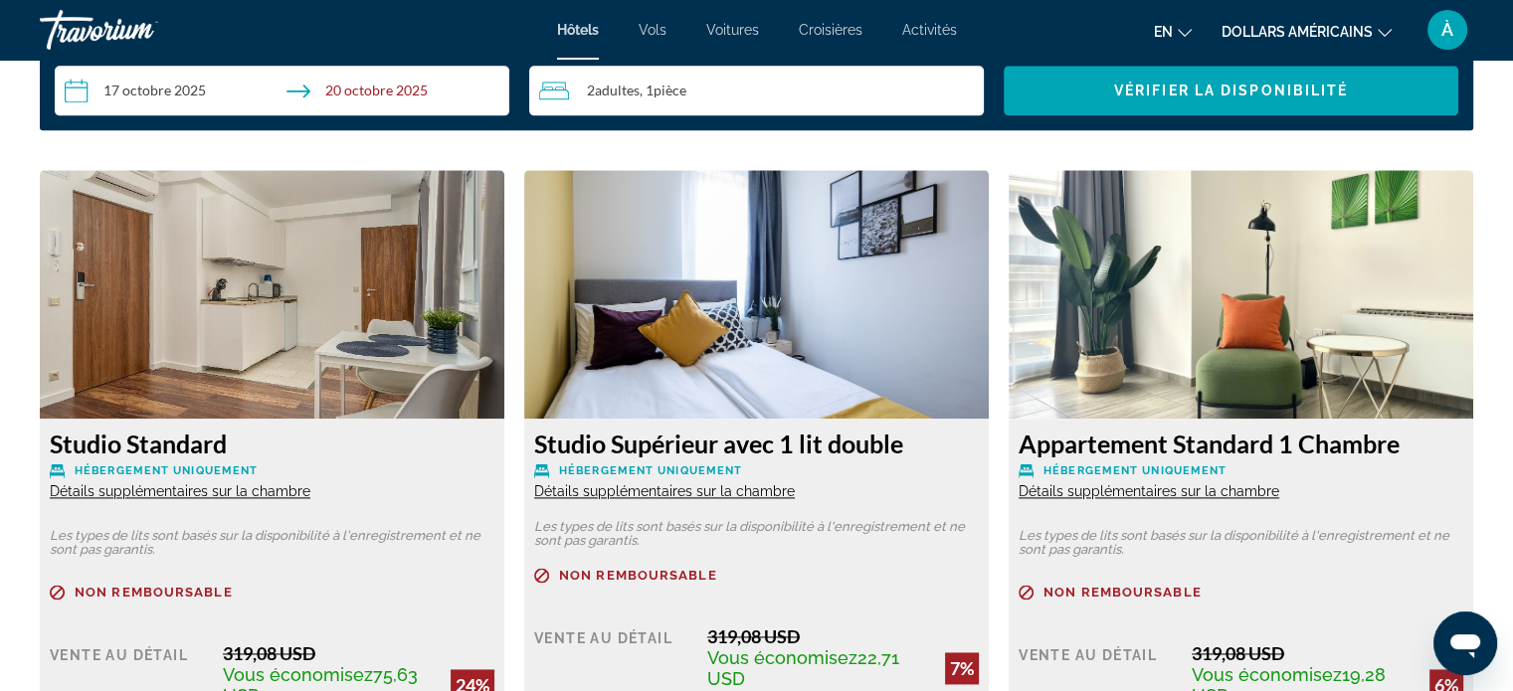
scroll to position [2674, 0]
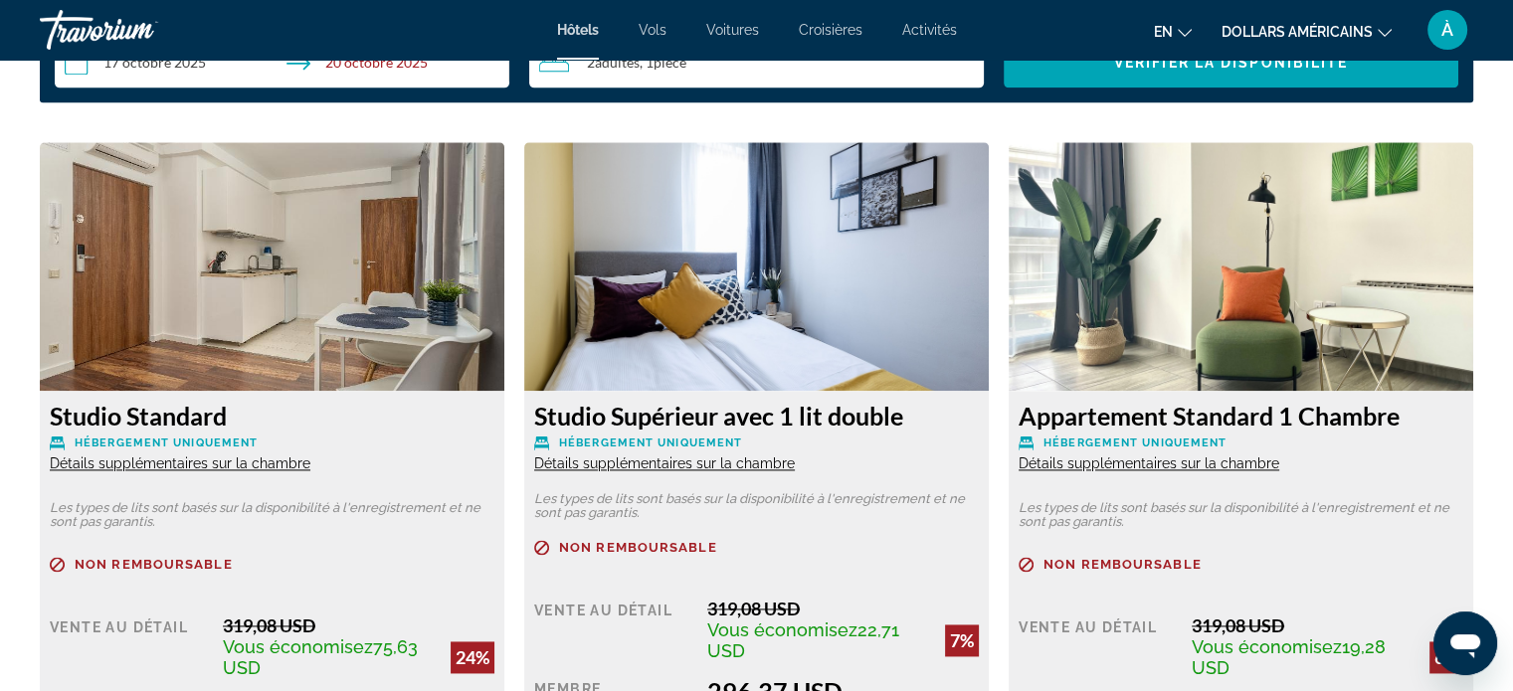
click at [200, 391] on div "Studio Standard Hébergement uniquement Détails supplémentaires sur la chambre L…" at bounding box center [272, 610] width 465 height 438
click at [187, 436] on p "Hébergement uniquement" at bounding box center [272, 443] width 445 height 15
click at [183, 414] on font "Studio Standard" at bounding box center [138, 416] width 177 height 30
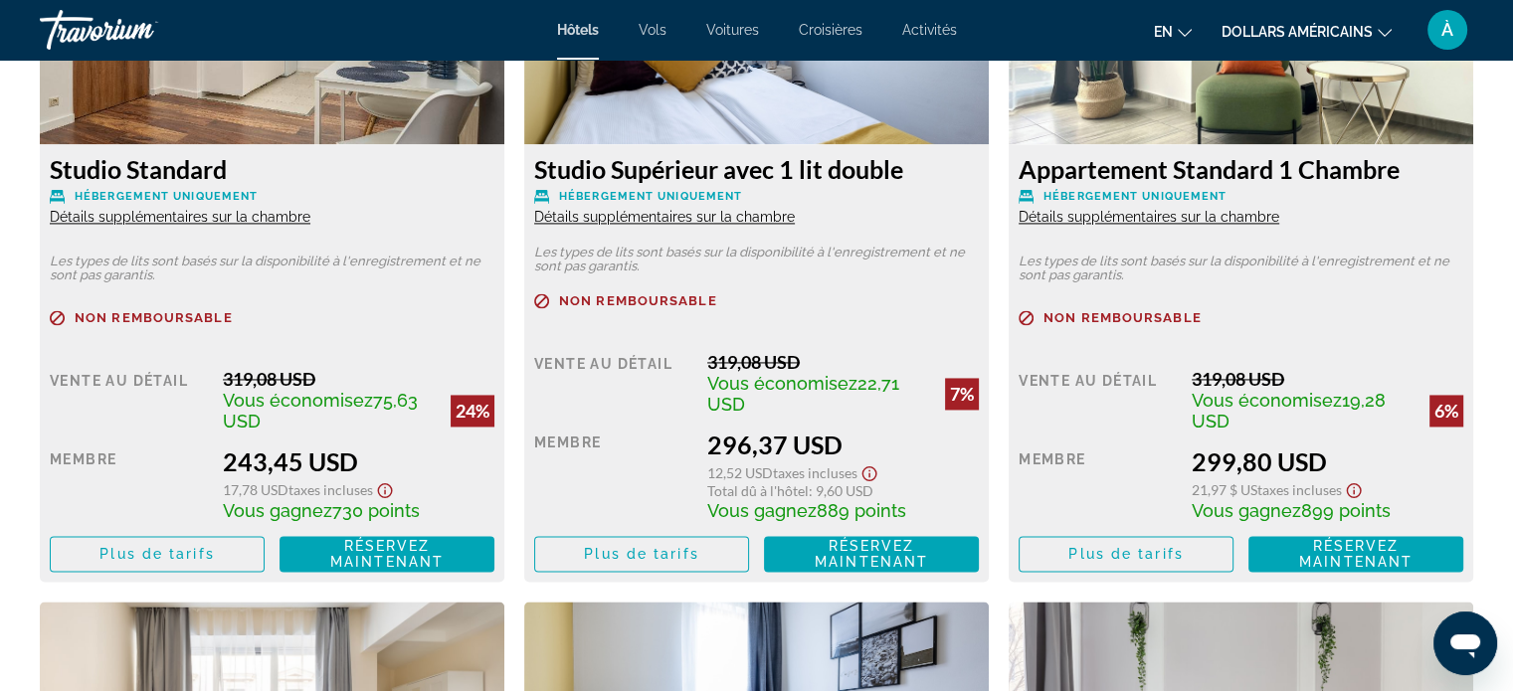
scroll to position [2885, 0]
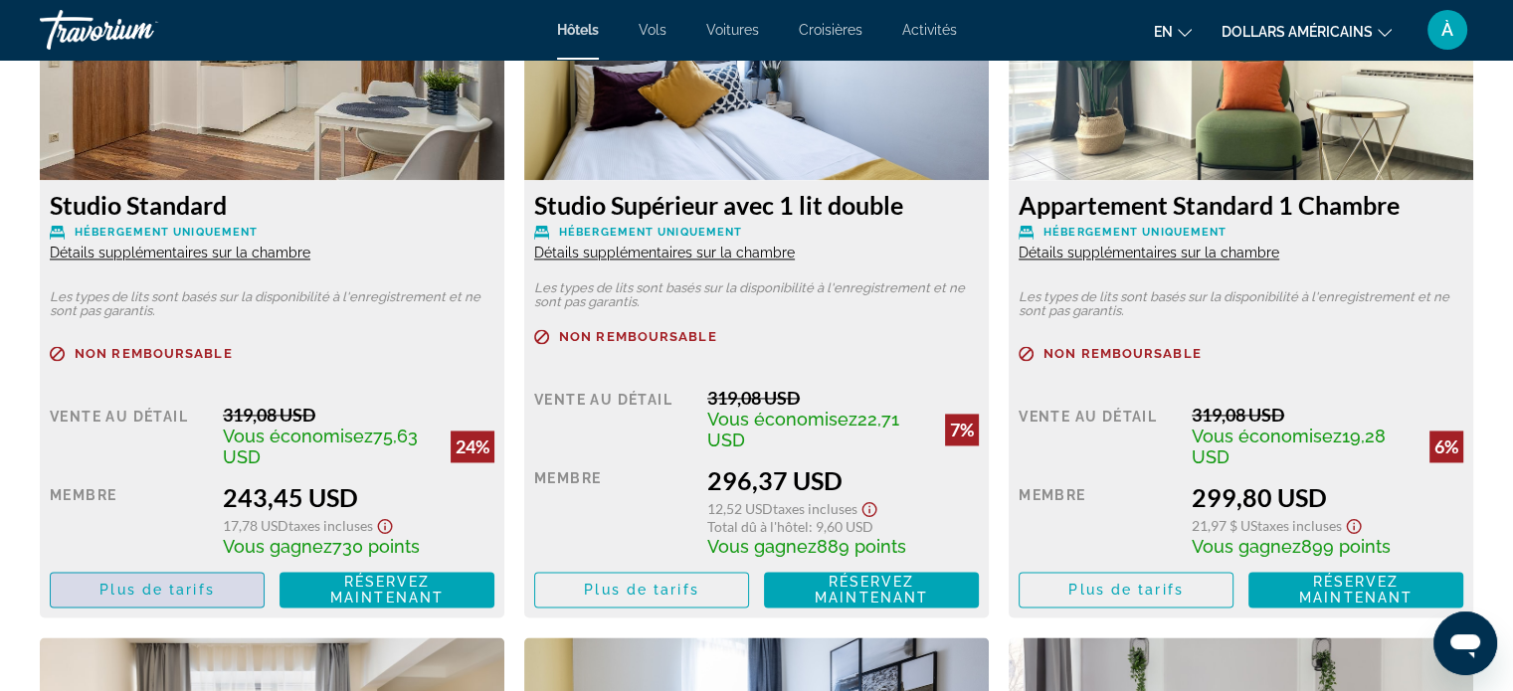
click at [170, 597] on span "Contenu principal" at bounding box center [157, 590] width 213 height 48
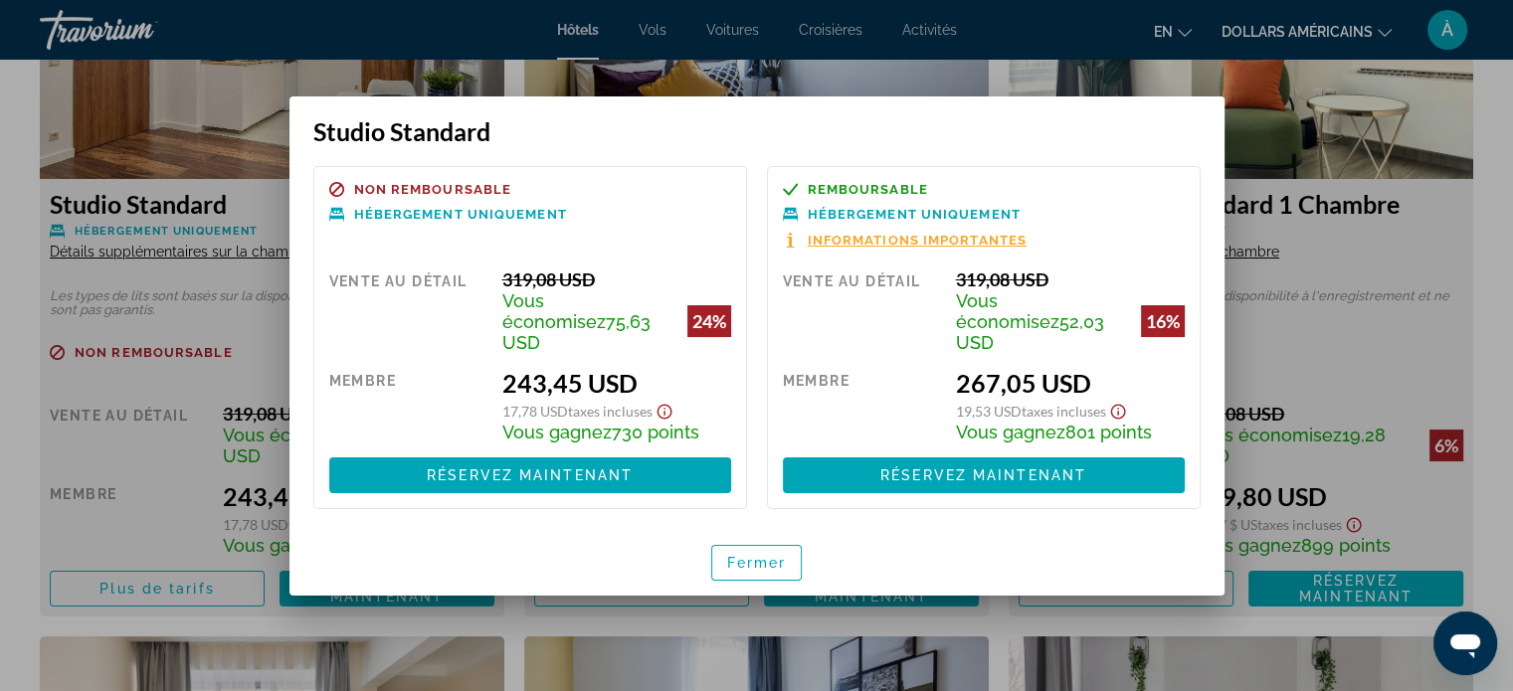
click at [1451, 297] on div at bounding box center [756, 345] width 1513 height 691
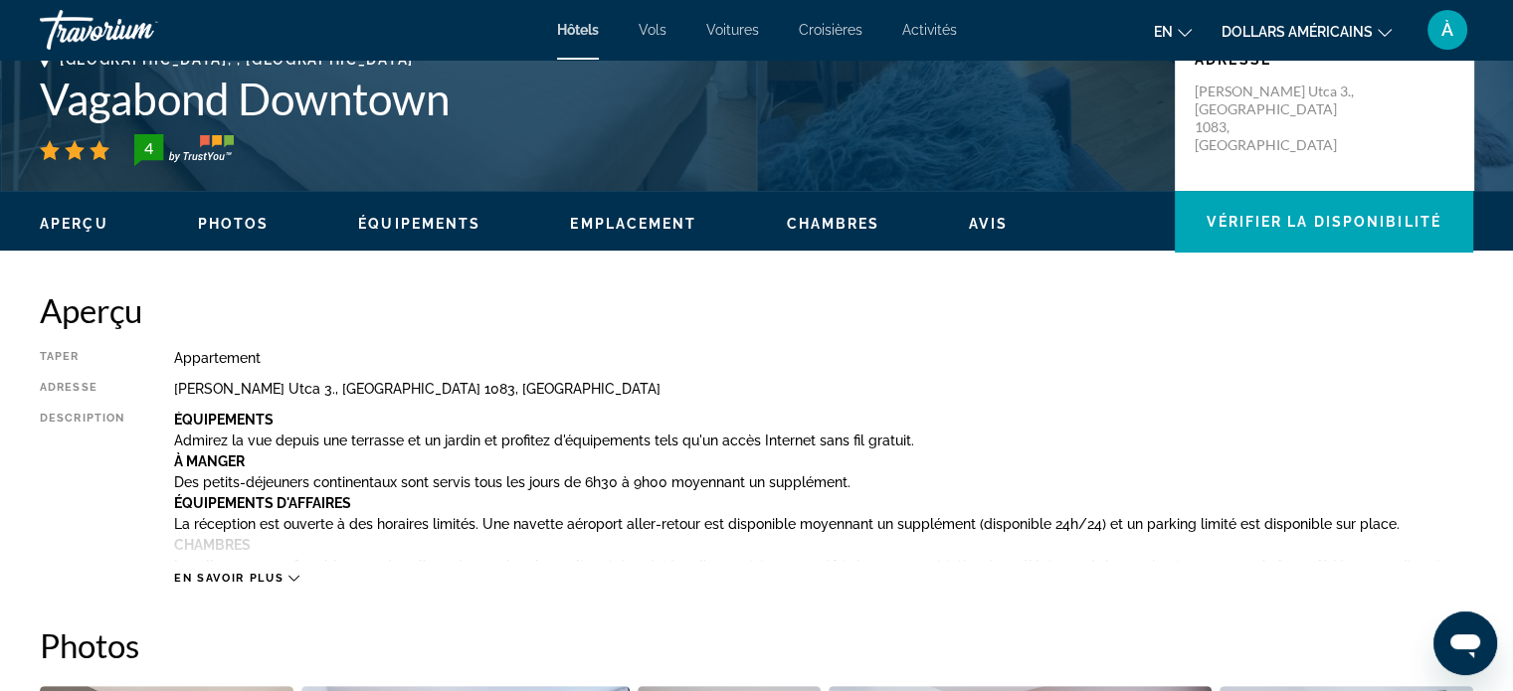
scroll to position [459, 0]
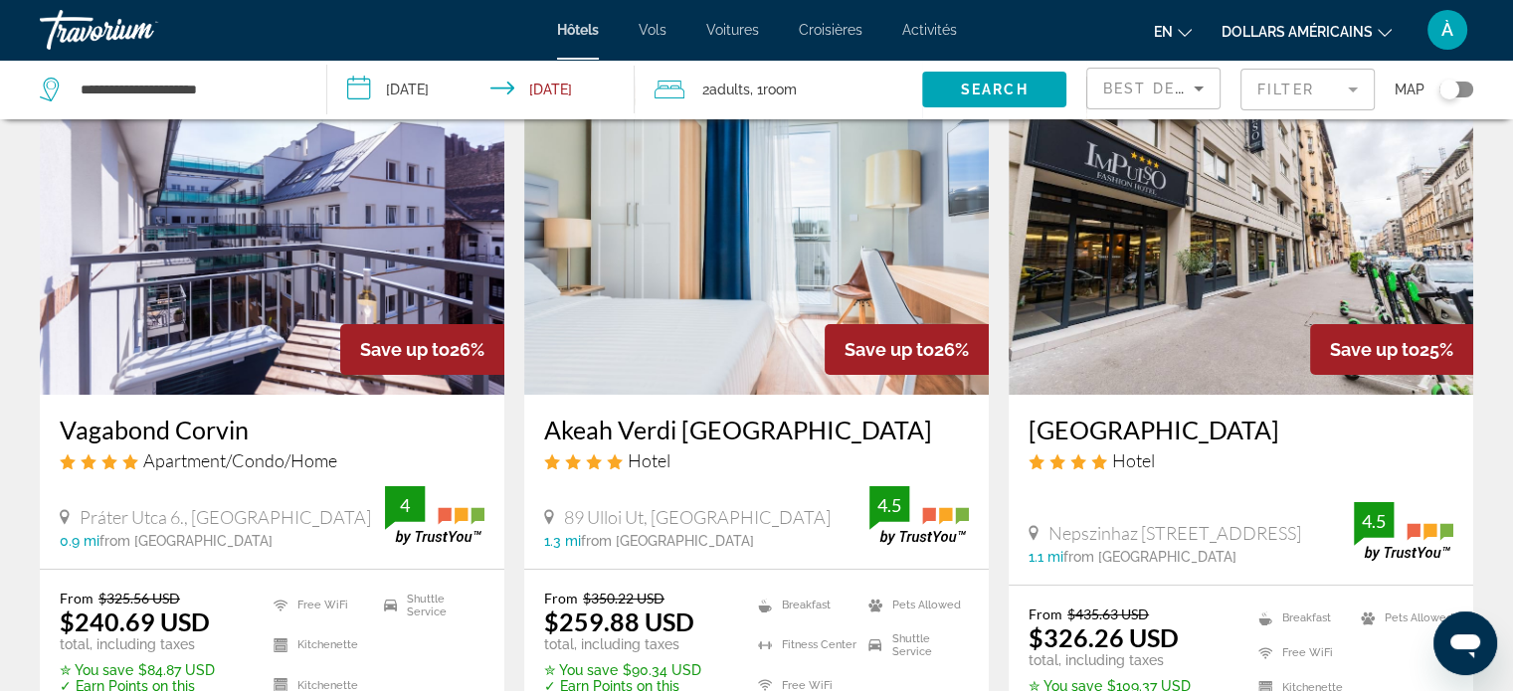
scroll to position [129, 0]
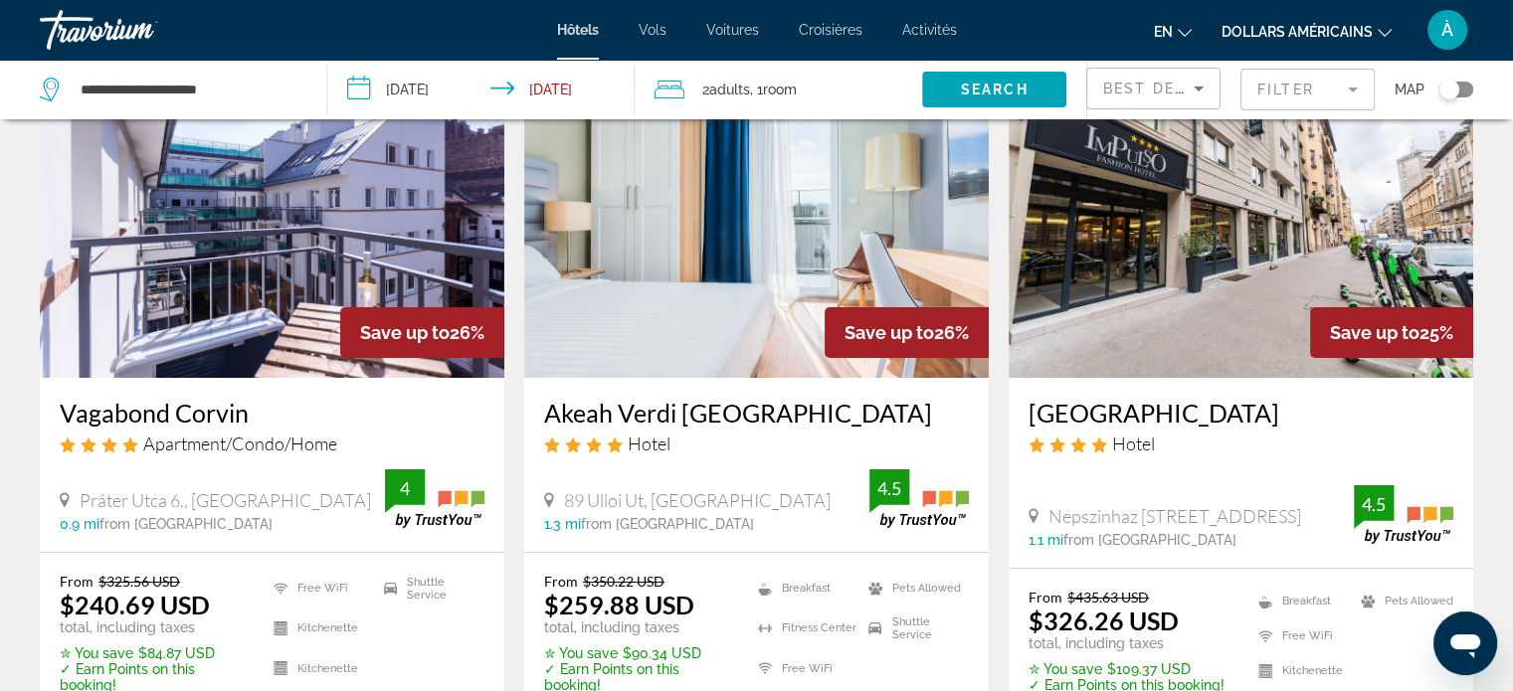
click at [724, 420] on h3 "Akeah Verdi [GEOGRAPHIC_DATA]" at bounding box center [756, 413] width 425 height 30
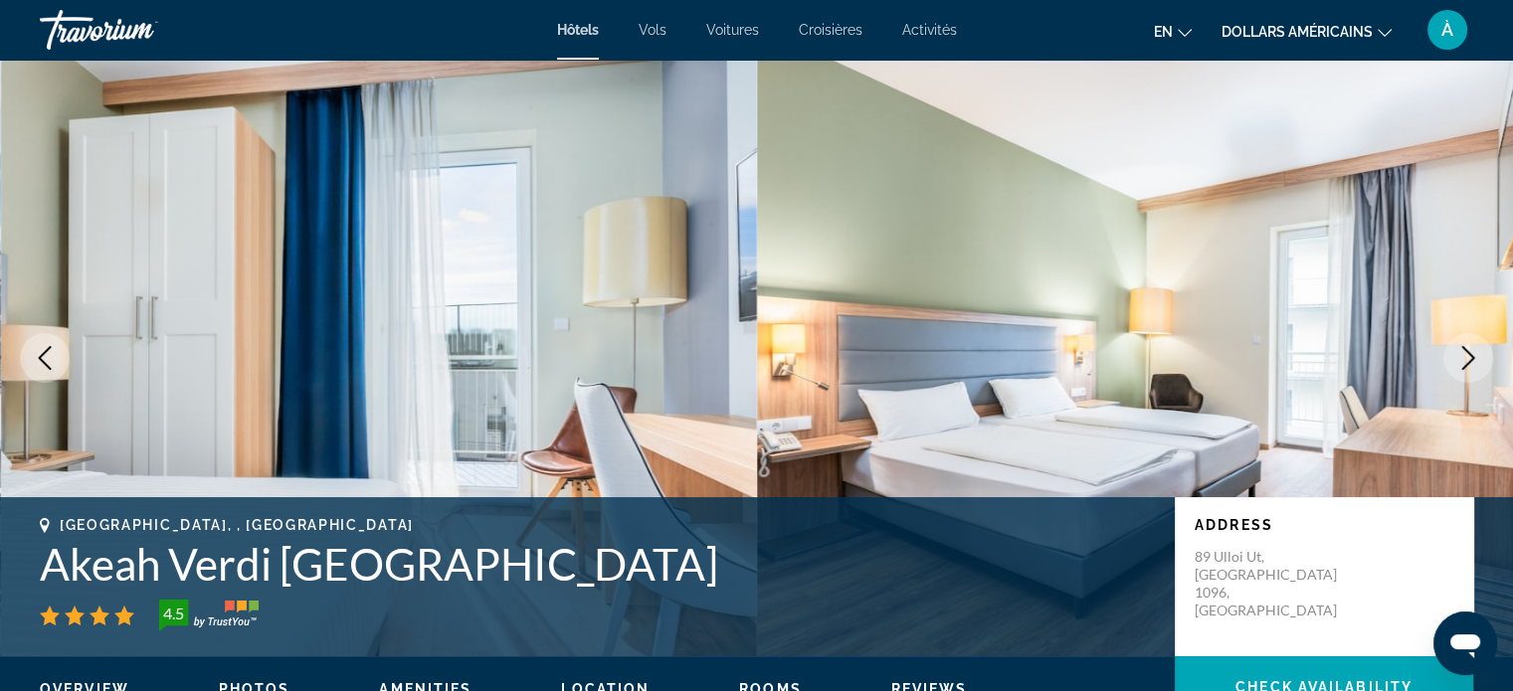
click at [1464, 362] on icon "Next image" at bounding box center [1468, 358] width 24 height 24
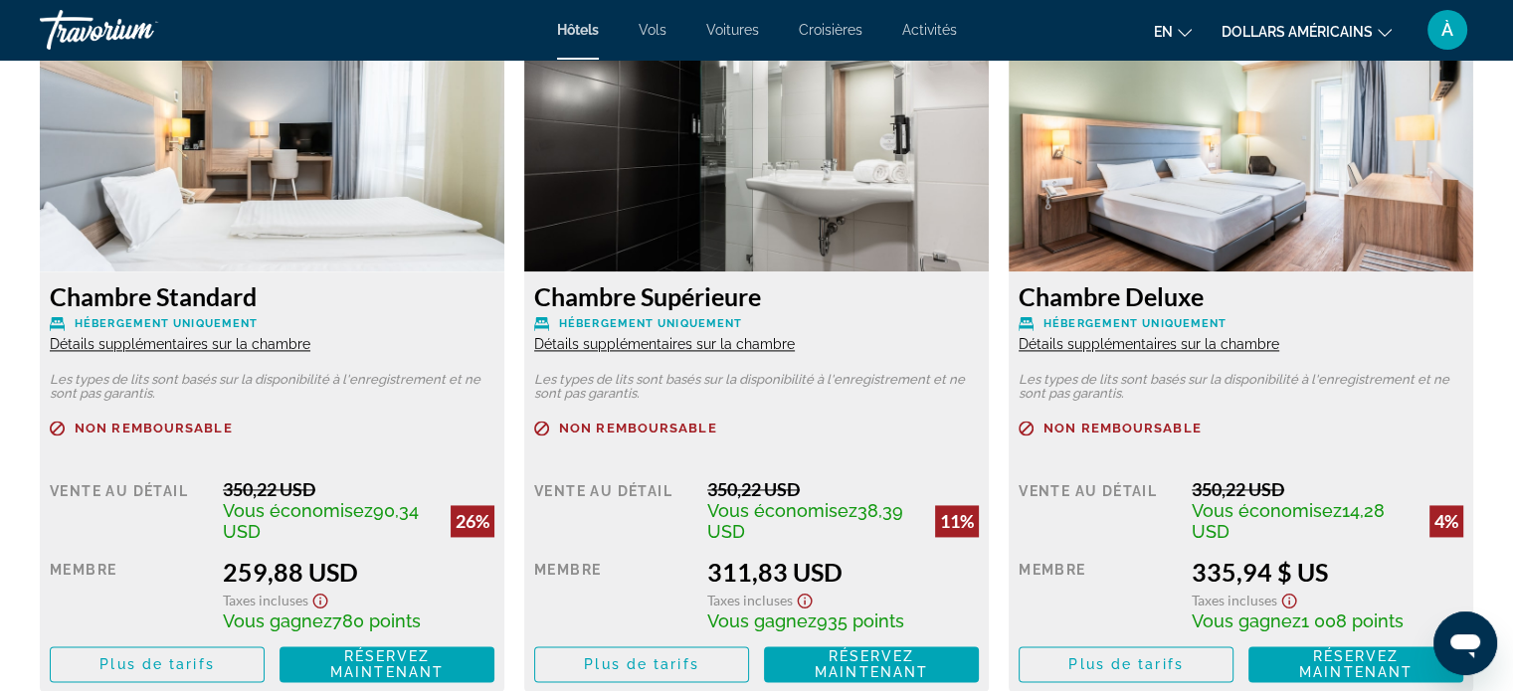
scroll to position [2780, 0]
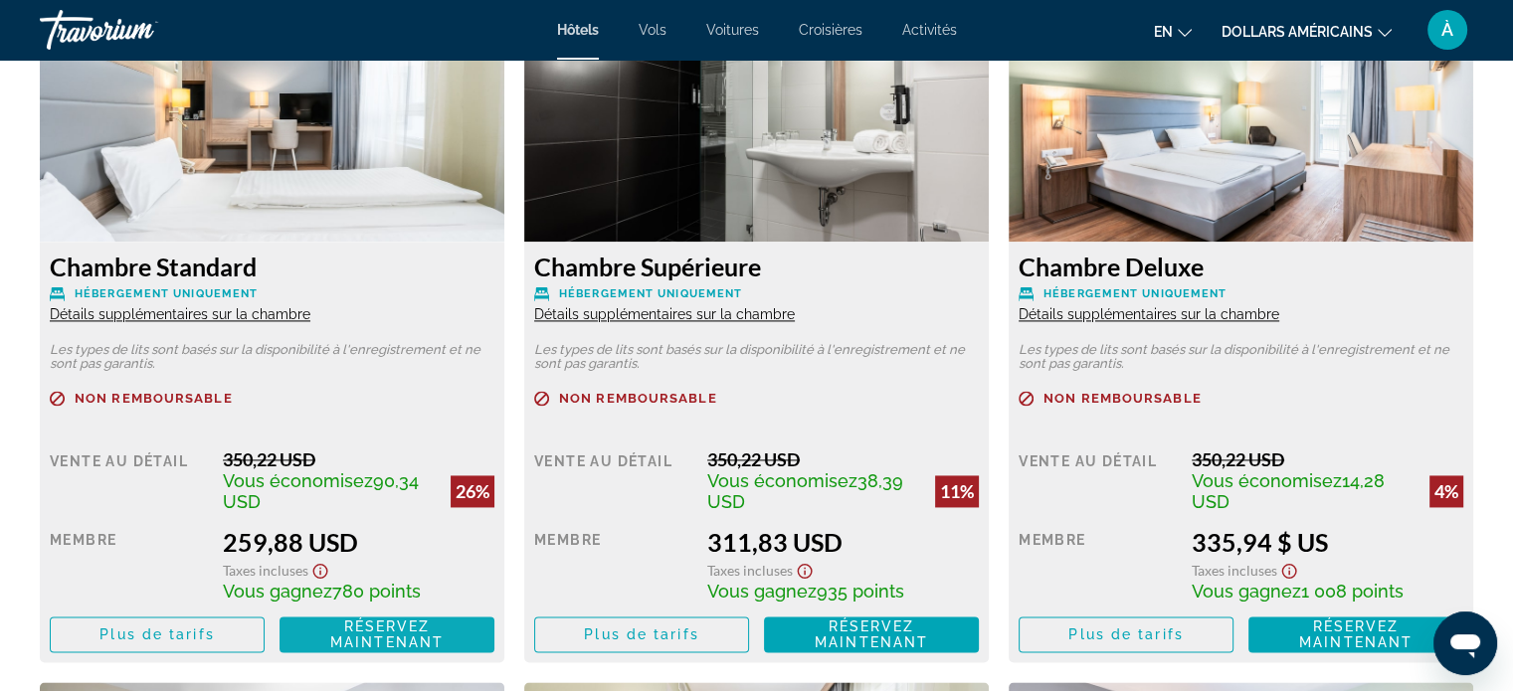
click at [406, 619] on font "Réservez maintenant" at bounding box center [386, 635] width 113 height 32
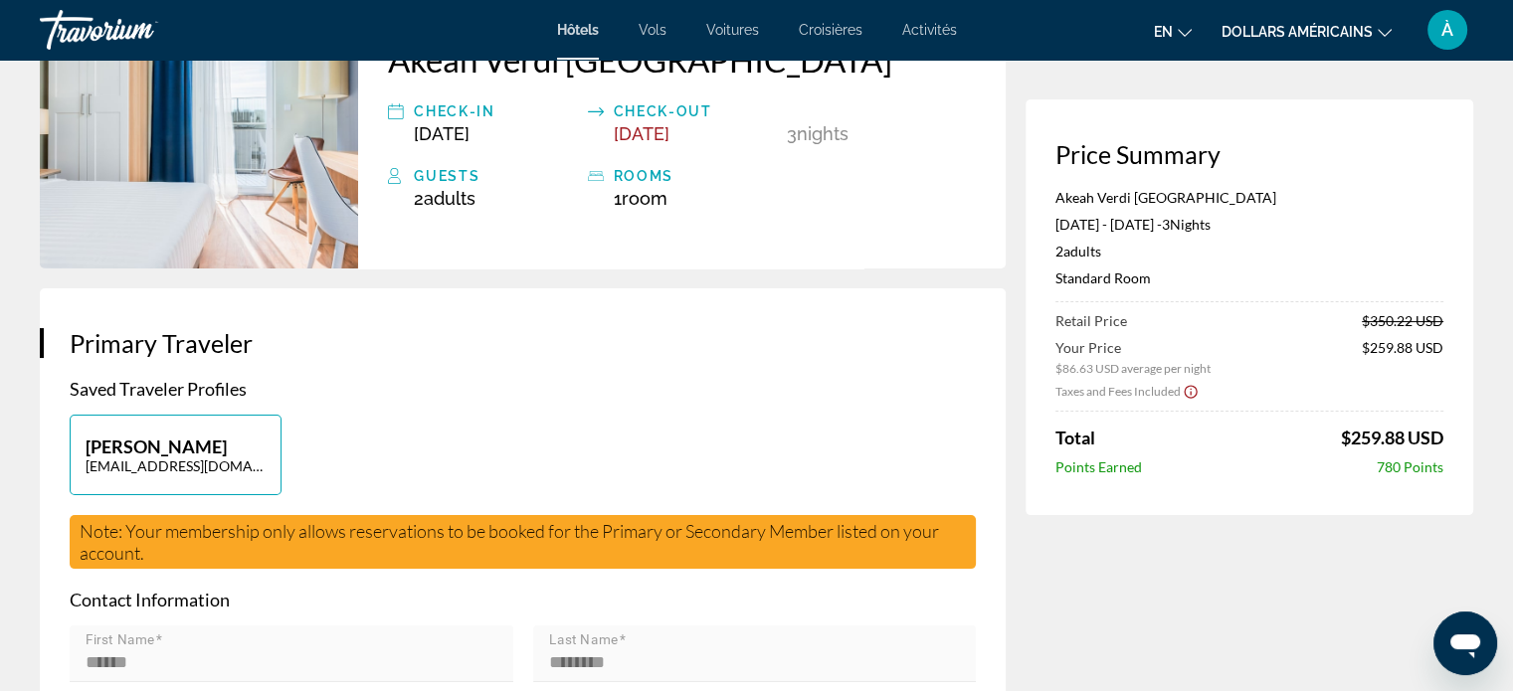
scroll to position [213, 0]
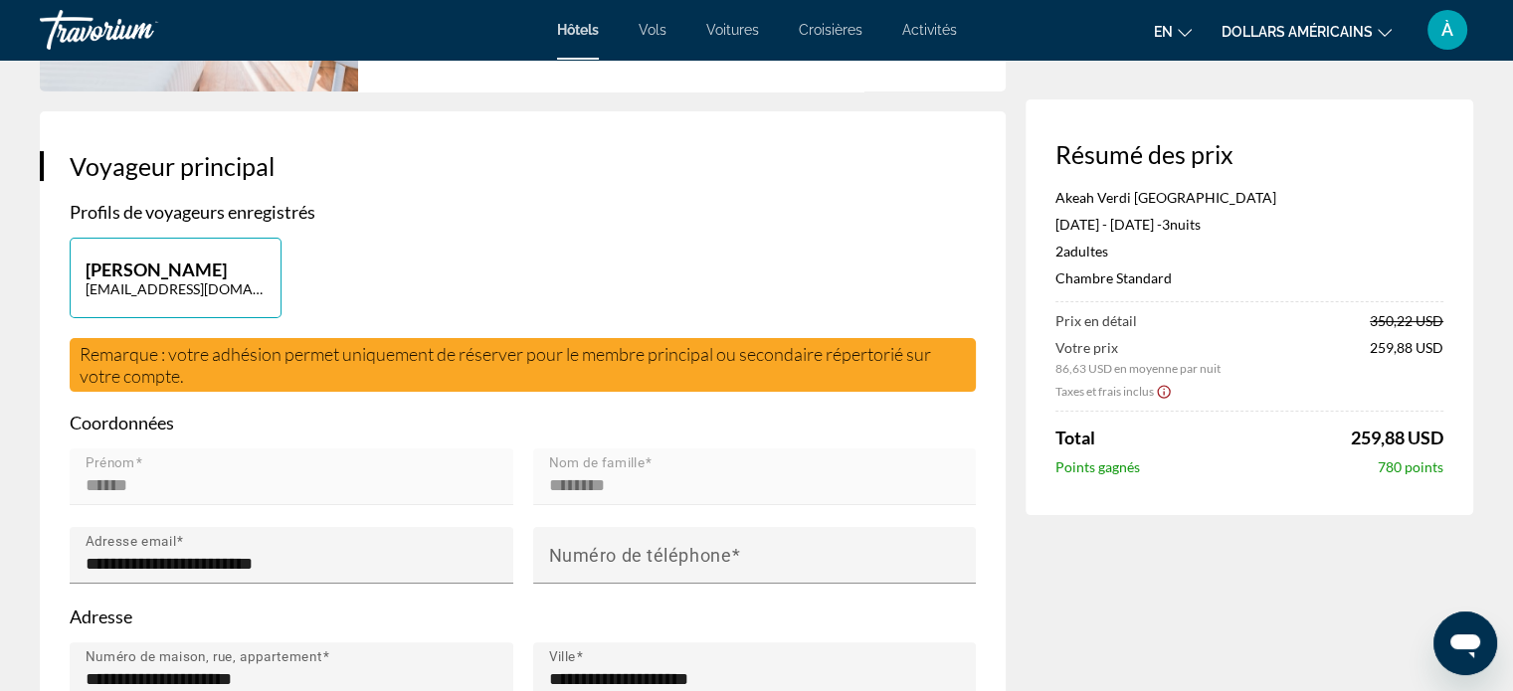
scroll to position [0, 0]
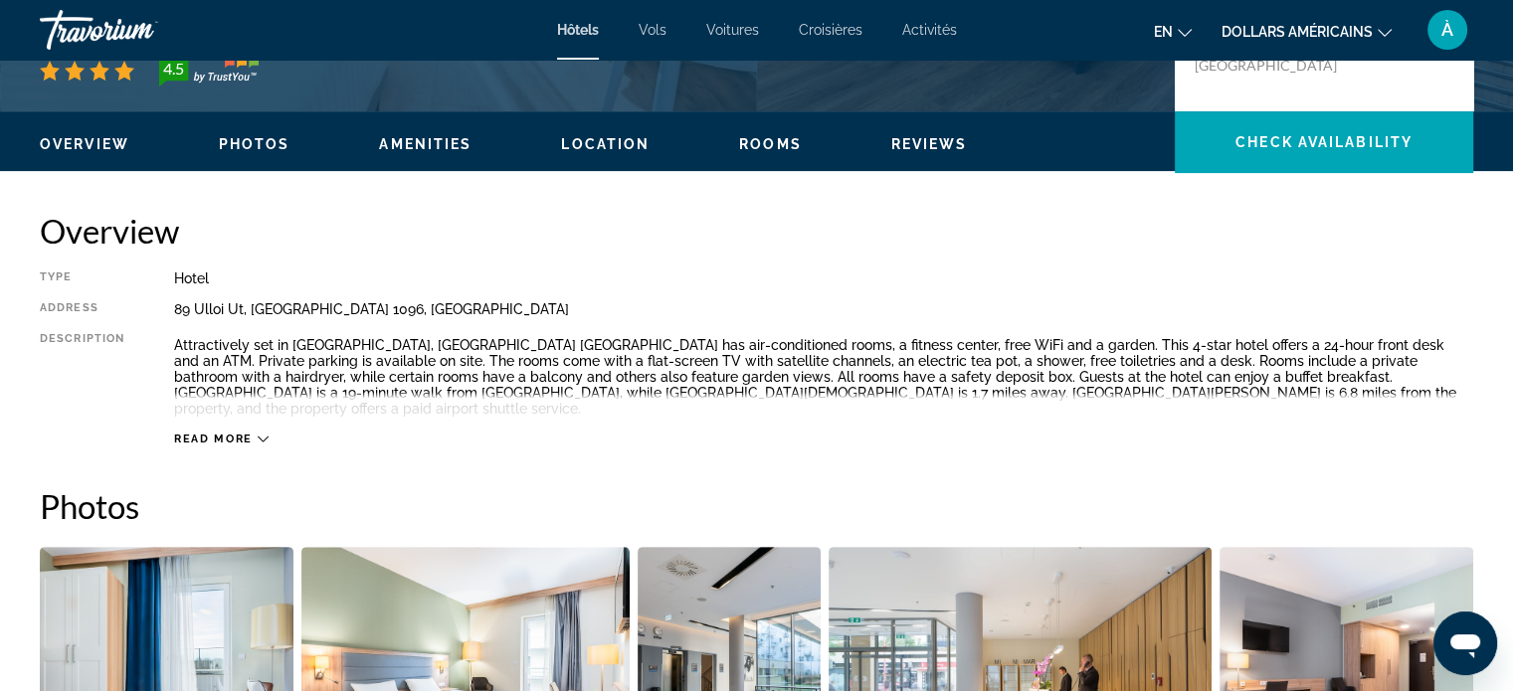
scroll to position [568, 0]
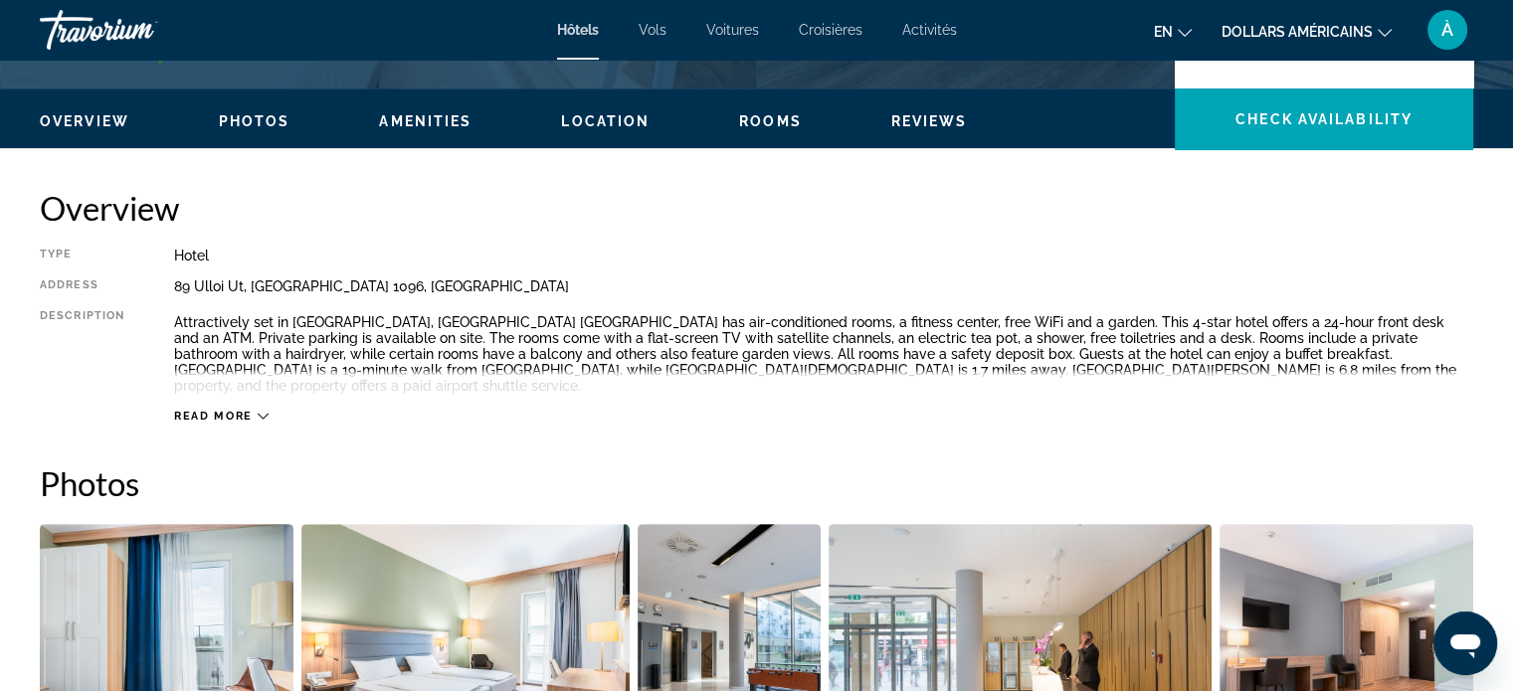
click at [258, 411] on icon "Contenu principal" at bounding box center [263, 416] width 11 height 11
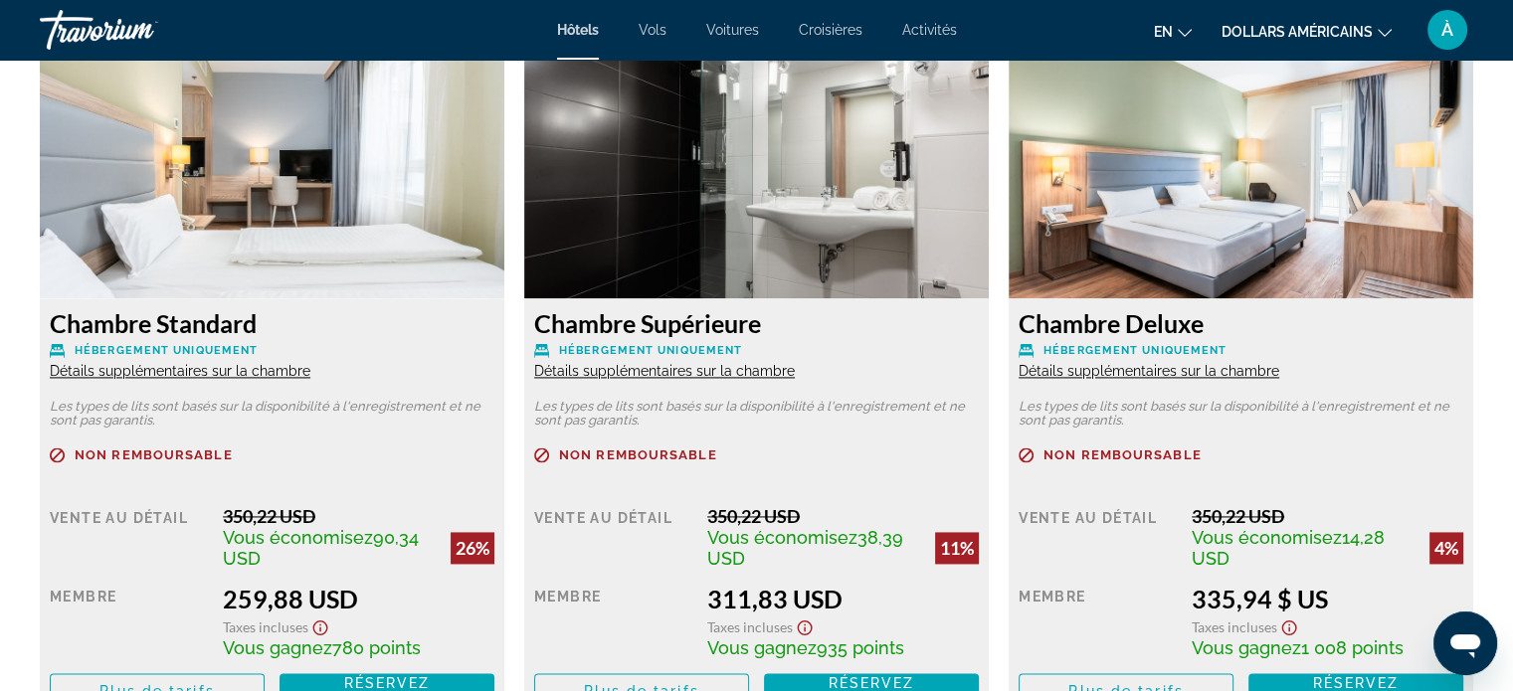
scroll to position [2731, 0]
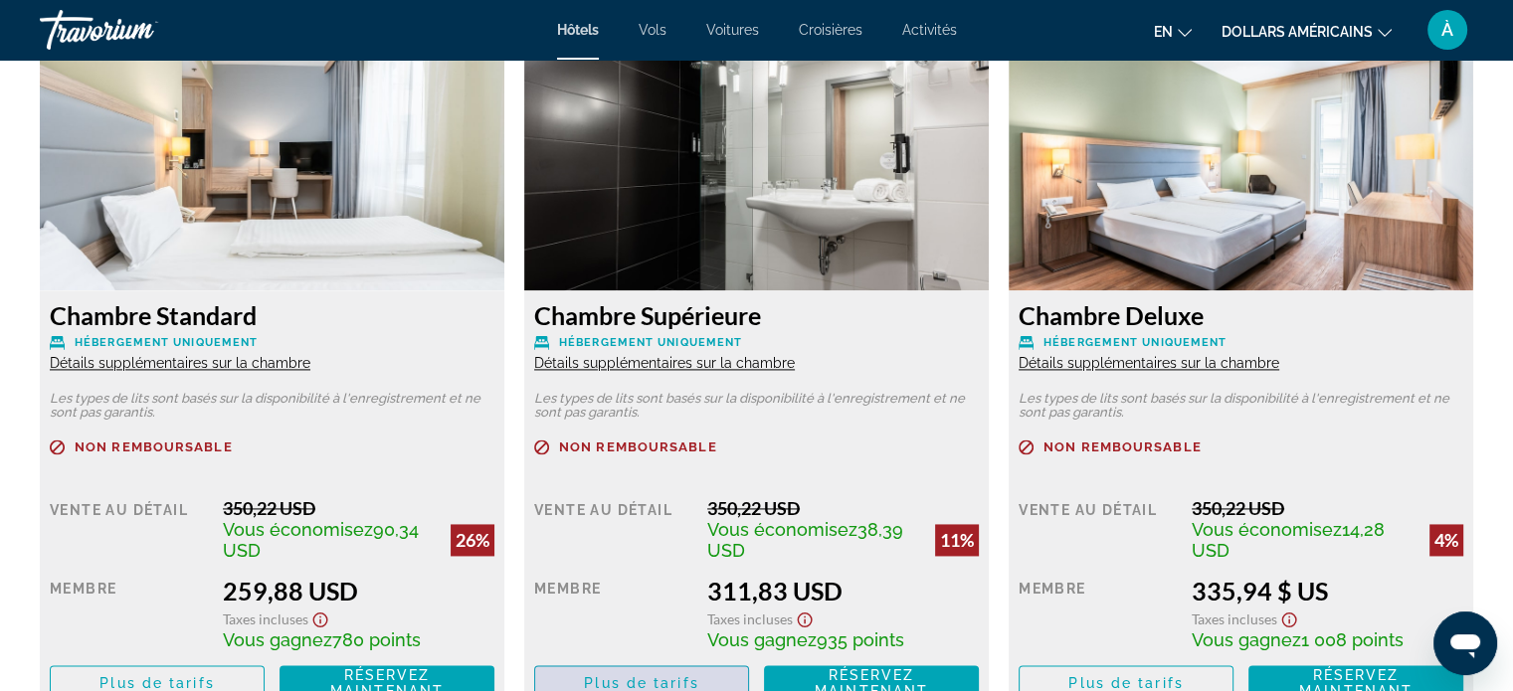
click at [700, 676] on span "Contenu principal" at bounding box center [641, 684] width 213 height 48
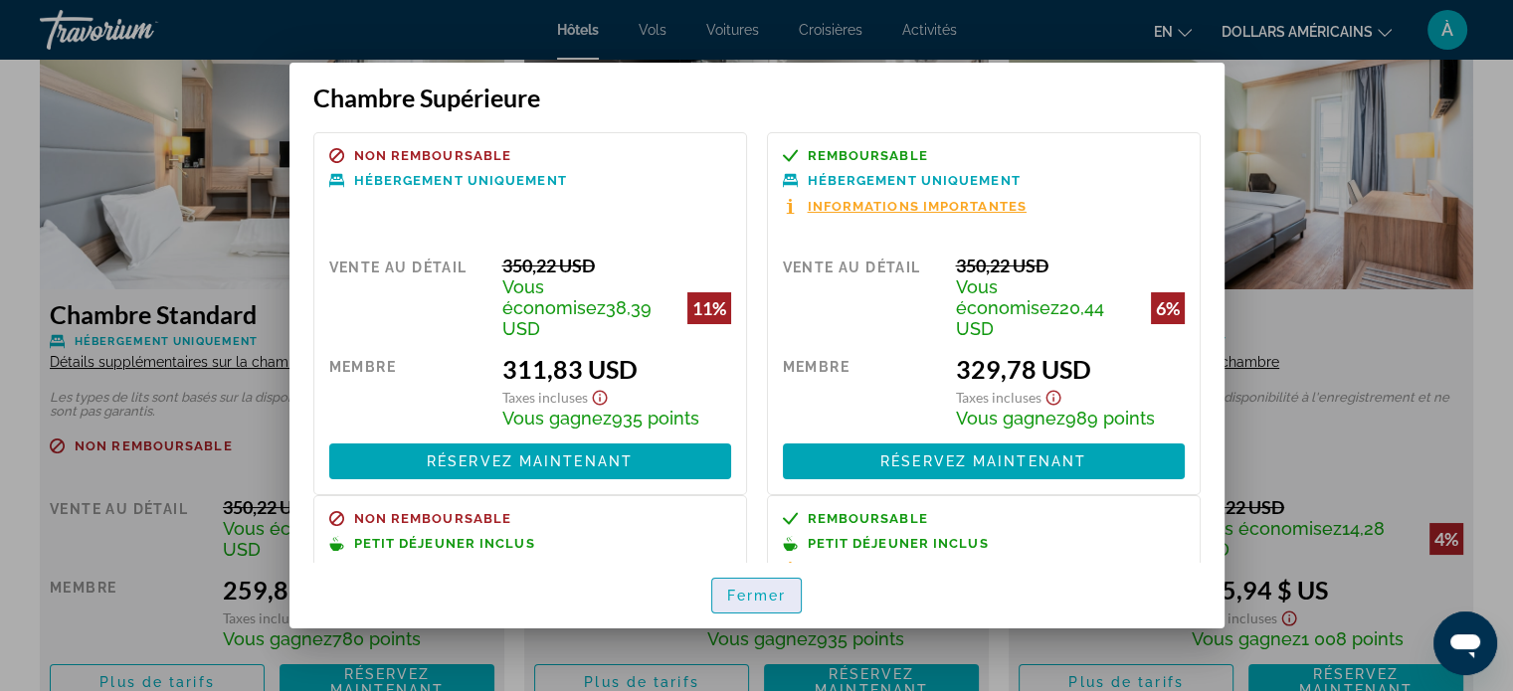
click at [766, 602] on font "Fermer" at bounding box center [757, 596] width 60 height 16
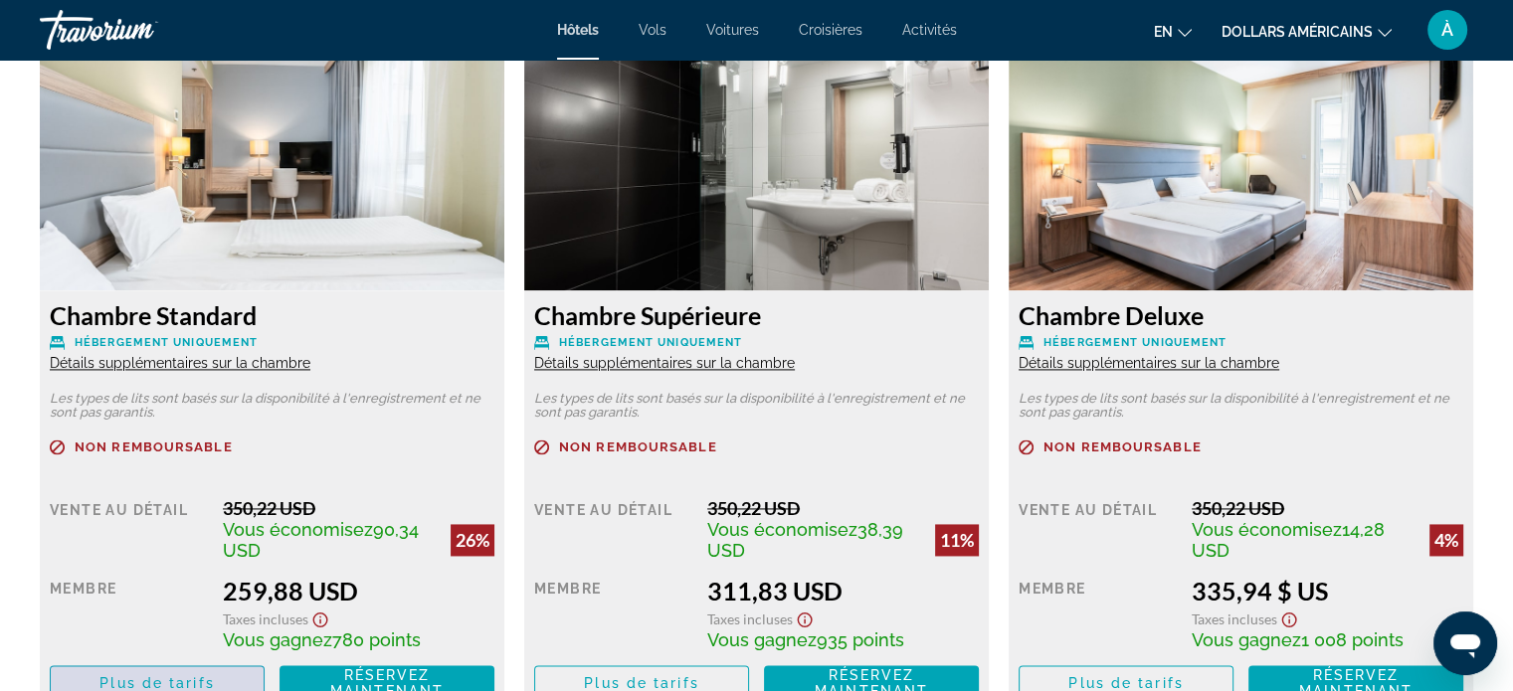
click at [207, 676] on font "Plus de tarifs" at bounding box center [156, 684] width 114 height 16
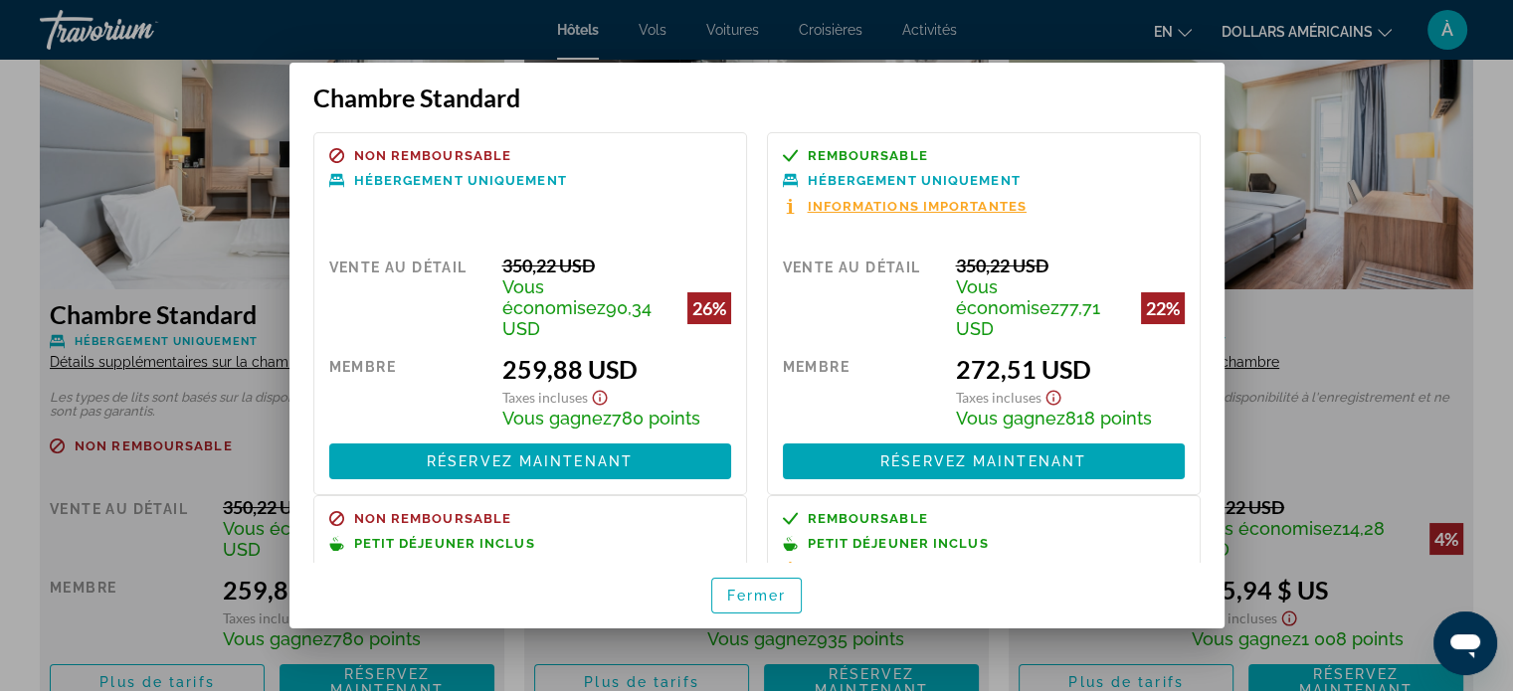
click at [947, 209] on font "Informations importantes" at bounding box center [917, 206] width 219 height 15
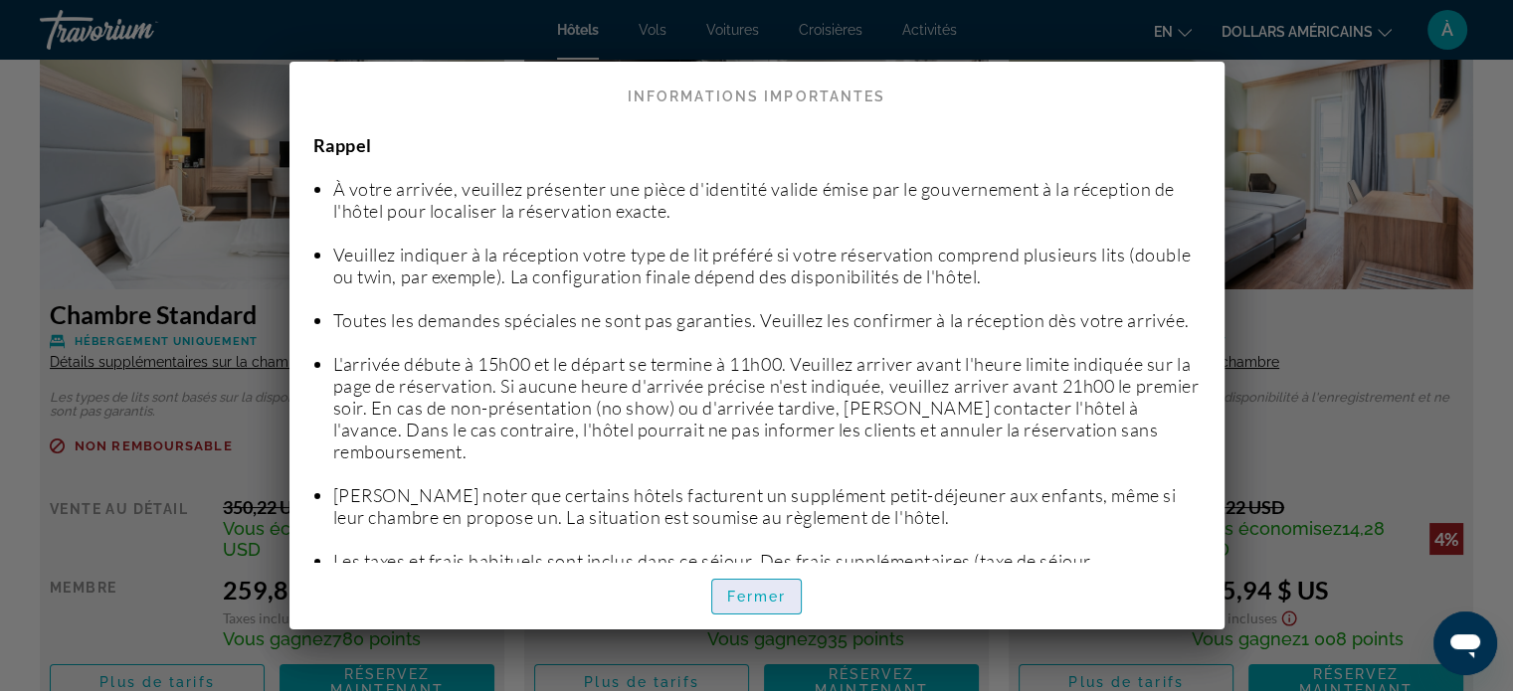
click at [773, 590] on font "Fermer" at bounding box center [757, 597] width 60 height 16
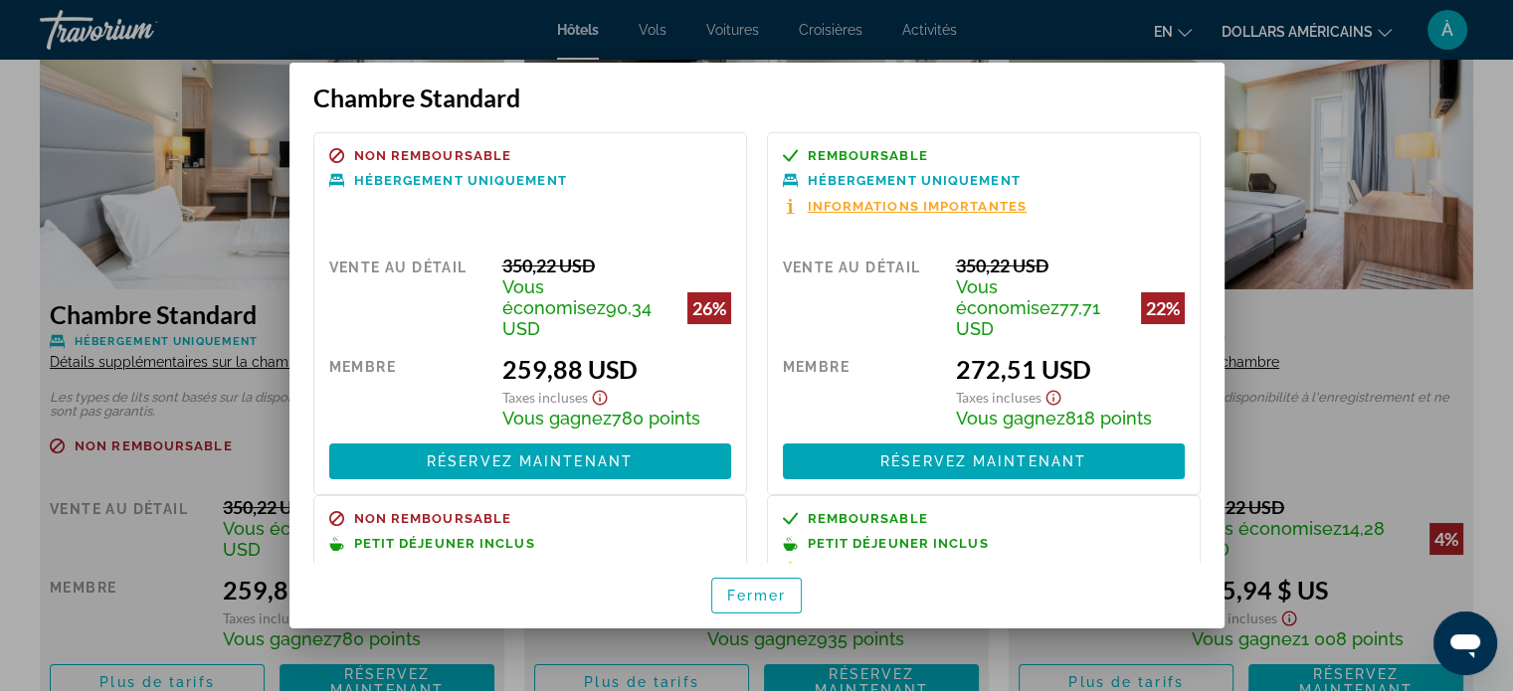
click at [942, 204] on font "Informations importantes" at bounding box center [917, 206] width 219 height 15
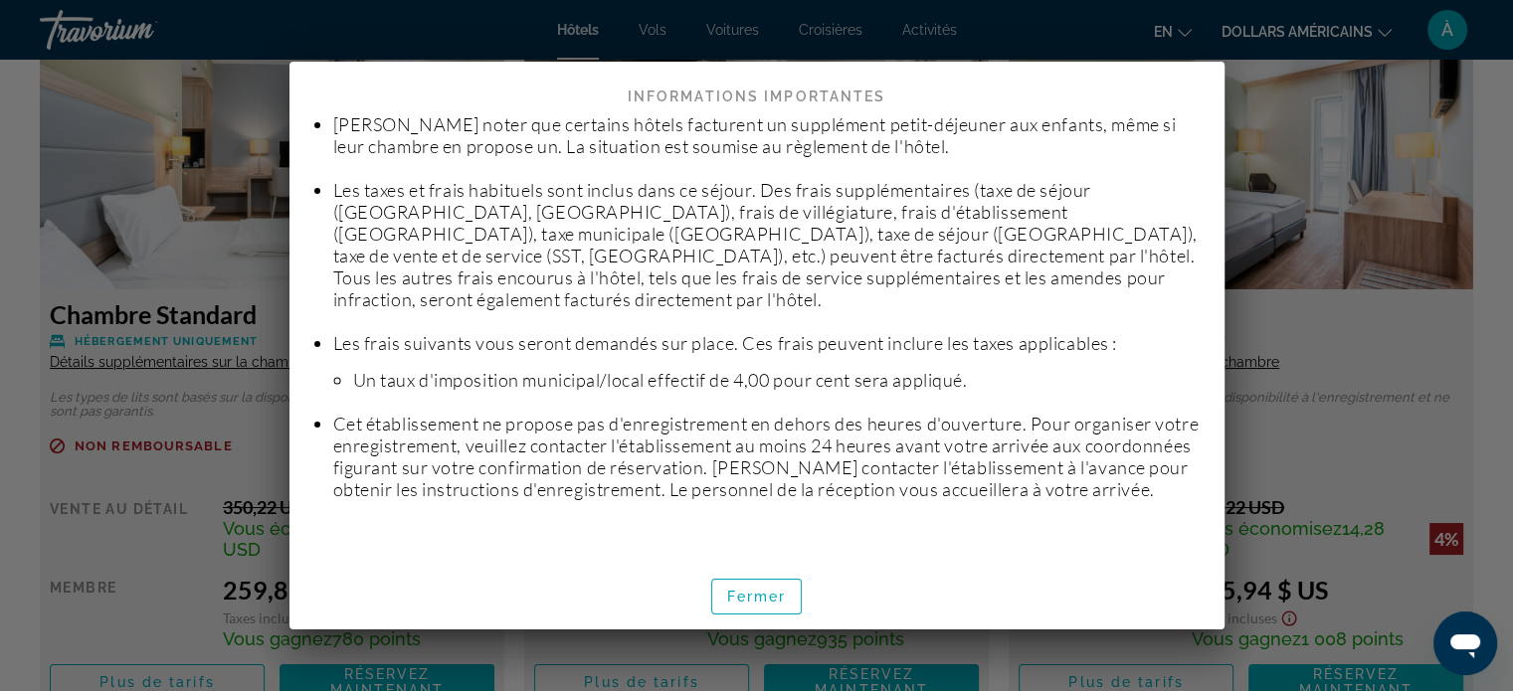
scroll to position [393, 0]
click at [782, 600] on font "Fermer" at bounding box center [757, 597] width 60 height 16
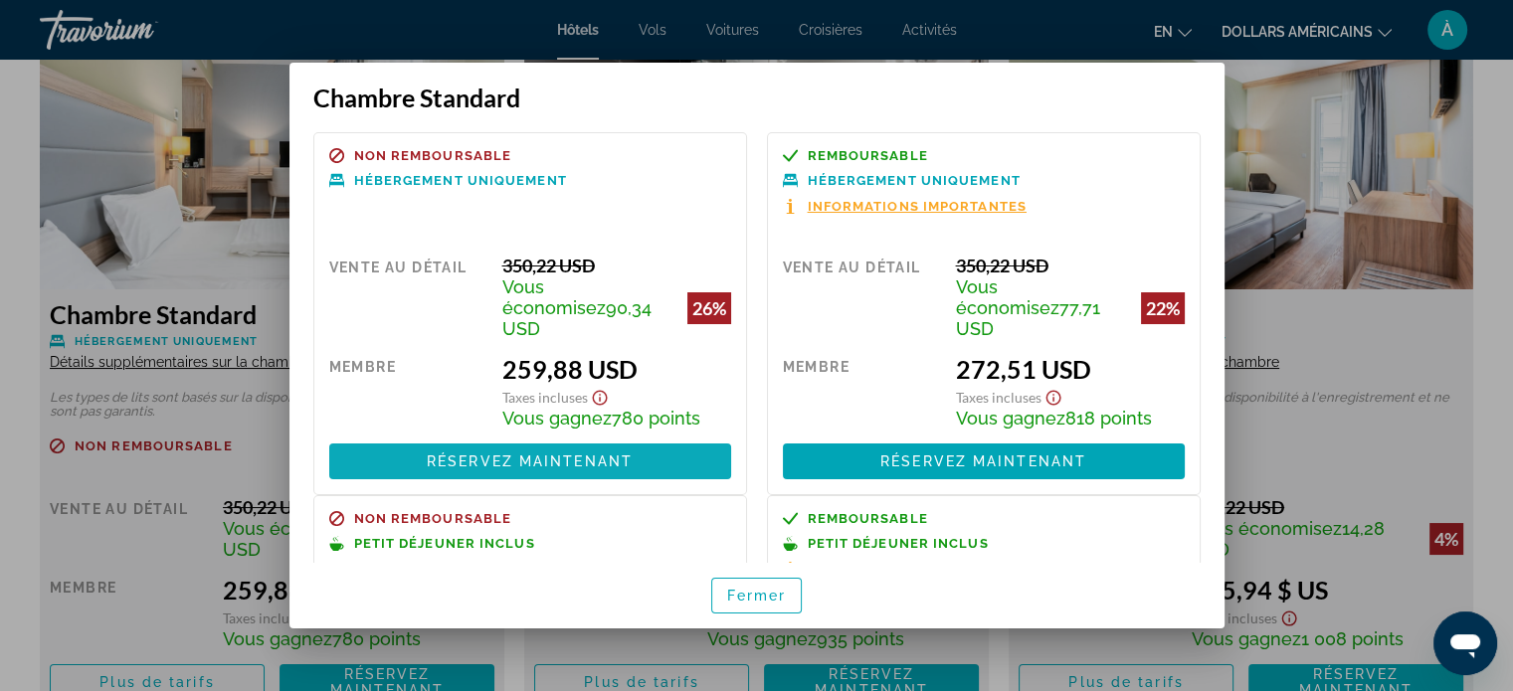
click at [611, 454] on font "Réservez maintenant" at bounding box center [530, 462] width 206 height 16
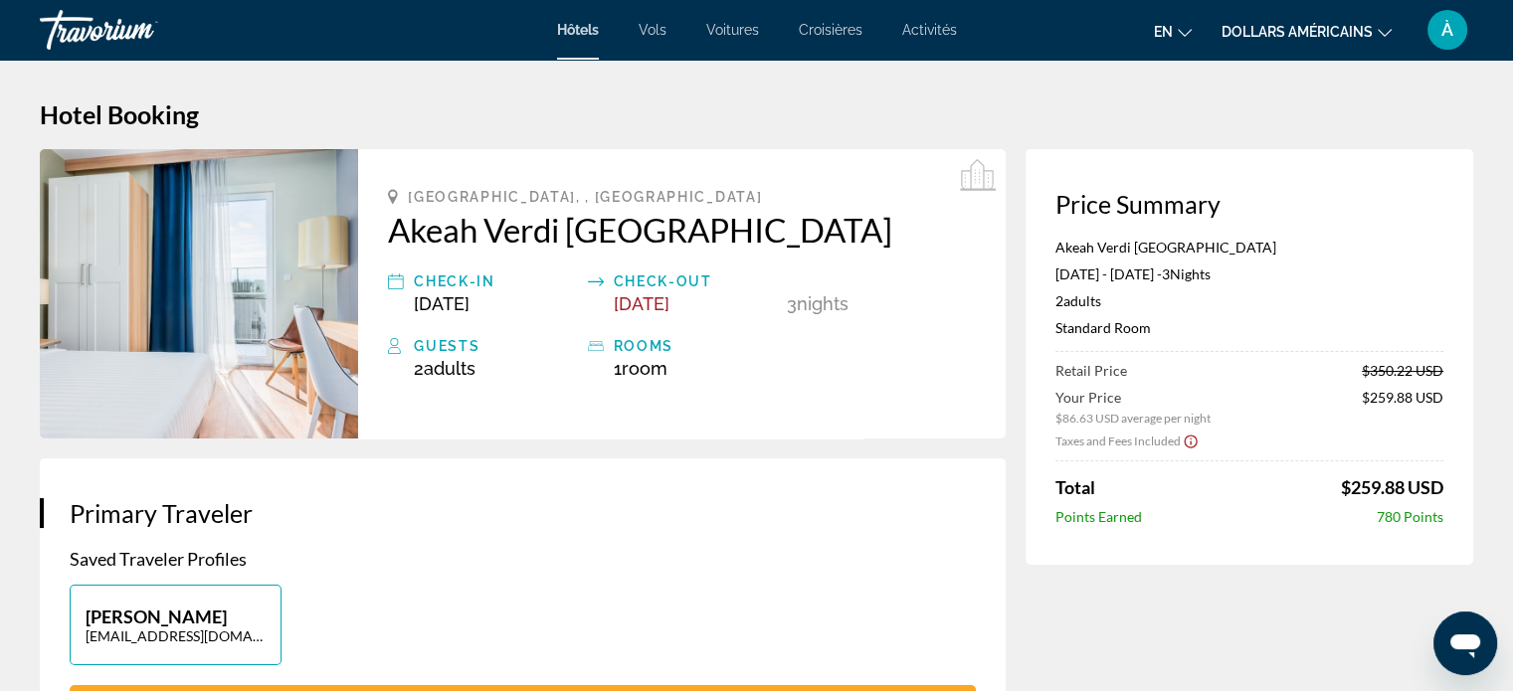
click at [326, 278] on img "Contenu principal" at bounding box center [199, 294] width 318 height 290
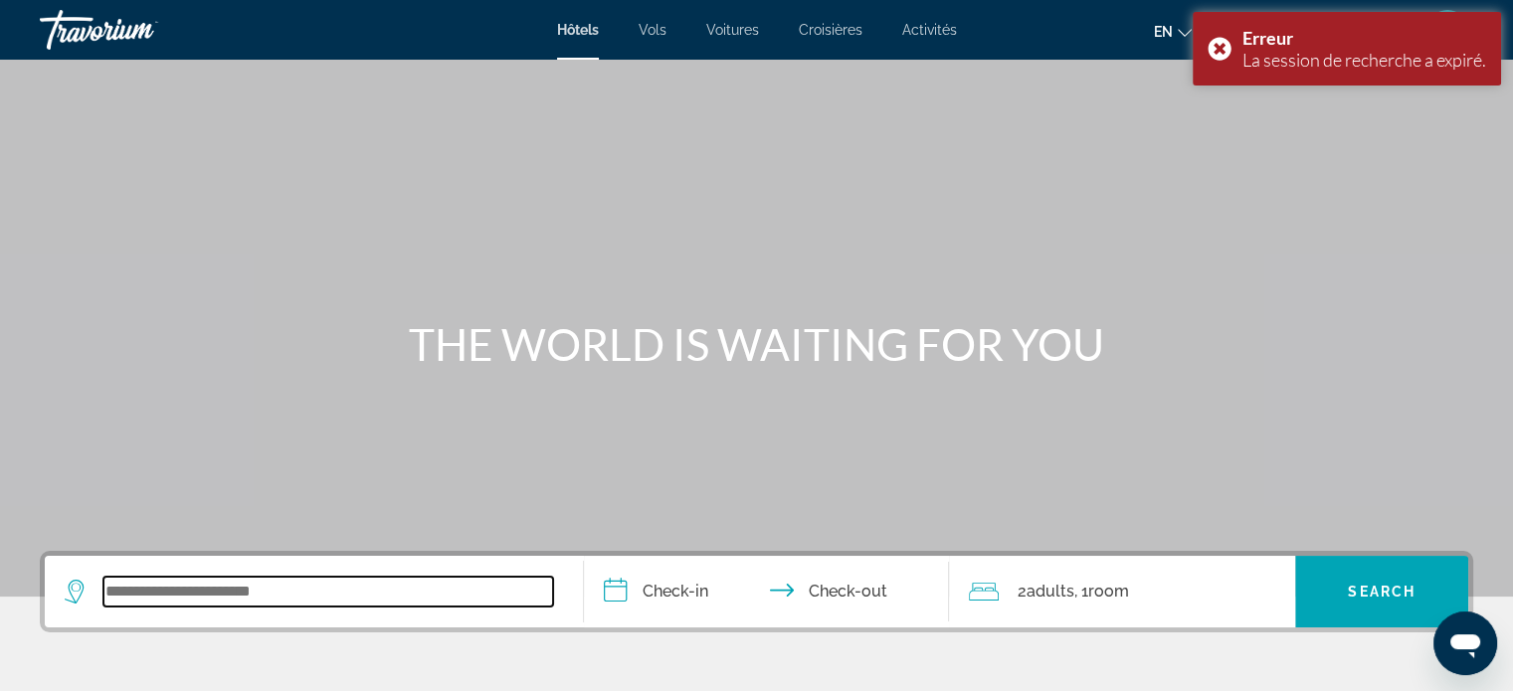
click at [407, 586] on input "Search widget" at bounding box center [328, 592] width 450 height 30
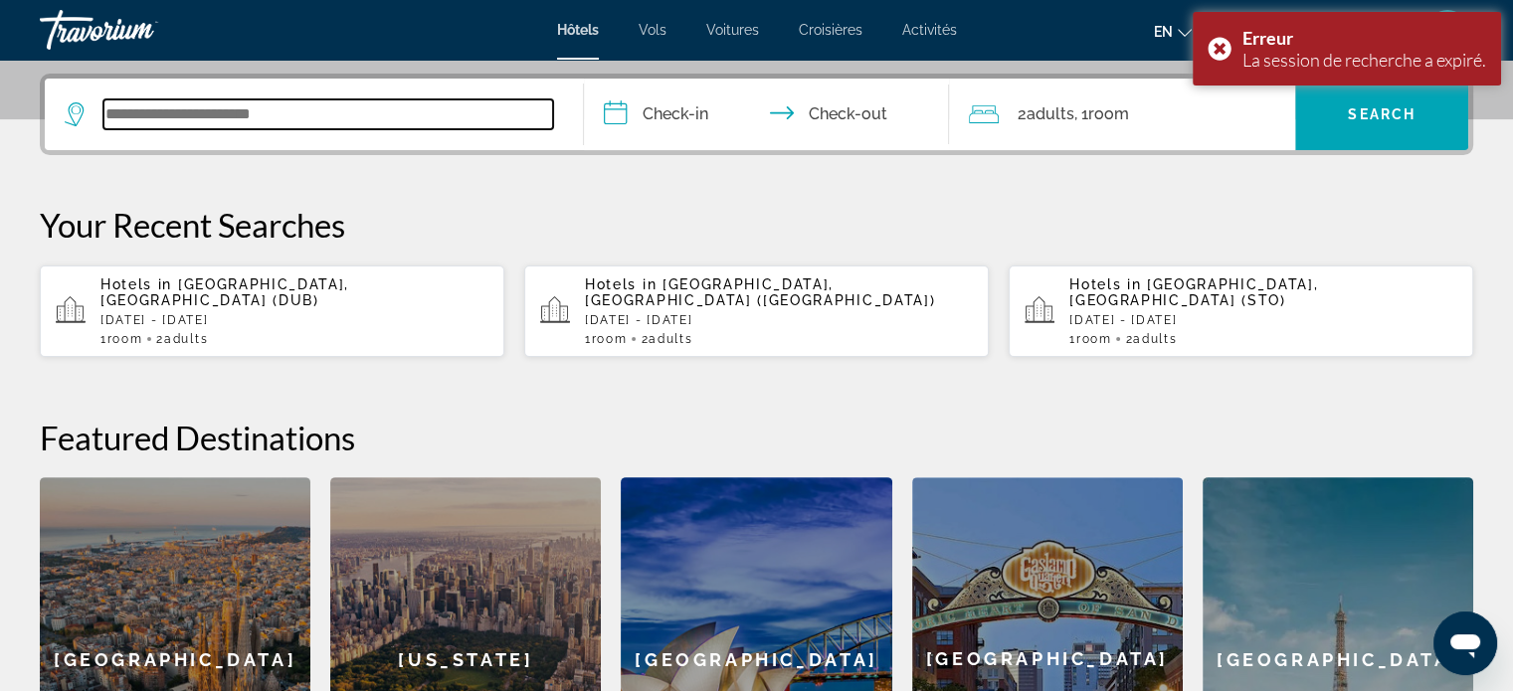
scroll to position [485, 0]
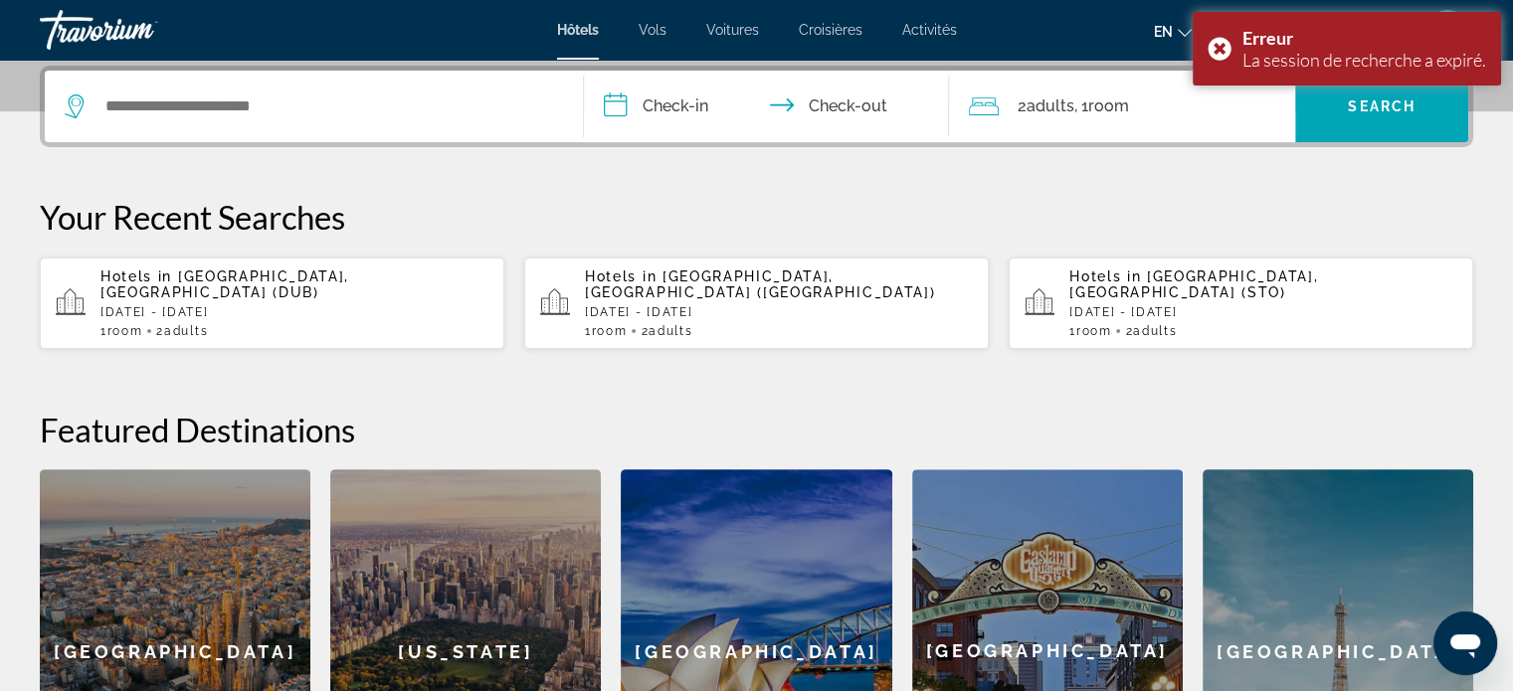
click at [800, 305] on p "[DATE] - [DATE]" at bounding box center [779, 312] width 388 height 14
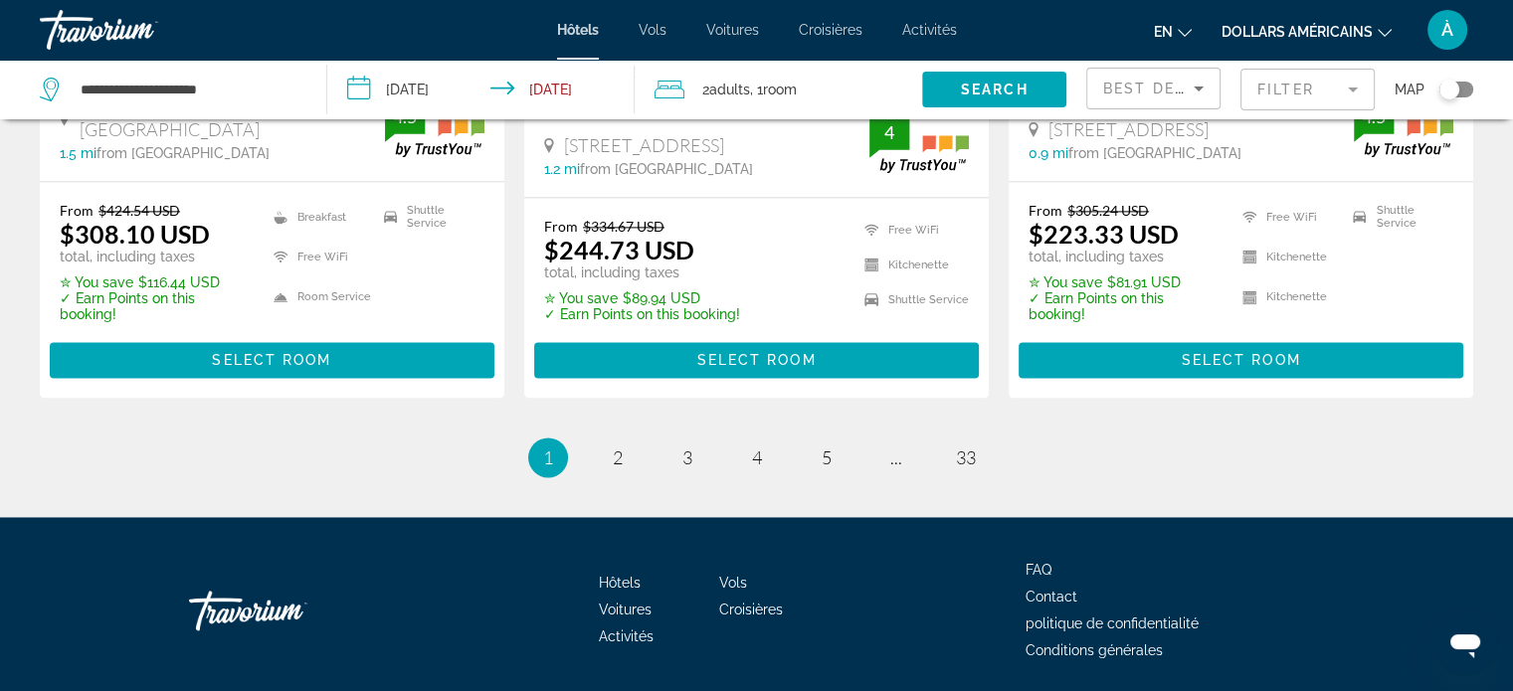
scroll to position [2819, 0]
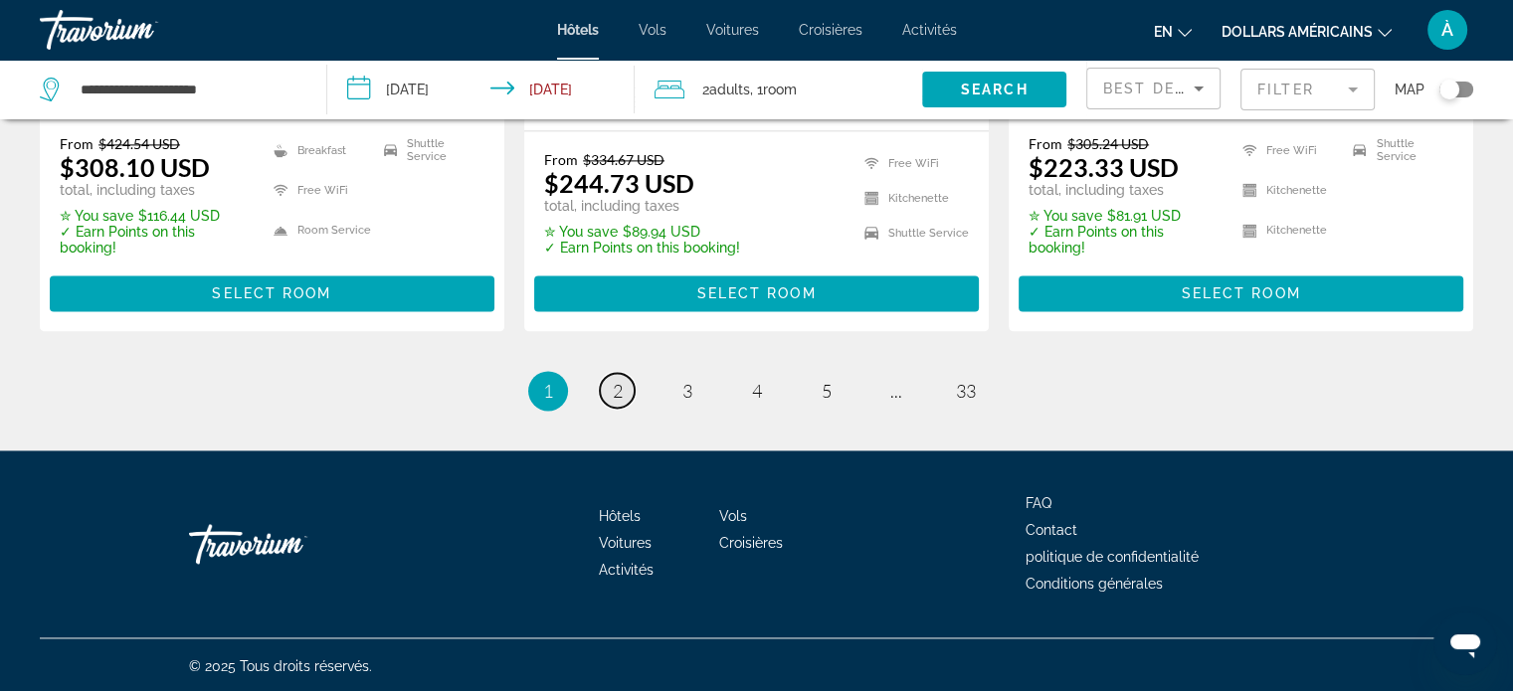
click at [625, 387] on link "page 2" at bounding box center [617, 390] width 35 height 35
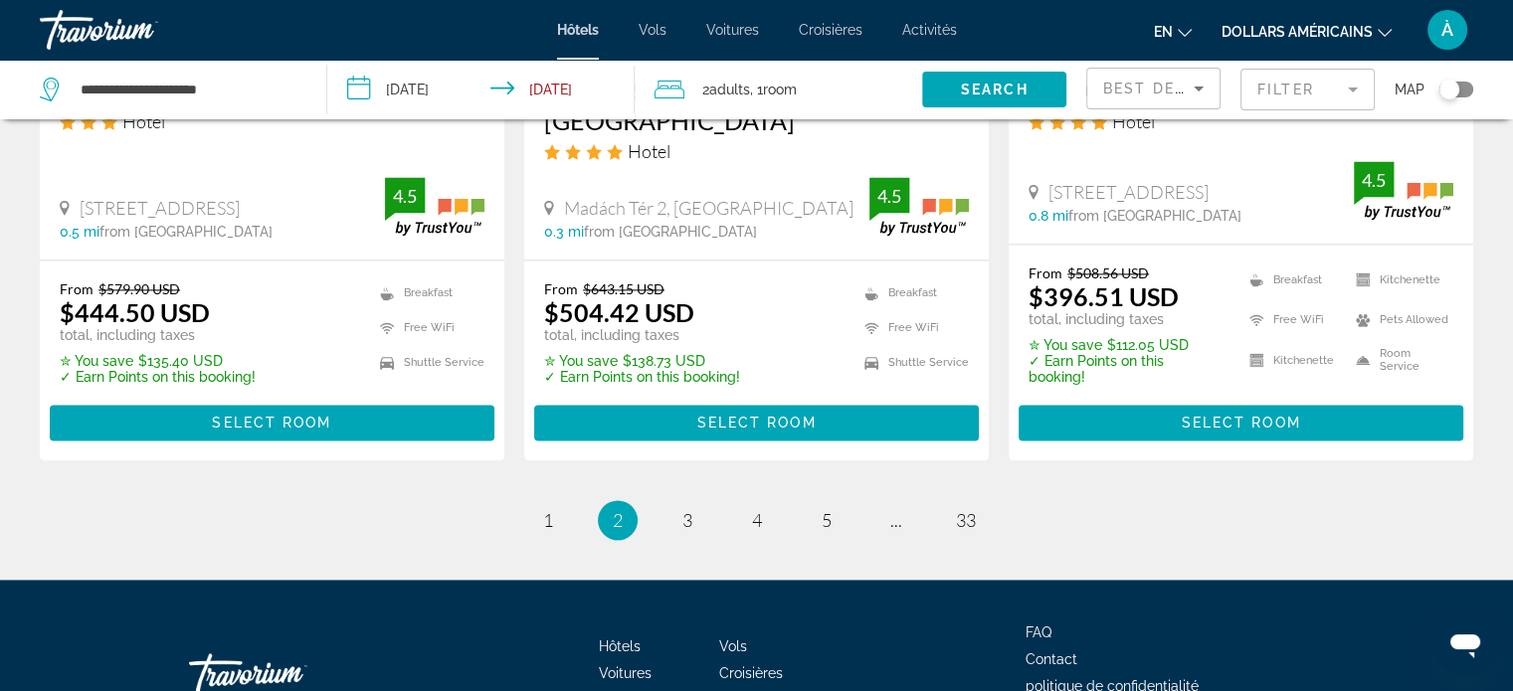
scroll to position [2746, 0]
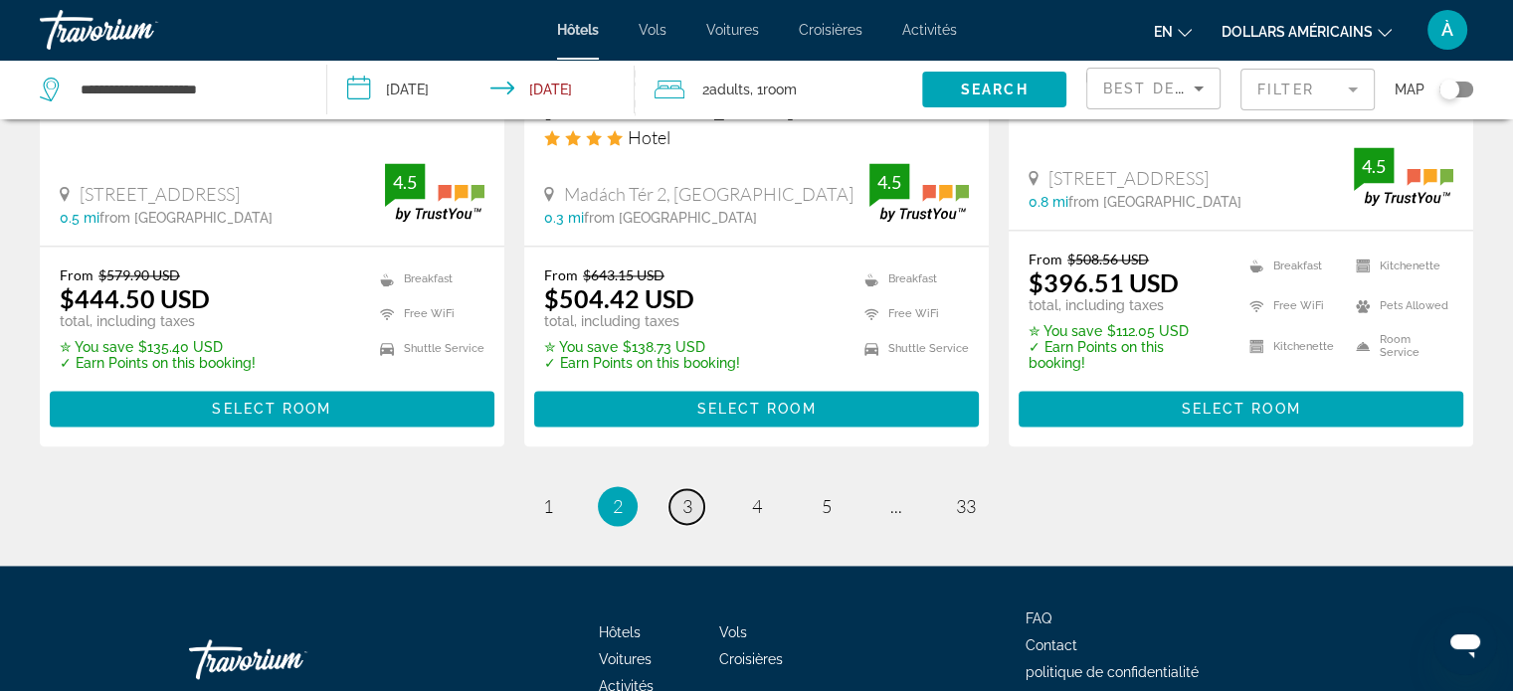
click at [692, 489] on link "page 3" at bounding box center [687, 506] width 35 height 35
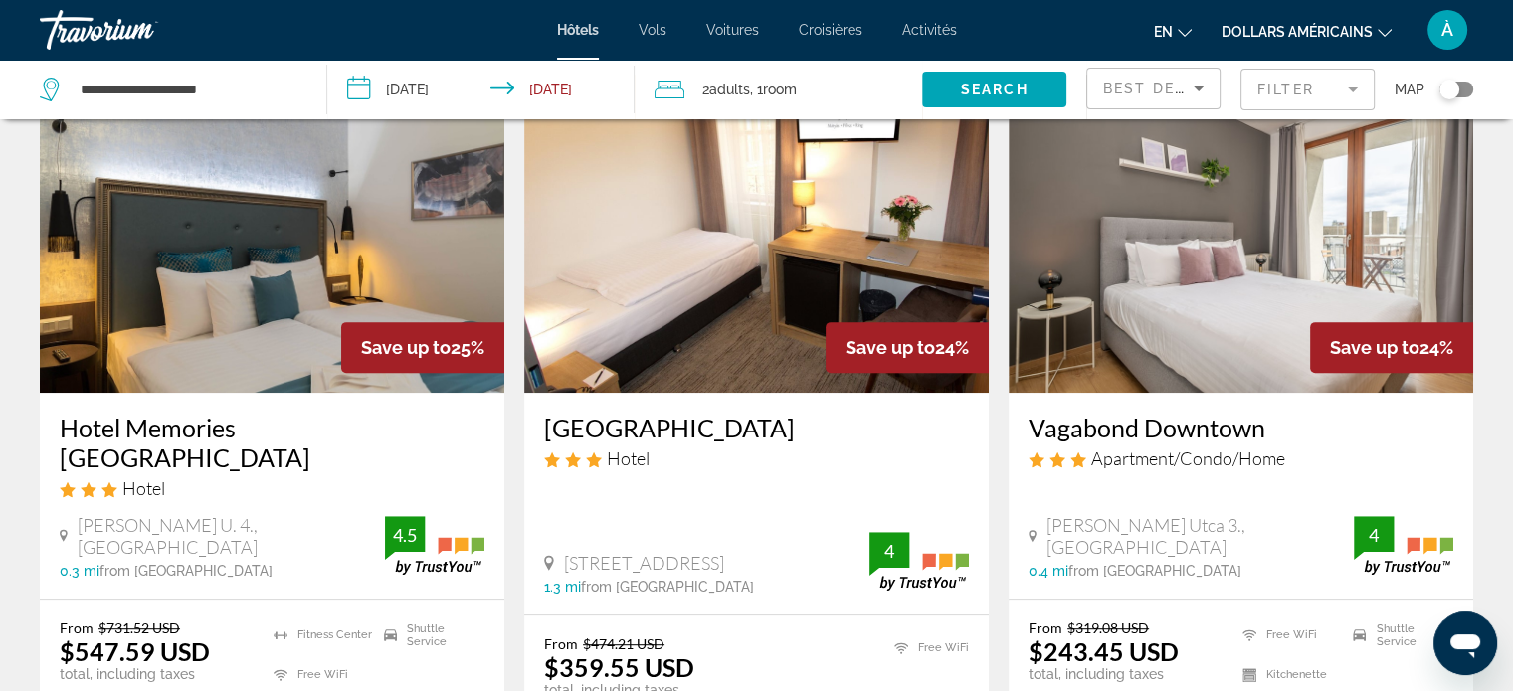
scroll to position [875, 0]
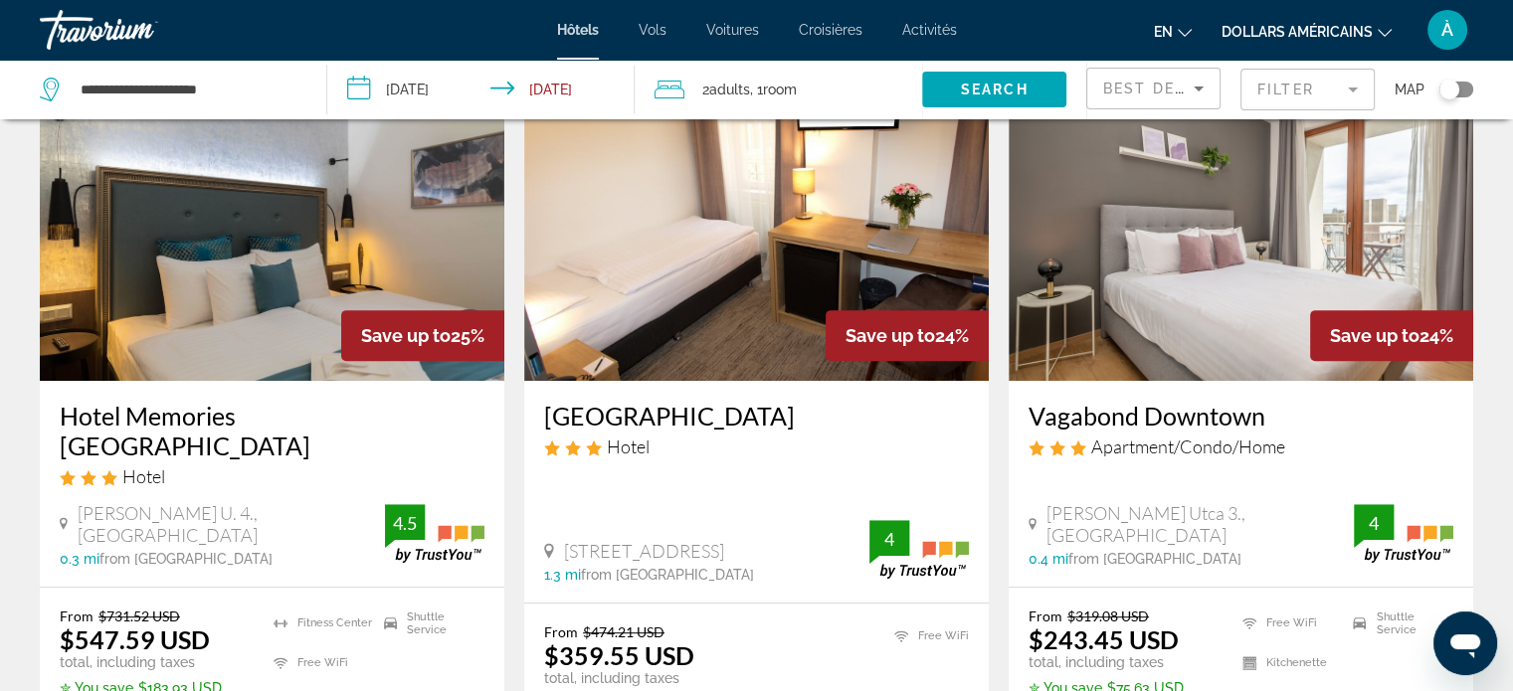
click at [1155, 430] on h3 "Vagabond Downtown" at bounding box center [1241, 416] width 425 height 30
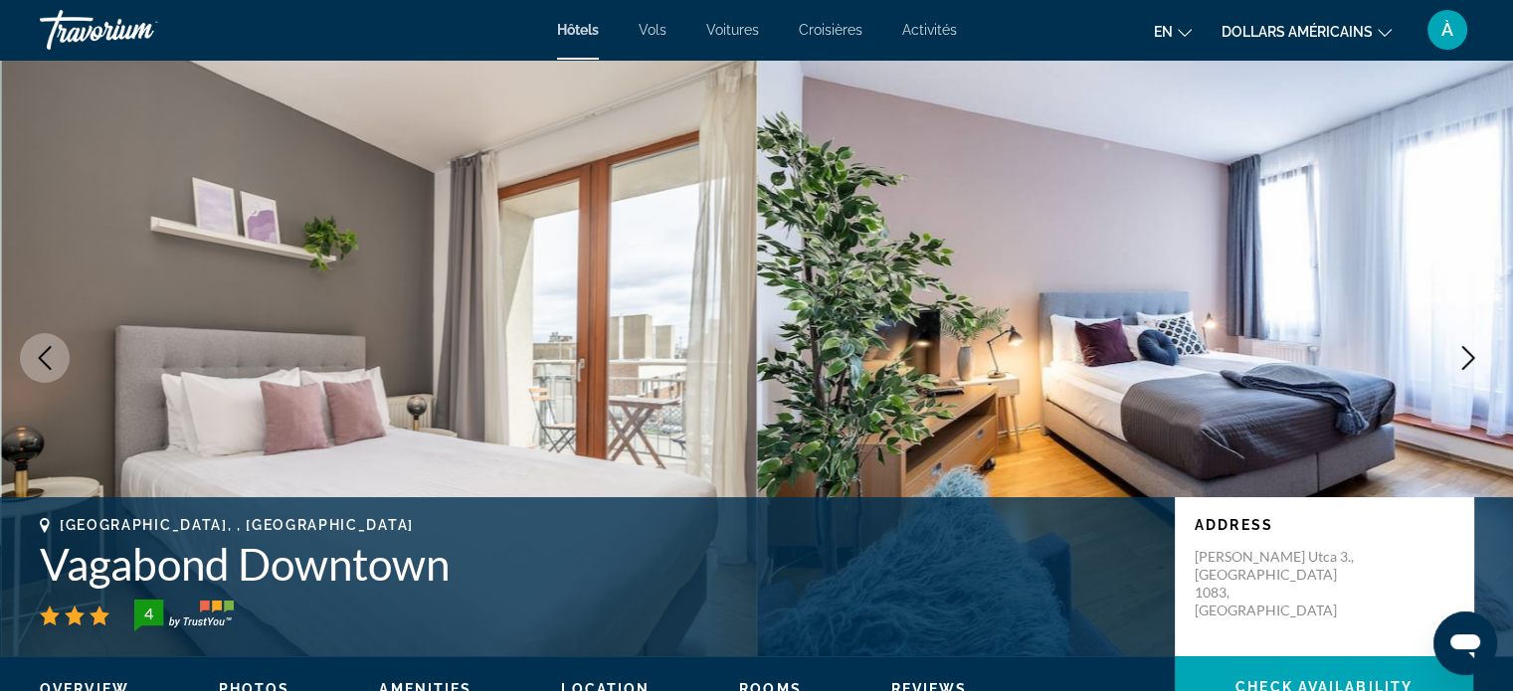
click at [1468, 362] on icon "Next image" at bounding box center [1468, 358] width 13 height 24
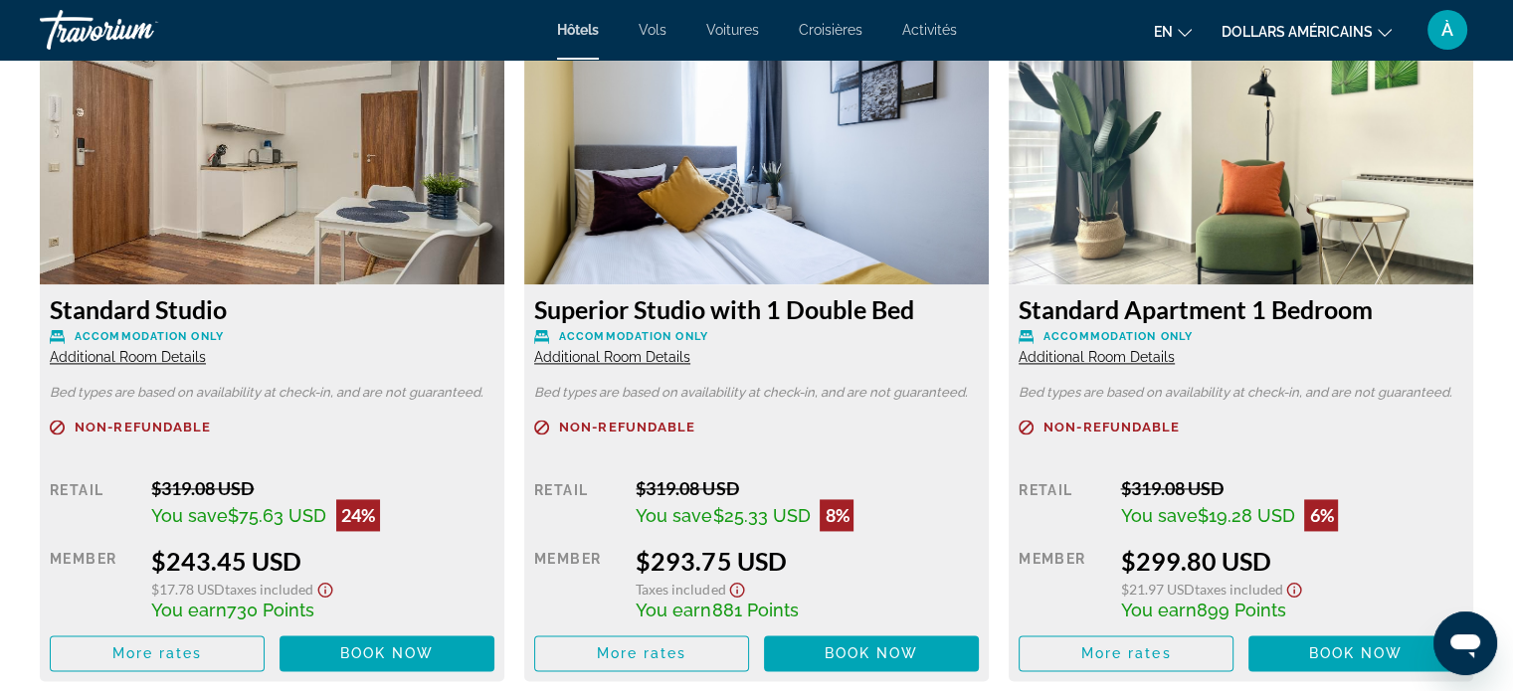
scroll to position [2773, 0]
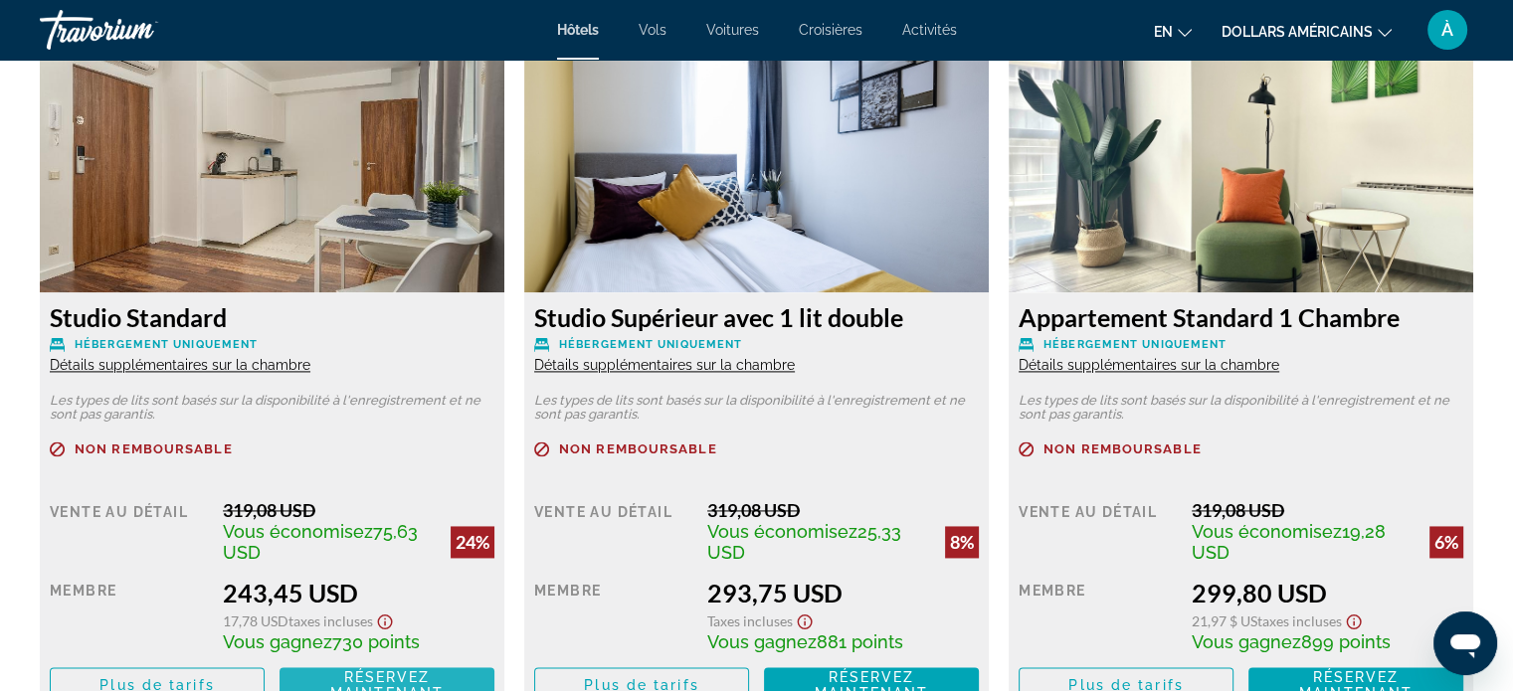
click at [357, 668] on span "Contenu principal" at bounding box center [387, 686] width 215 height 48
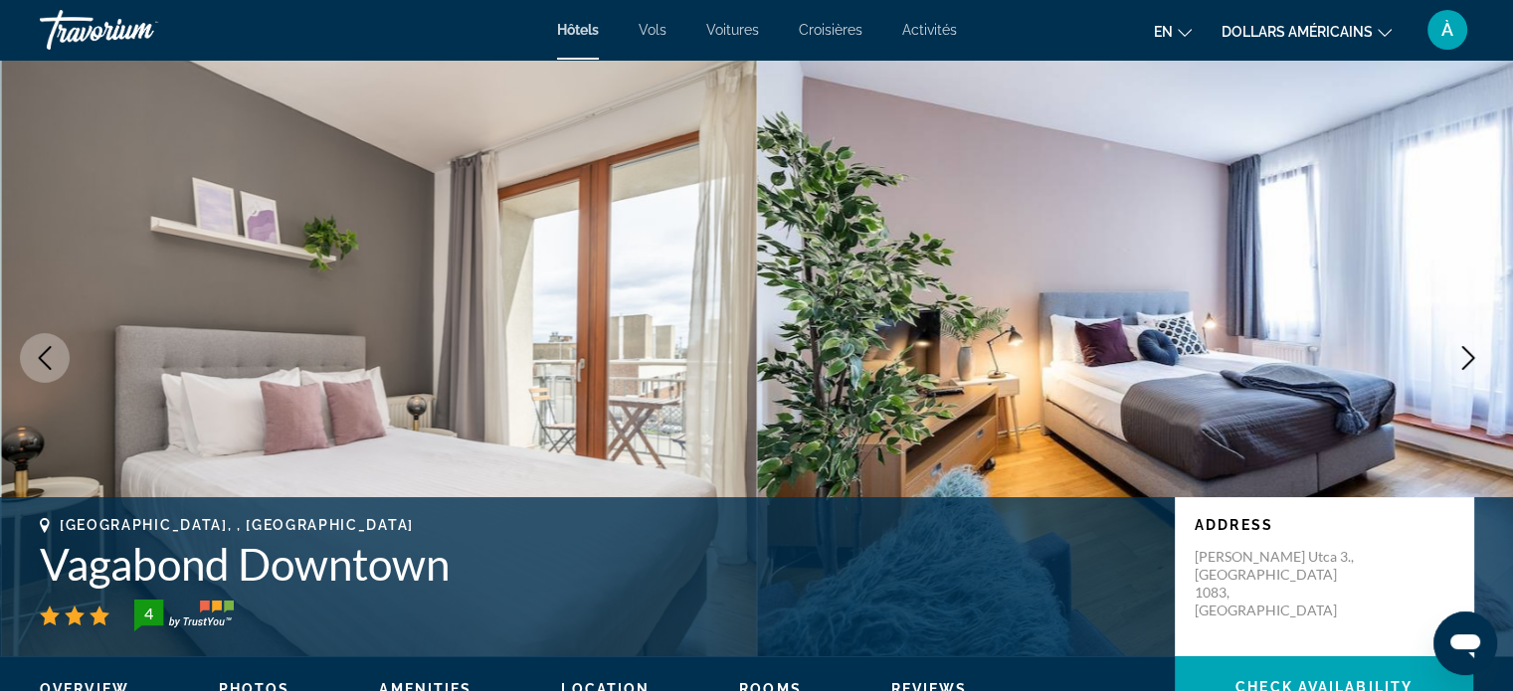
click at [1464, 359] on icon "Next image" at bounding box center [1468, 358] width 24 height 24
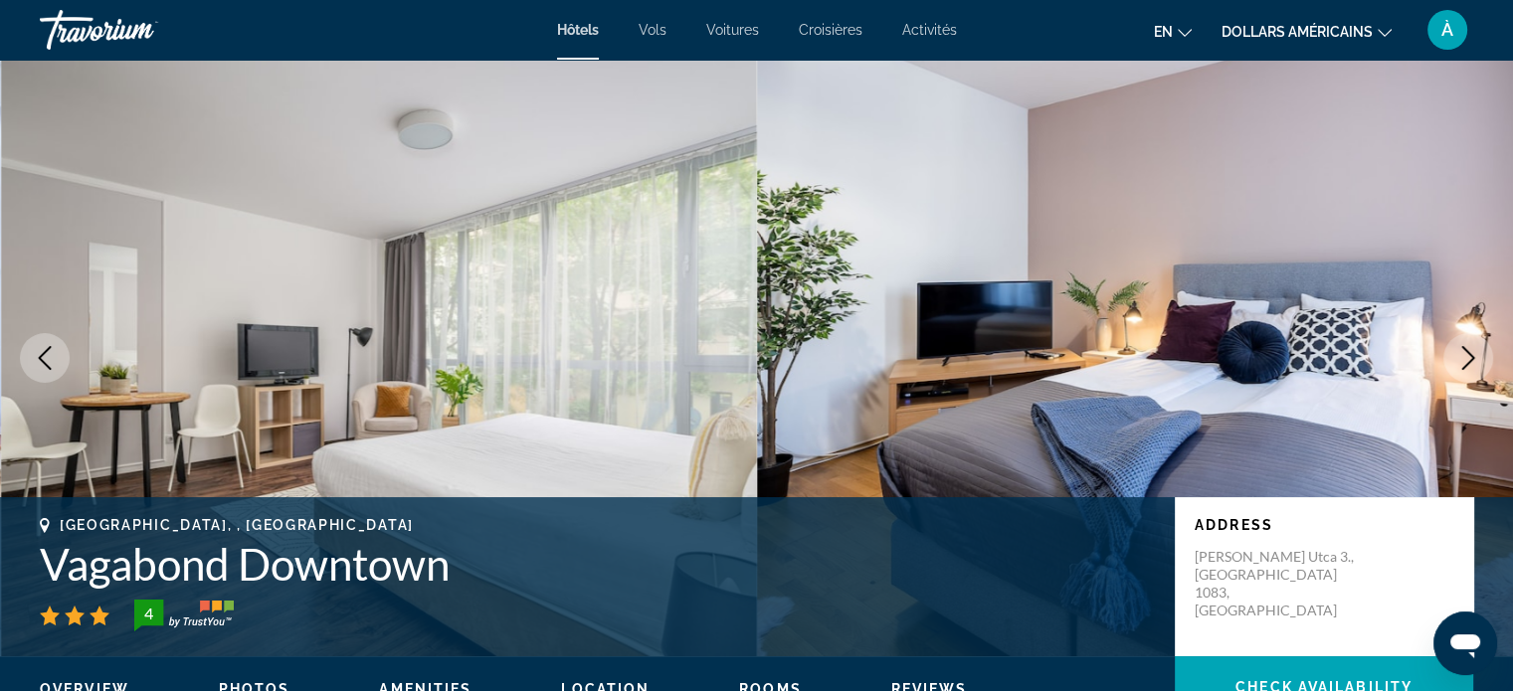
click at [1464, 359] on icon "Next image" at bounding box center [1468, 358] width 24 height 24
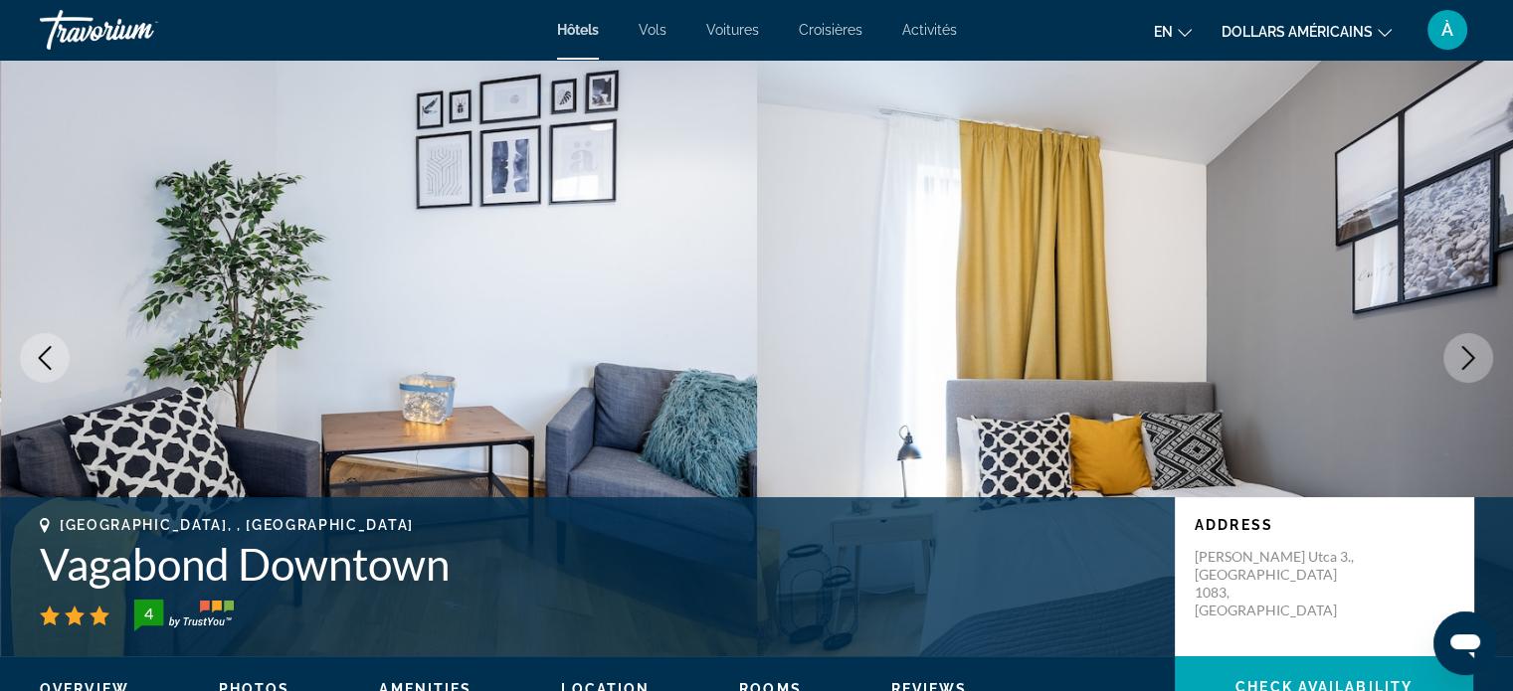
click at [1464, 359] on icon "Next image" at bounding box center [1468, 358] width 24 height 24
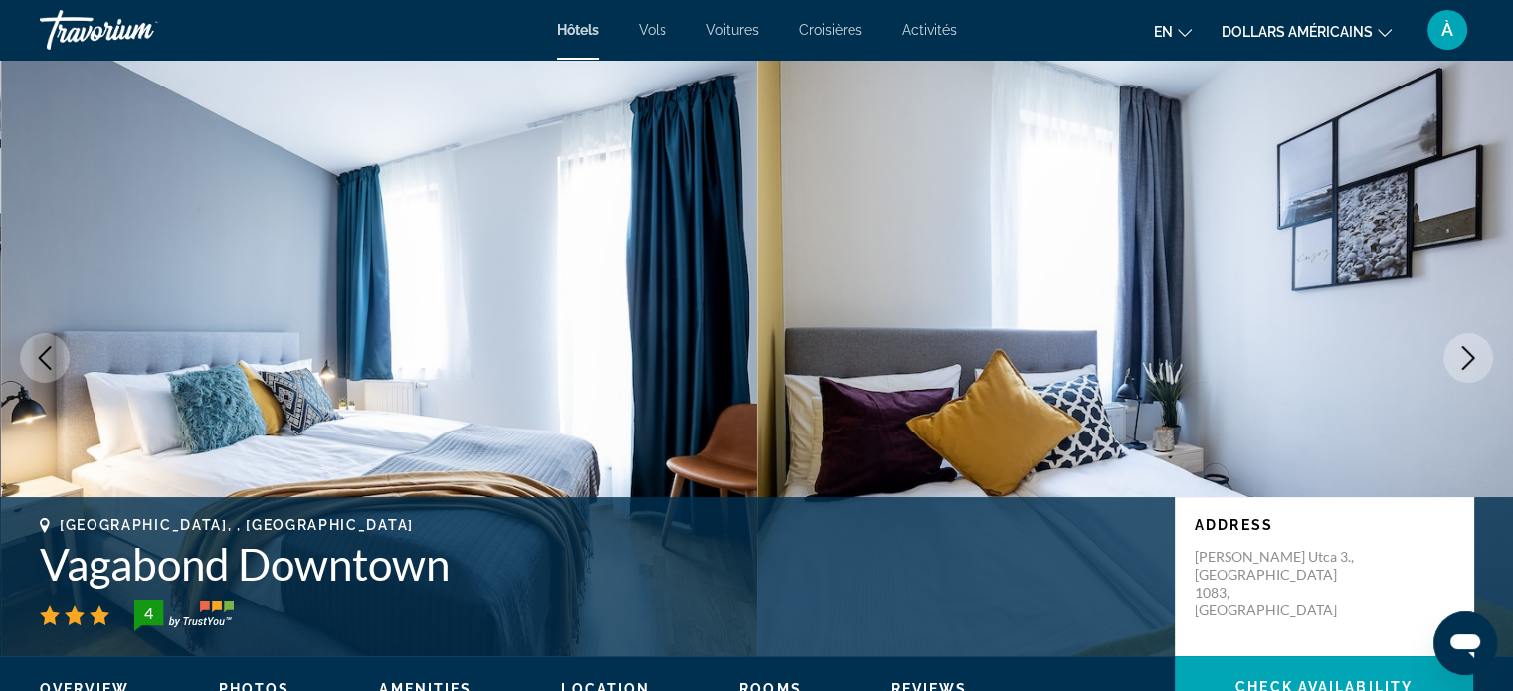
click at [1464, 359] on icon "Next image" at bounding box center [1468, 358] width 24 height 24
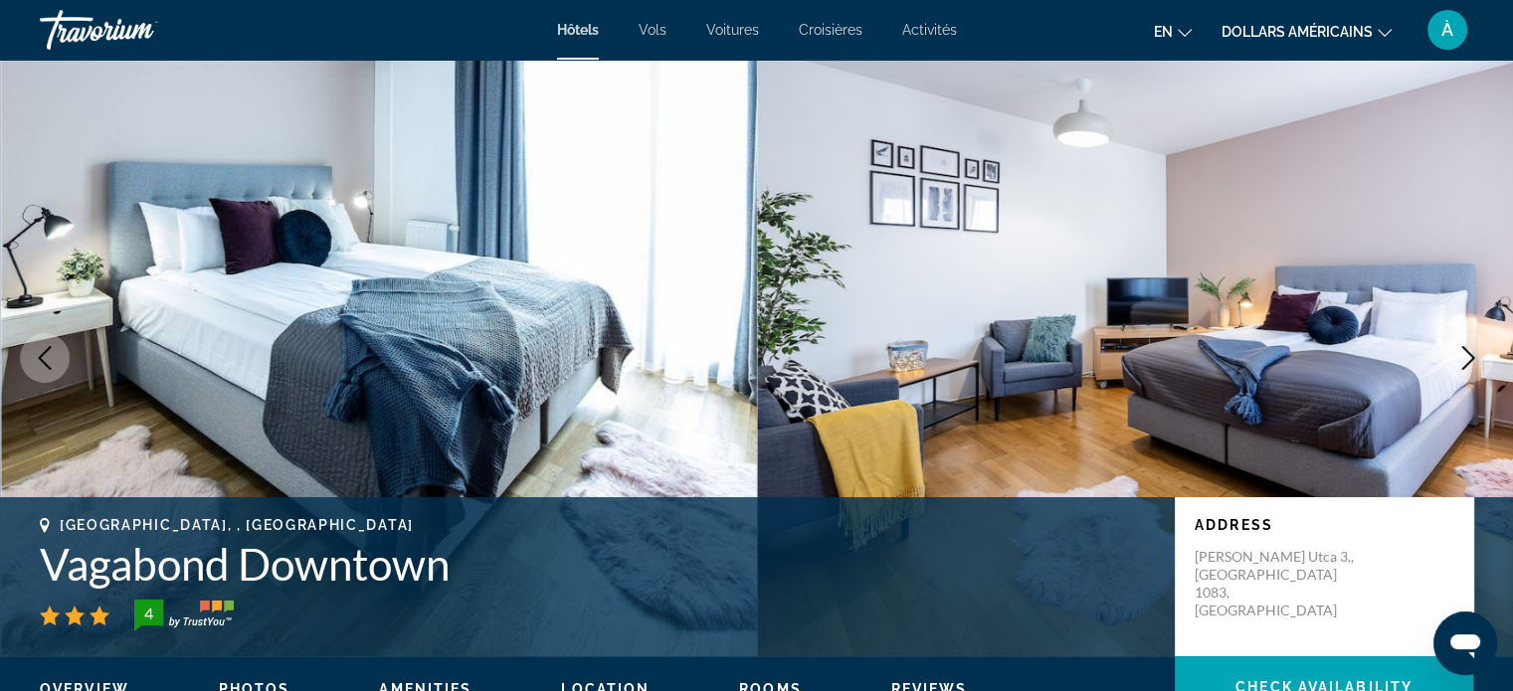
click at [1464, 359] on icon "Next image" at bounding box center [1468, 358] width 24 height 24
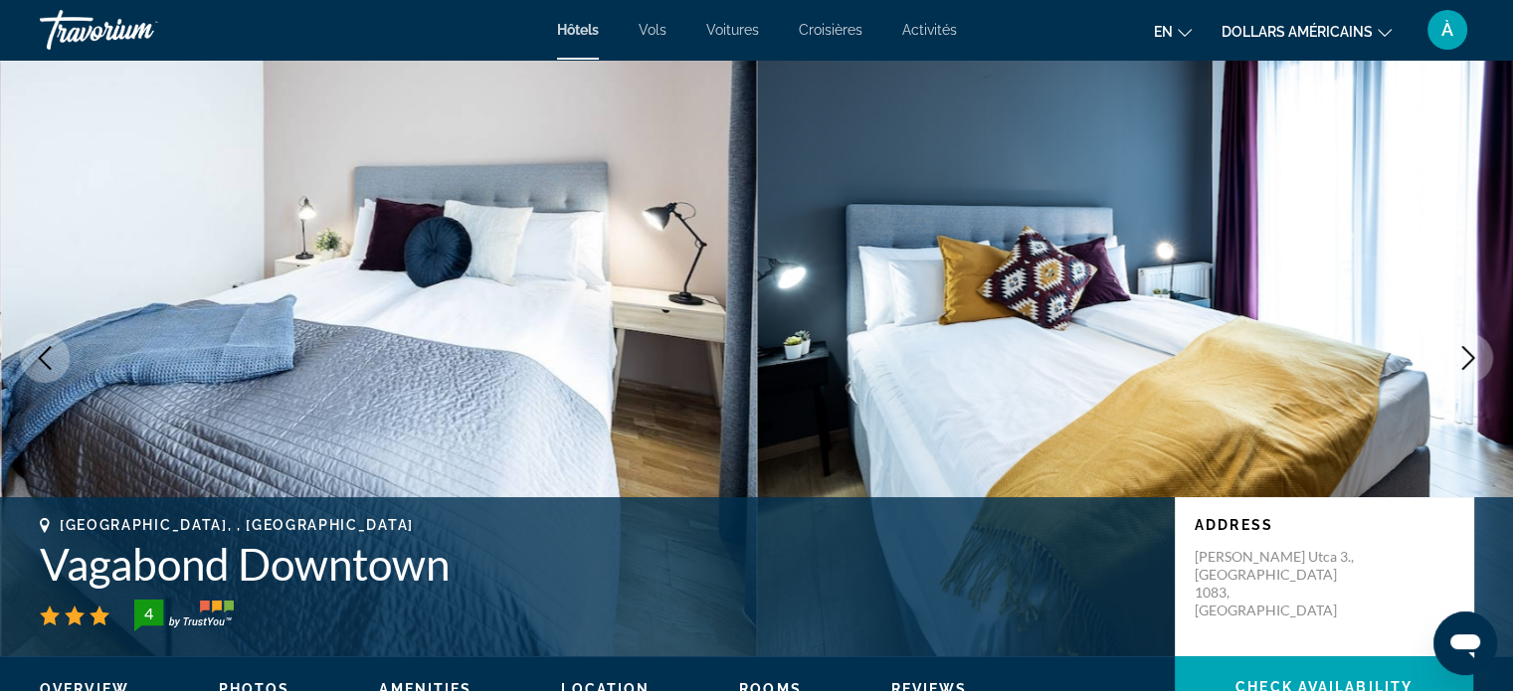
click at [1461, 359] on icon "Next image" at bounding box center [1468, 358] width 24 height 24
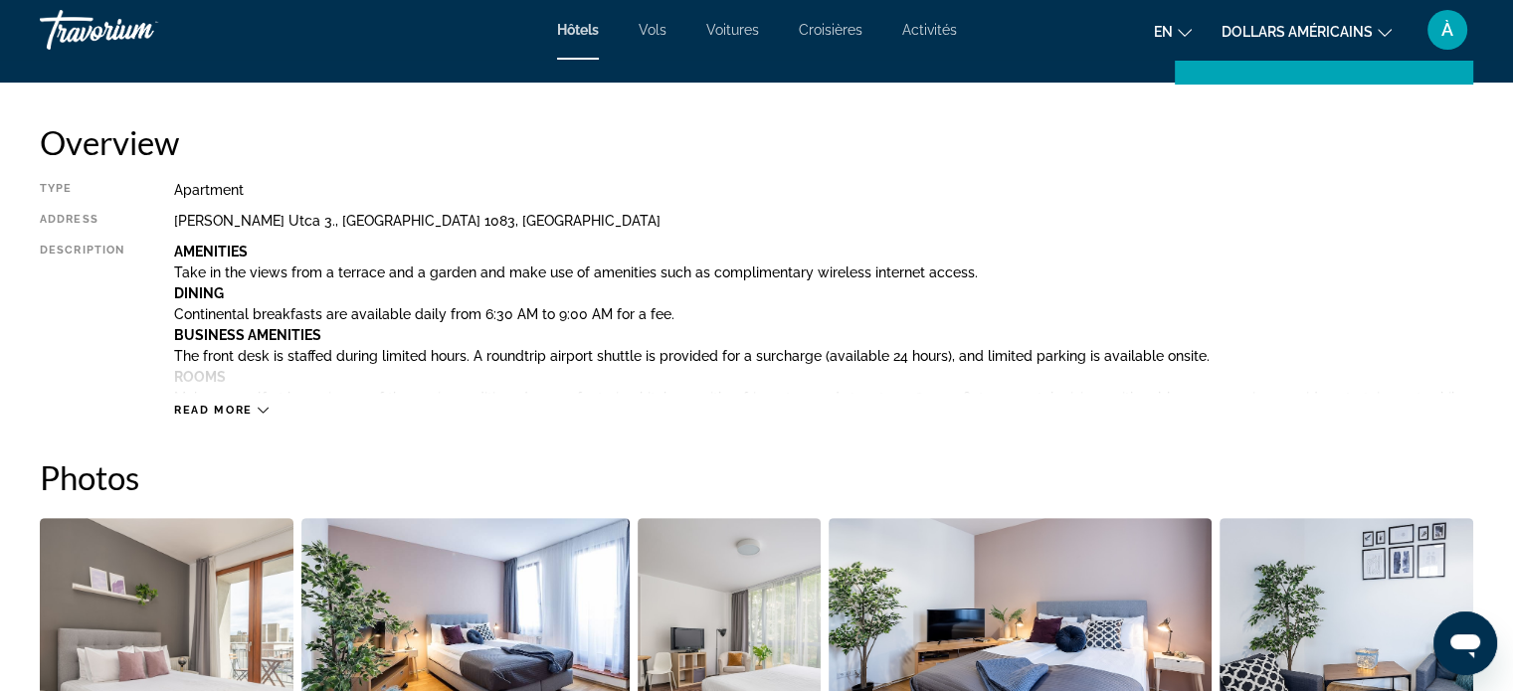
scroll to position [643, 0]
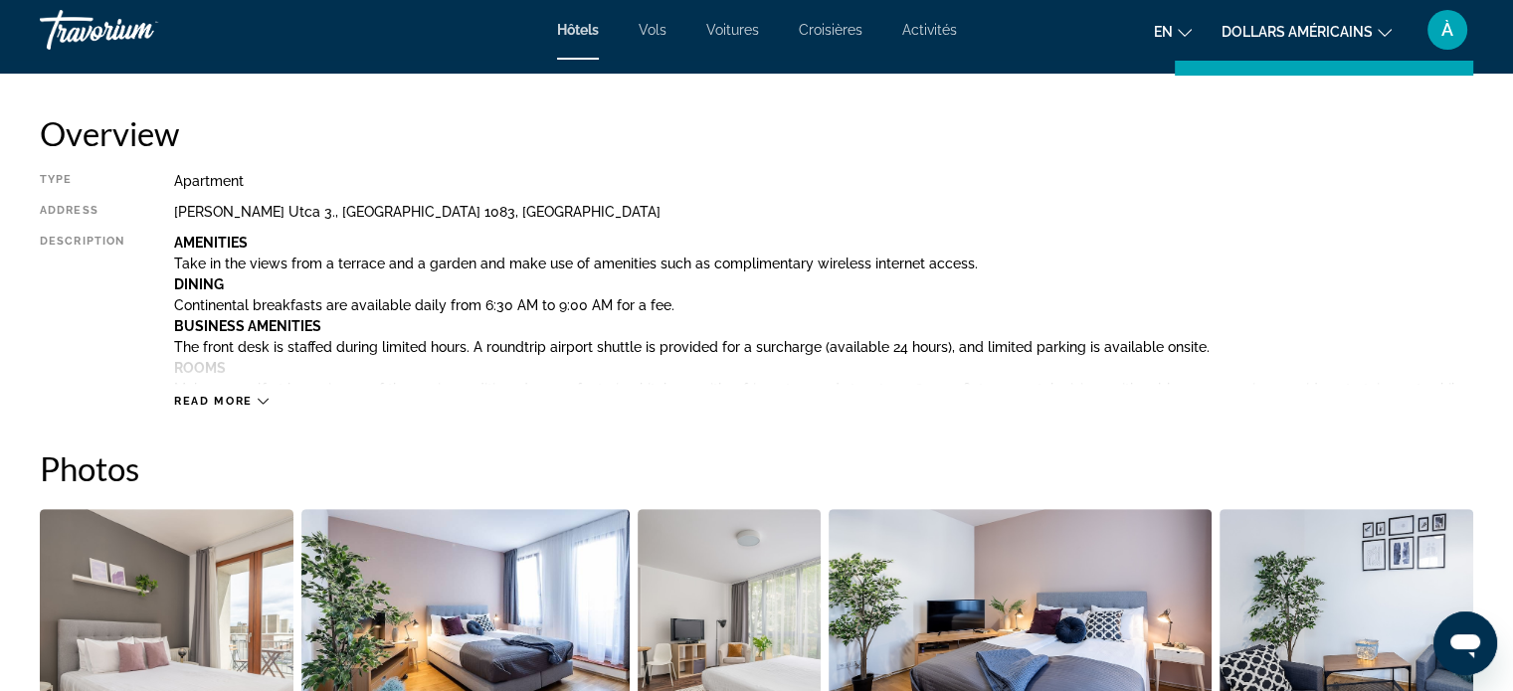
click at [253, 404] on div "Read more" at bounding box center [221, 401] width 95 height 13
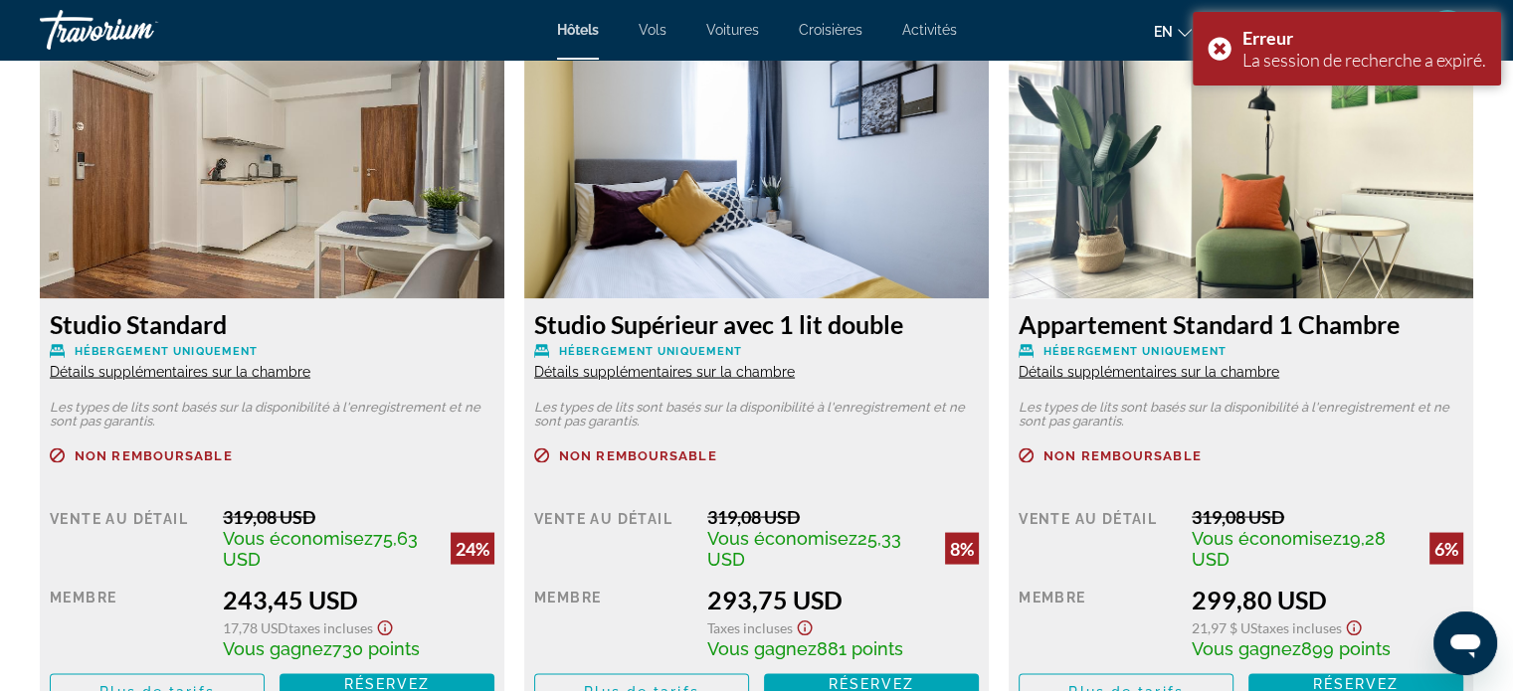
scroll to position [3808, 0]
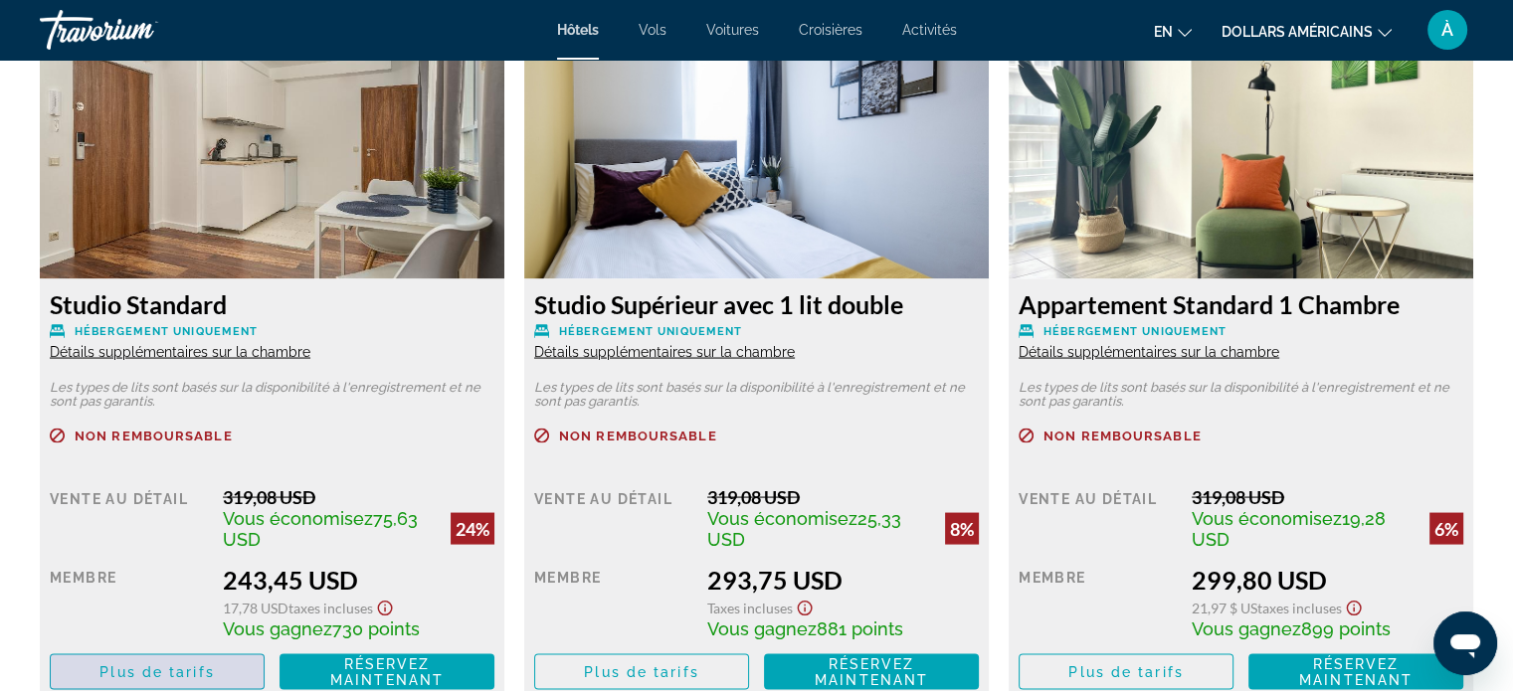
click at [232, 671] on span "Contenu principal" at bounding box center [157, 673] width 213 height 48
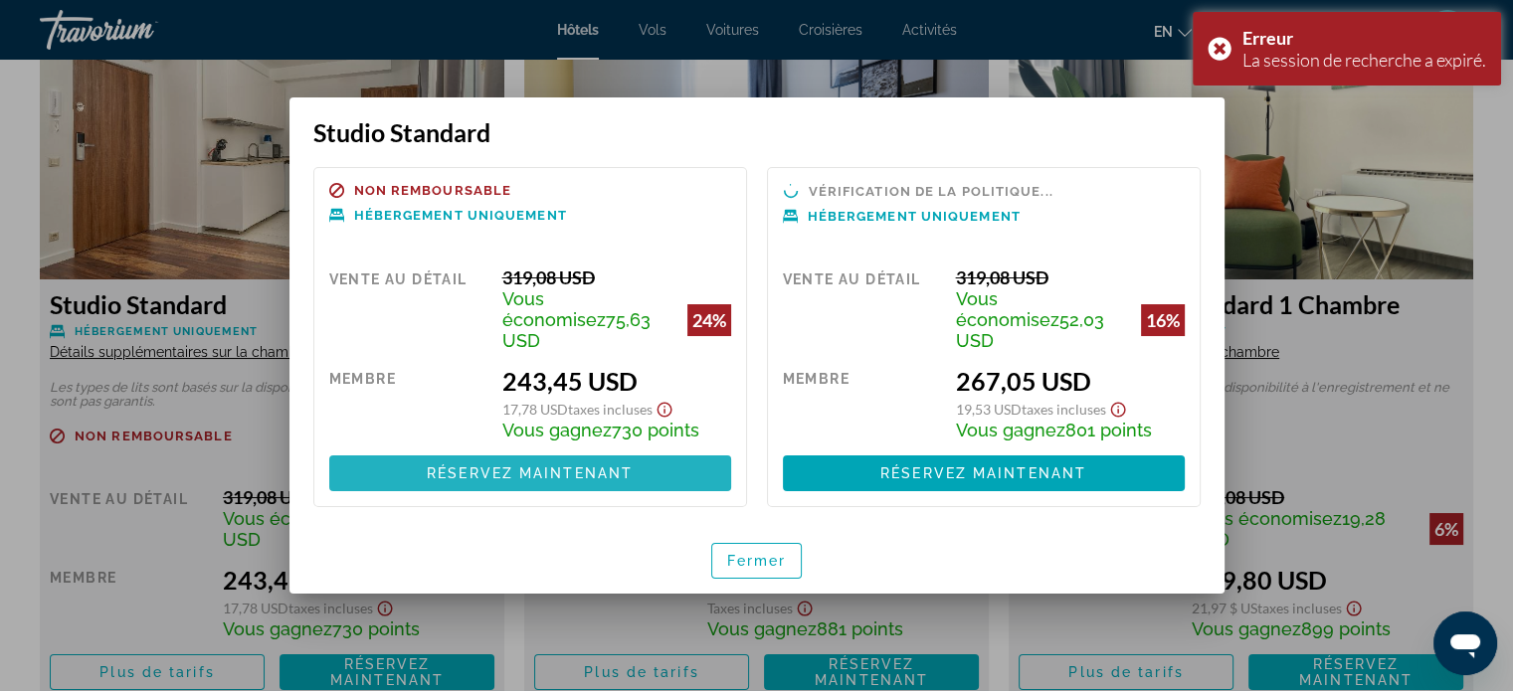
click at [526, 466] on font "Réservez maintenant" at bounding box center [530, 474] width 206 height 16
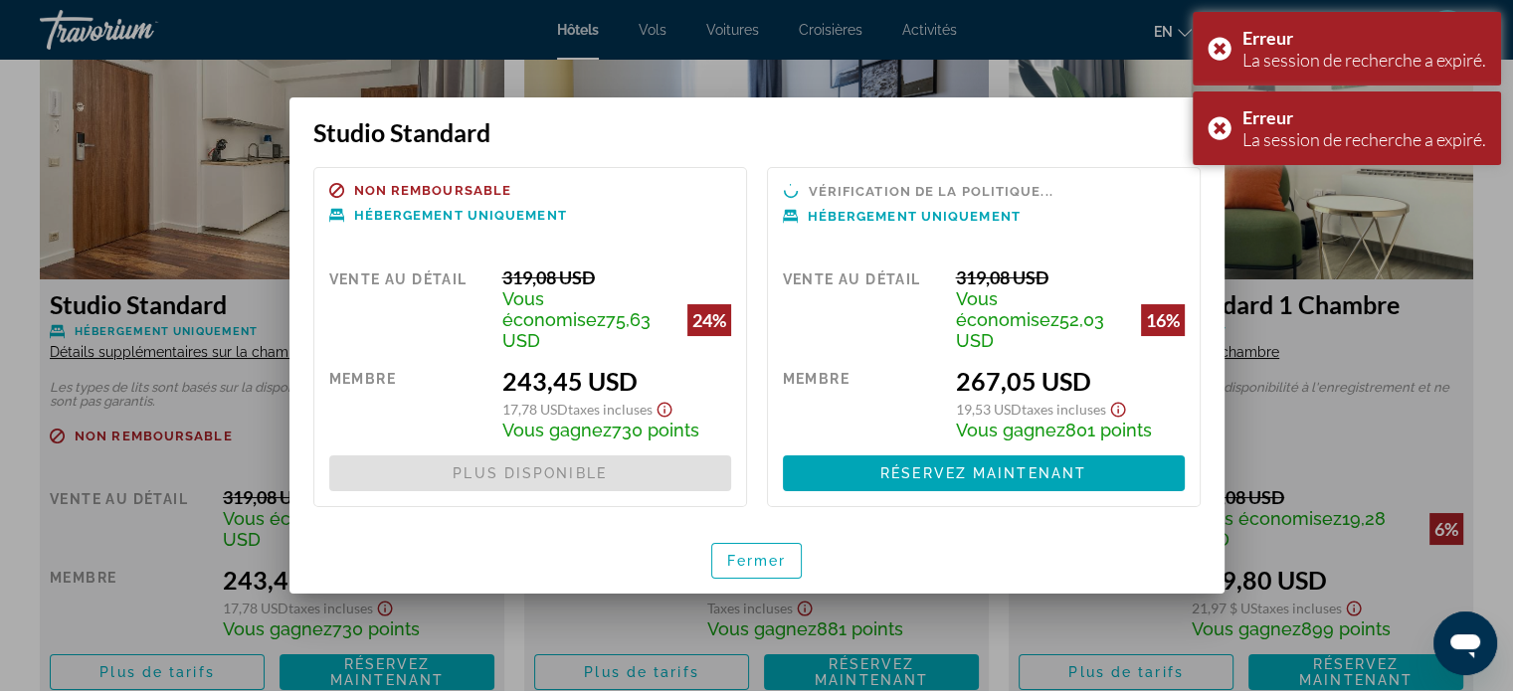
click at [203, 254] on div at bounding box center [756, 345] width 1513 height 691
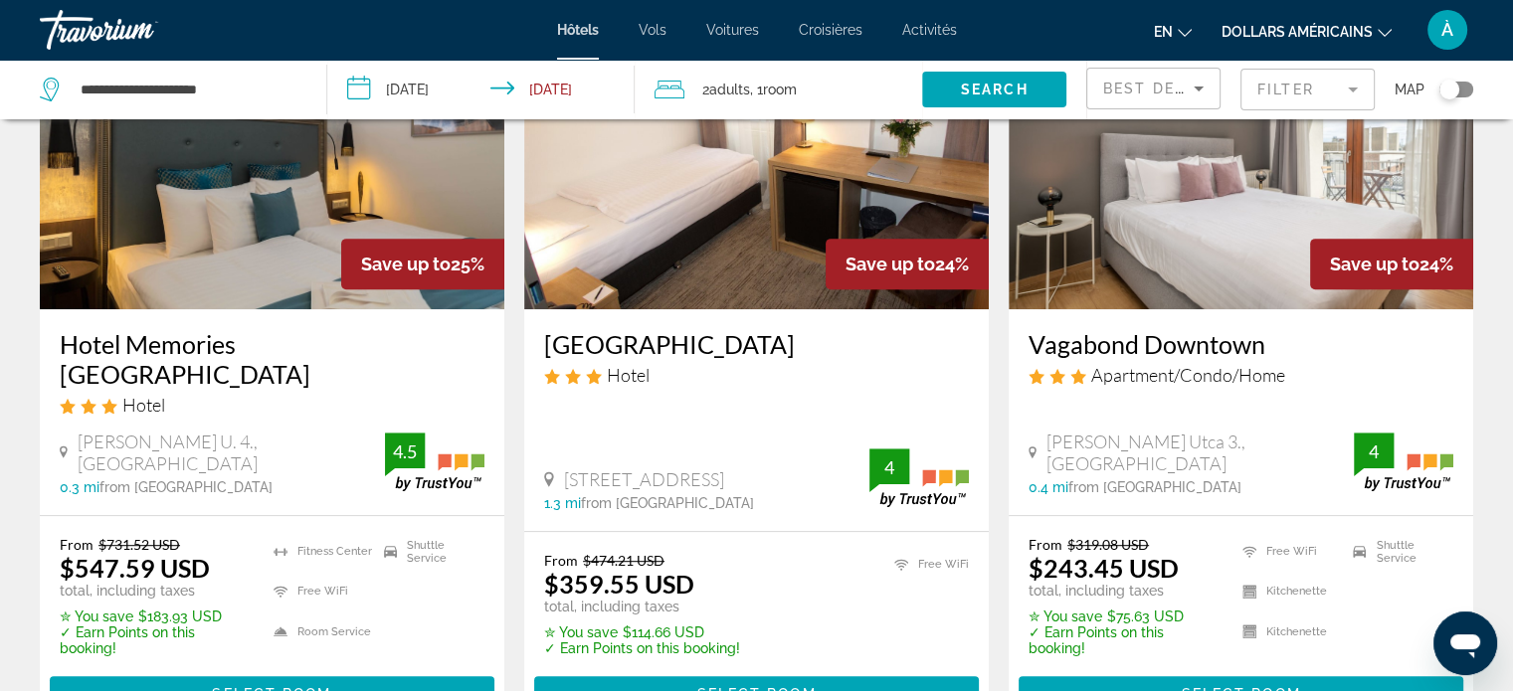
scroll to position [951, 0]
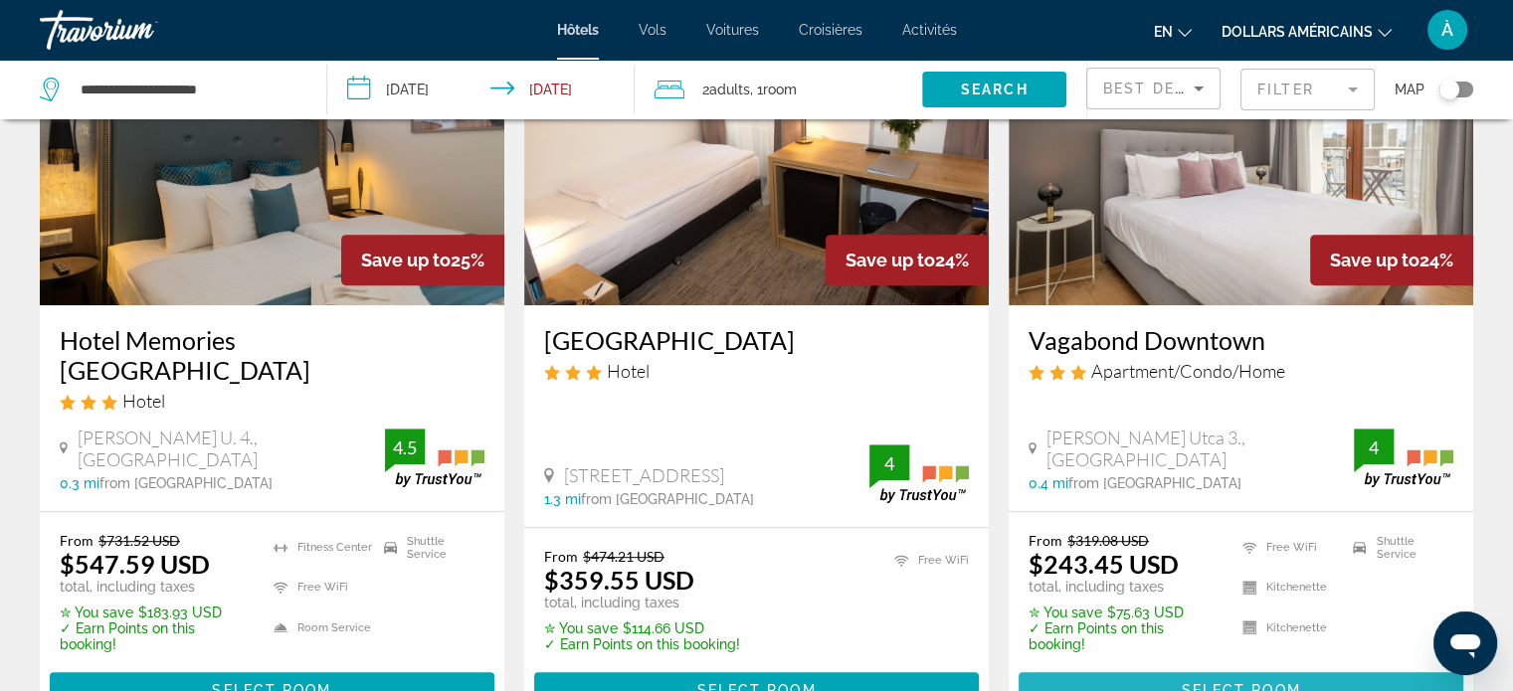
click at [1218, 667] on span "Contenu principal" at bounding box center [1241, 691] width 445 height 48
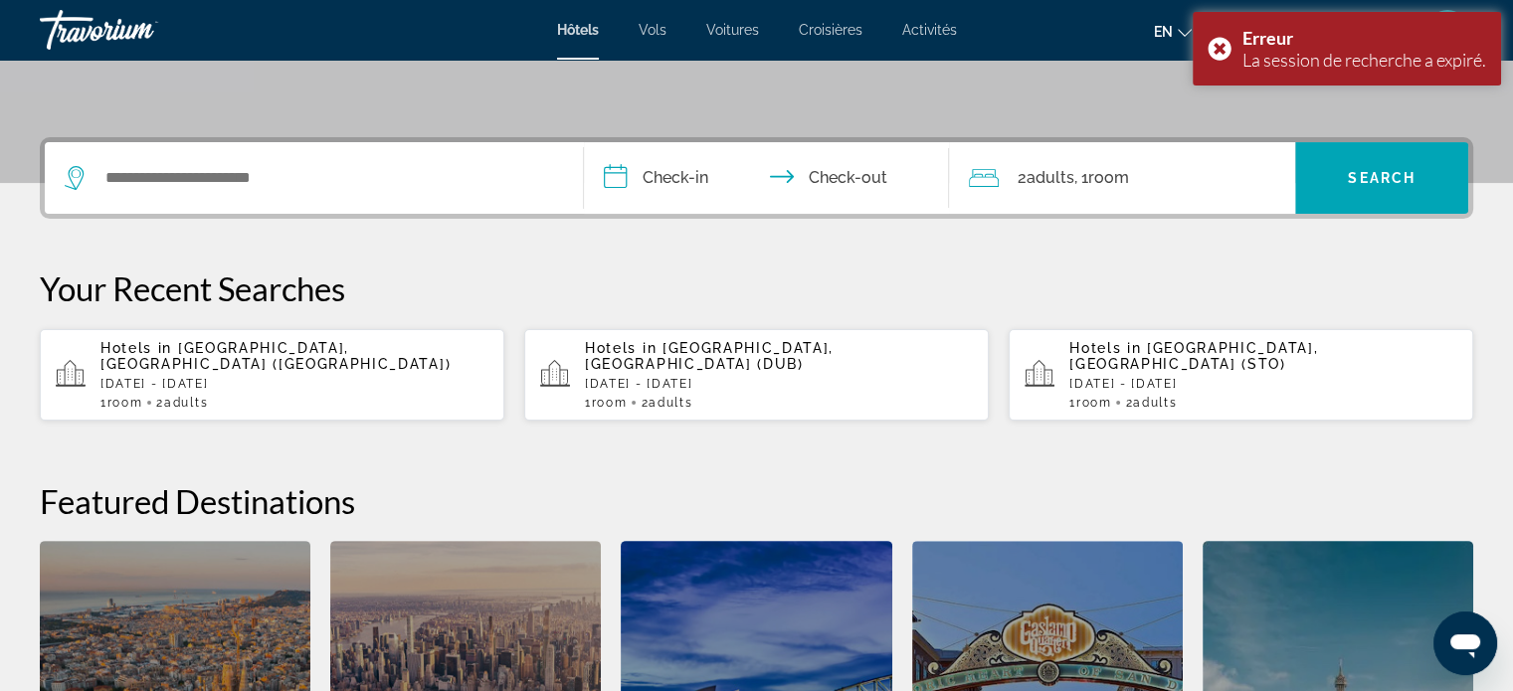
scroll to position [412, 0]
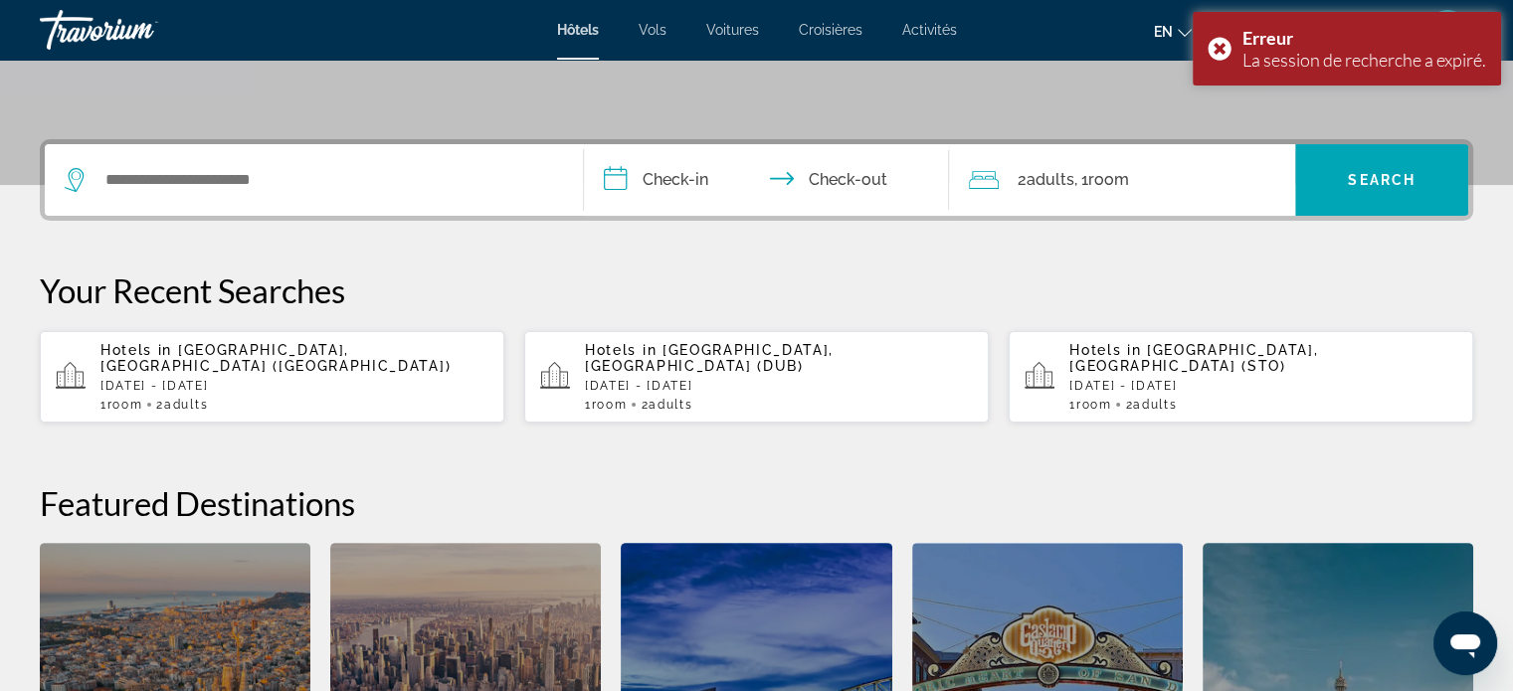
click at [1109, 379] on p "[DATE] - [DATE]" at bounding box center [1263, 386] width 388 height 14
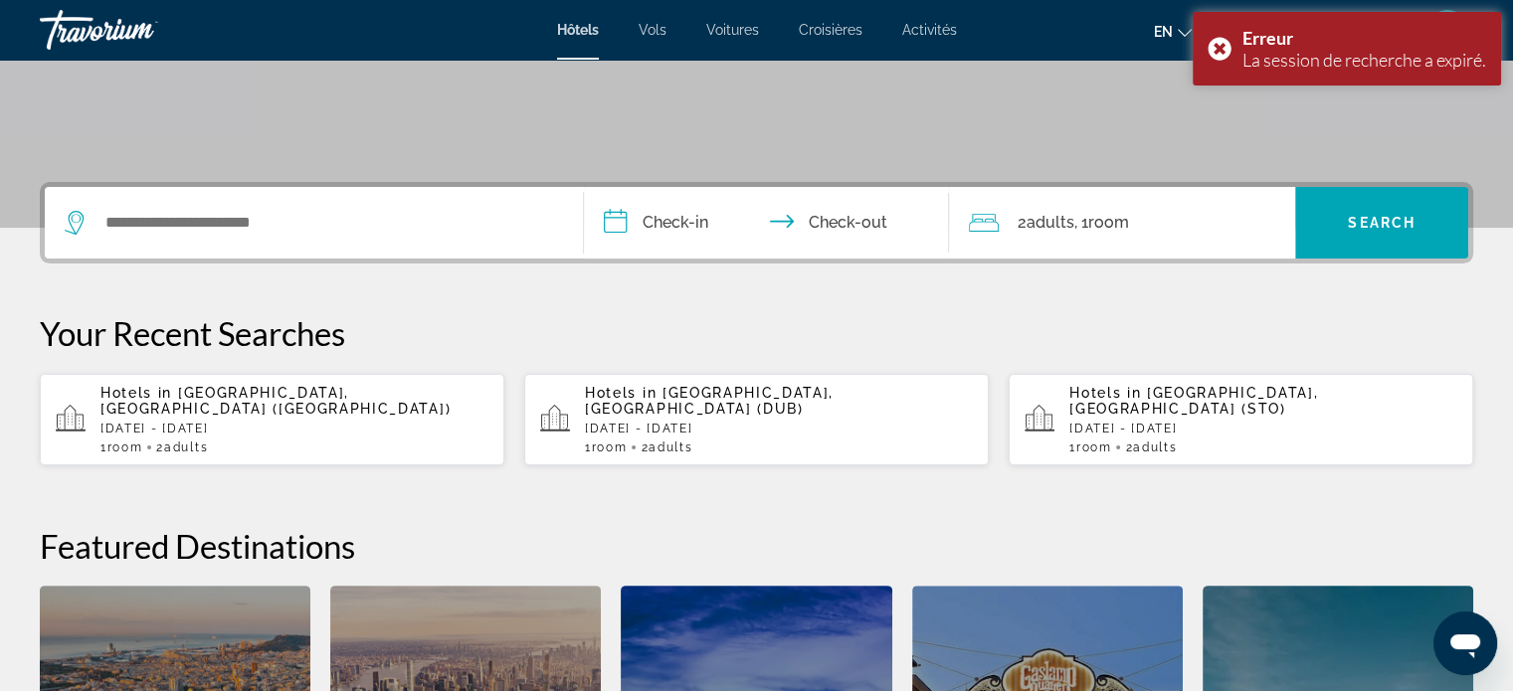
scroll to position [370, 0]
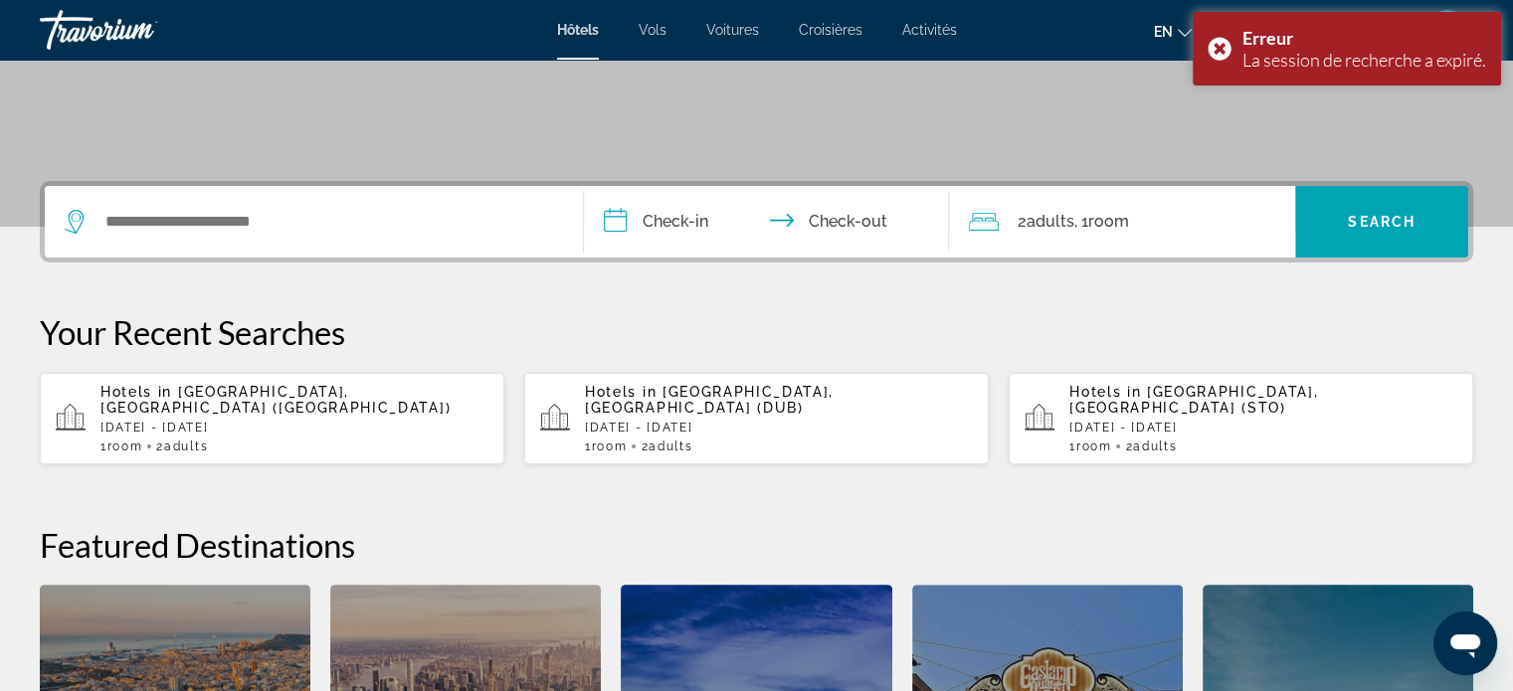
click at [191, 421] on p "[DATE] - [DATE]" at bounding box center [294, 428] width 388 height 14
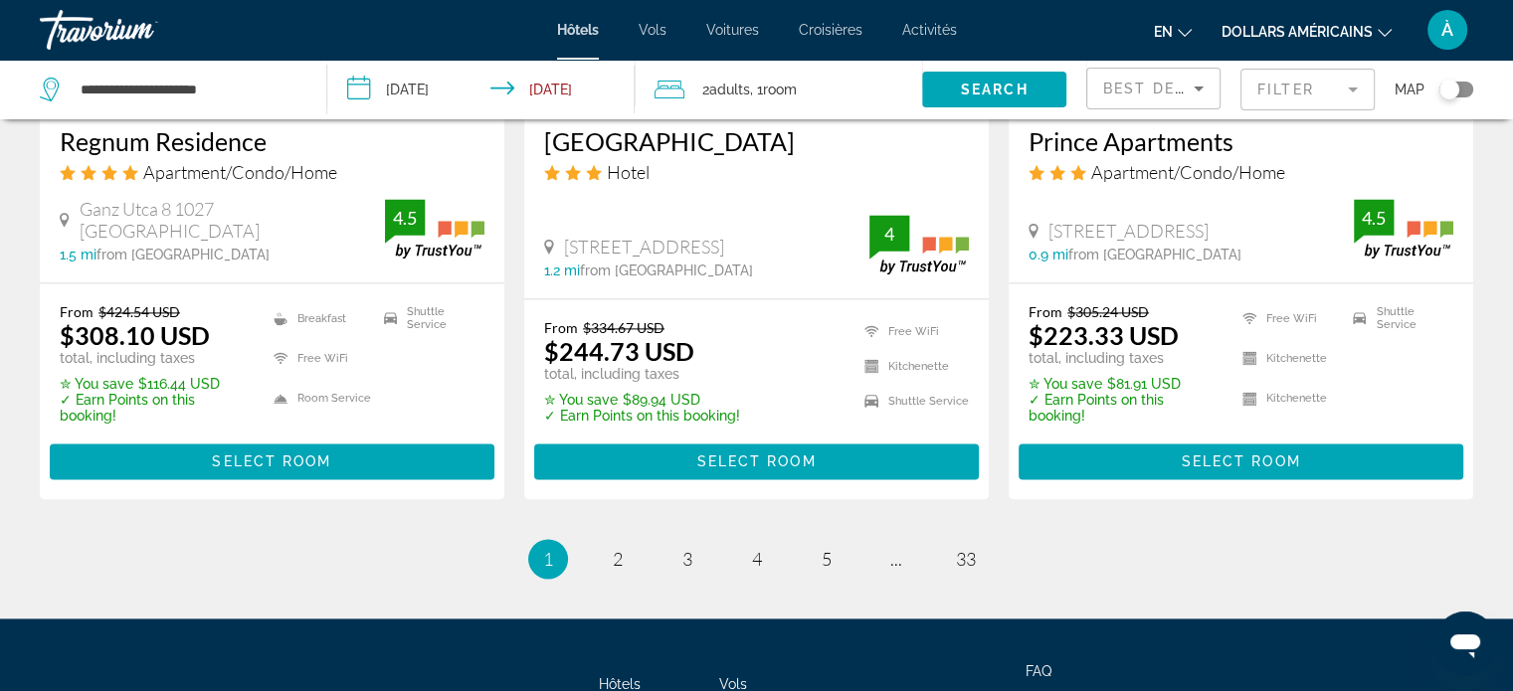
scroll to position [2638, 0]
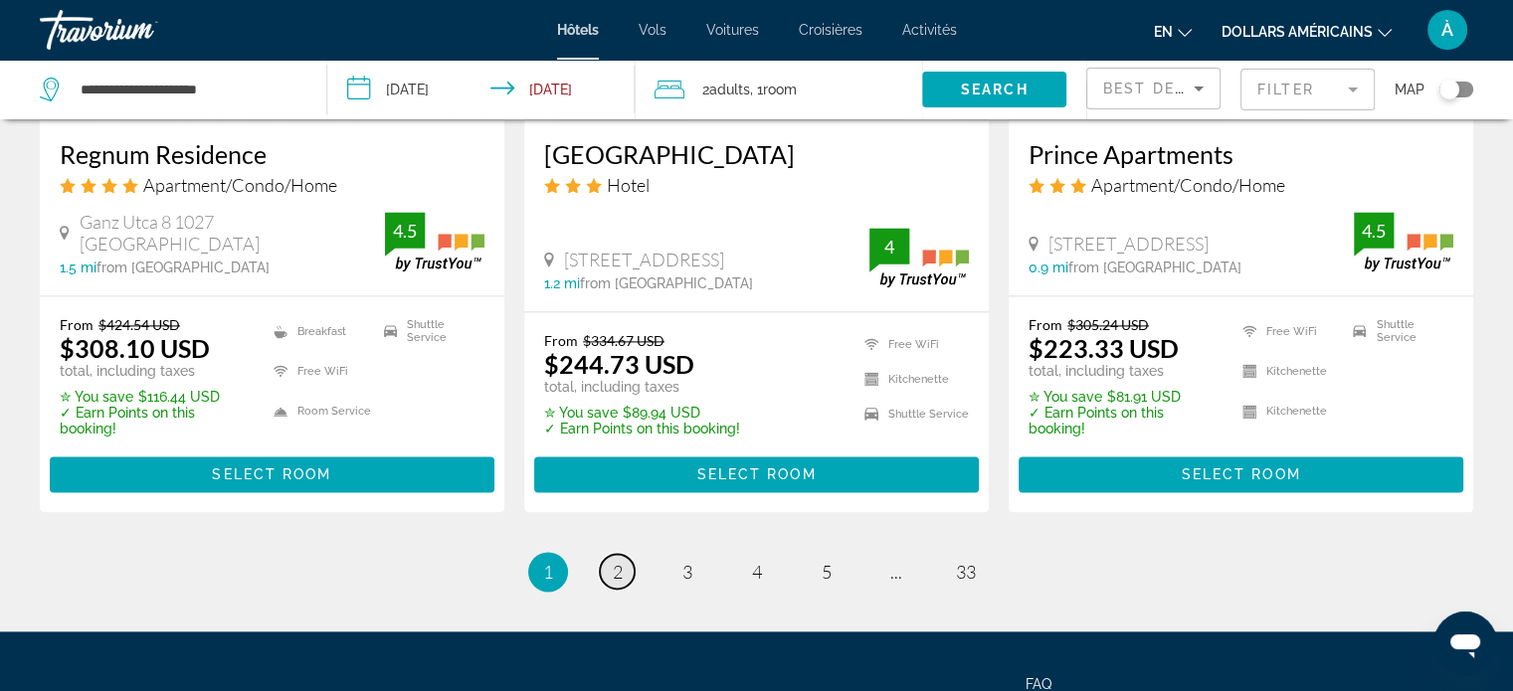
click at [613, 574] on span "2" at bounding box center [618, 572] width 10 height 22
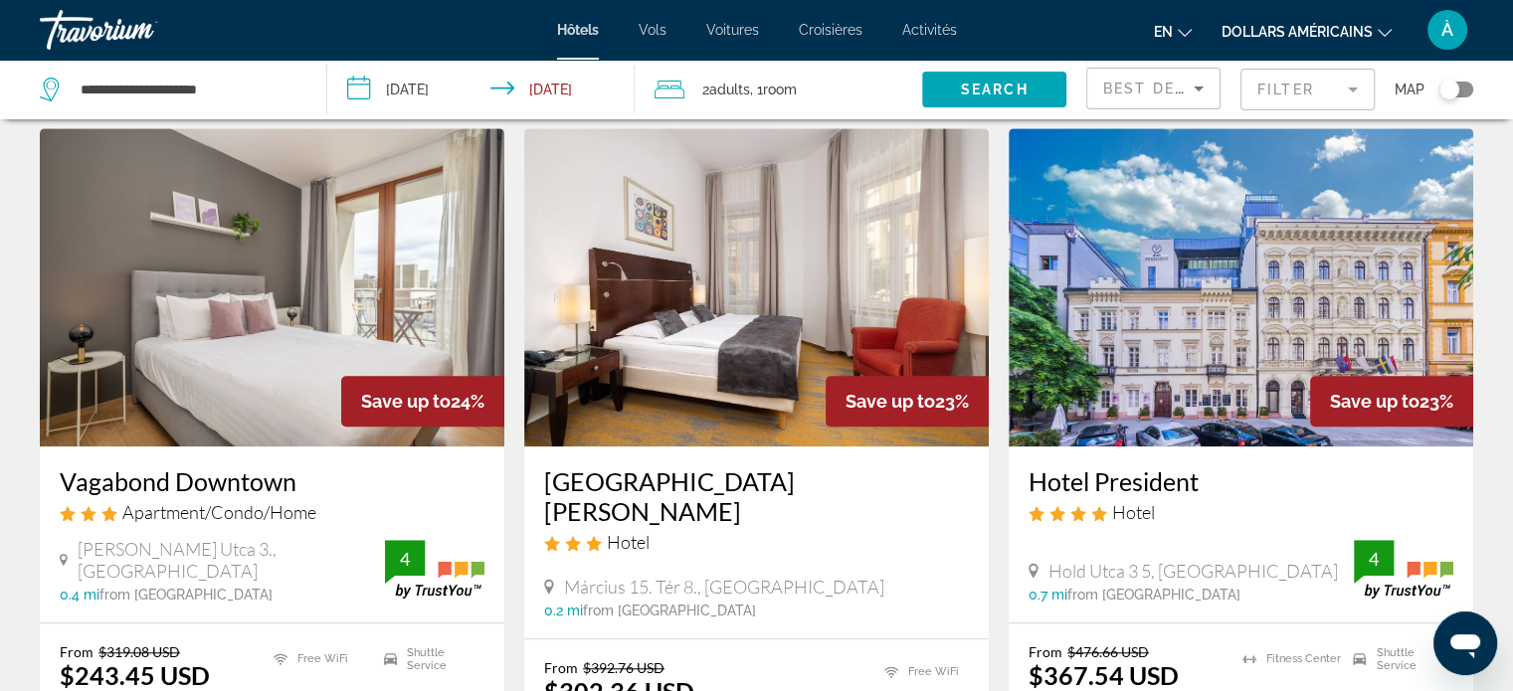
scroll to position [1592, 0]
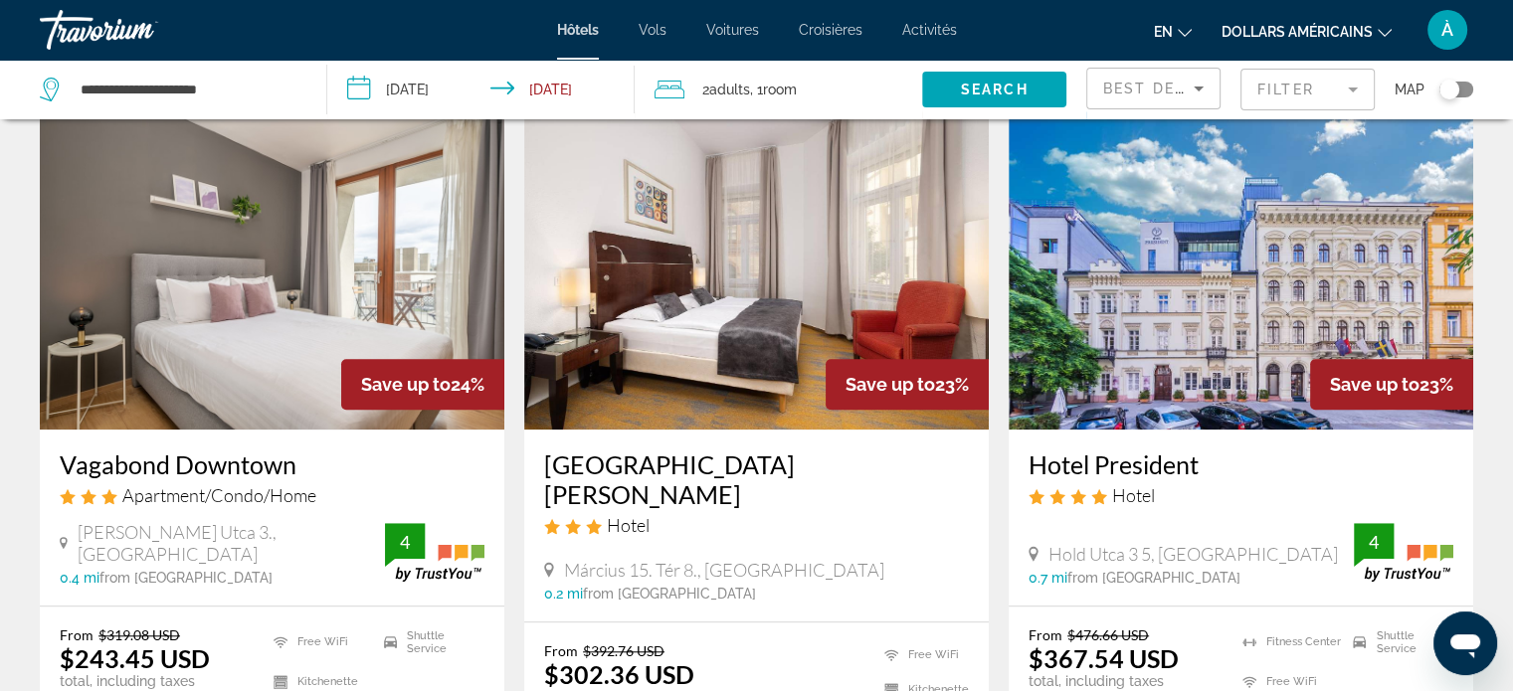
click at [283, 450] on h3 "Vagabond Downtown" at bounding box center [272, 465] width 425 height 30
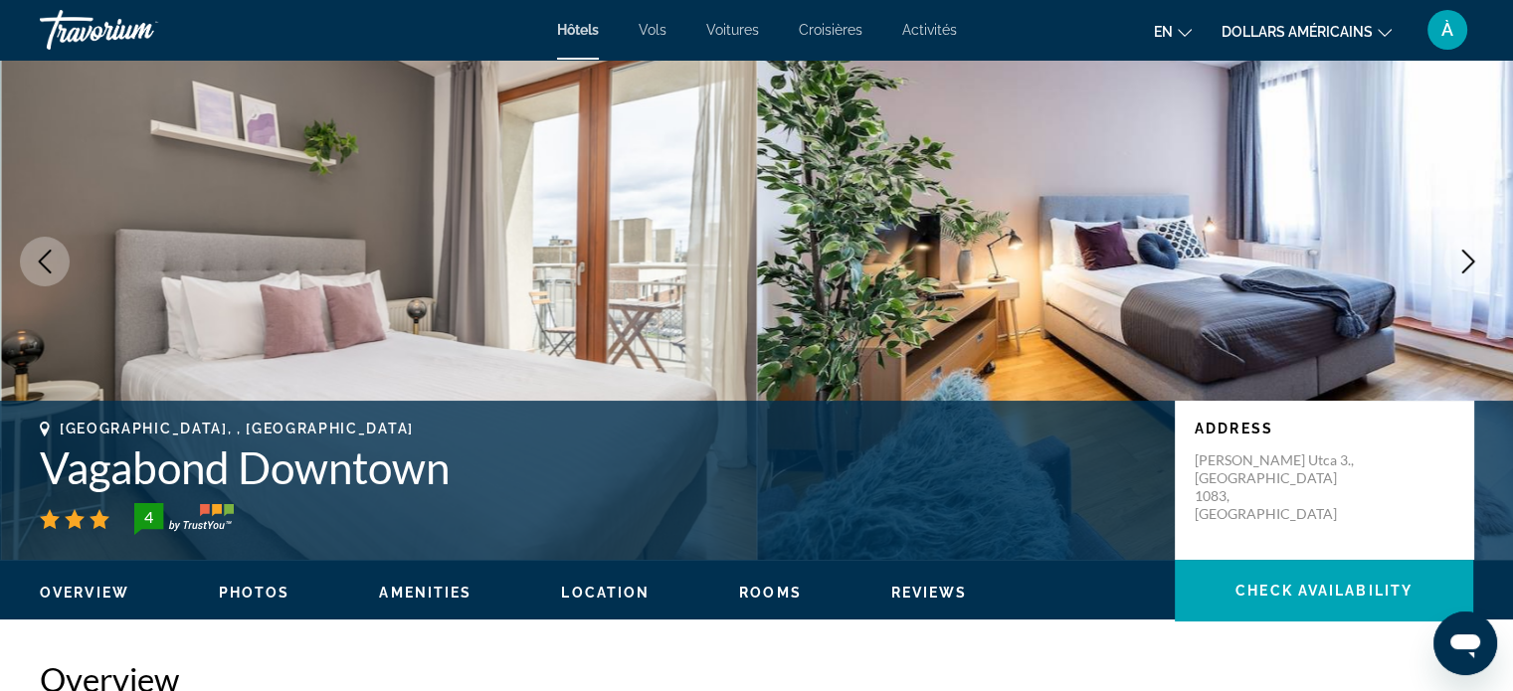
scroll to position [75, 0]
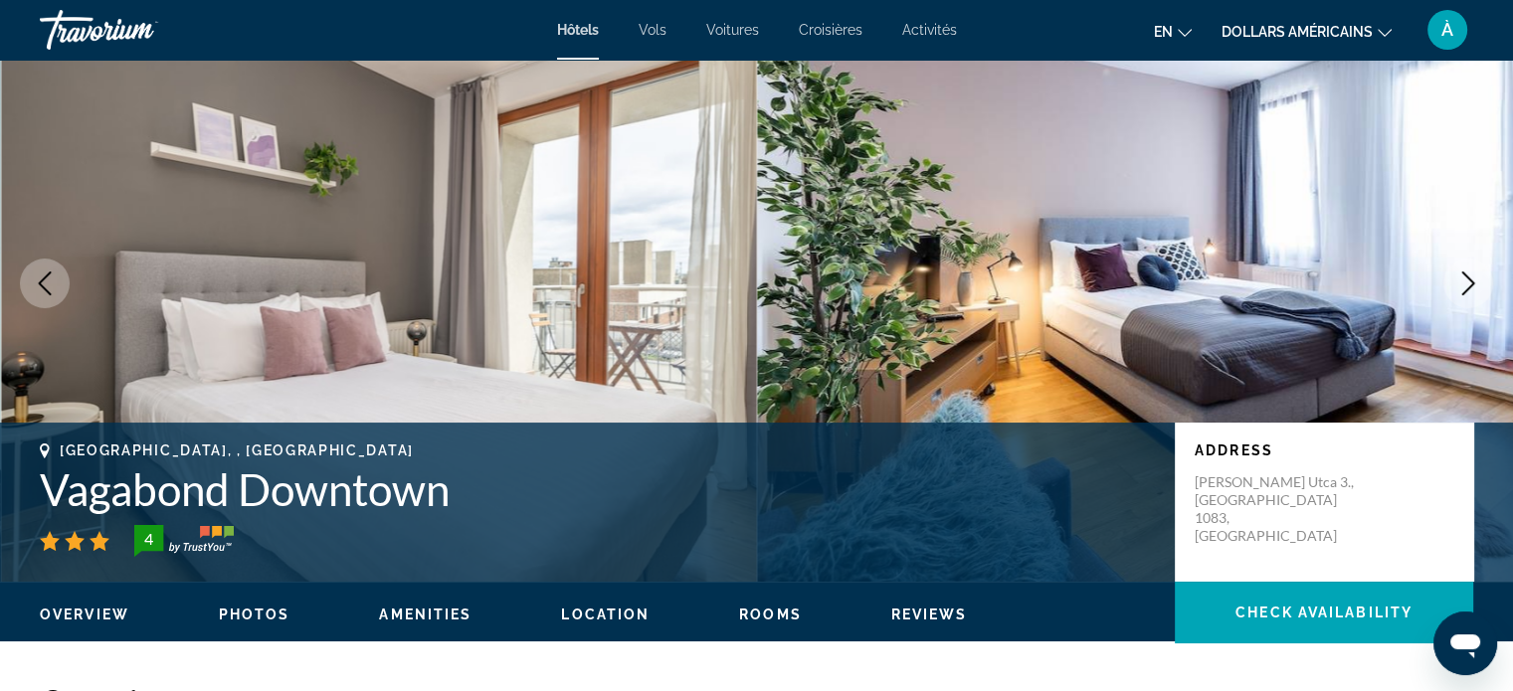
click at [1470, 282] on icon "Next image" at bounding box center [1468, 284] width 24 height 24
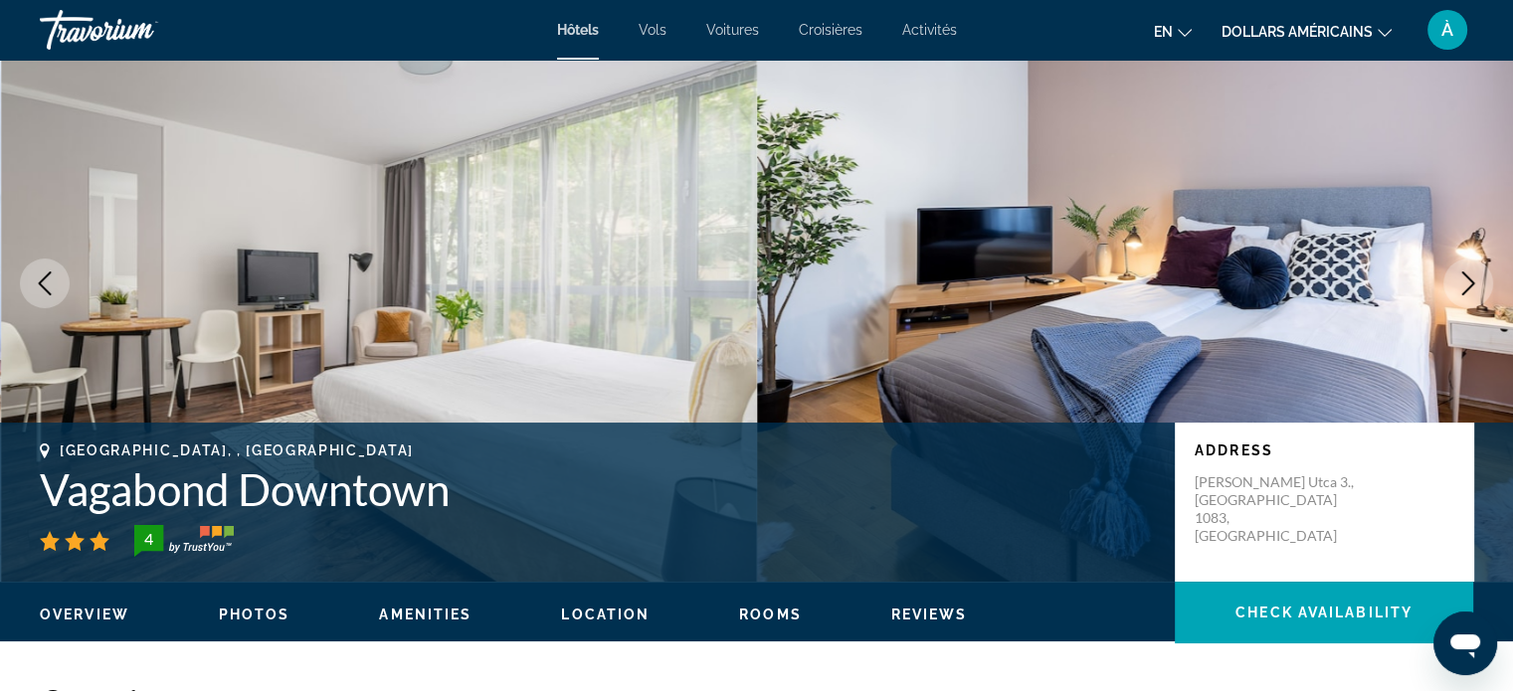
click at [1470, 282] on icon "Next image" at bounding box center [1468, 284] width 24 height 24
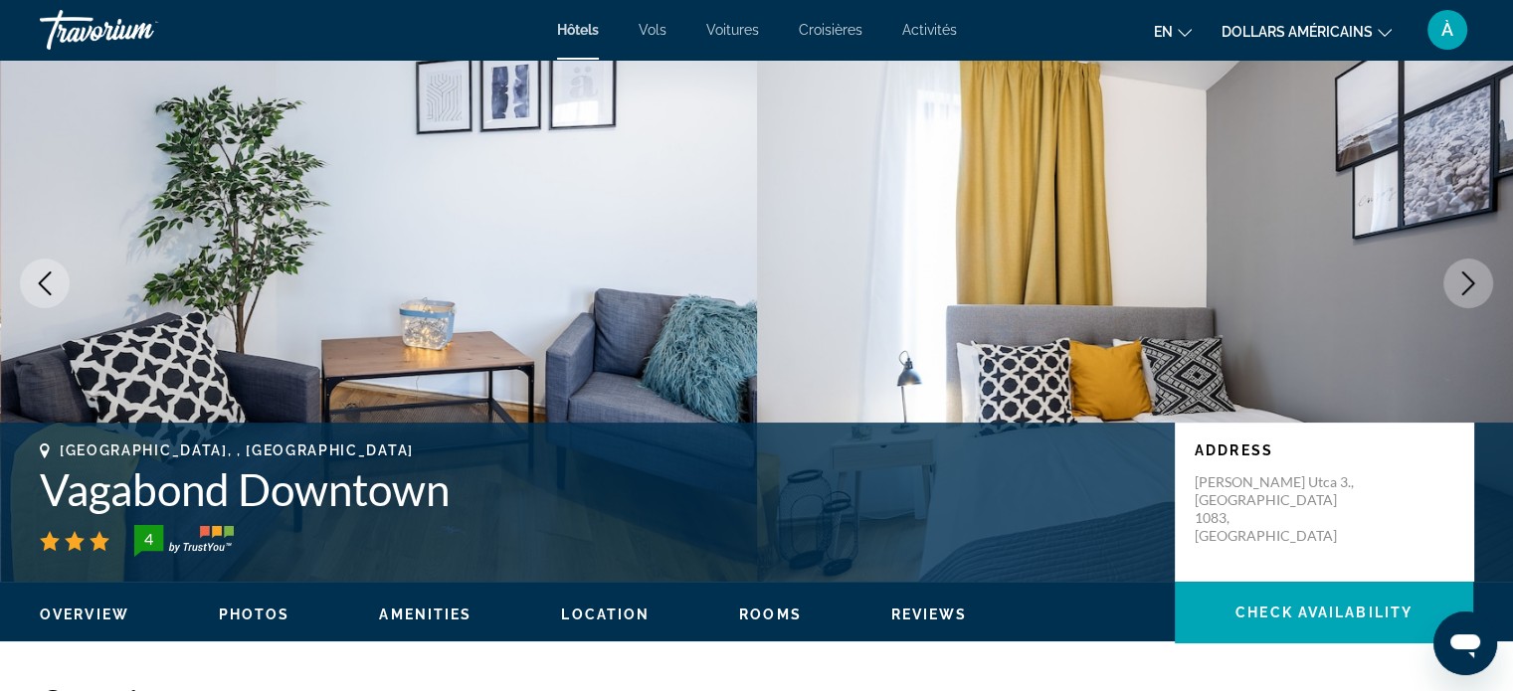
click at [1470, 282] on icon "Next image" at bounding box center [1468, 284] width 24 height 24
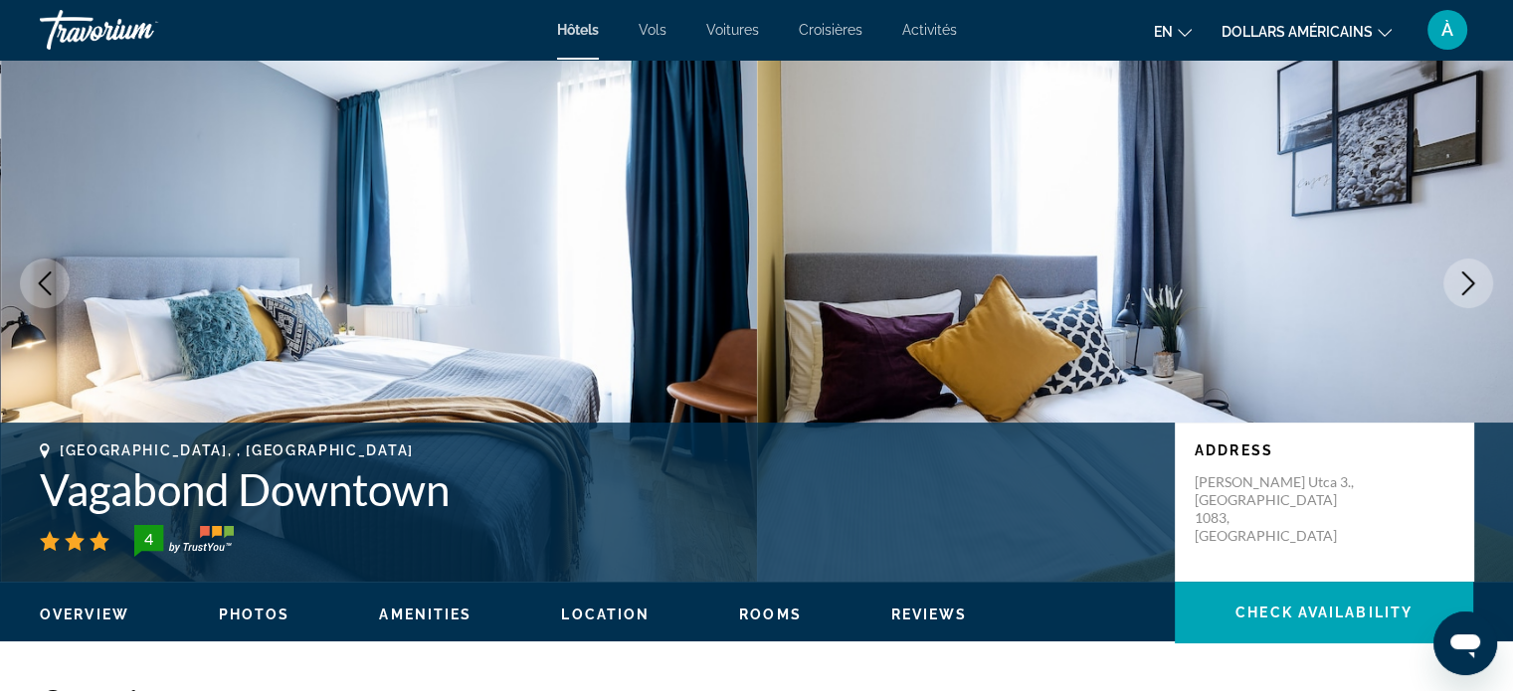
click at [1470, 282] on icon "Next image" at bounding box center [1468, 284] width 24 height 24
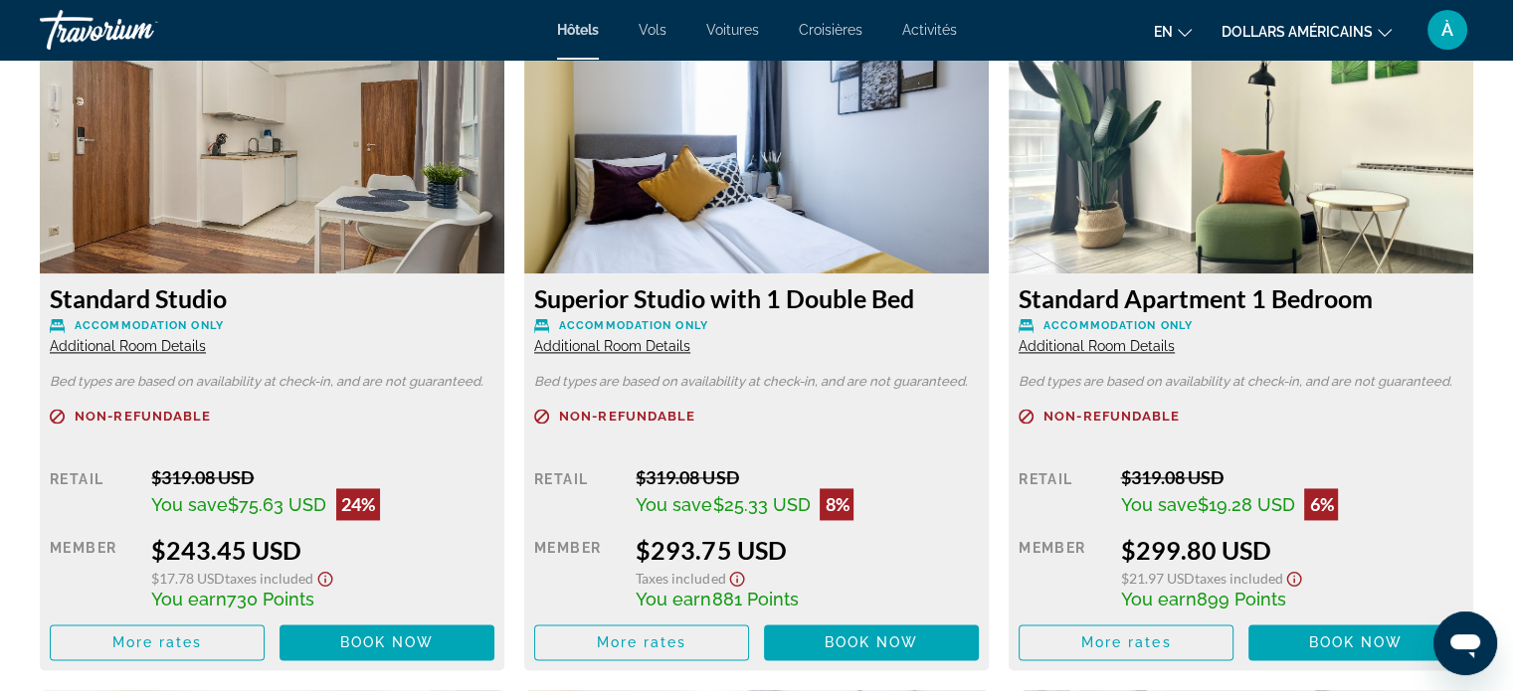
scroll to position [2801, 0]
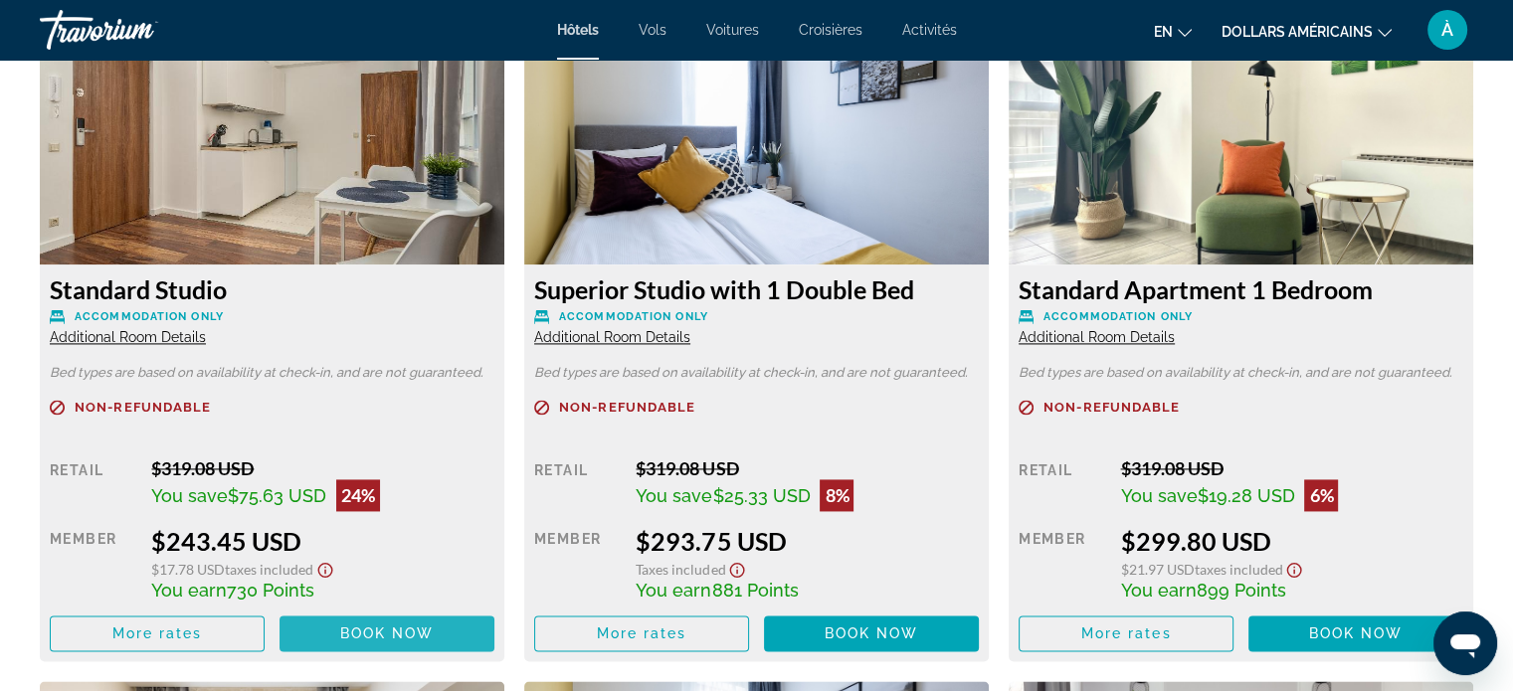
click at [364, 637] on span "Book now" at bounding box center [387, 634] width 95 height 16
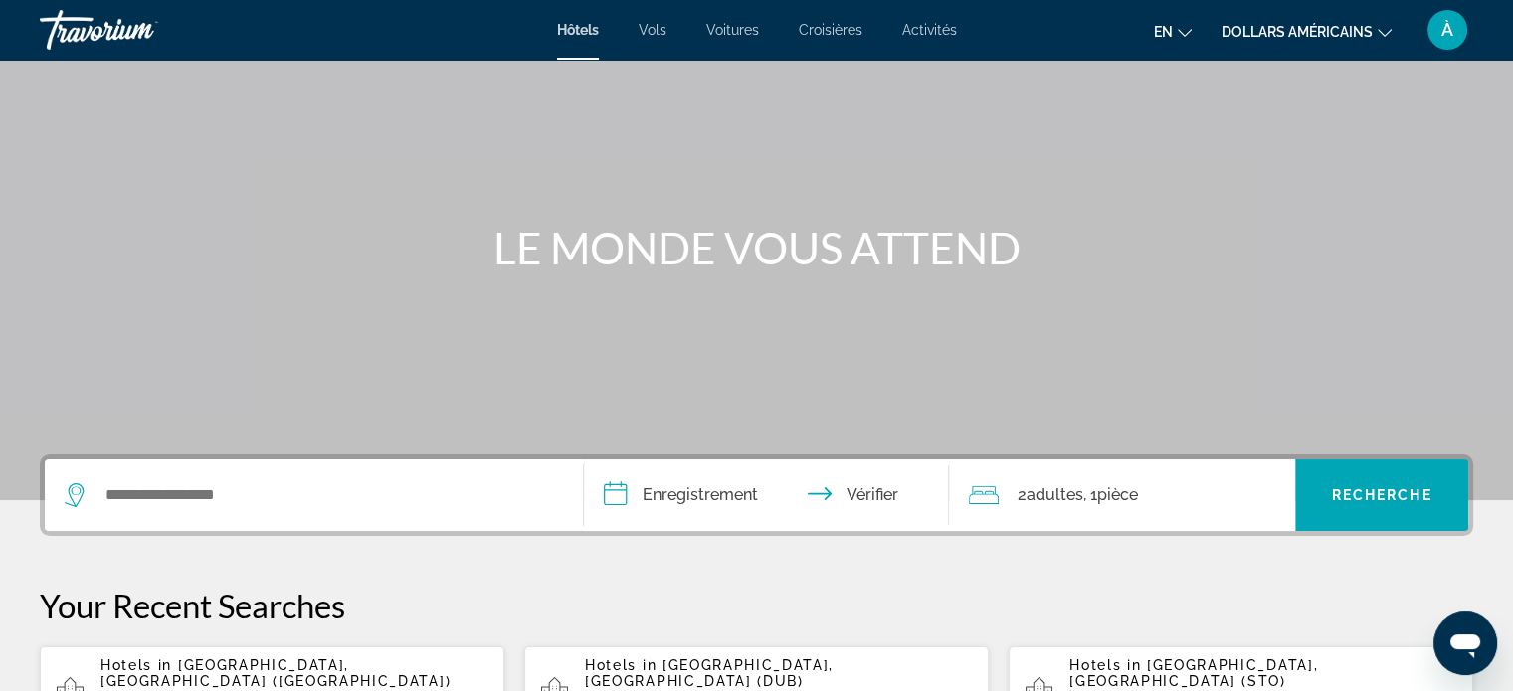
scroll to position [99, 0]
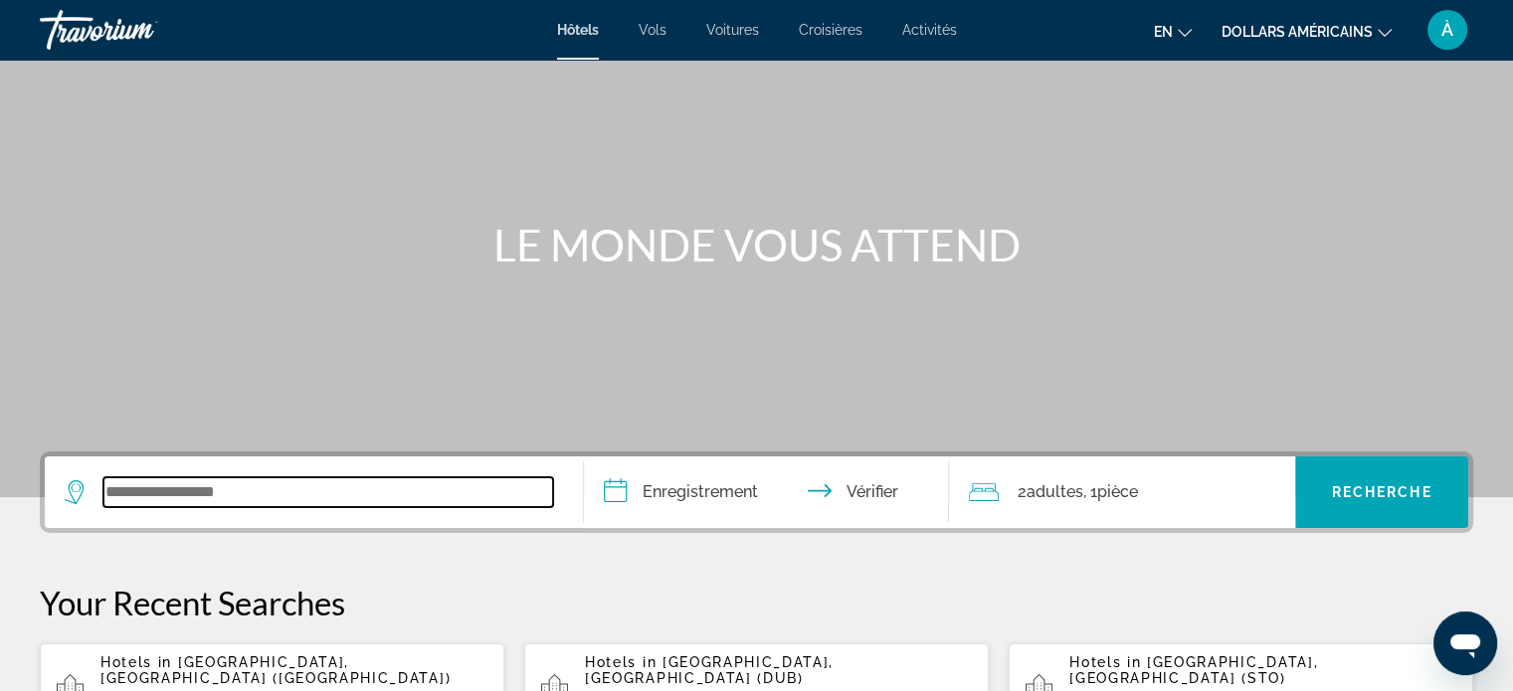
click at [374, 481] on input "Widget de recherche" at bounding box center [328, 493] width 450 height 30
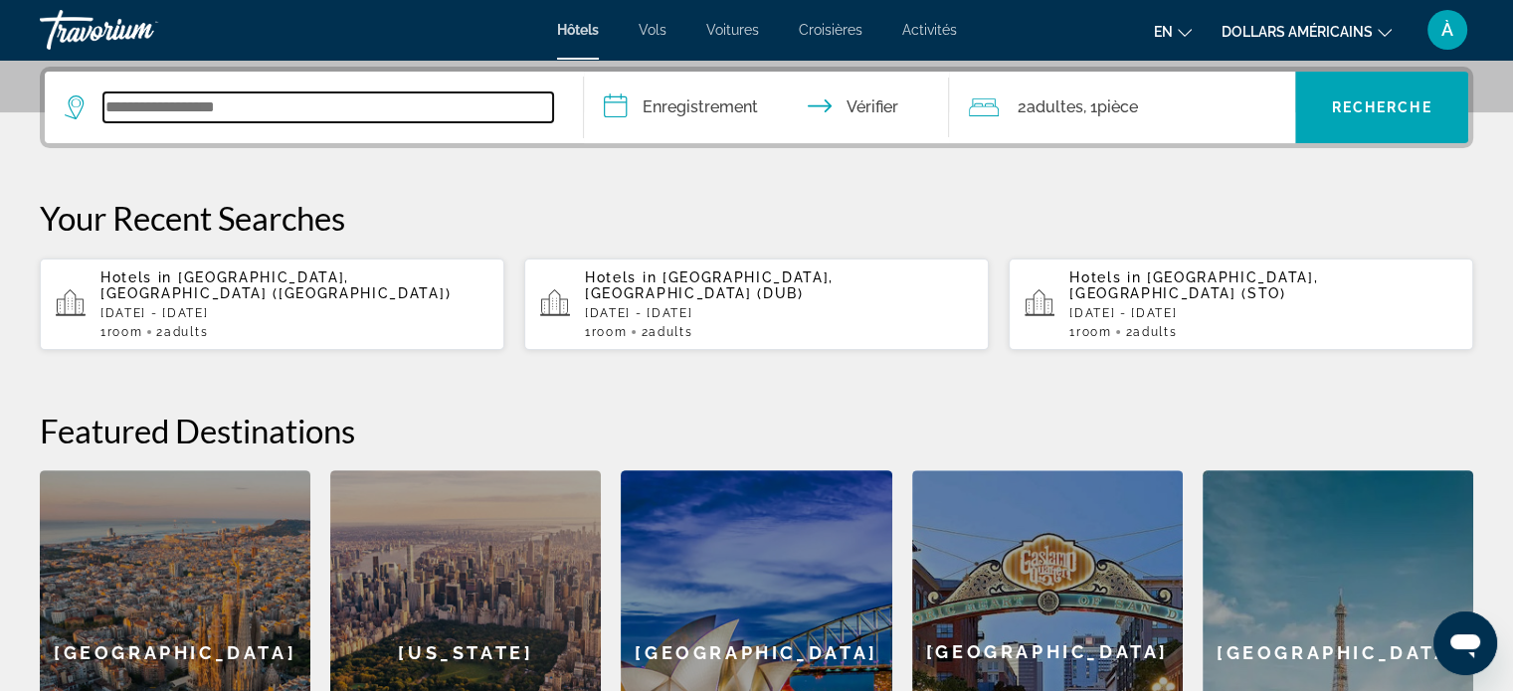
scroll to position [485, 0]
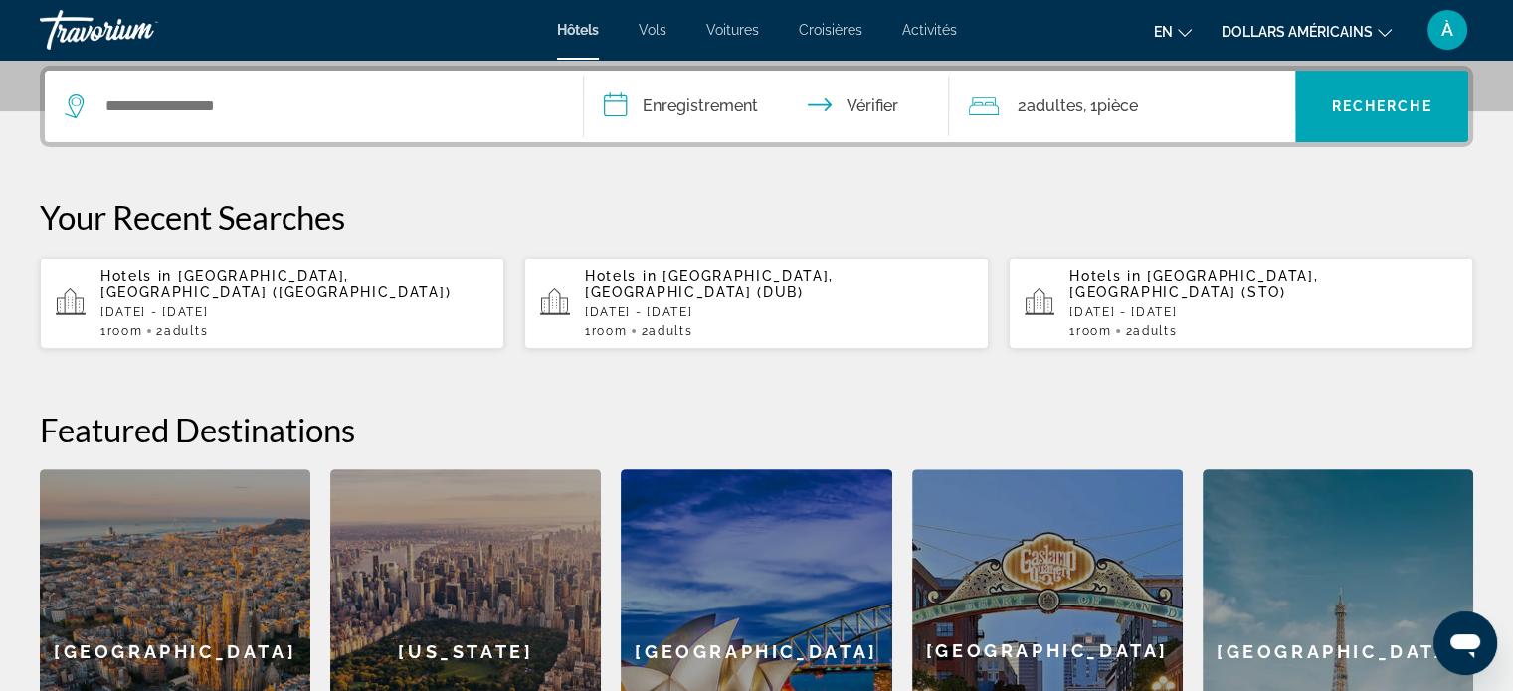
click at [318, 305] on p "[DATE] - [DATE]" at bounding box center [294, 312] width 388 height 14
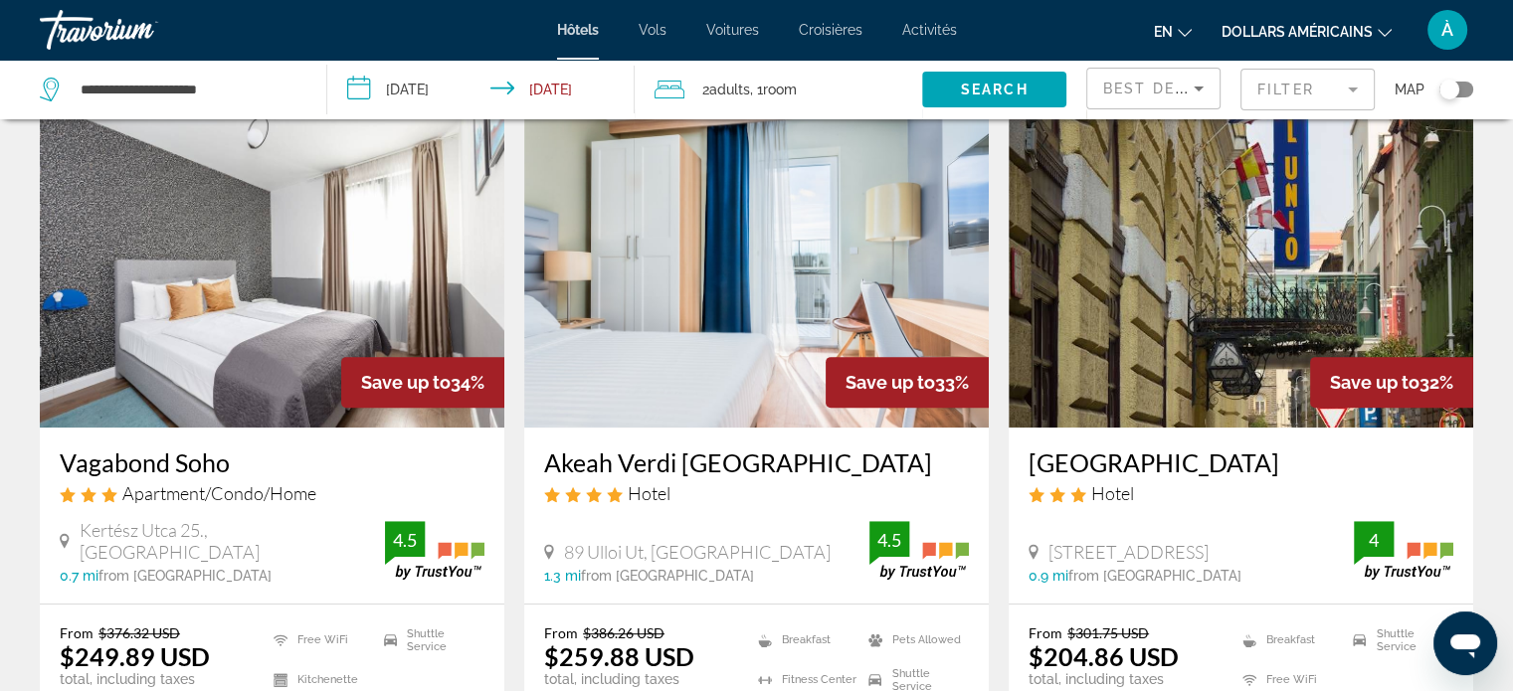
scroll to position [843, 0]
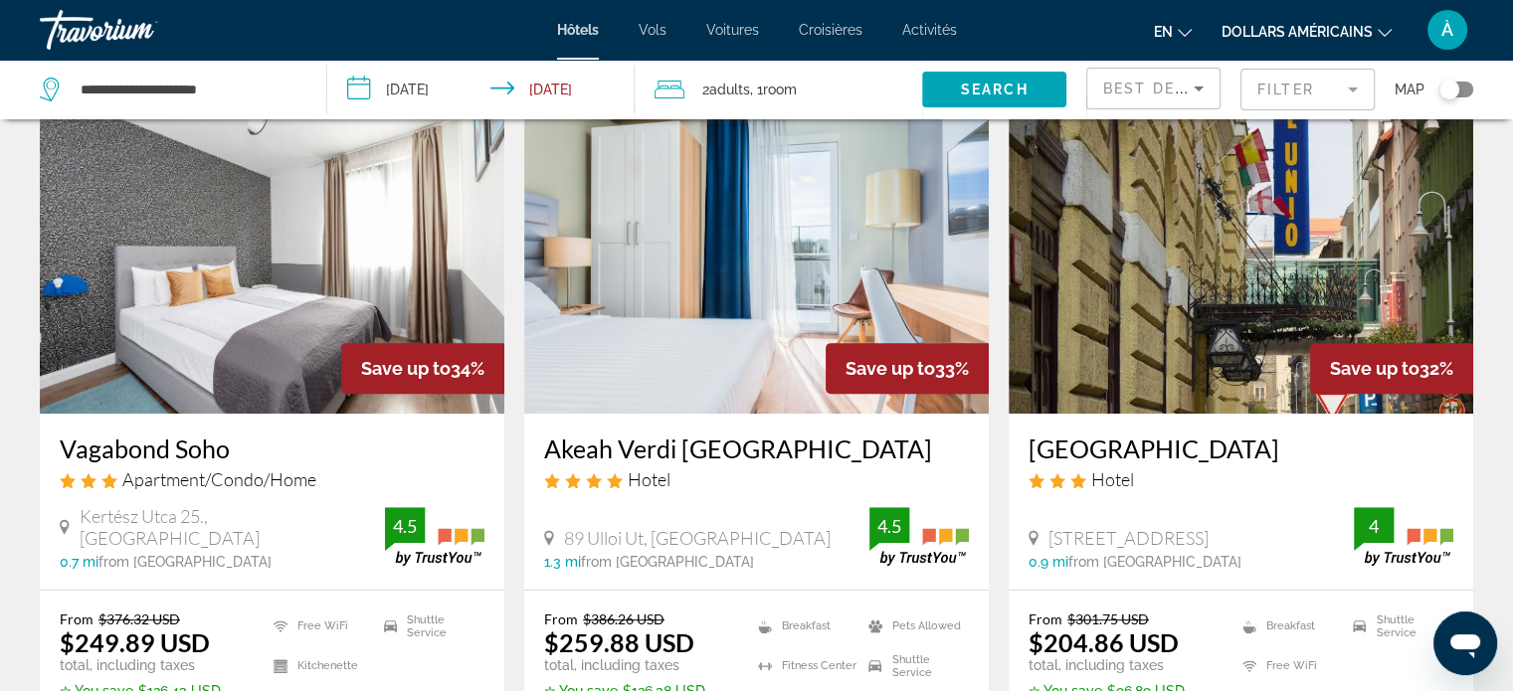
click at [734, 453] on h3 "Akeah Verdi [GEOGRAPHIC_DATA]" at bounding box center [756, 449] width 425 height 30
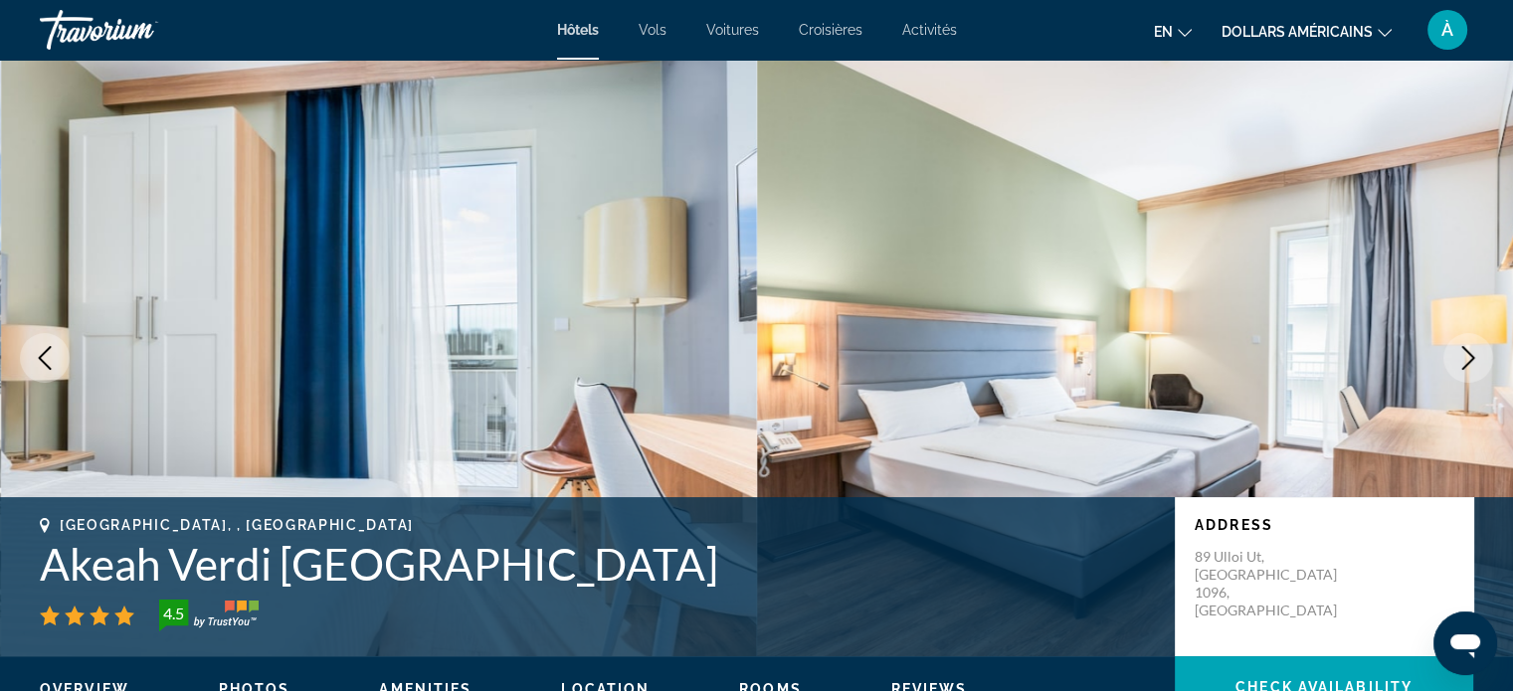
click at [1465, 361] on icon "Next image" at bounding box center [1468, 358] width 24 height 24
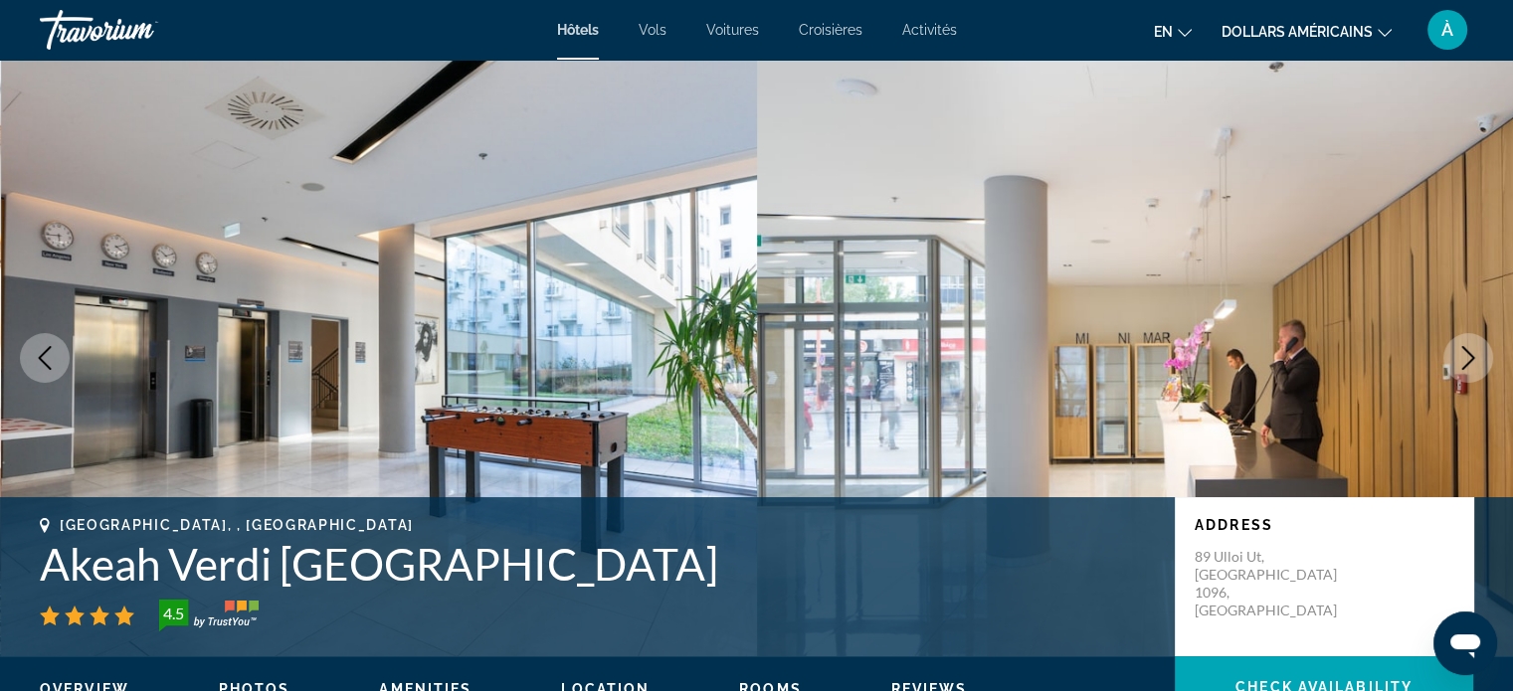
click at [1465, 361] on icon "Next image" at bounding box center [1468, 358] width 24 height 24
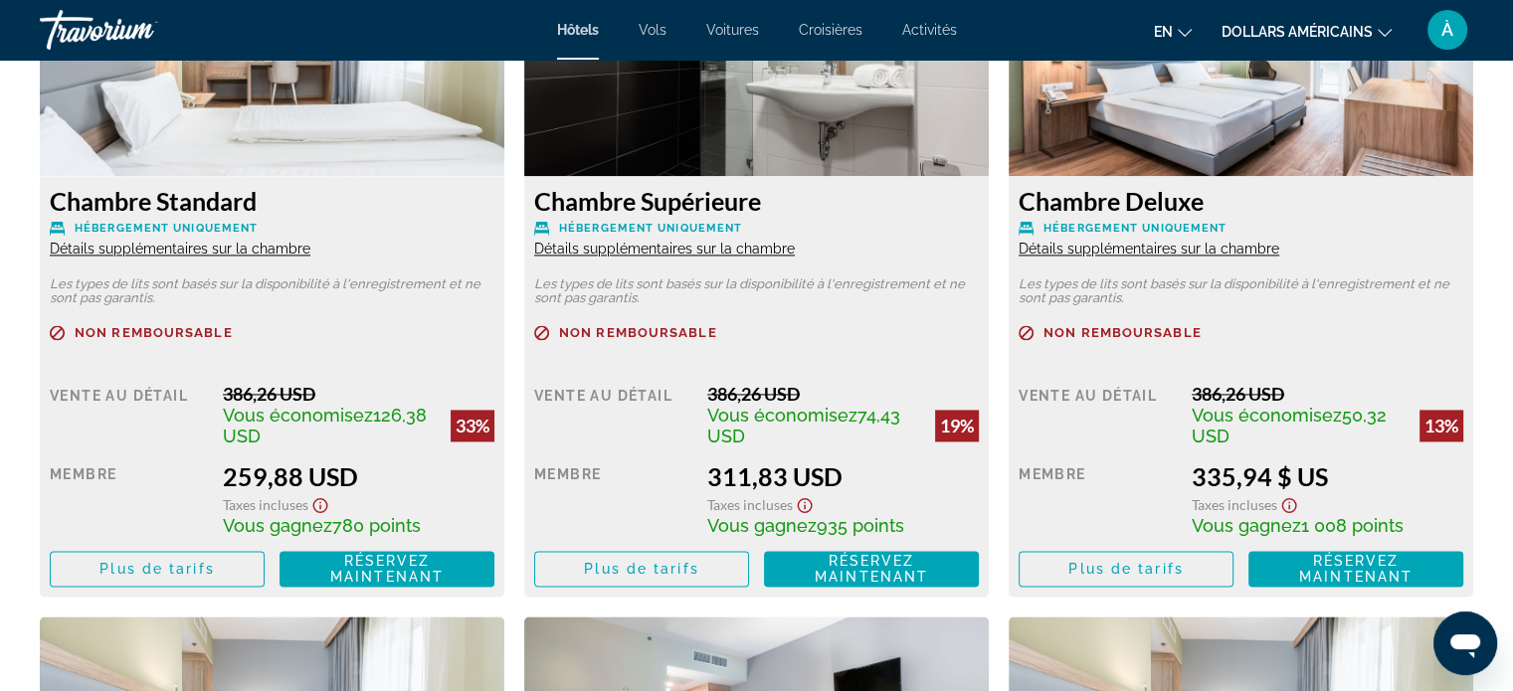
scroll to position [2861, 0]
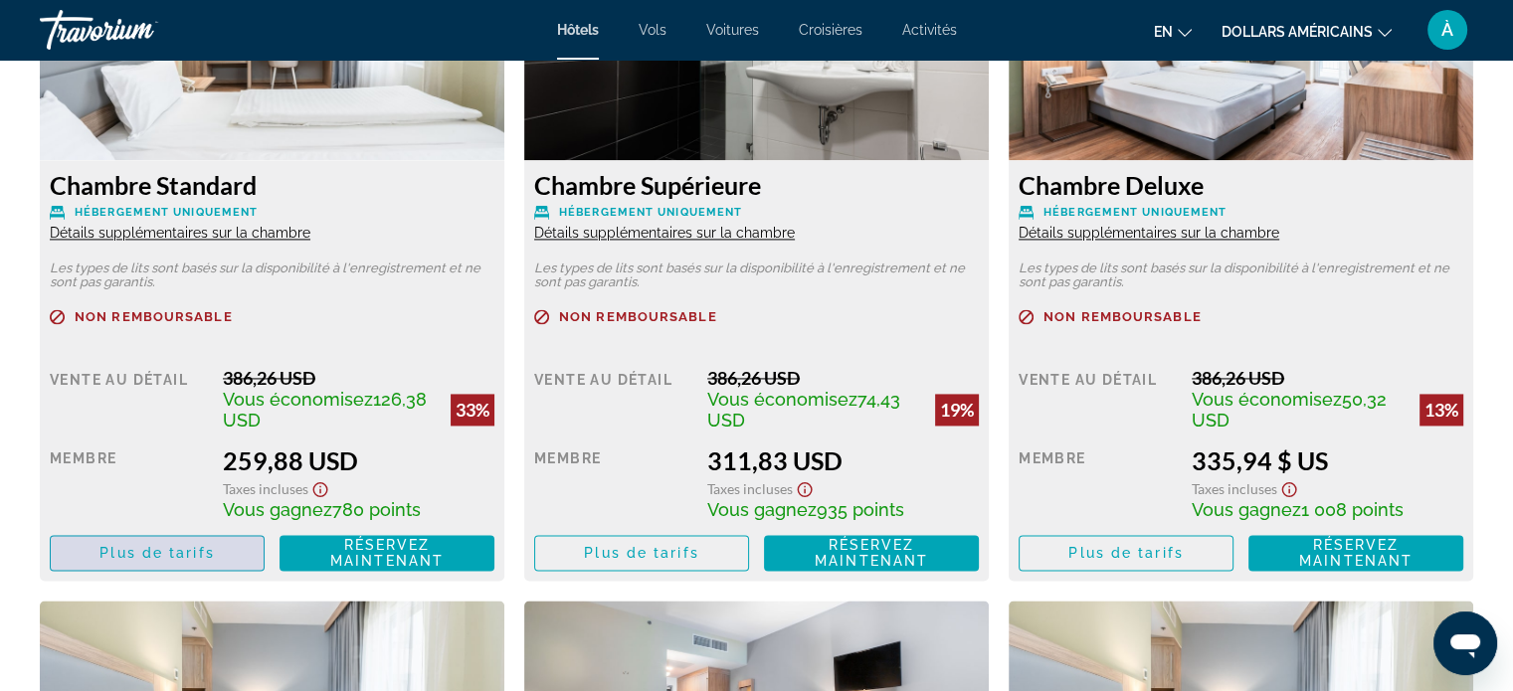
click at [203, 545] on font "Plus de tarifs" at bounding box center [156, 553] width 114 height 16
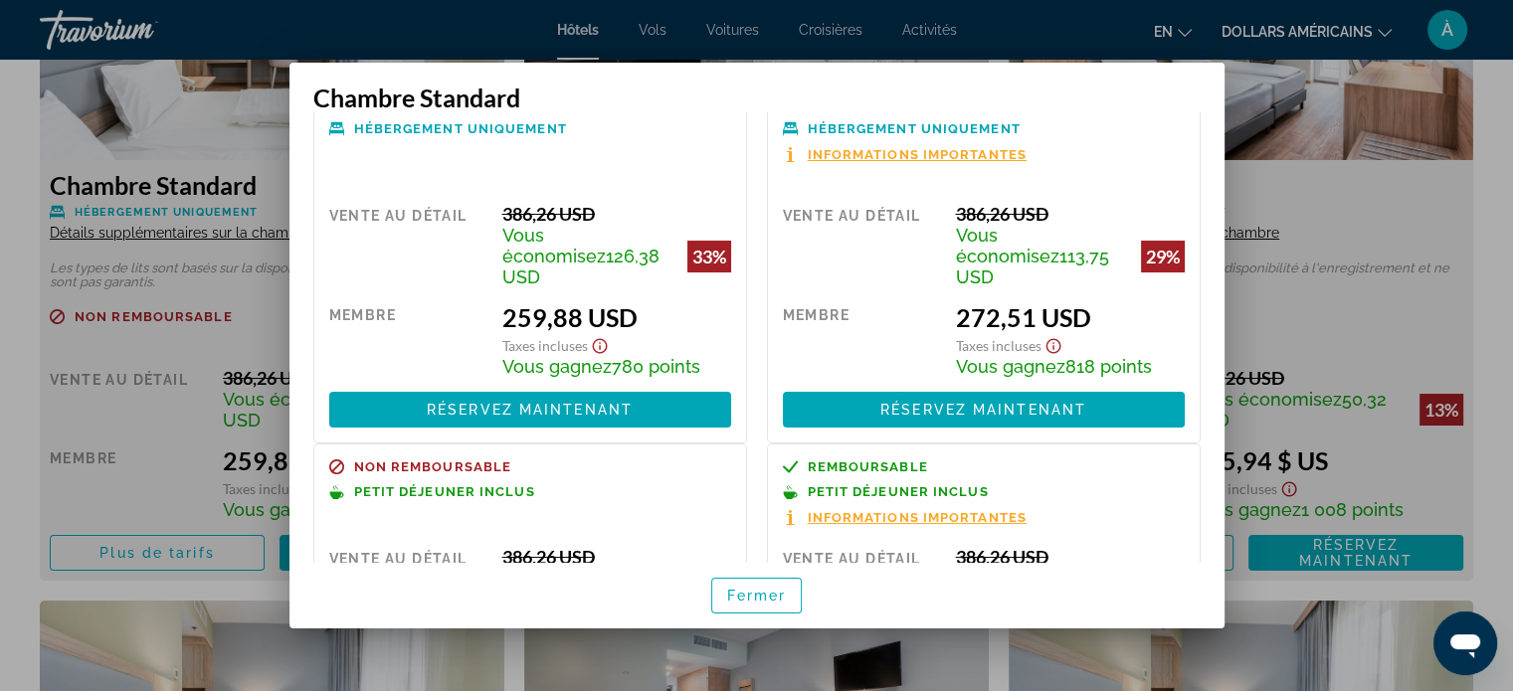
scroll to position [0, 0]
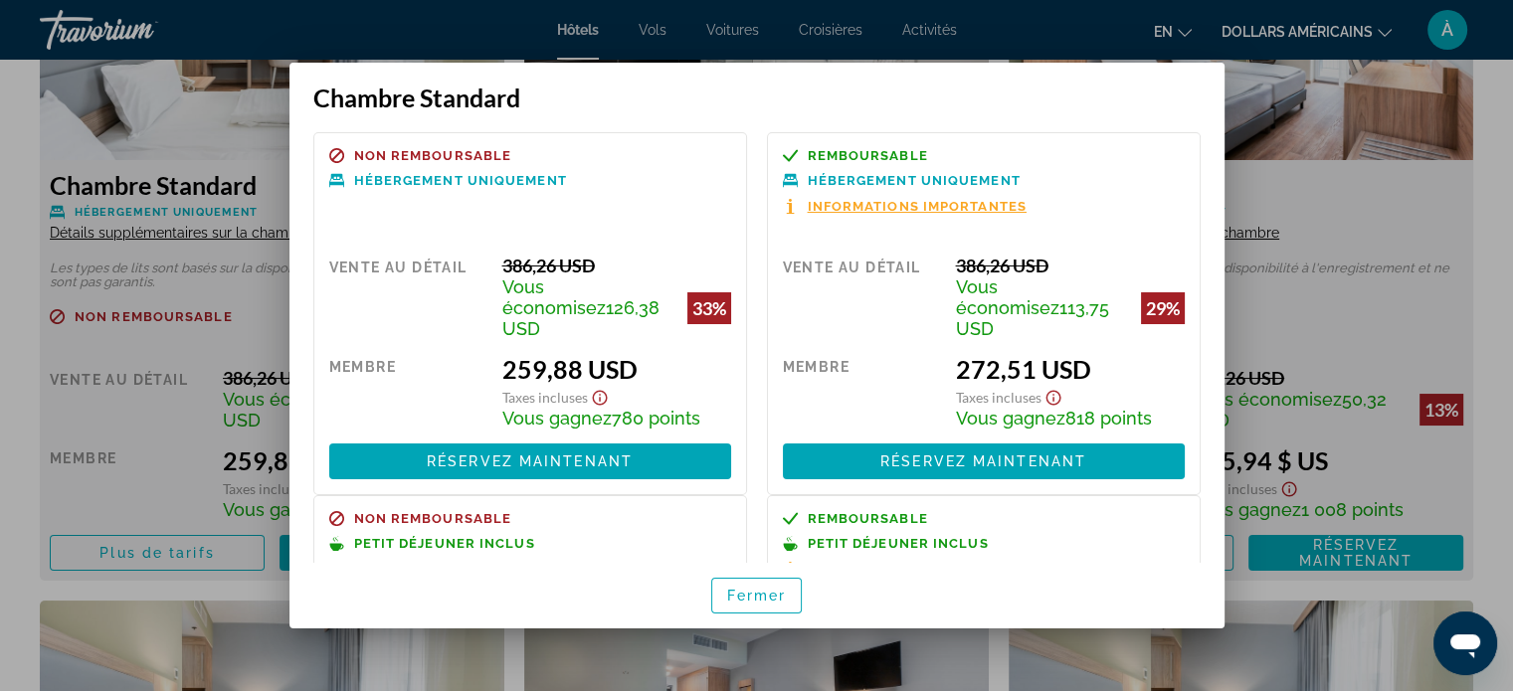
click at [971, 208] on font "Informations importantes" at bounding box center [917, 206] width 219 height 15
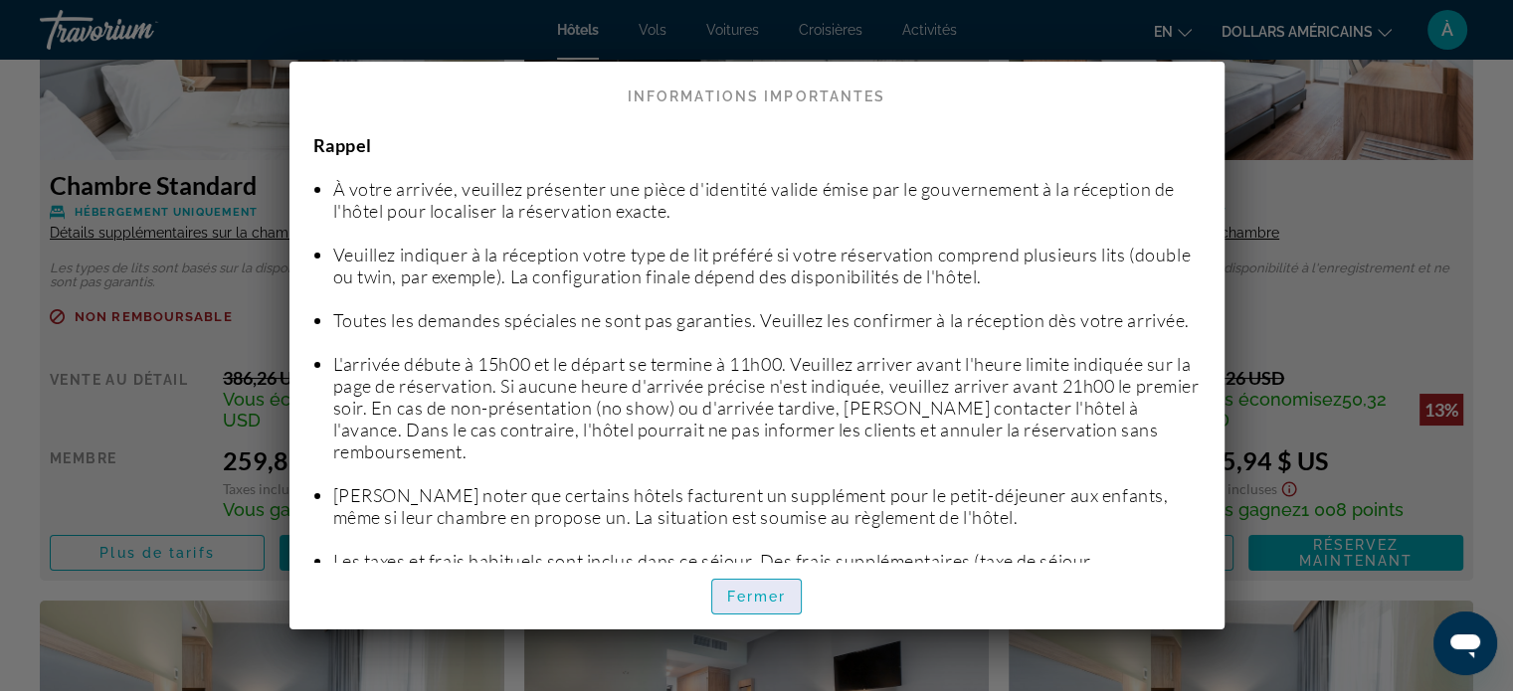
click at [767, 600] on font "Fermer" at bounding box center [757, 597] width 60 height 16
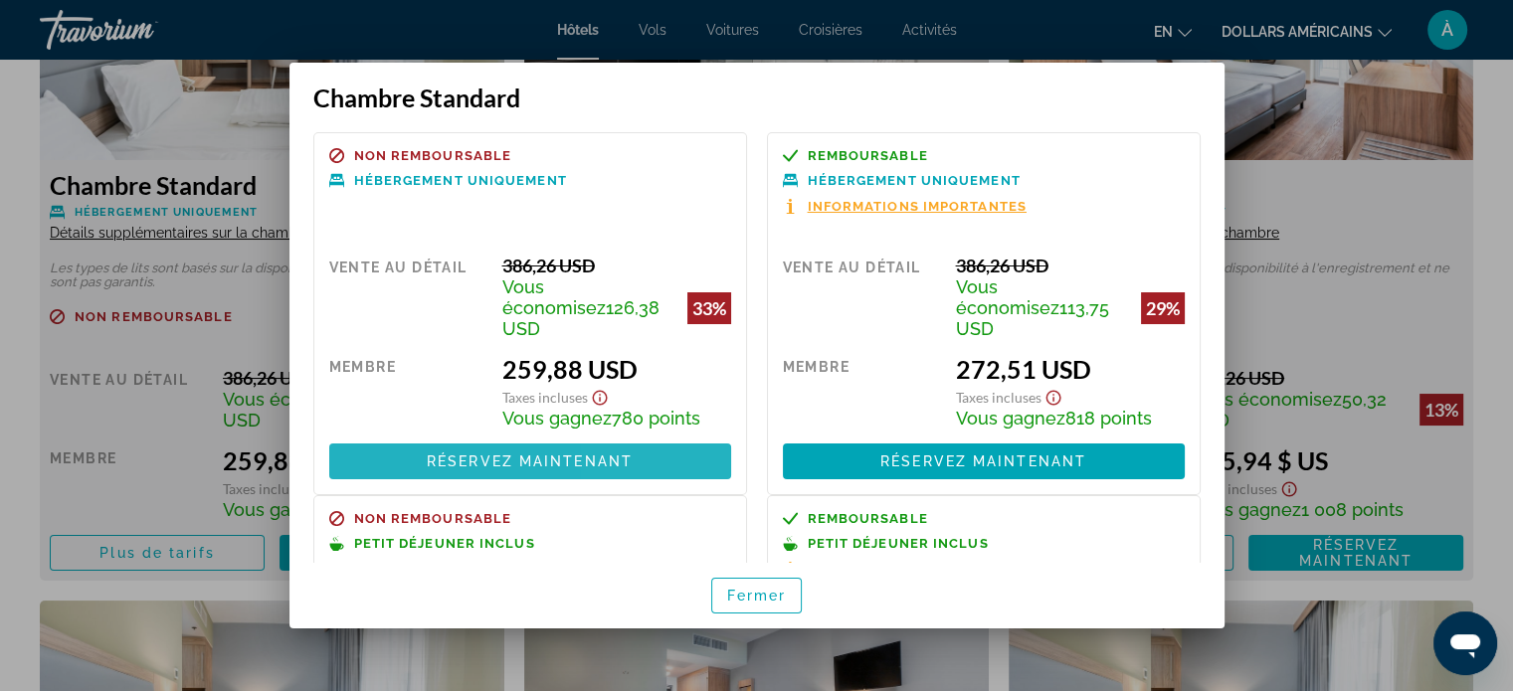
click at [668, 453] on span at bounding box center [530, 462] width 402 height 48
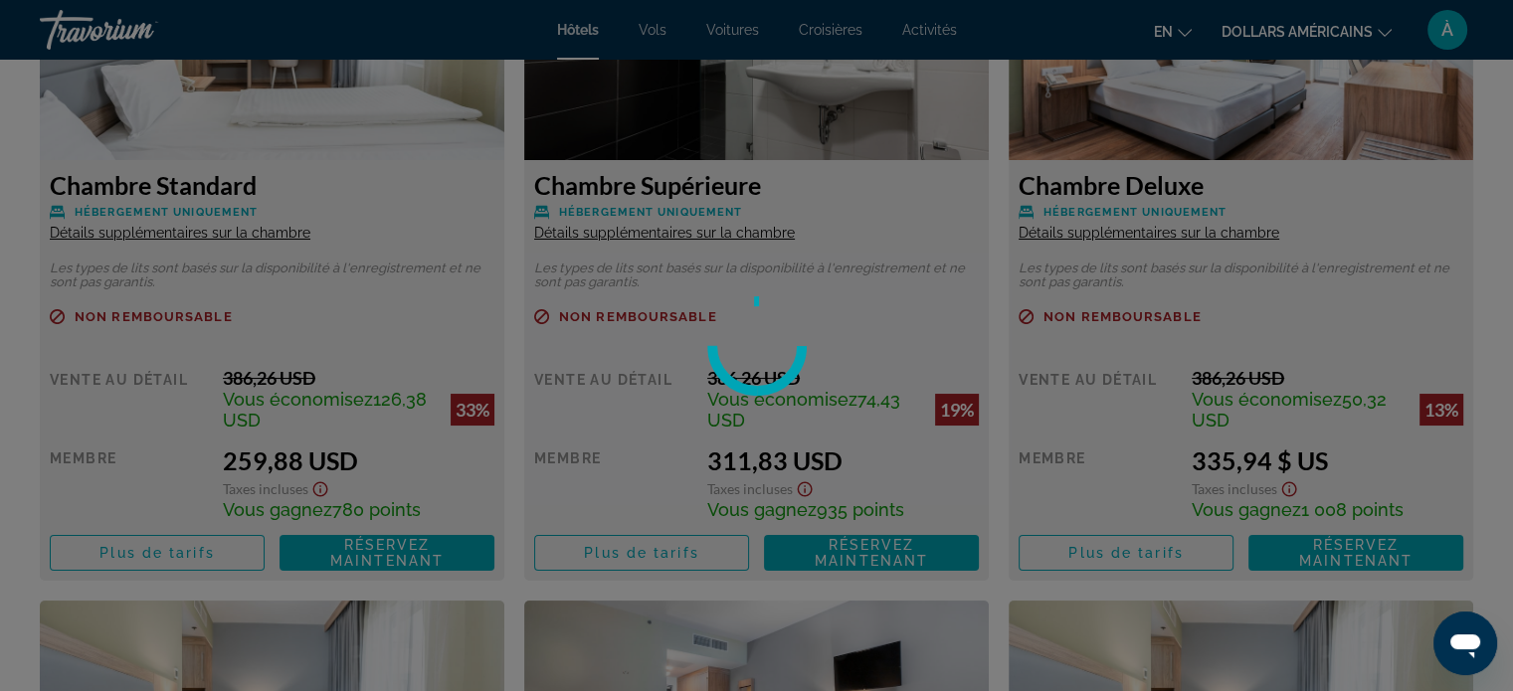
scroll to position [2861, 0]
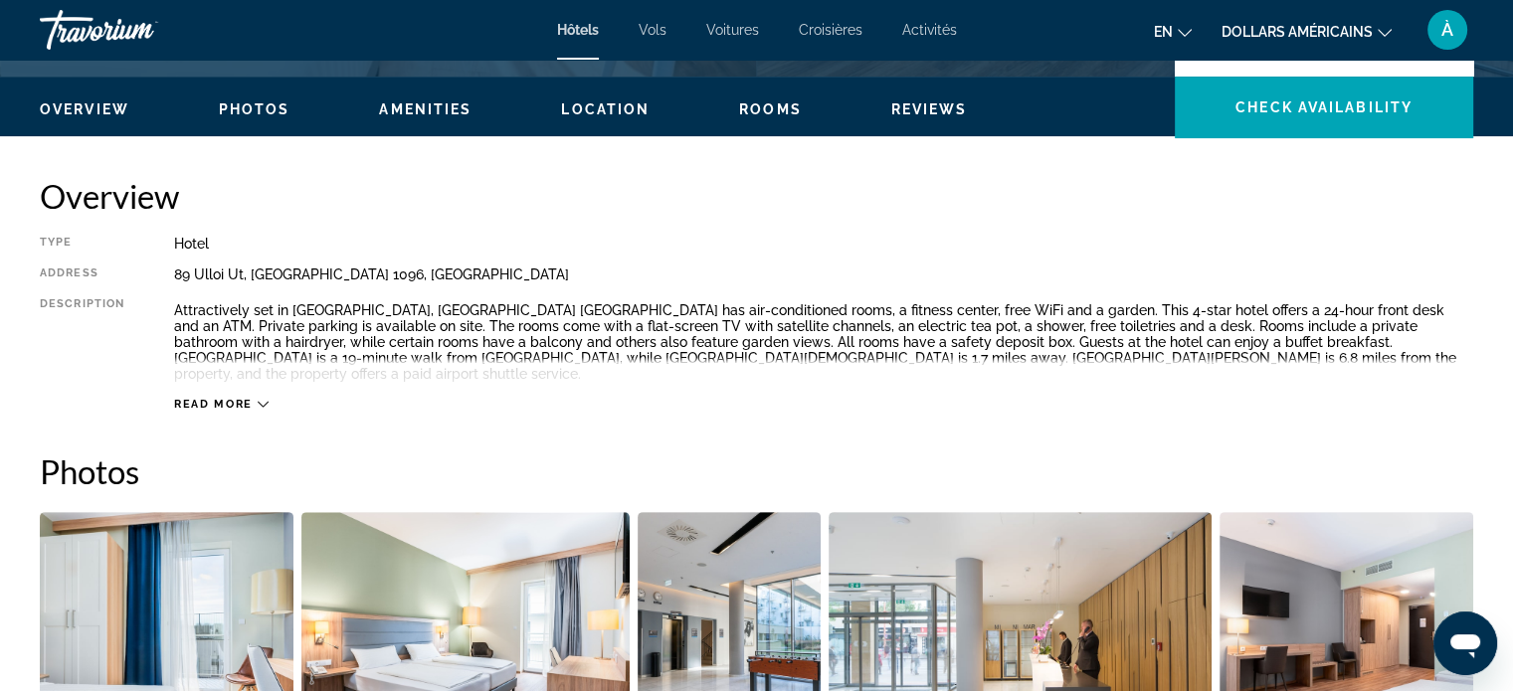
scroll to position [576, 0]
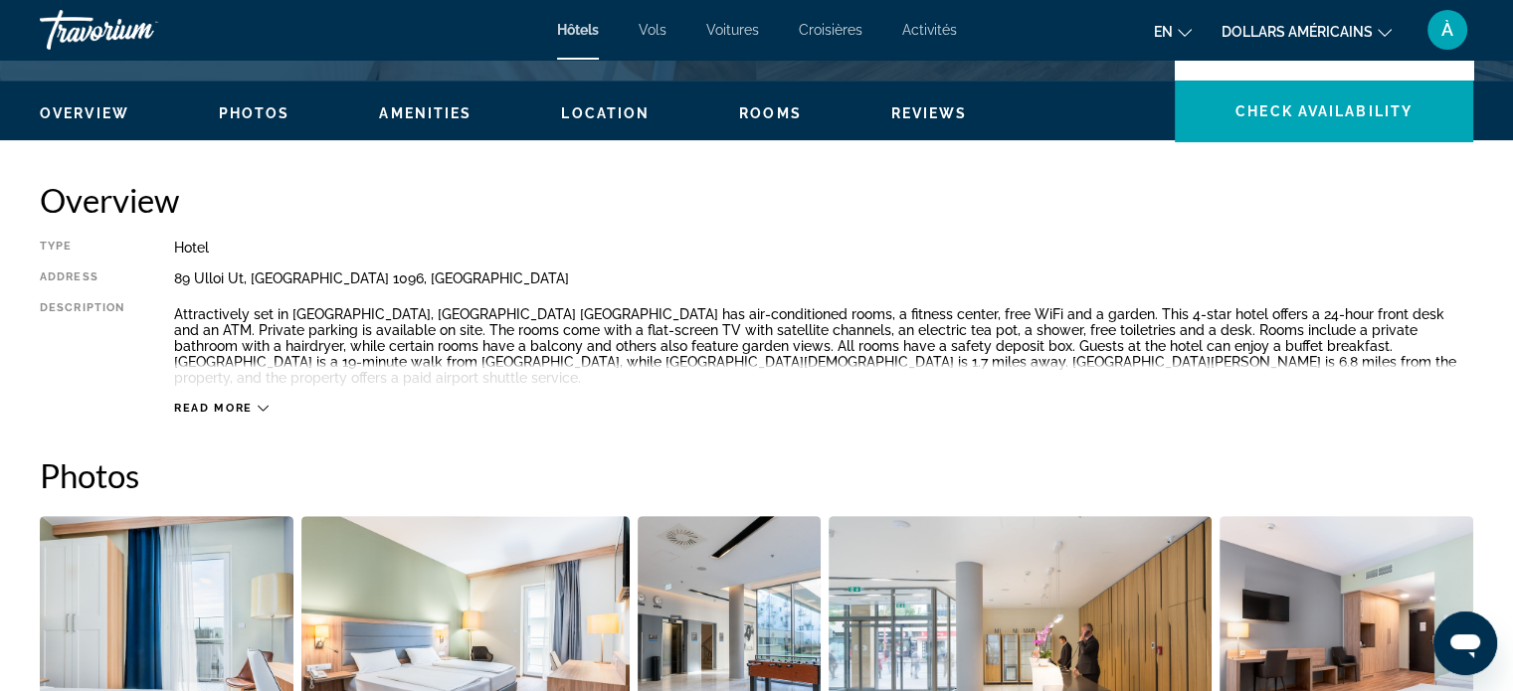
click at [252, 402] on div "Read more" at bounding box center [221, 408] width 95 height 13
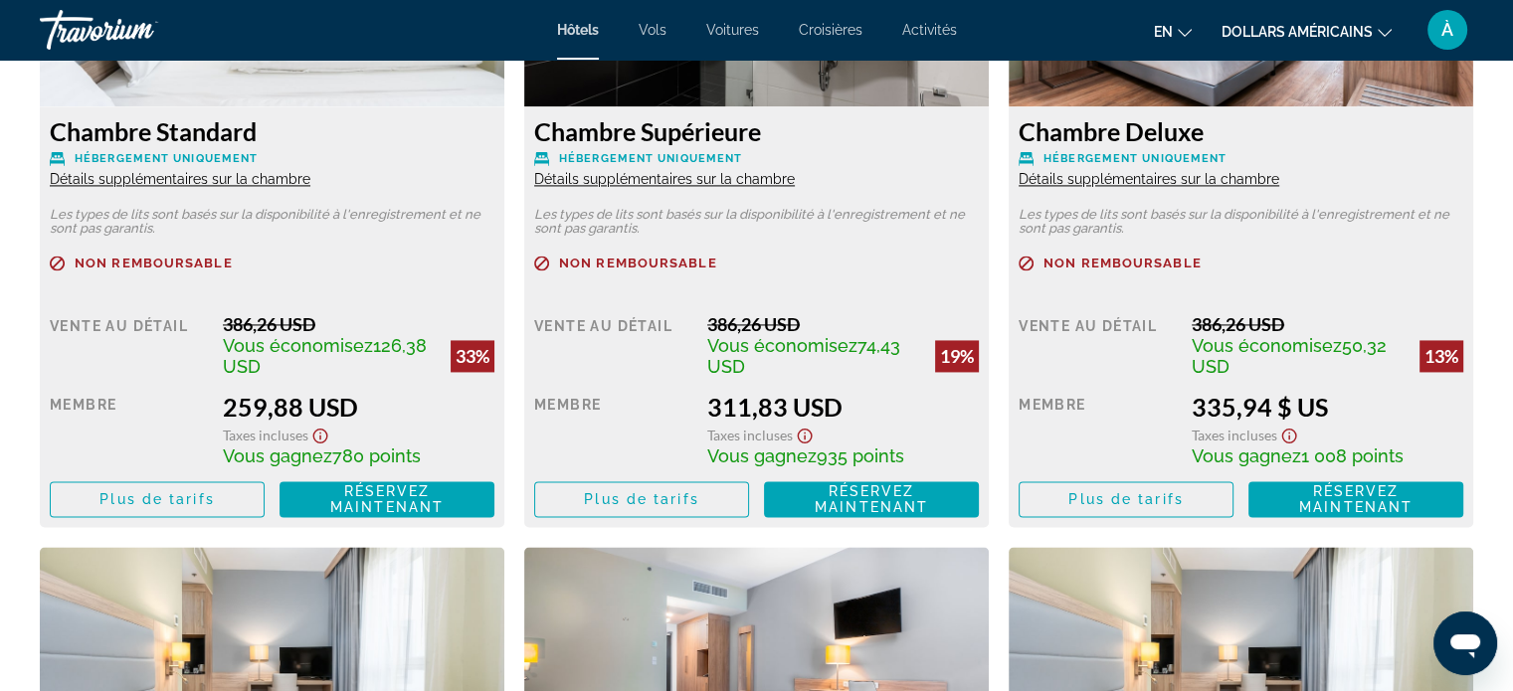
scroll to position [2945, 0]
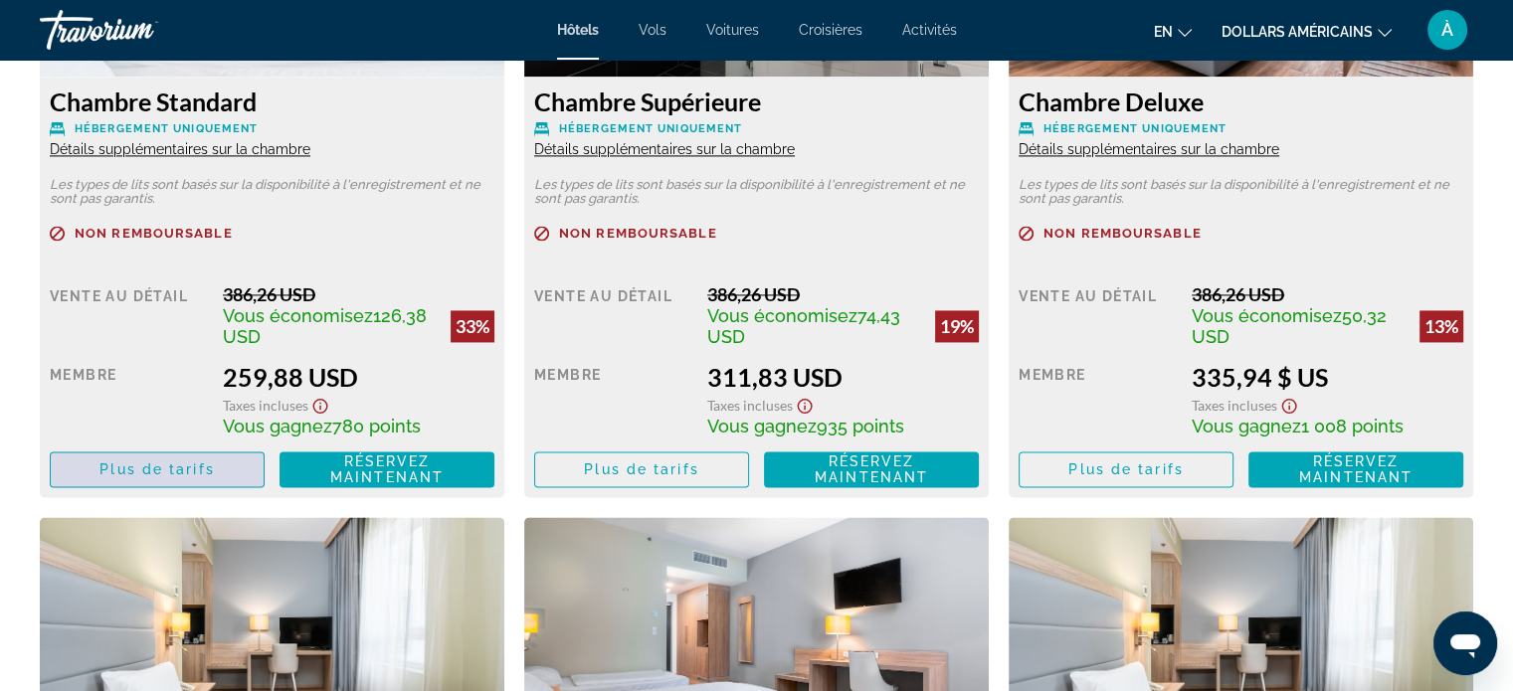
click at [191, 462] on font "Plus de tarifs" at bounding box center [156, 470] width 114 height 16
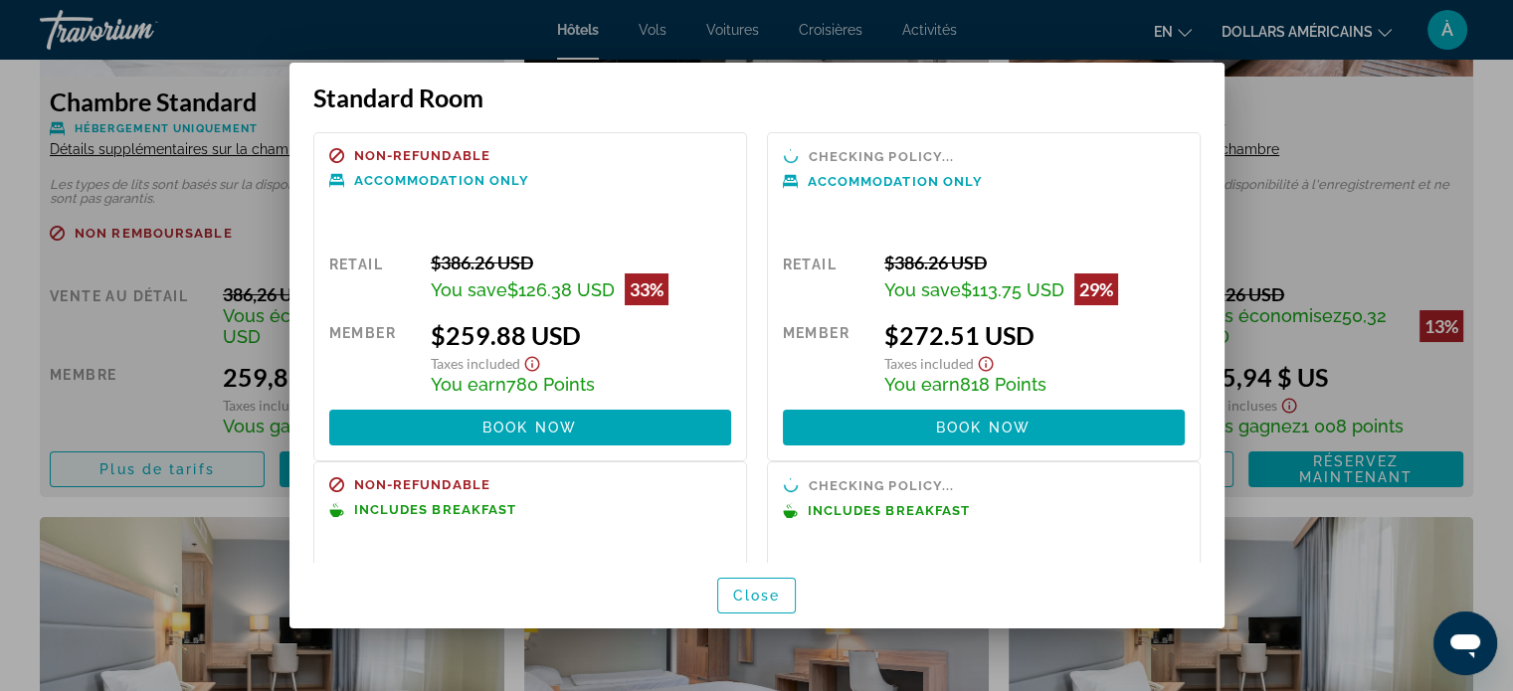
scroll to position [0, 0]
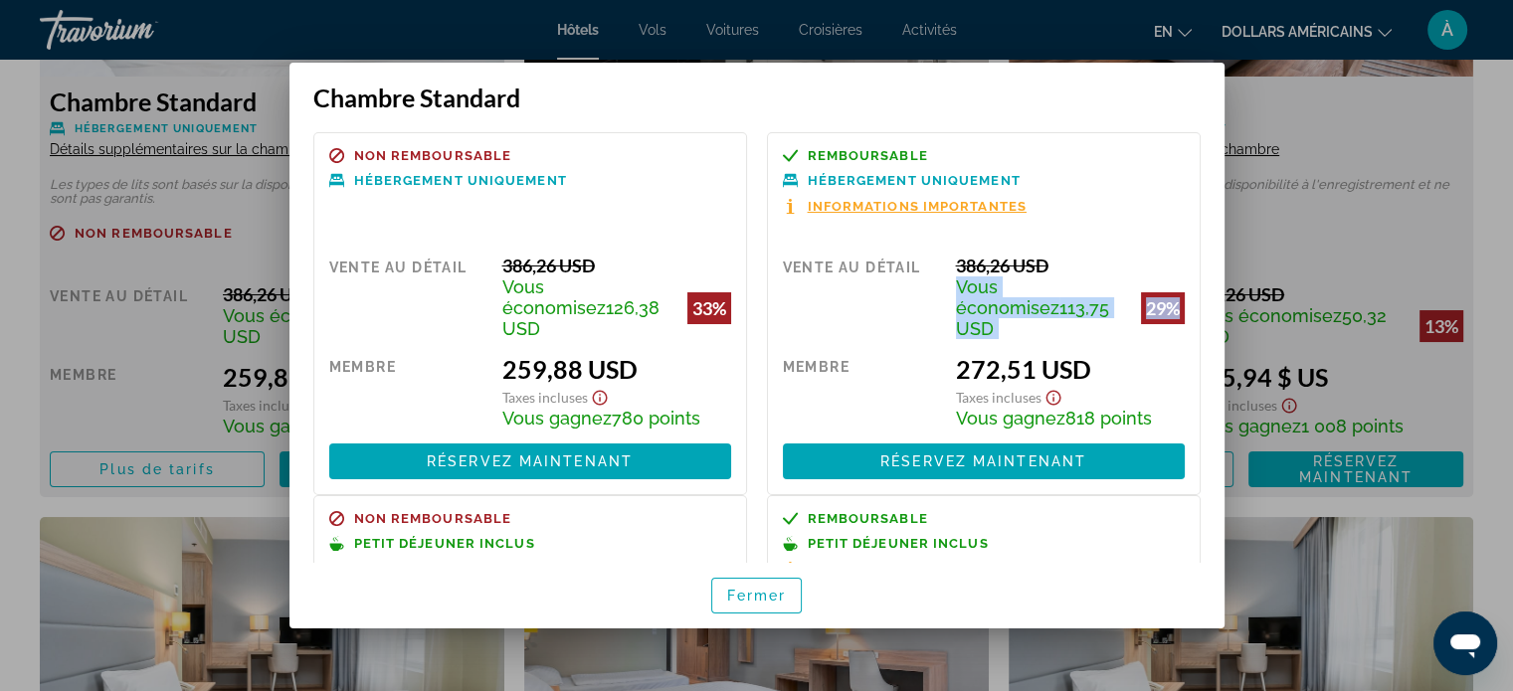
drag, startPoint x: 1207, startPoint y: 252, endPoint x: 1191, endPoint y: 321, distance: 71.4
click at [1191, 321] on div "Non remboursable Hébergement uniquement Vente au détail 386,26 USD Vous économi…" at bounding box center [757, 337] width 935 height 450
click at [1166, 354] on div "272,51 USD" at bounding box center [1070, 369] width 229 height 30
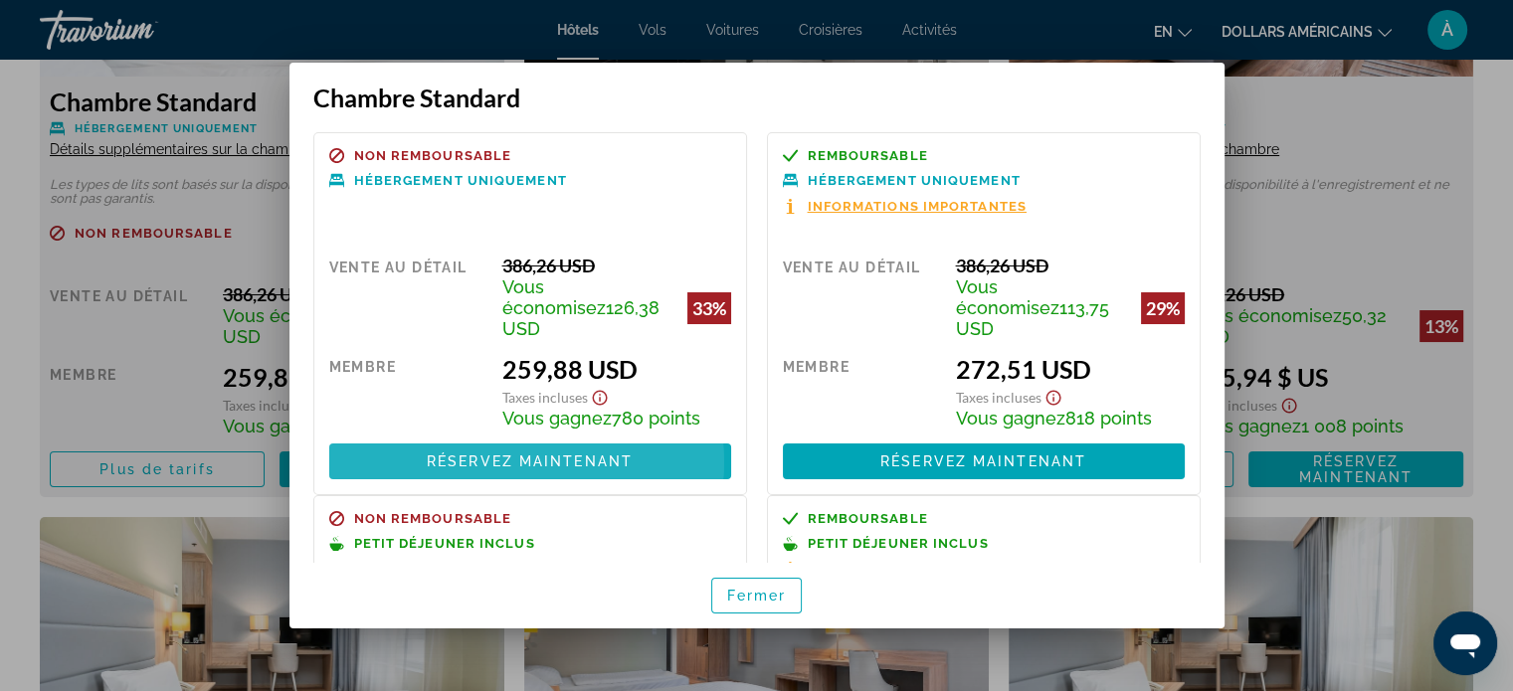
click at [497, 454] on font "Réservez maintenant" at bounding box center [530, 462] width 206 height 16
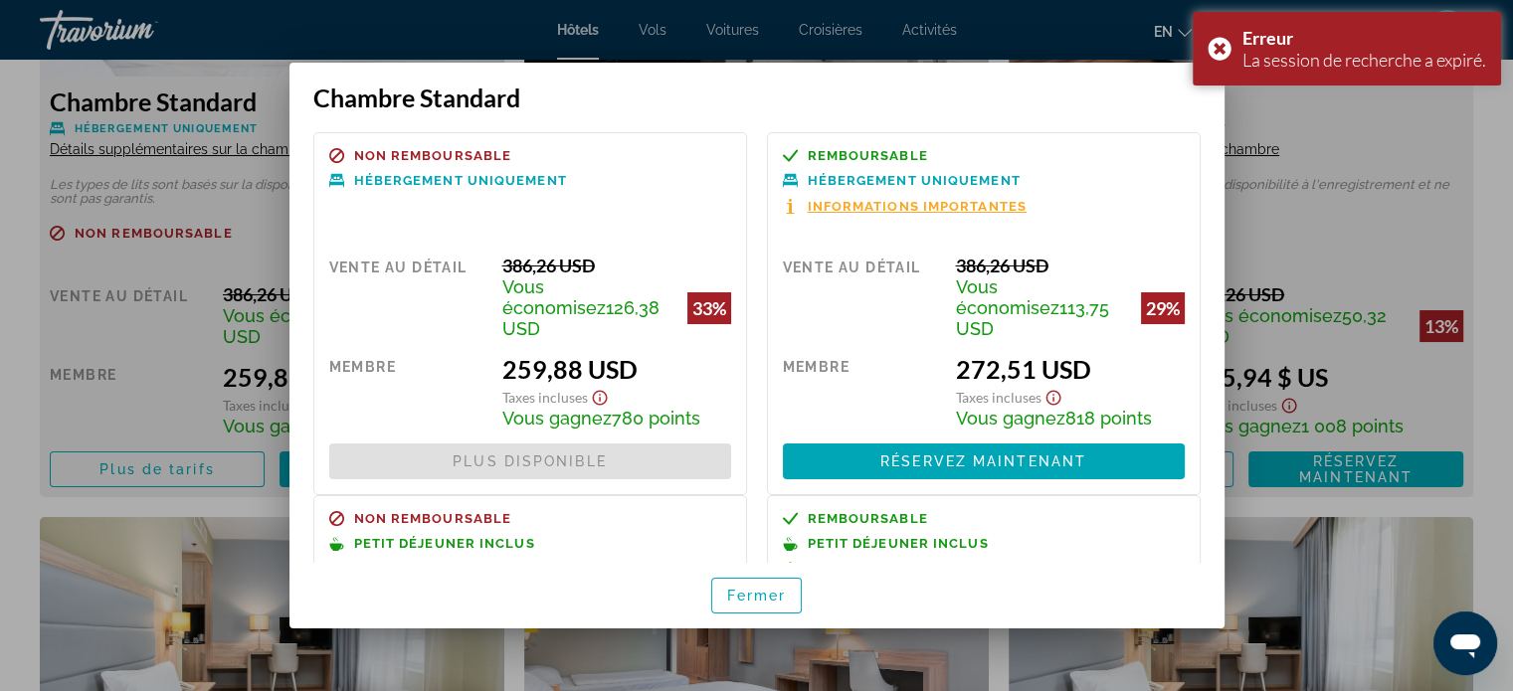
click at [549, 444] on span "Réservez maintenant Plus disponible" at bounding box center [530, 462] width 402 height 36
